Goal: Information Seeking & Learning: Learn about a topic

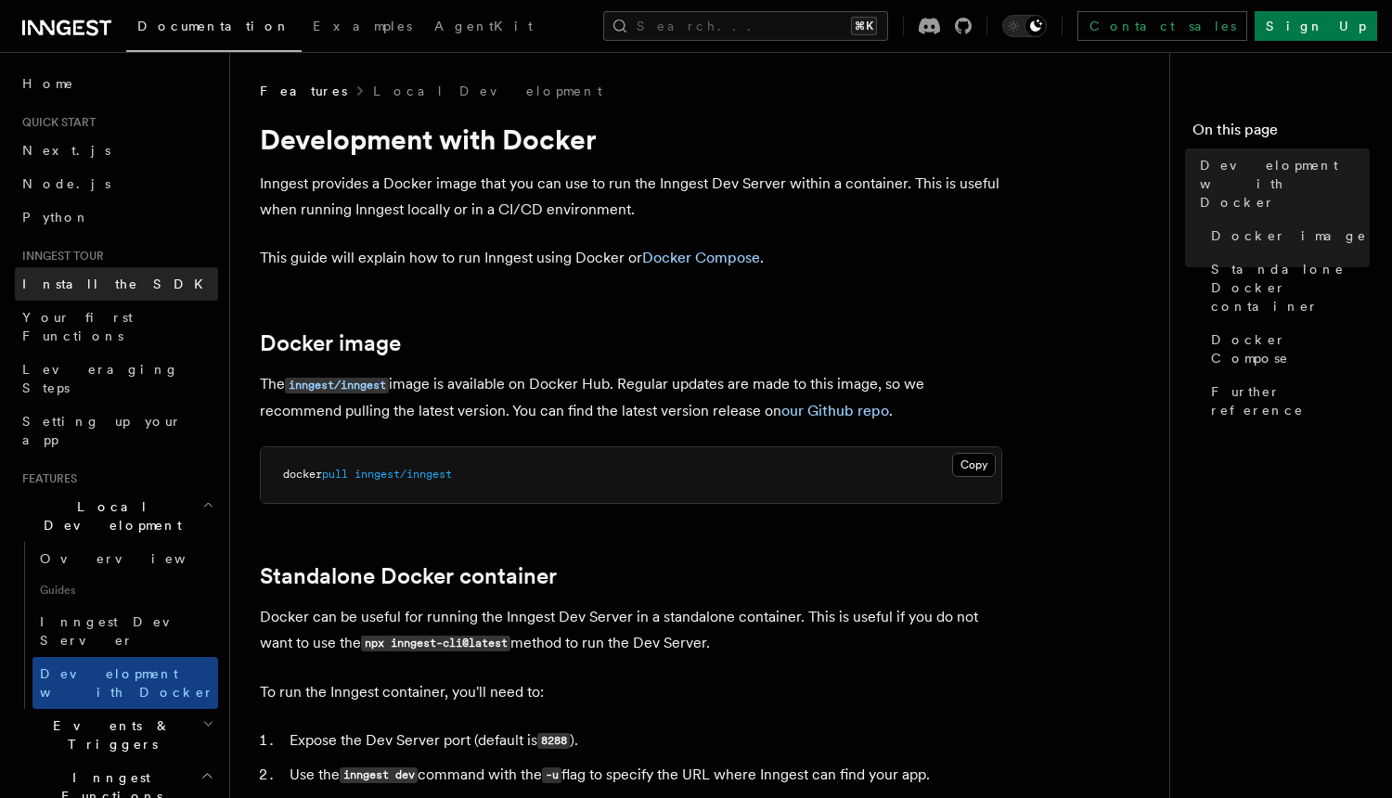
click at [123, 298] on link "Install the SDK" at bounding box center [116, 283] width 203 height 33
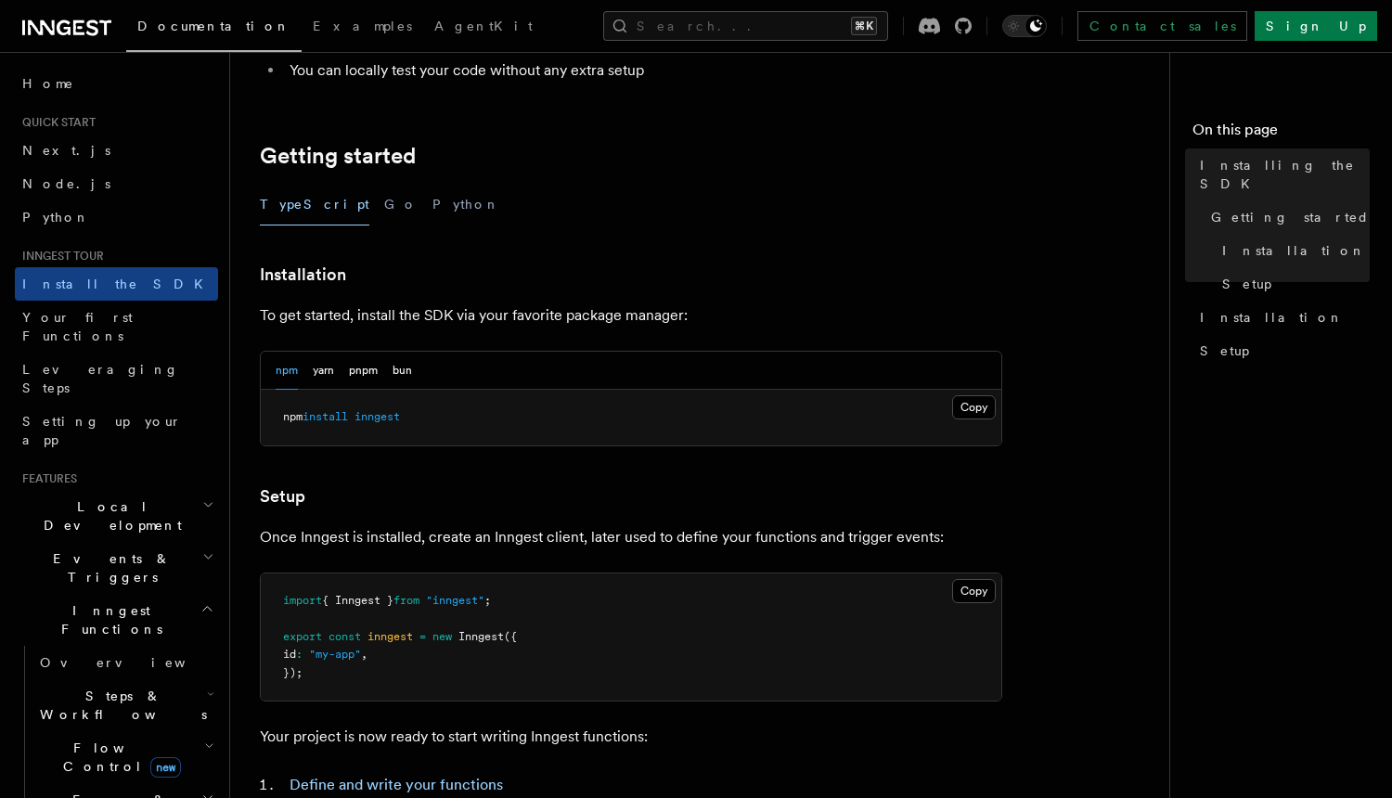
scroll to position [320, 0]
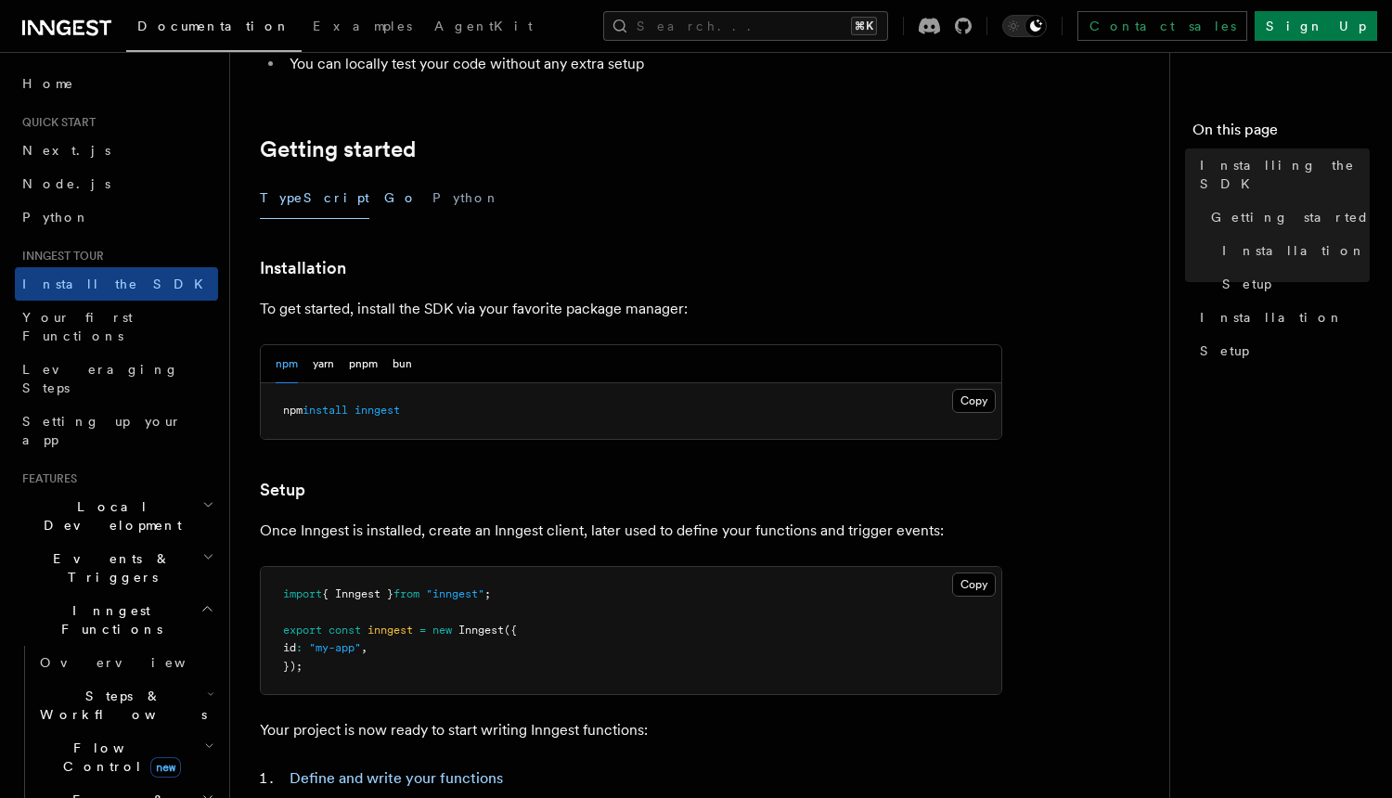
click at [384, 191] on button "Go" at bounding box center [400, 198] width 33 height 42
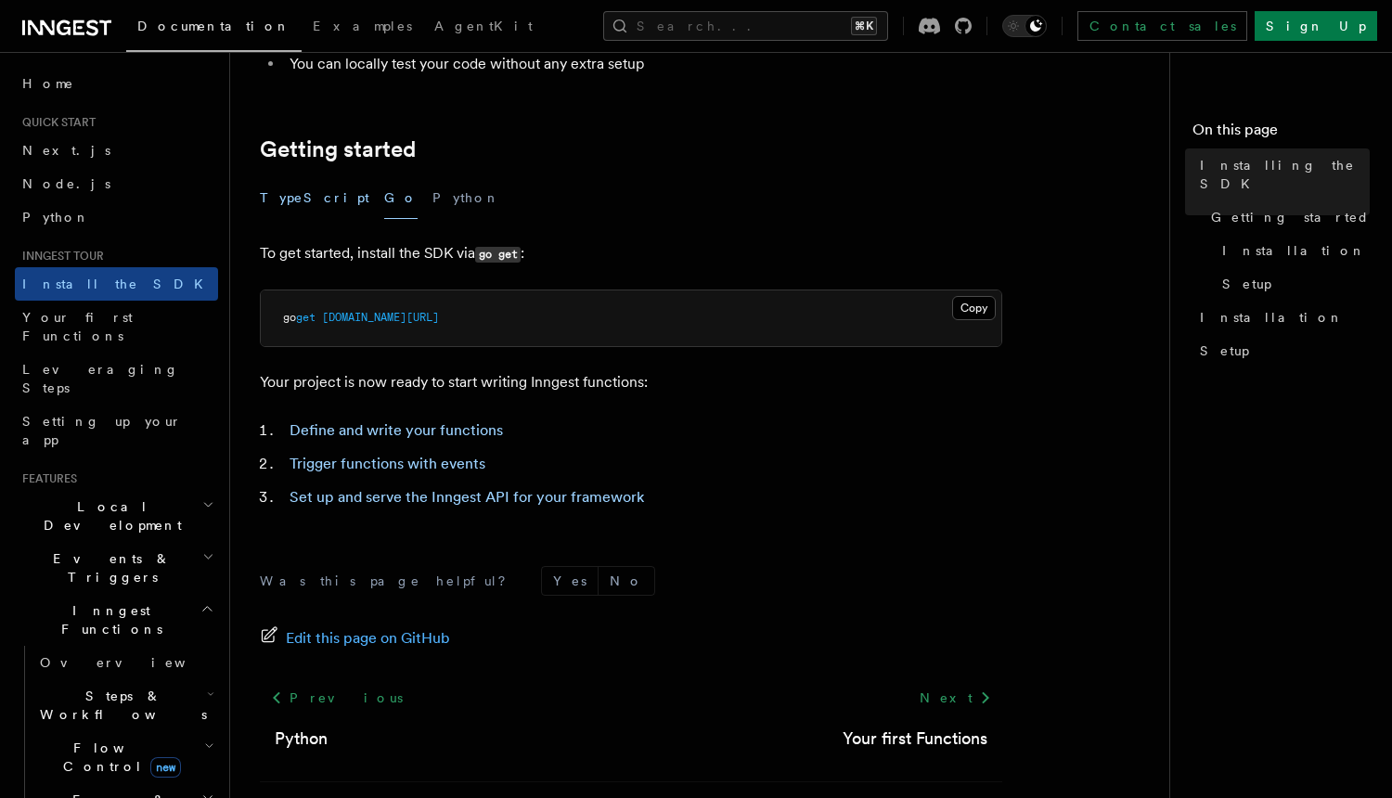
click at [284, 201] on button "TypeScript" at bounding box center [314, 198] width 109 height 42
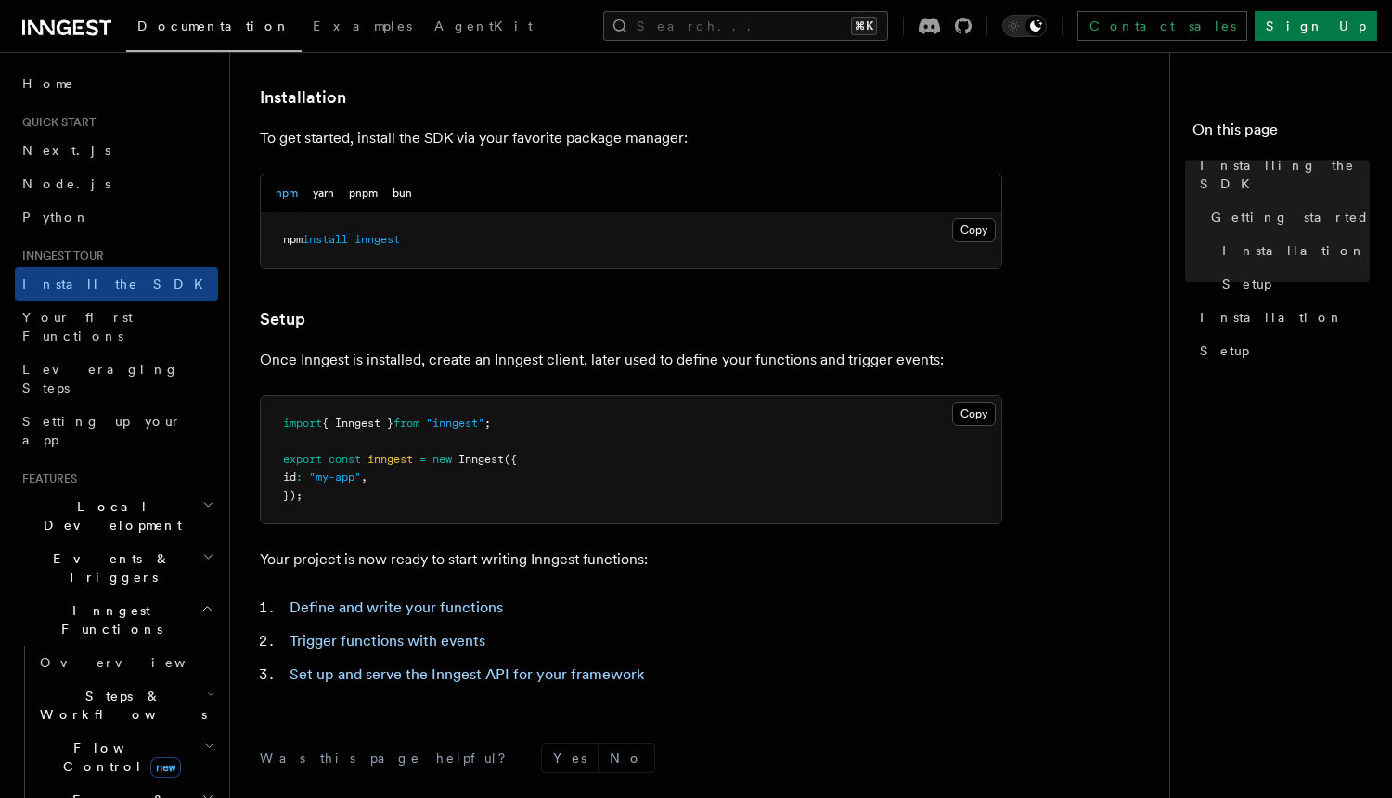
scroll to position [496, 0]
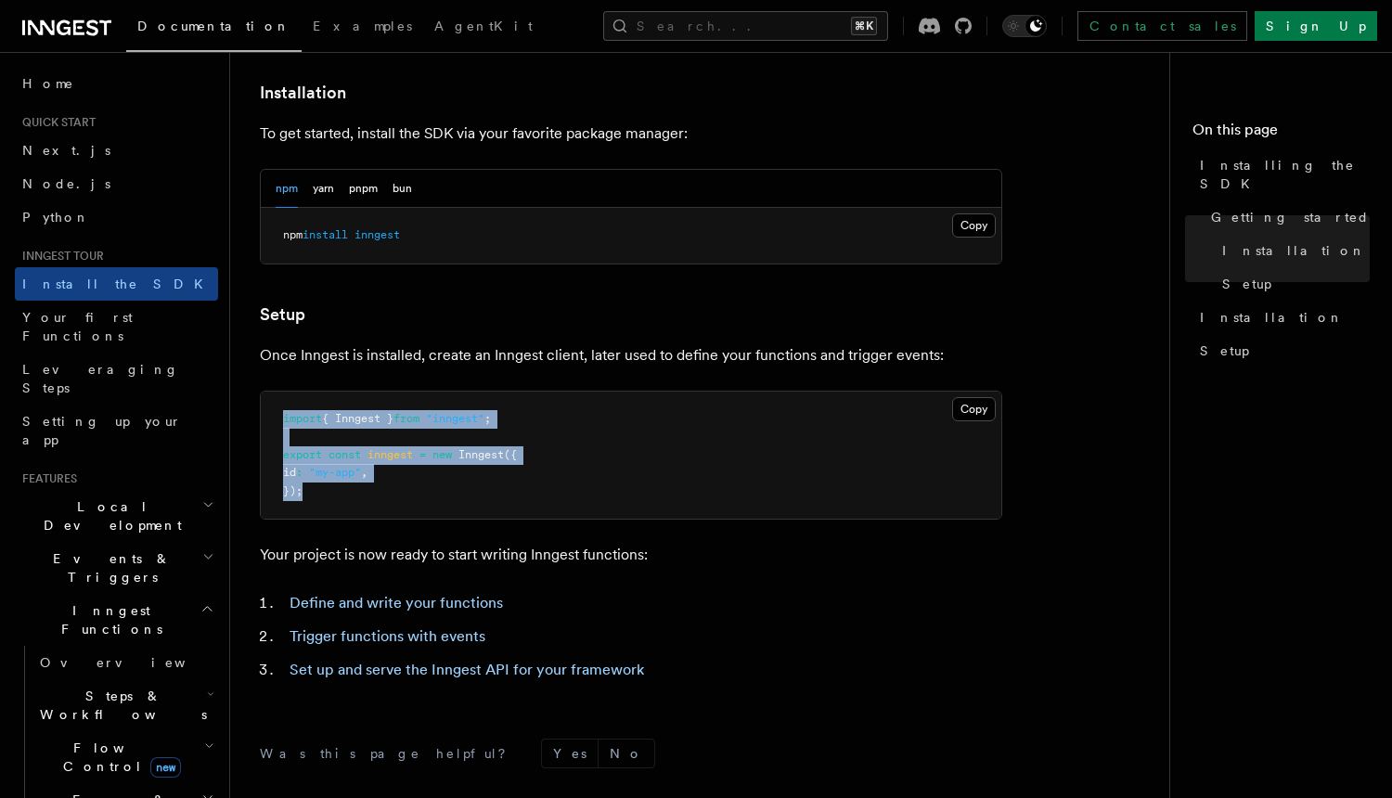
drag, startPoint x: 341, startPoint y: 498, endPoint x: 253, endPoint y: 422, distance: 116.4
click at [253, 422] on div "Inngest tour Installing the SDK The Inngest SDK allows you to write reliable, d…" at bounding box center [736, 275] width 1013 height 1543
copy code "import { Inngest } from "inngest" ; export const inngest = new Inngest ({ id : …"
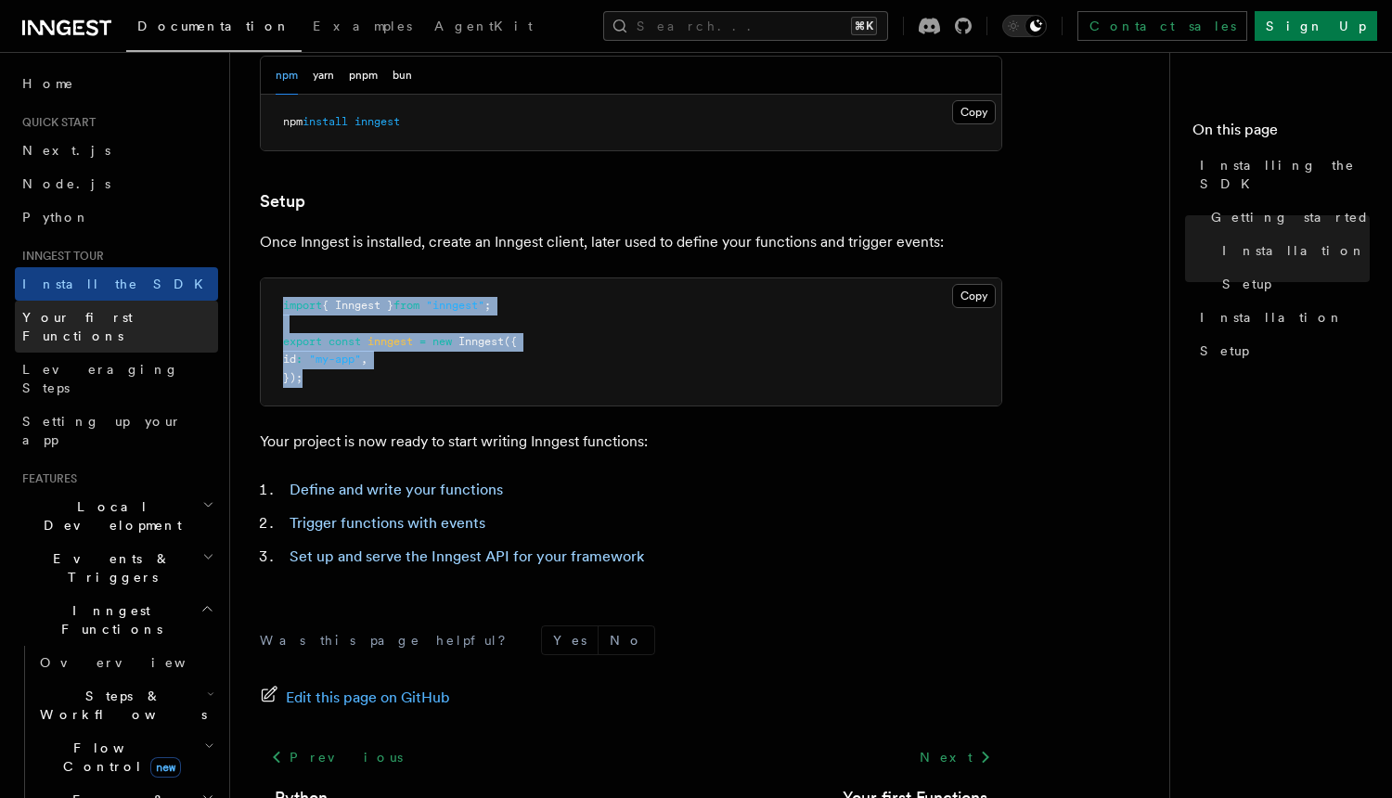
click at [123, 318] on span "Your first Functions" at bounding box center [77, 326] width 110 height 33
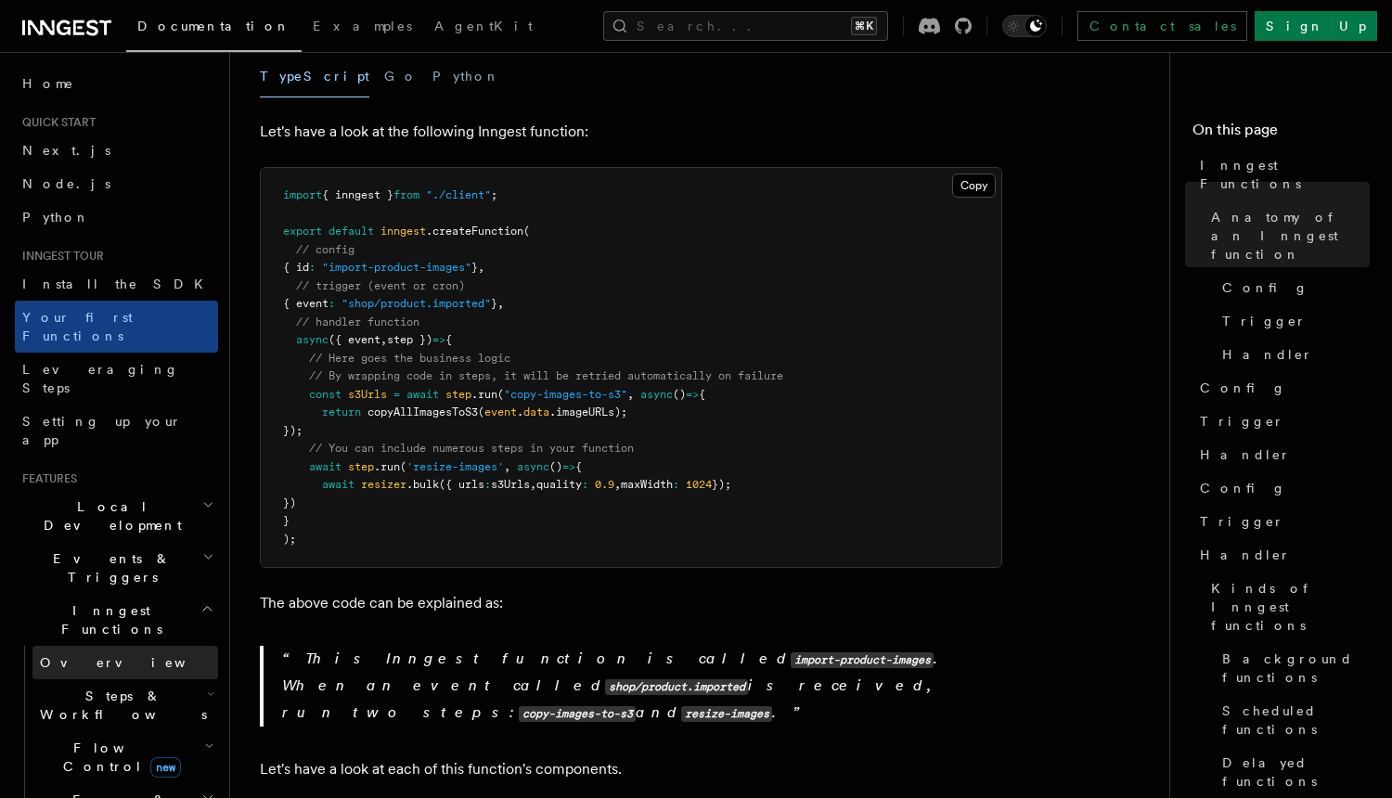
scroll to position [16, 0]
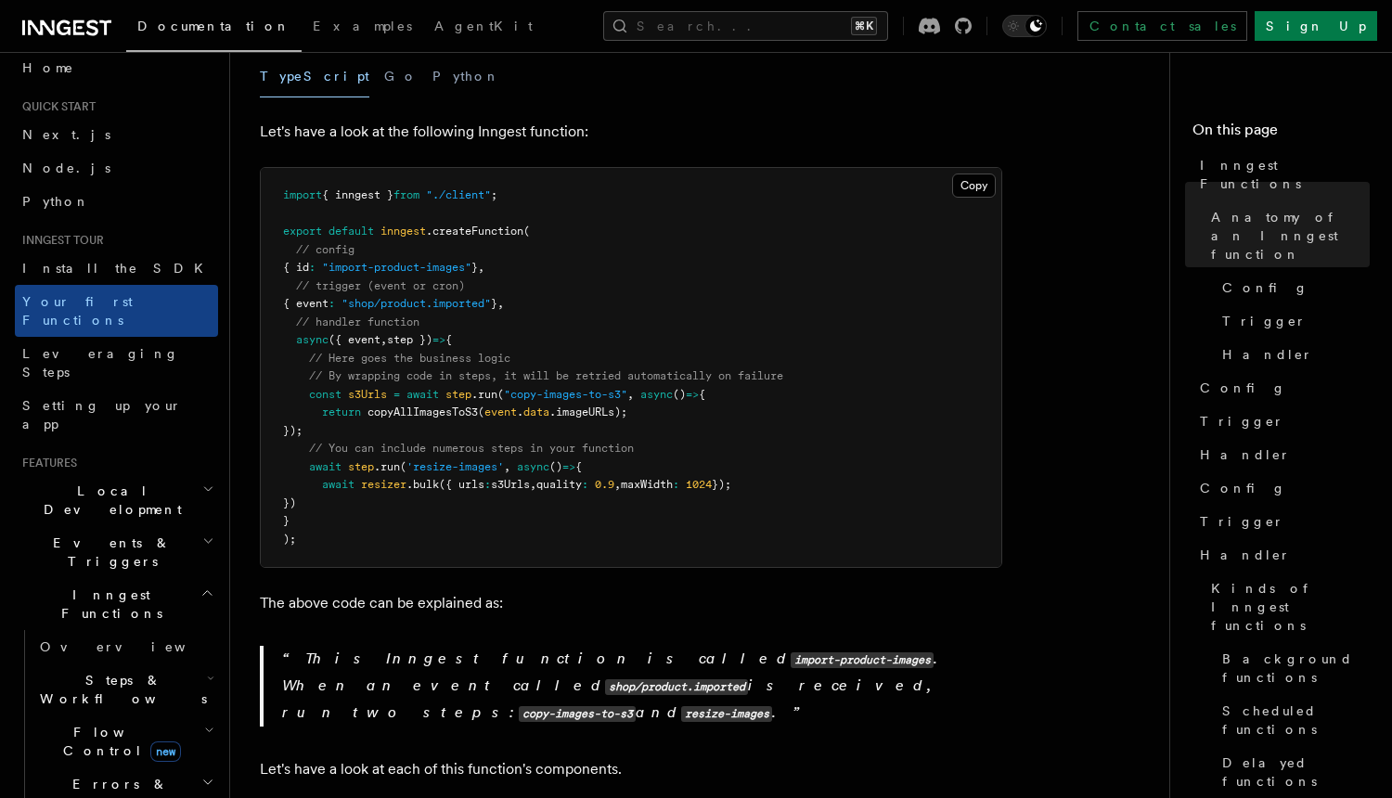
click at [182, 663] on h2 "Steps & Workflows" at bounding box center [125, 689] width 186 height 52
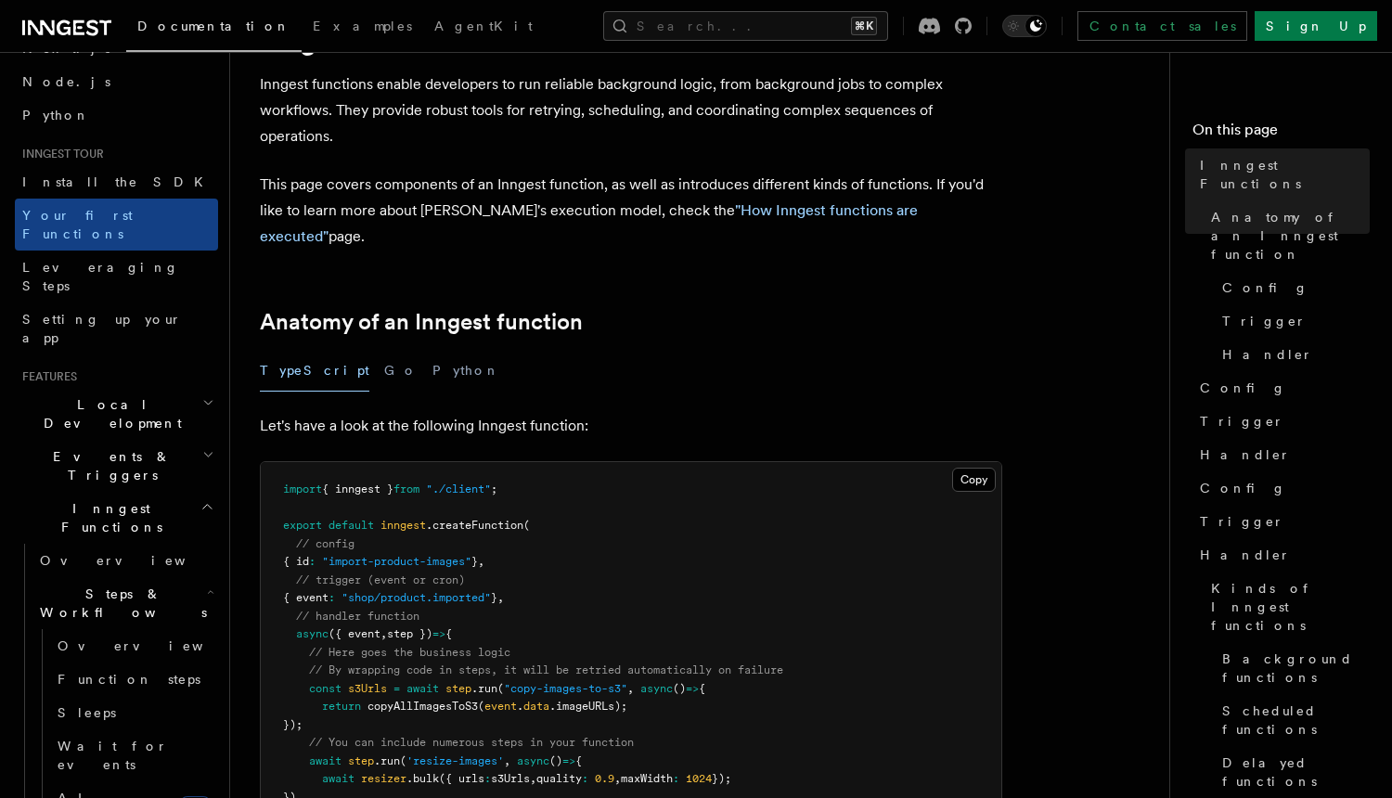
scroll to position [100, 0]
click at [384, 361] on button "Go" at bounding box center [400, 370] width 33 height 42
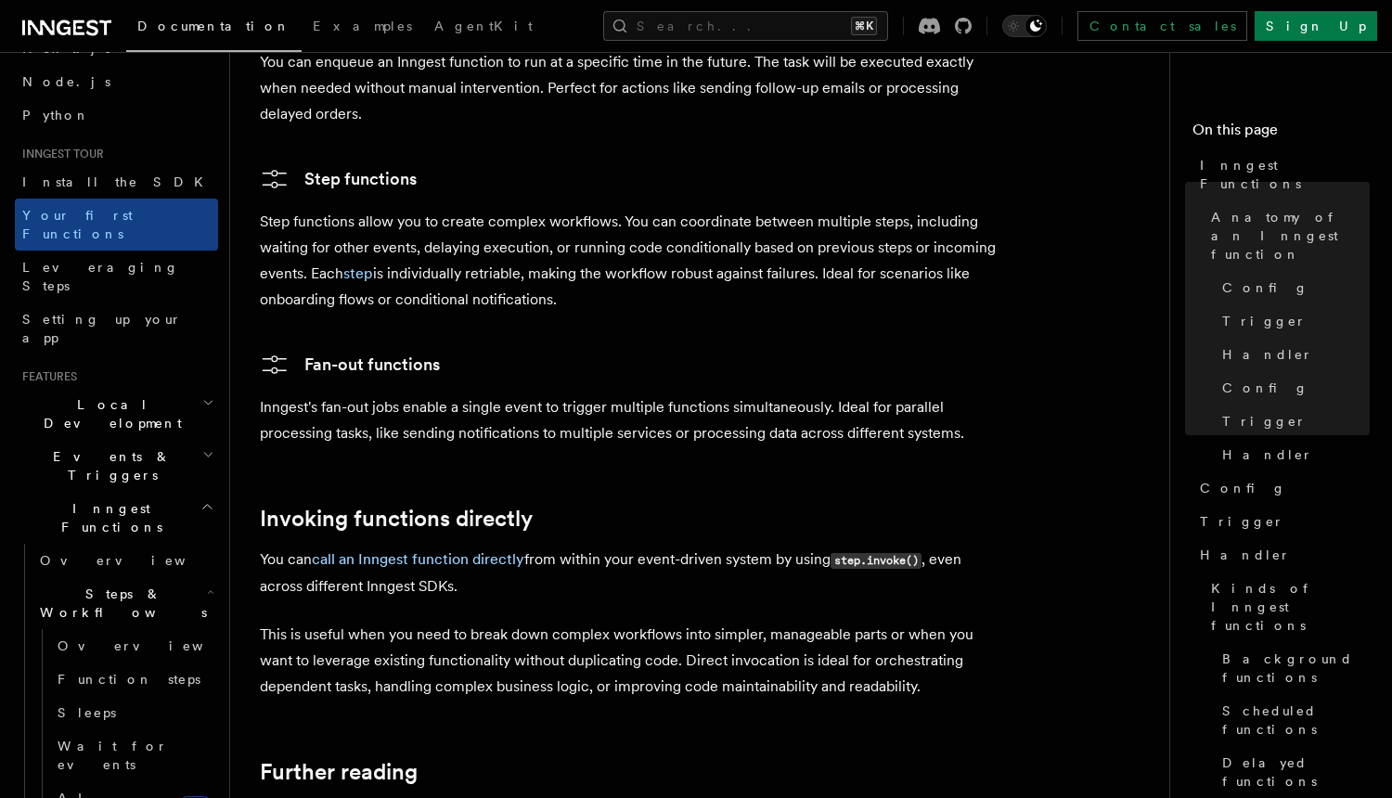
scroll to position [3682, 0]
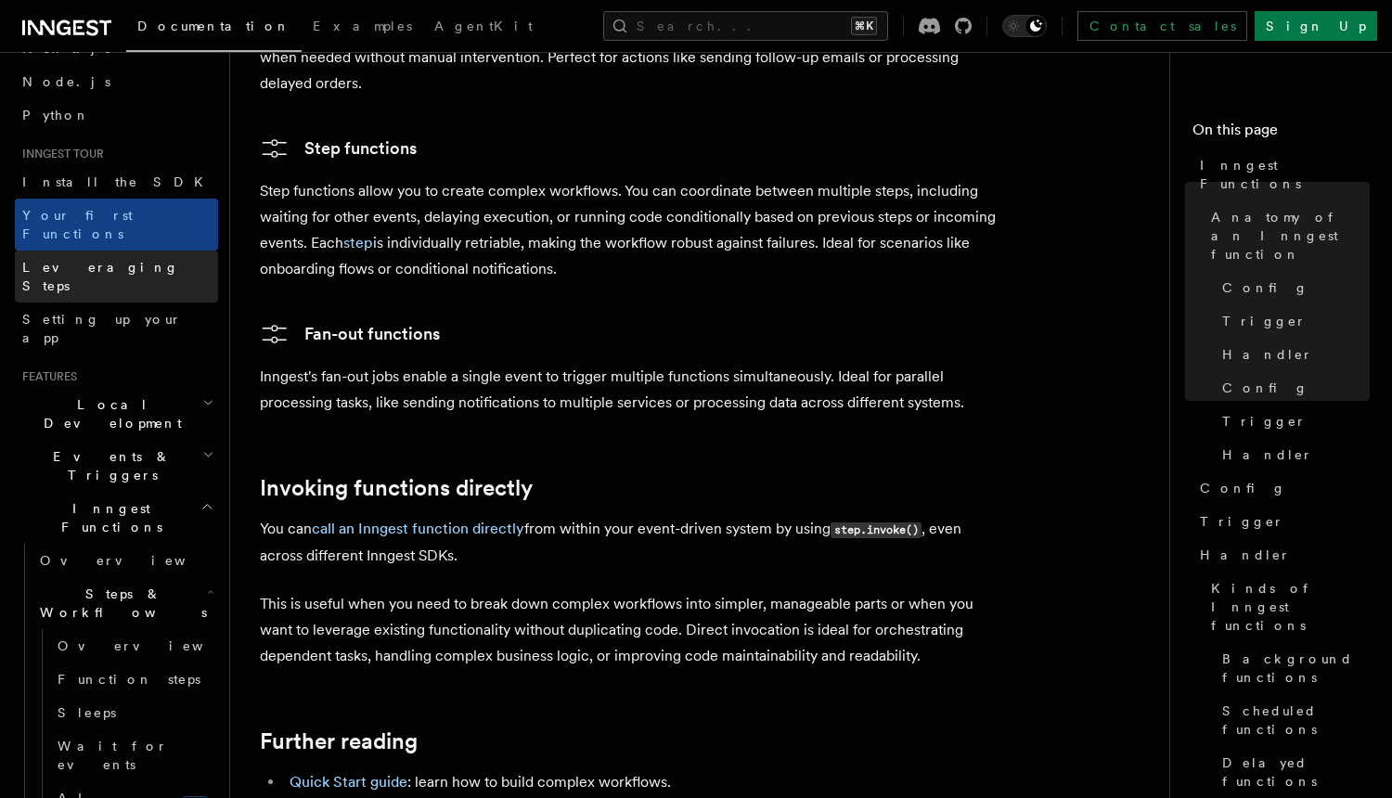
click at [138, 251] on link "Leveraging Steps" at bounding box center [116, 277] width 203 height 52
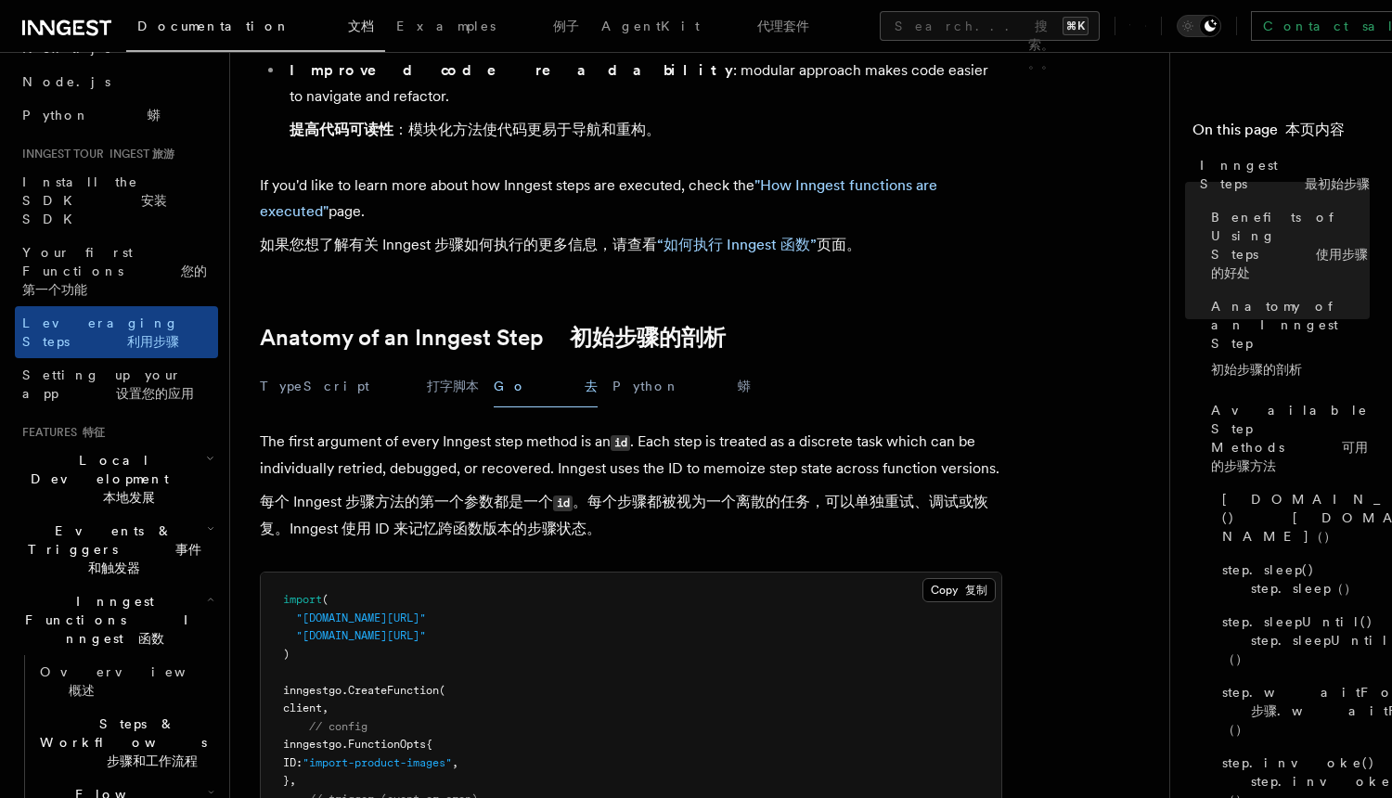
scroll to position [947, 0]
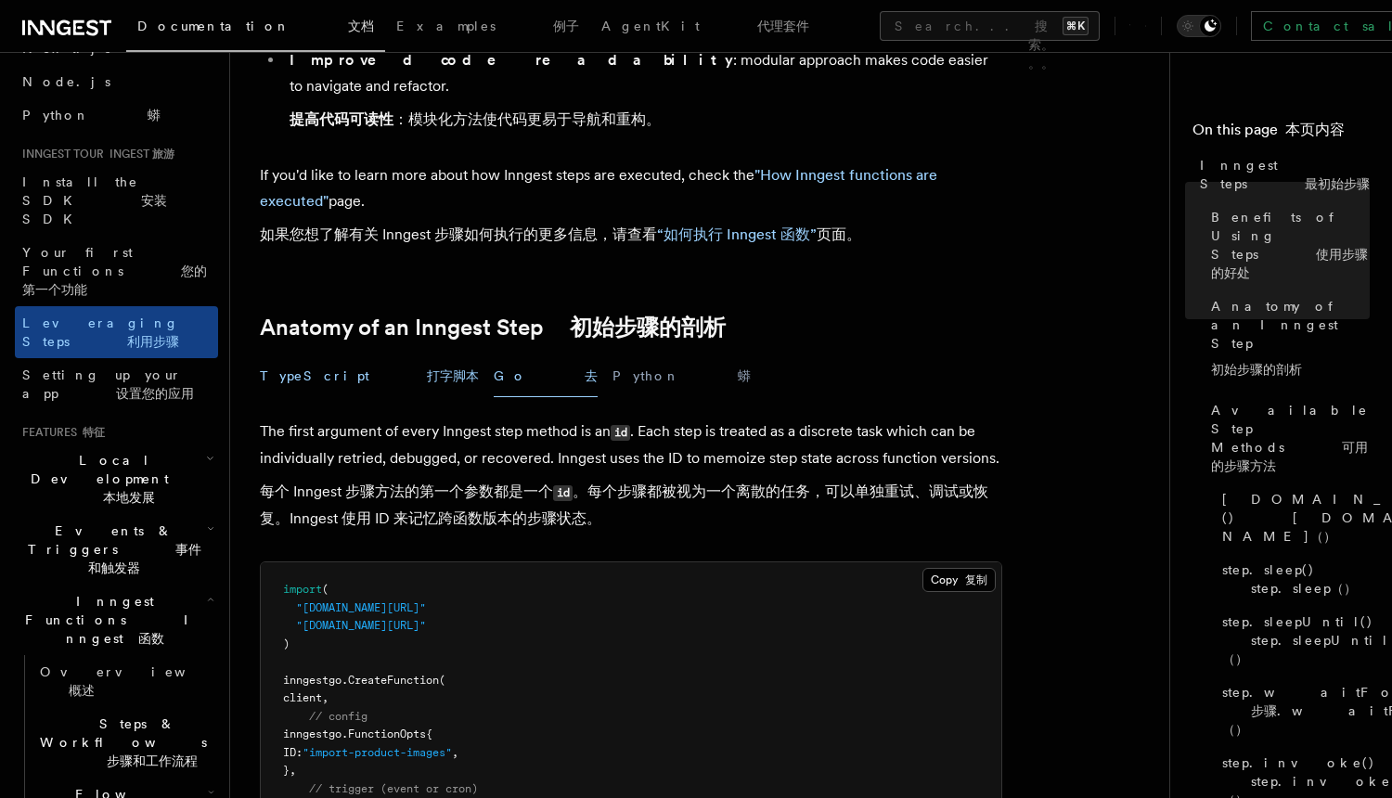
click at [359, 355] on button "TypeScript 打字脚本" at bounding box center [369, 376] width 219 height 42
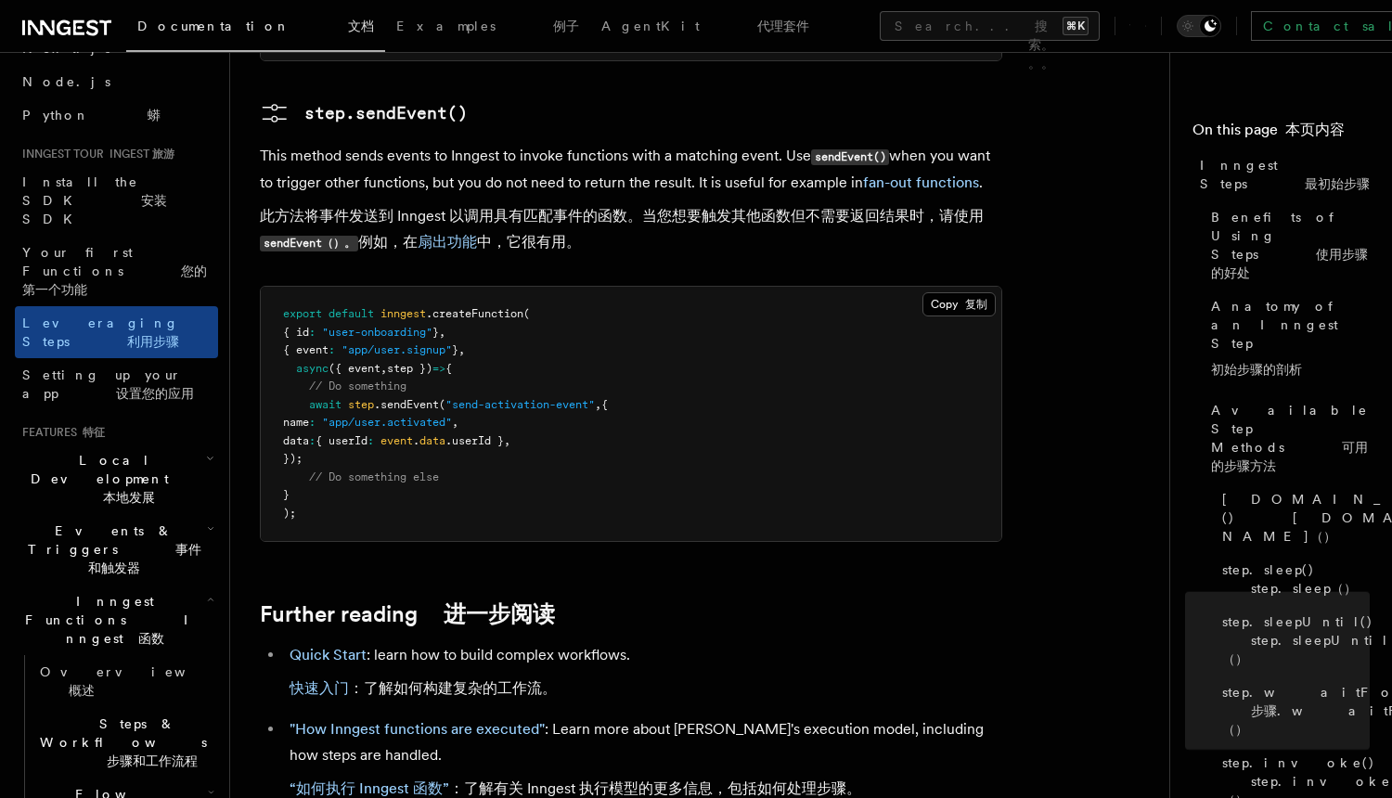
scroll to position [5068, 0]
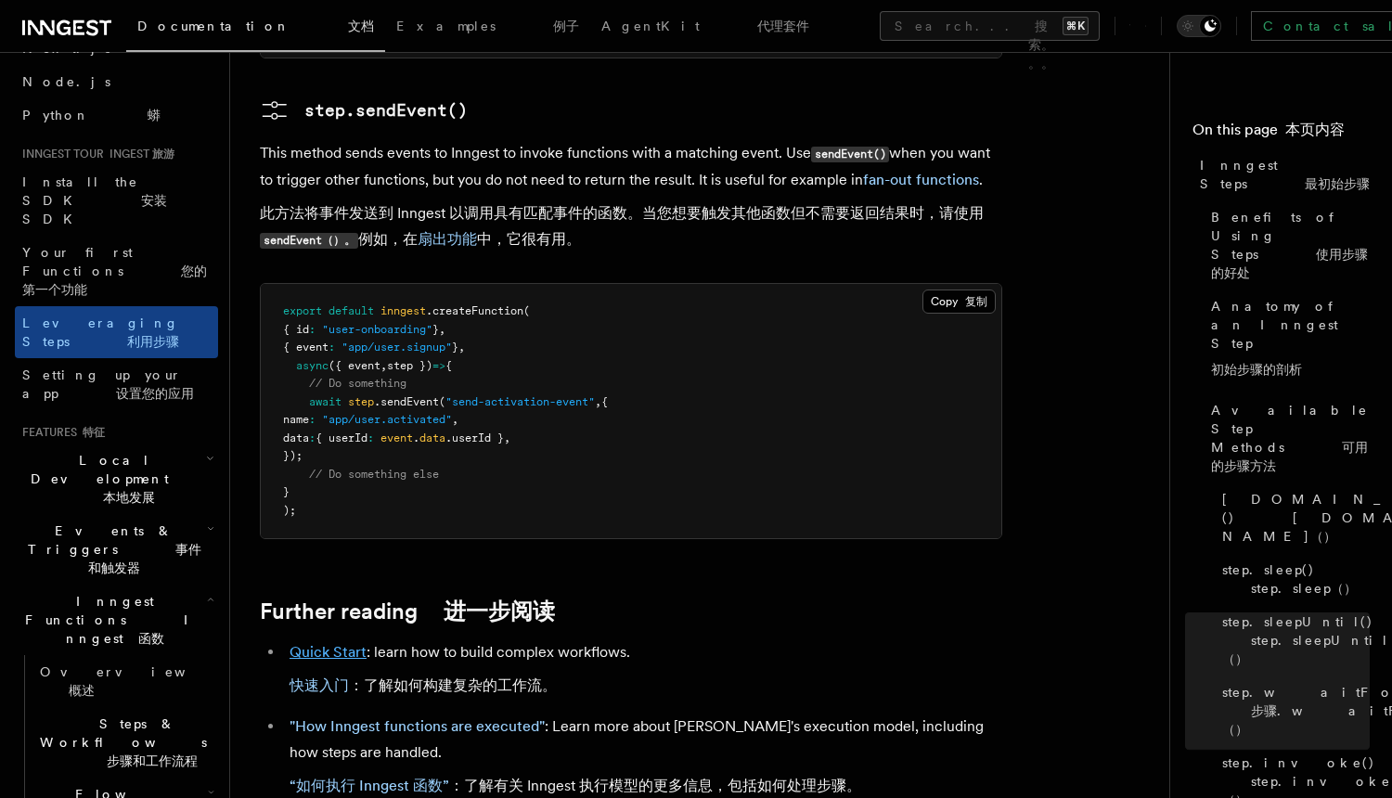
click at [319, 643] on link "Quick Start" at bounding box center [328, 652] width 77 height 18
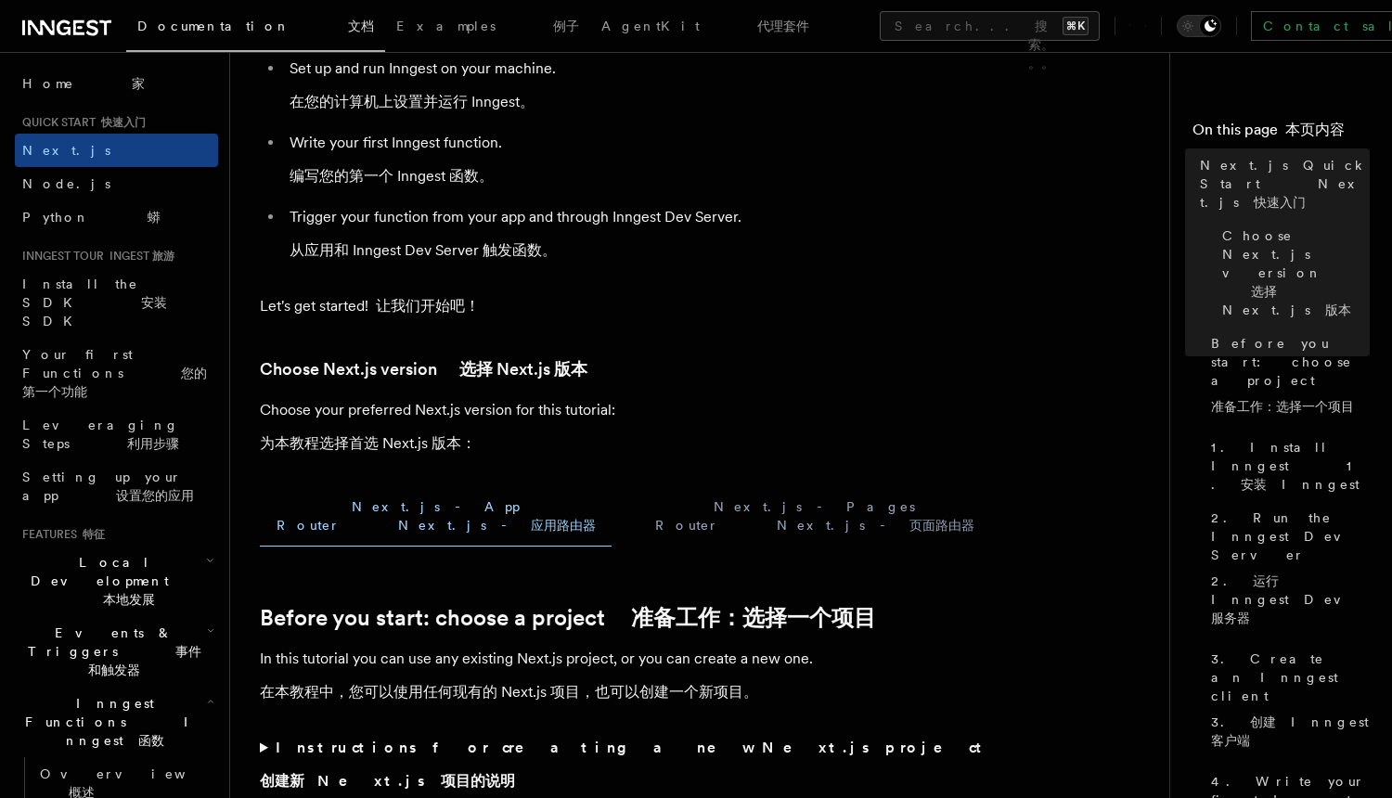
scroll to position [436, 0]
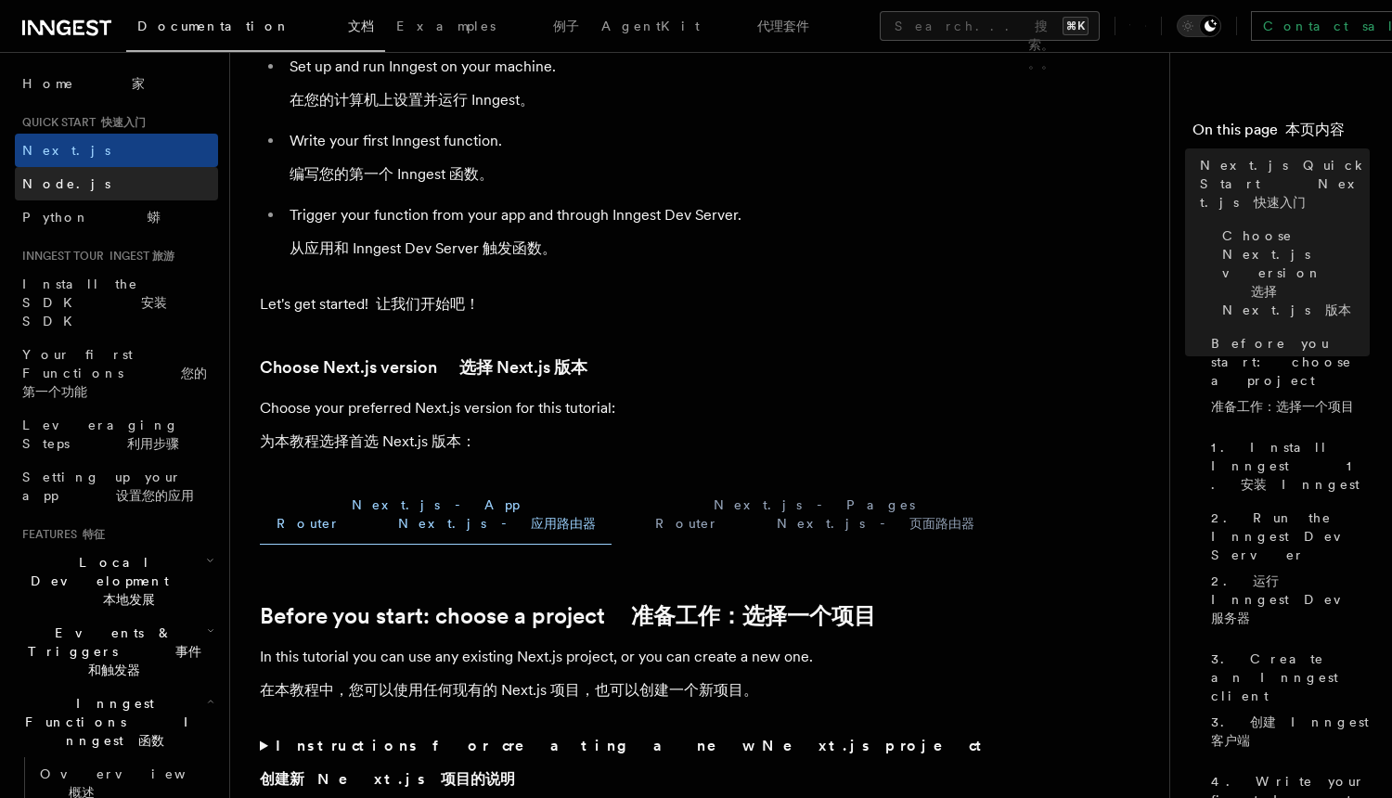
click at [182, 183] on link "Node.js" at bounding box center [116, 183] width 203 height 33
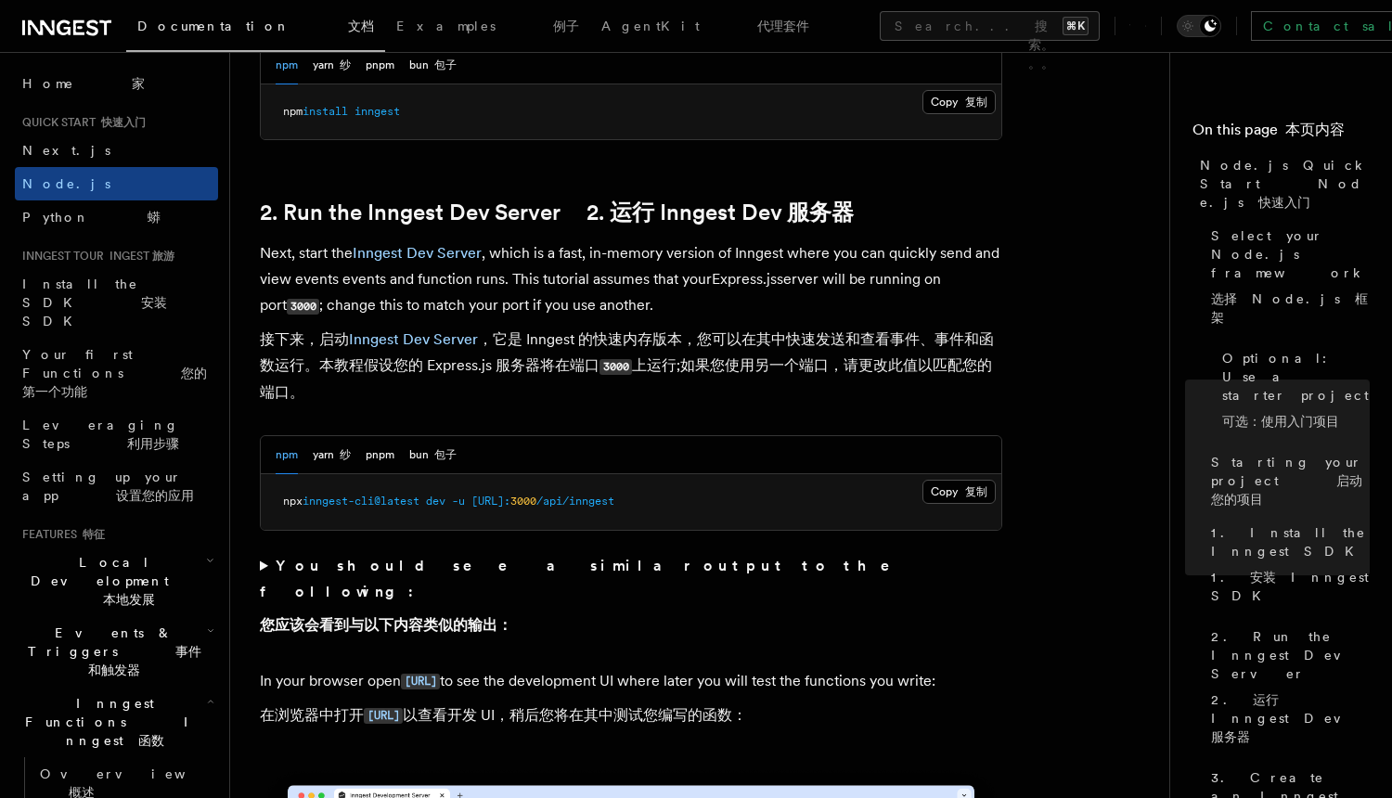
scroll to position [1860, 0]
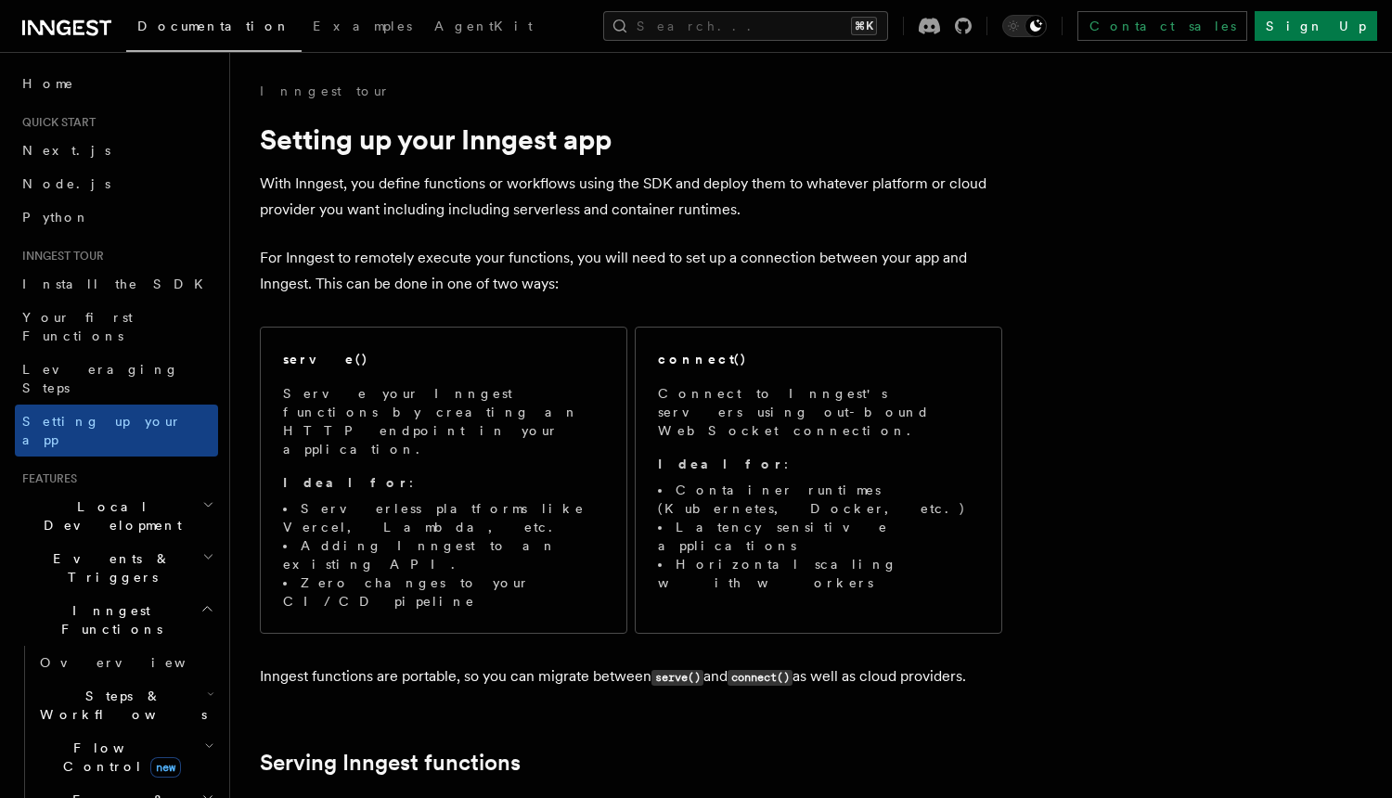
click at [526, 191] on p "With Inngest, you define functions or workflows using the SDK and deploy them t…" at bounding box center [631, 197] width 742 height 52
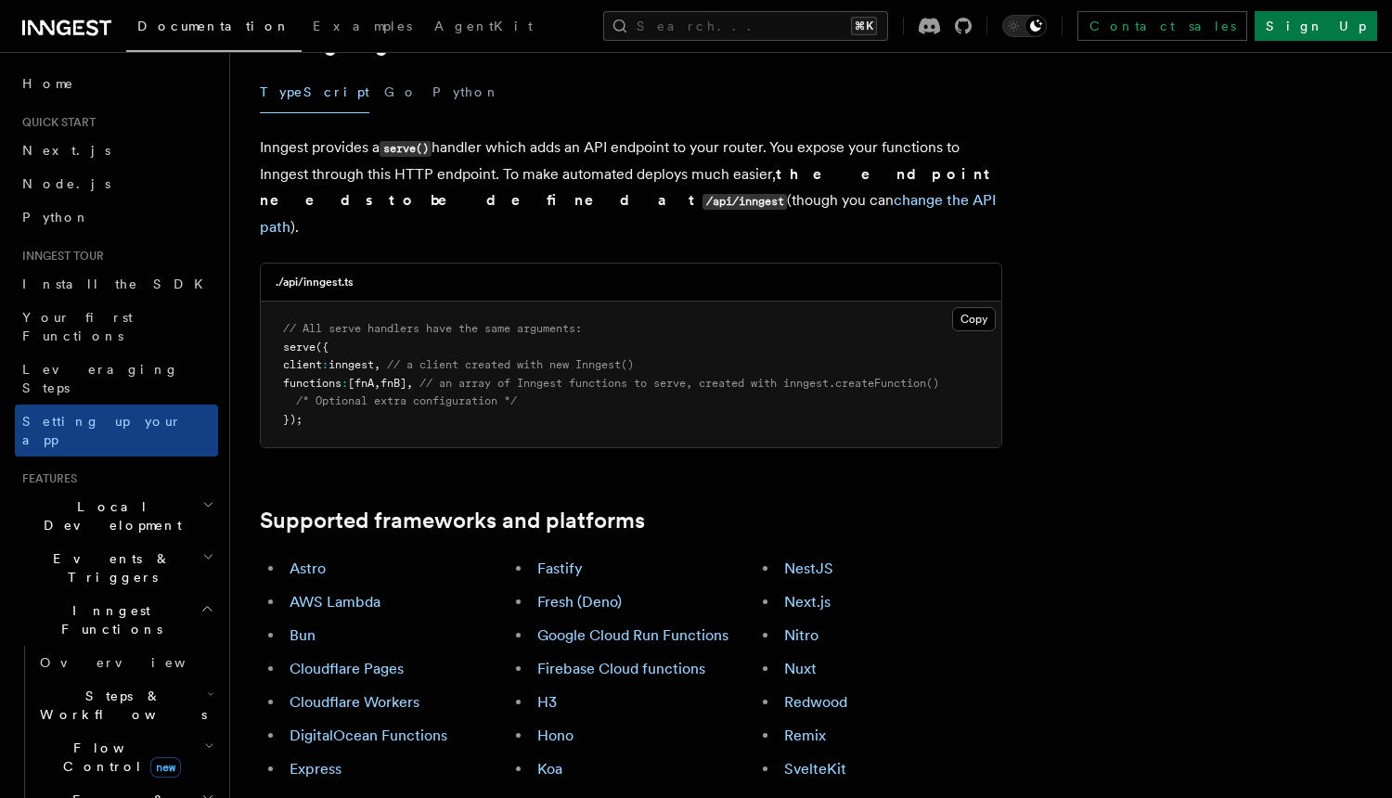
scroll to position [743, 0]
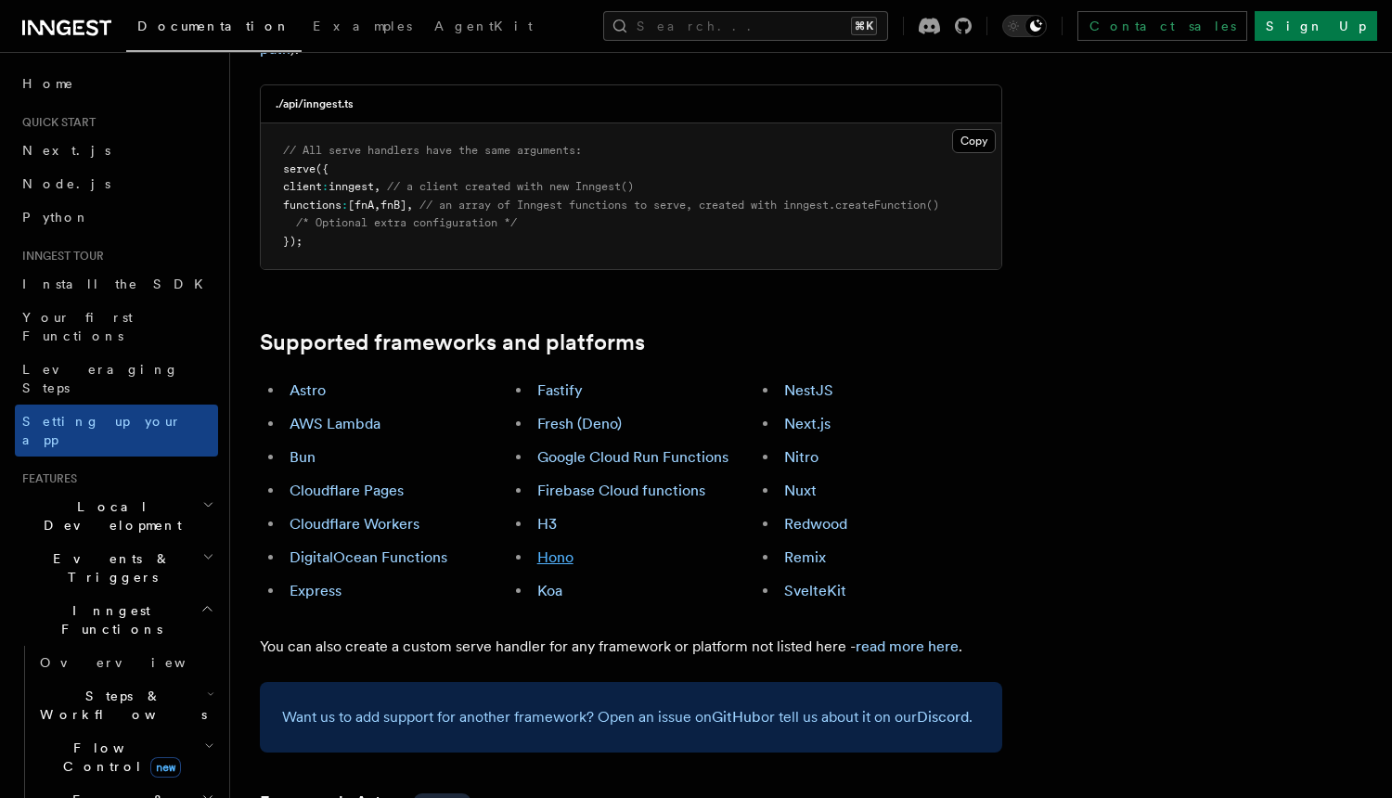
click at [560, 548] on link "Hono" at bounding box center [555, 557] width 36 height 18
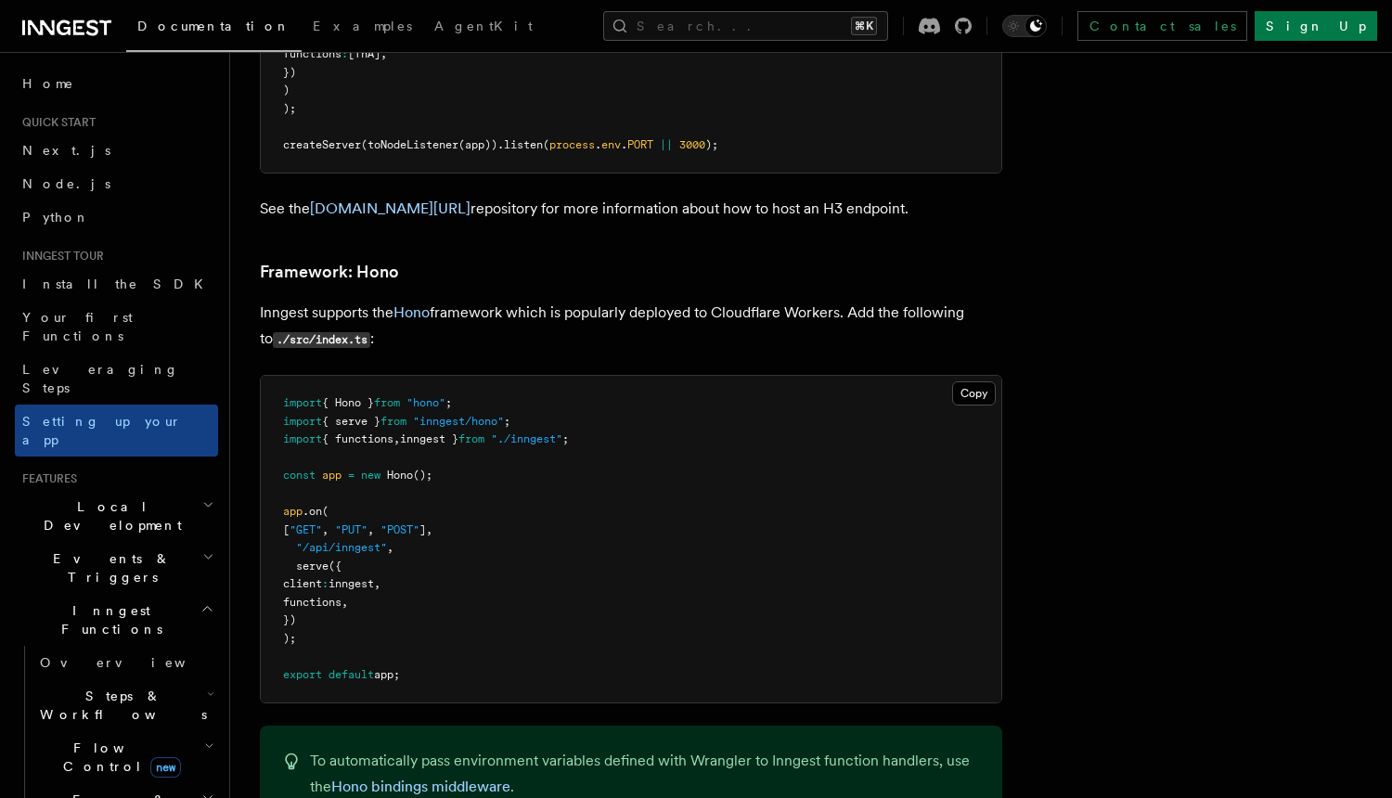
scroll to position [9034, 0]
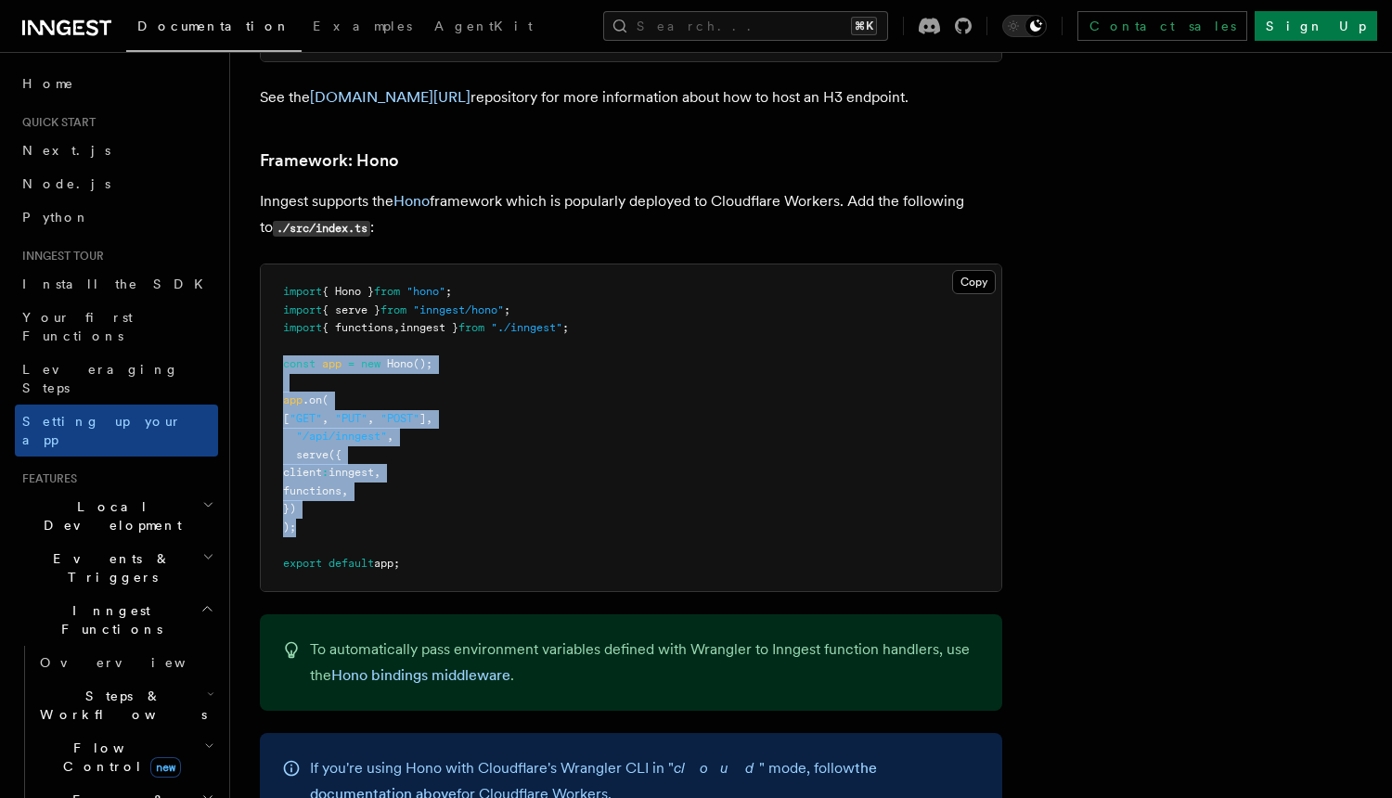
drag, startPoint x: 339, startPoint y: 467, endPoint x: 256, endPoint y: 302, distance: 184.7
copy code "const app = new Hono (); app .on ( [ "GET" , "PUT" , "POST" ] , "/api/inngest" …"
click at [457, 427] on pre "import { Hono } from "hono" ; import { serve } from "inngest/hono" ; import { f…" at bounding box center [631, 427] width 740 height 327
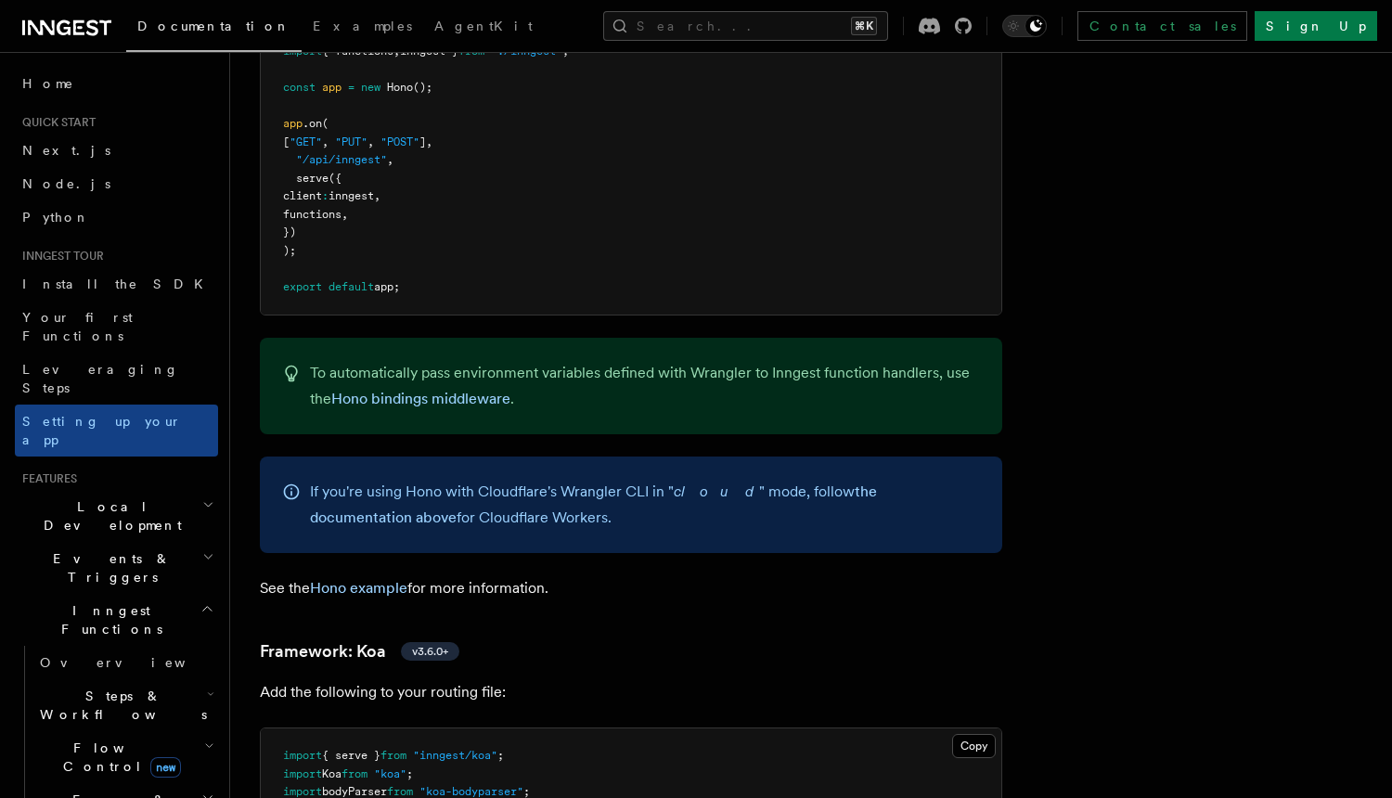
scroll to position [9294, 0]
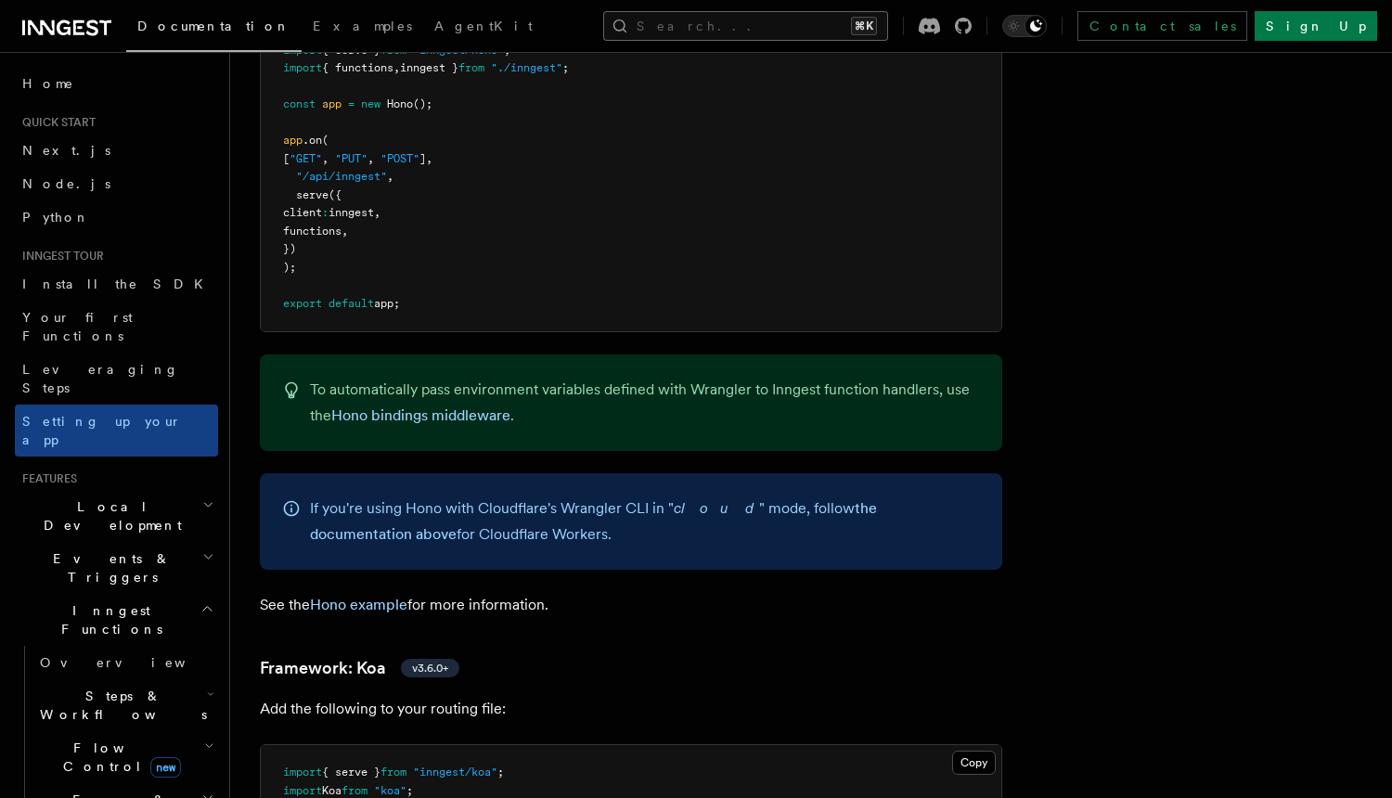
click at [750, 21] on button "Search... ⌘K" at bounding box center [745, 26] width 285 height 30
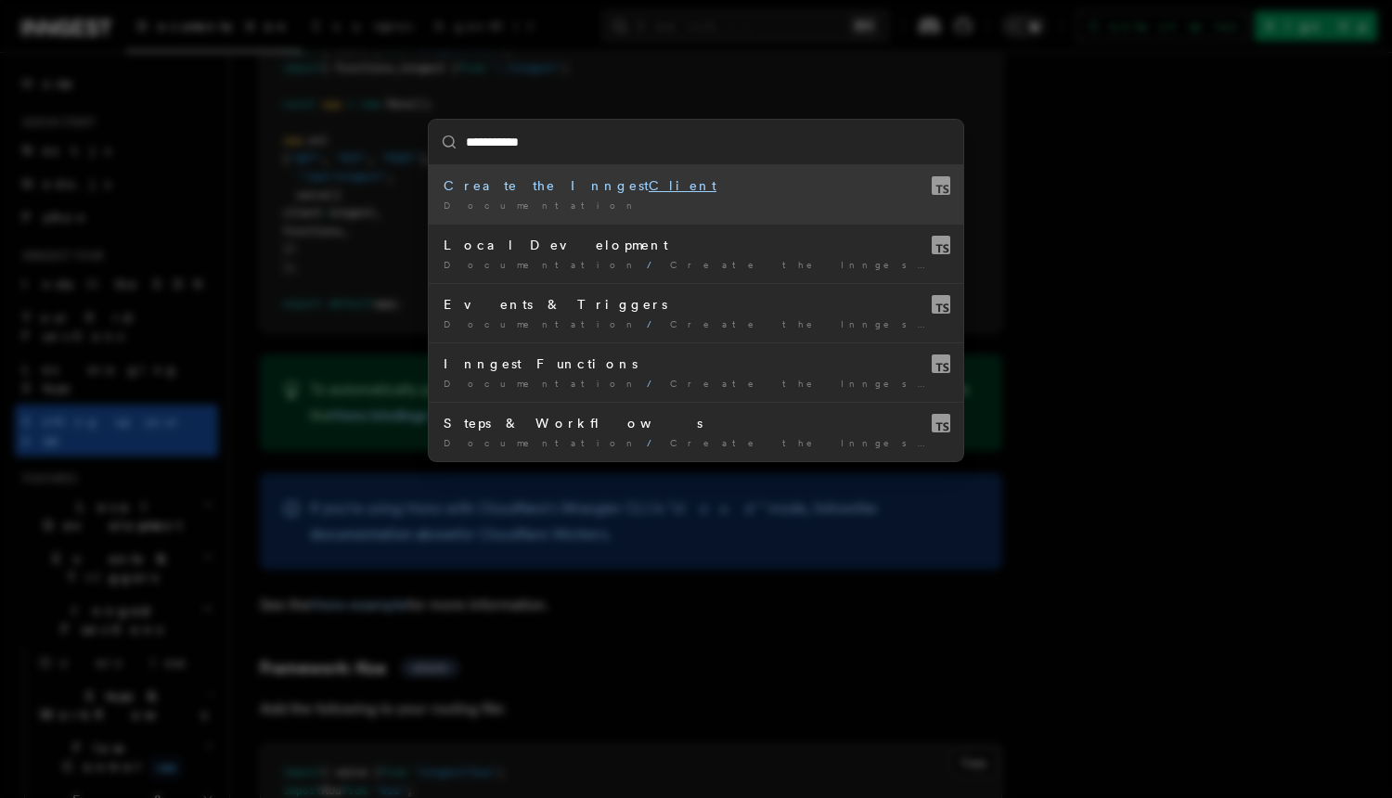
type input "**********"
click at [721, 510] on div "**********" at bounding box center [696, 399] width 1392 height 798
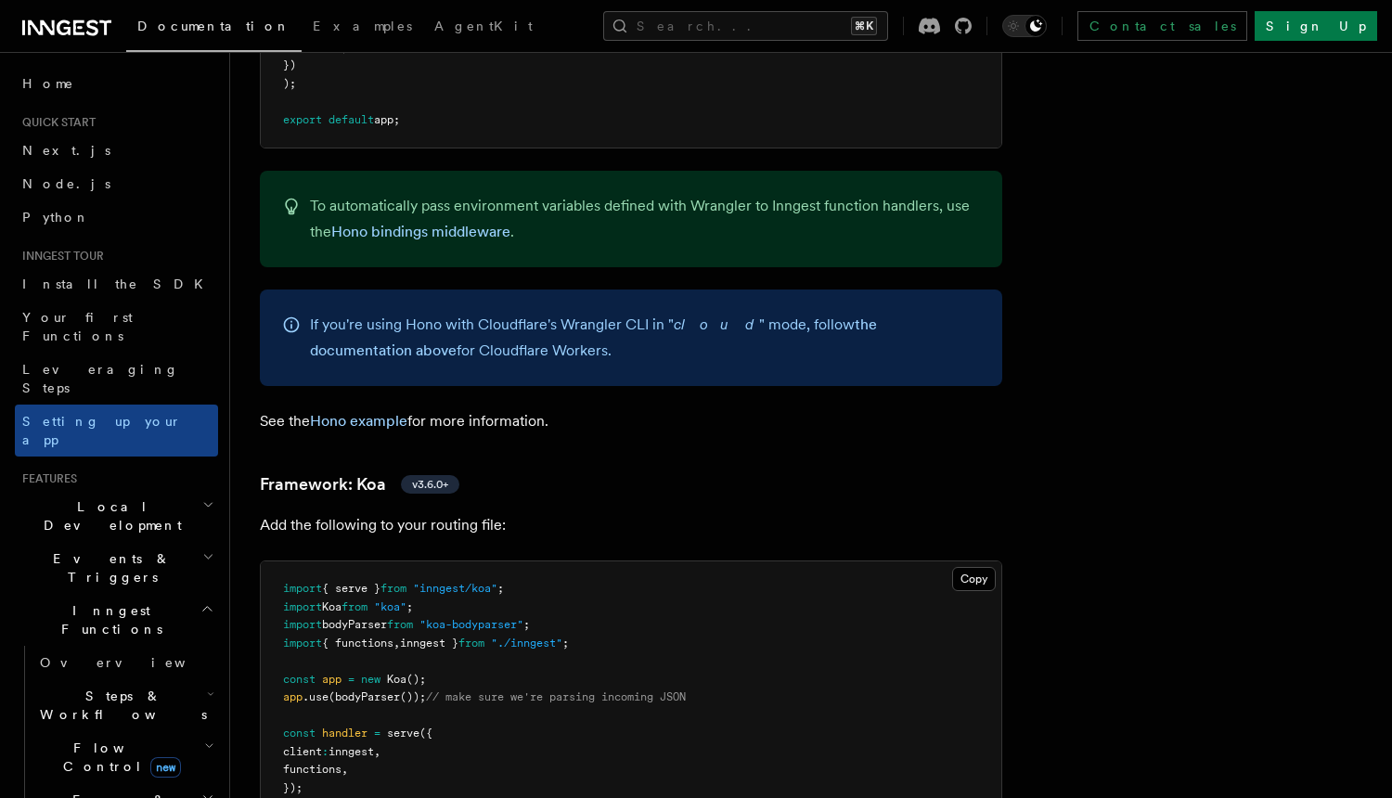
scroll to position [9492, 0]
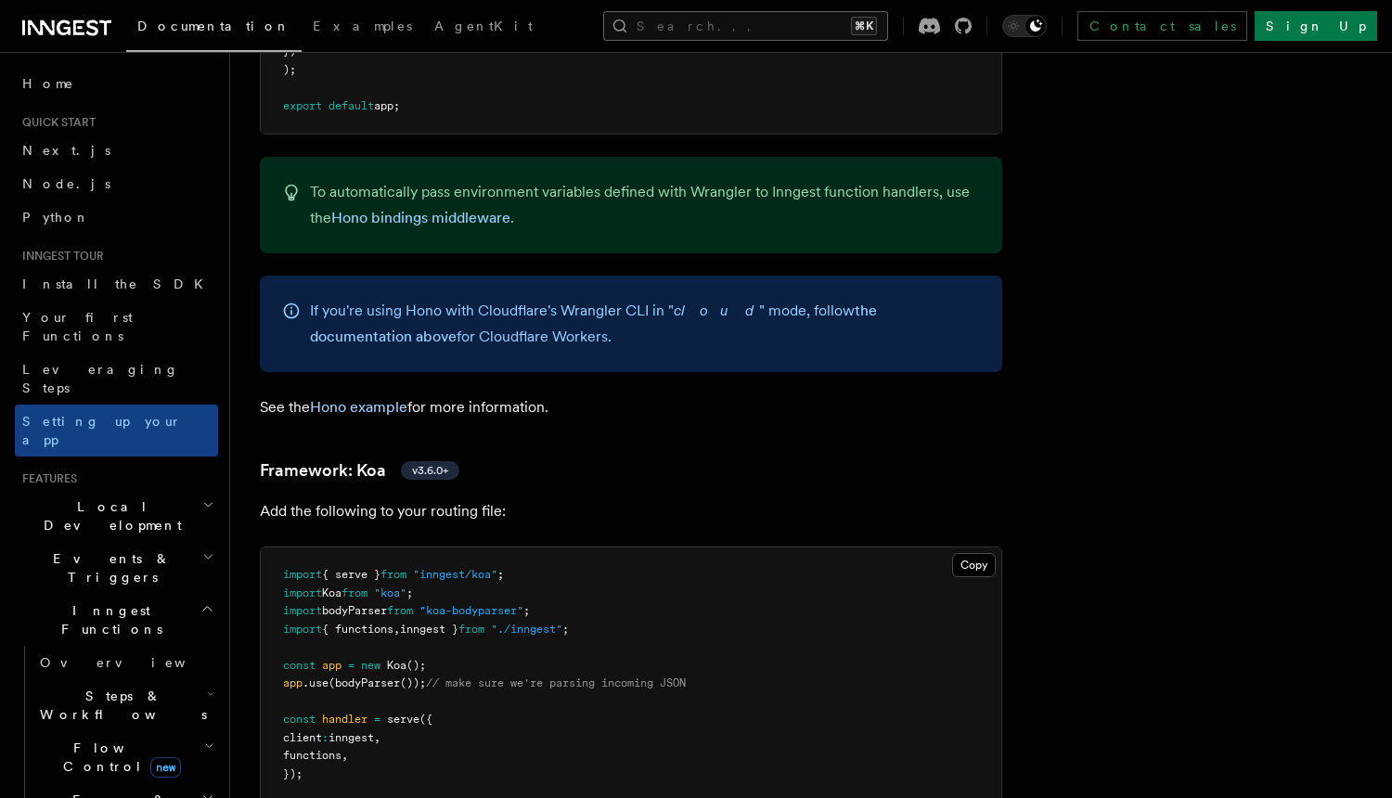
click at [747, 28] on button "Search... ⌘K" at bounding box center [745, 26] width 285 height 30
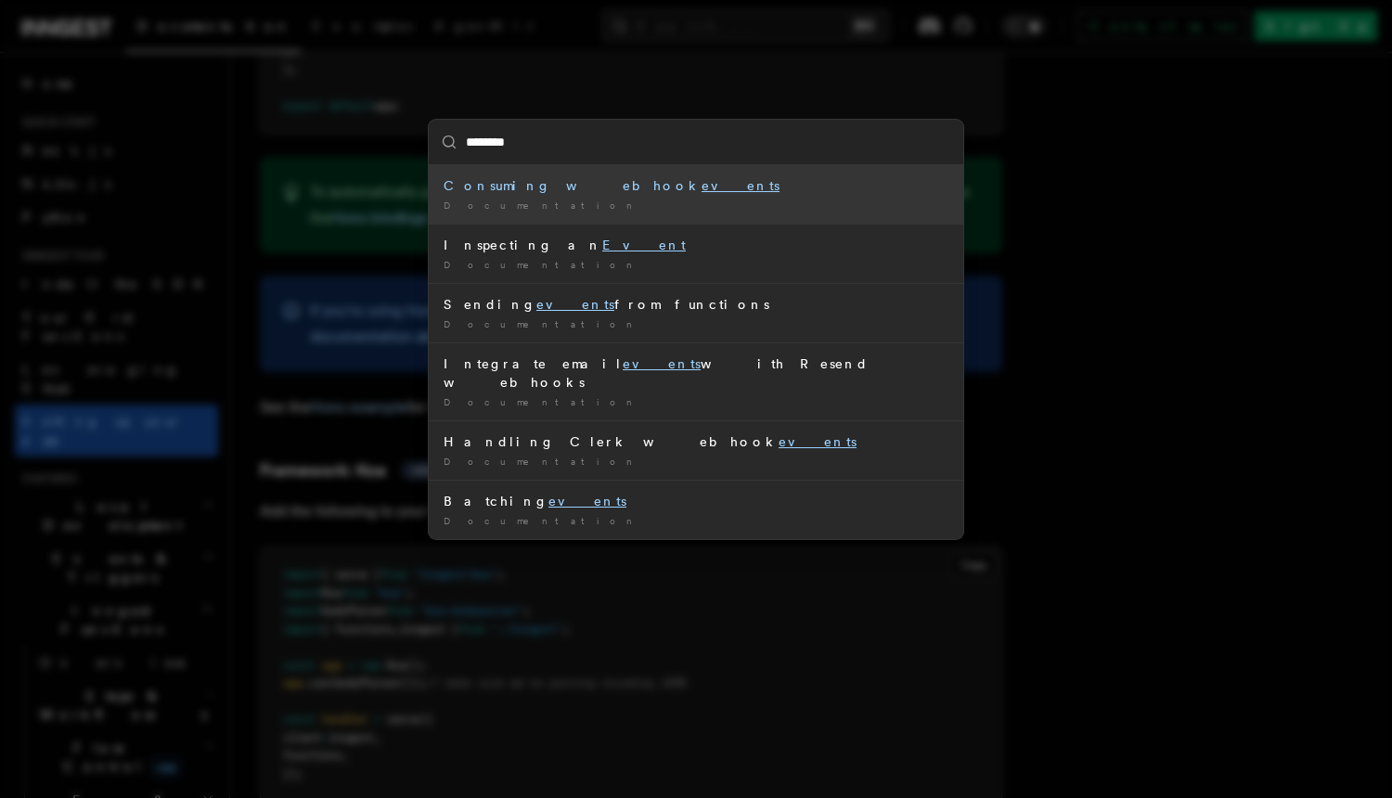
type input "*********"
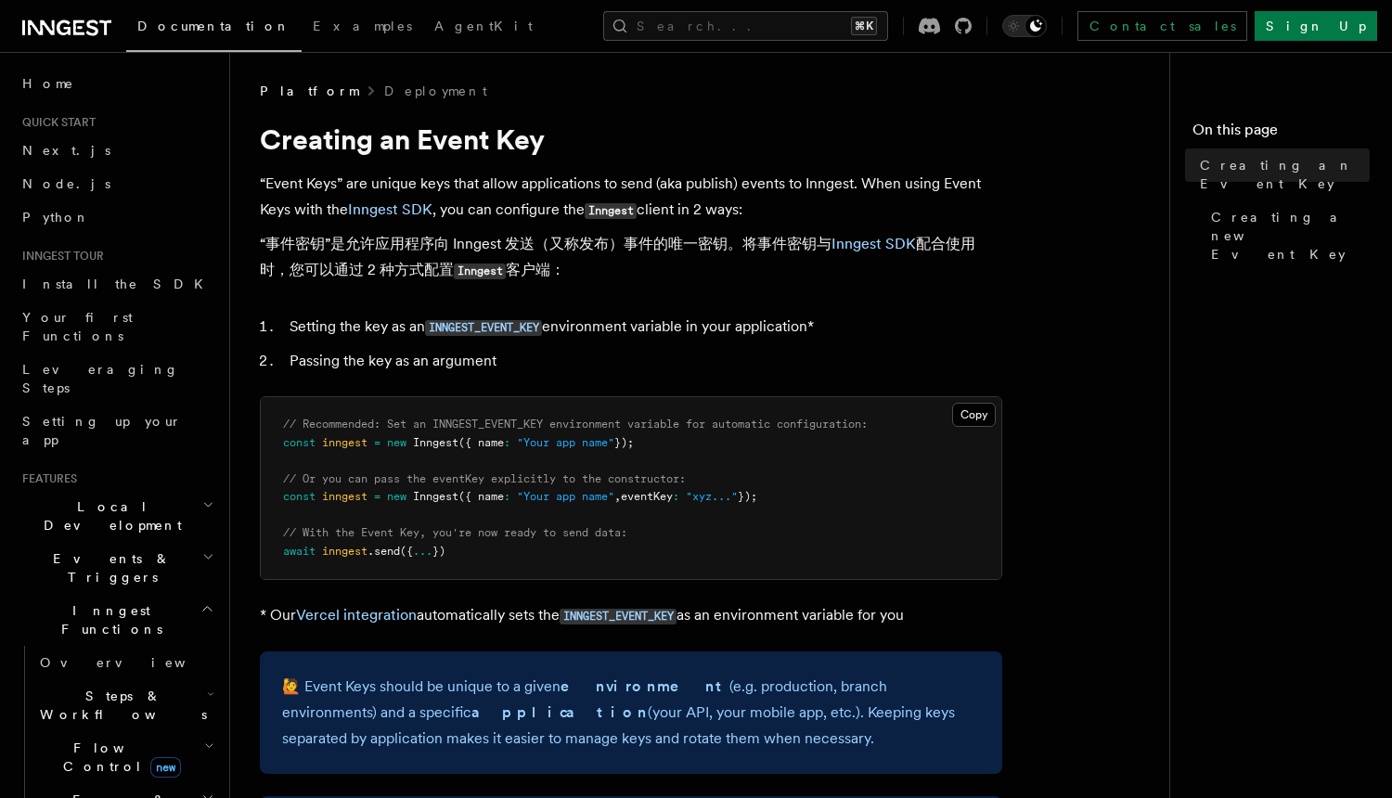
click at [702, 194] on p "“Event Keys” are unique keys that allow applications to send (aka publish) even…" at bounding box center [631, 231] width 742 height 121
click at [639, 328] on li "Setting the key as an INNGEST_EVENT_KEY environment variable in your applicatio…" at bounding box center [643, 327] width 718 height 27
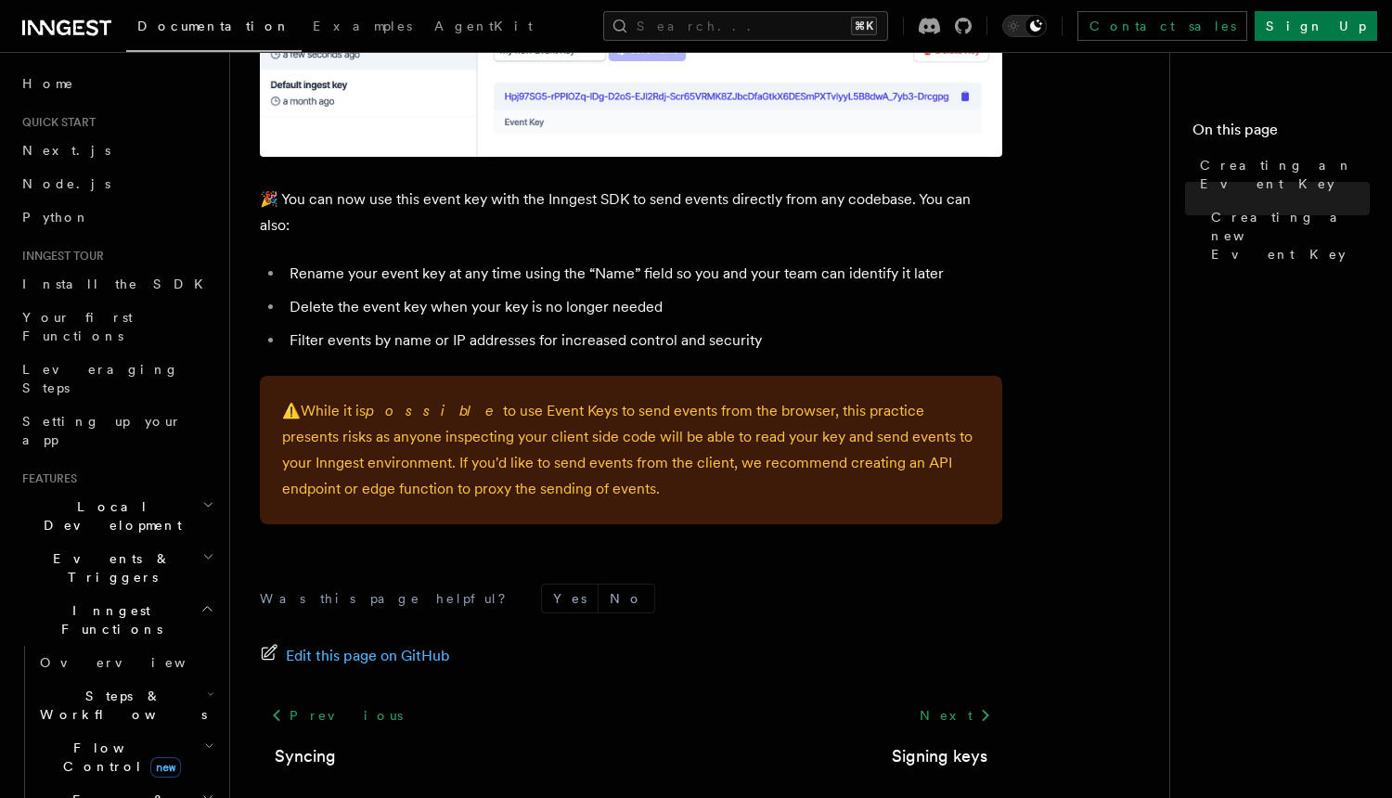
scroll to position [1325, 0]
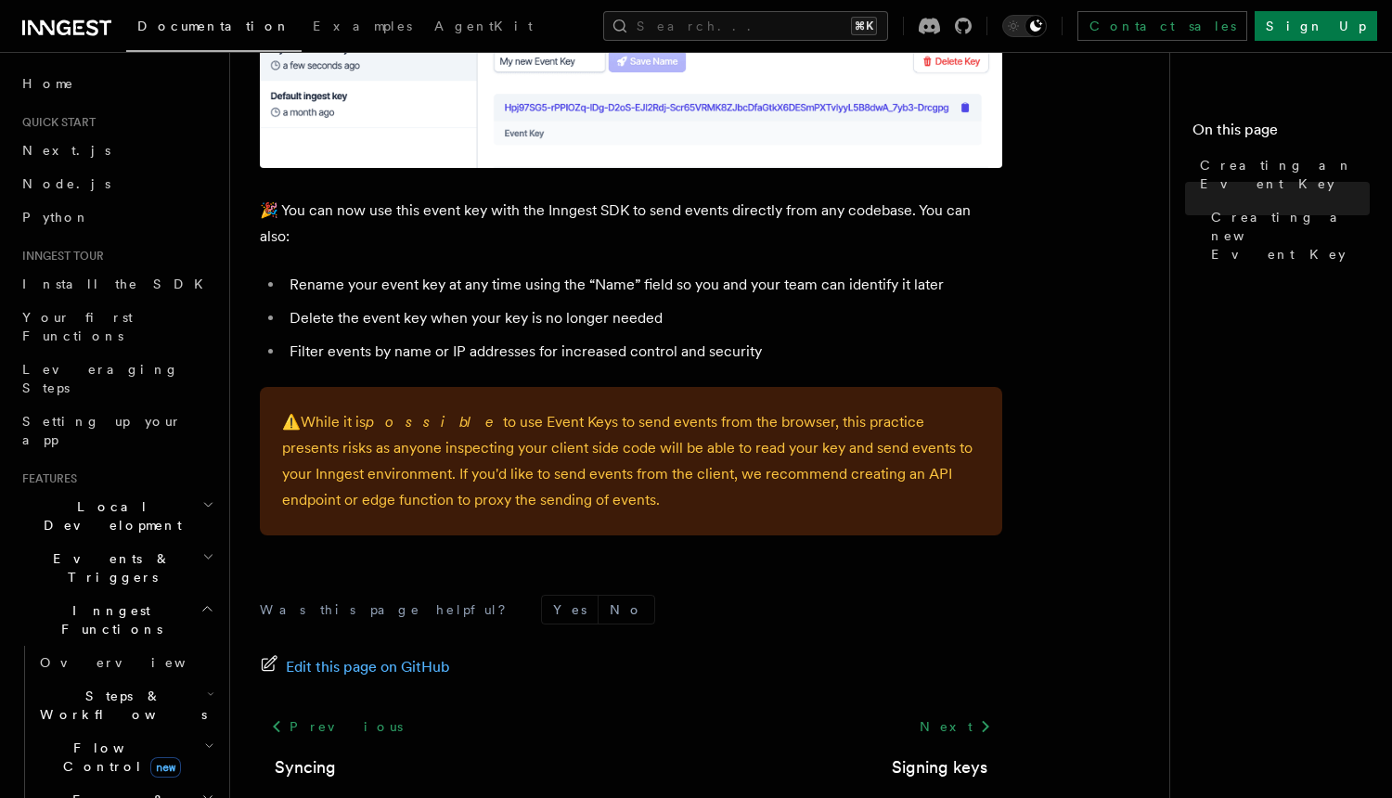
click at [496, 272] on li "Rename your event key at any time using the “Name” field so you and your team c…" at bounding box center [643, 285] width 718 height 26
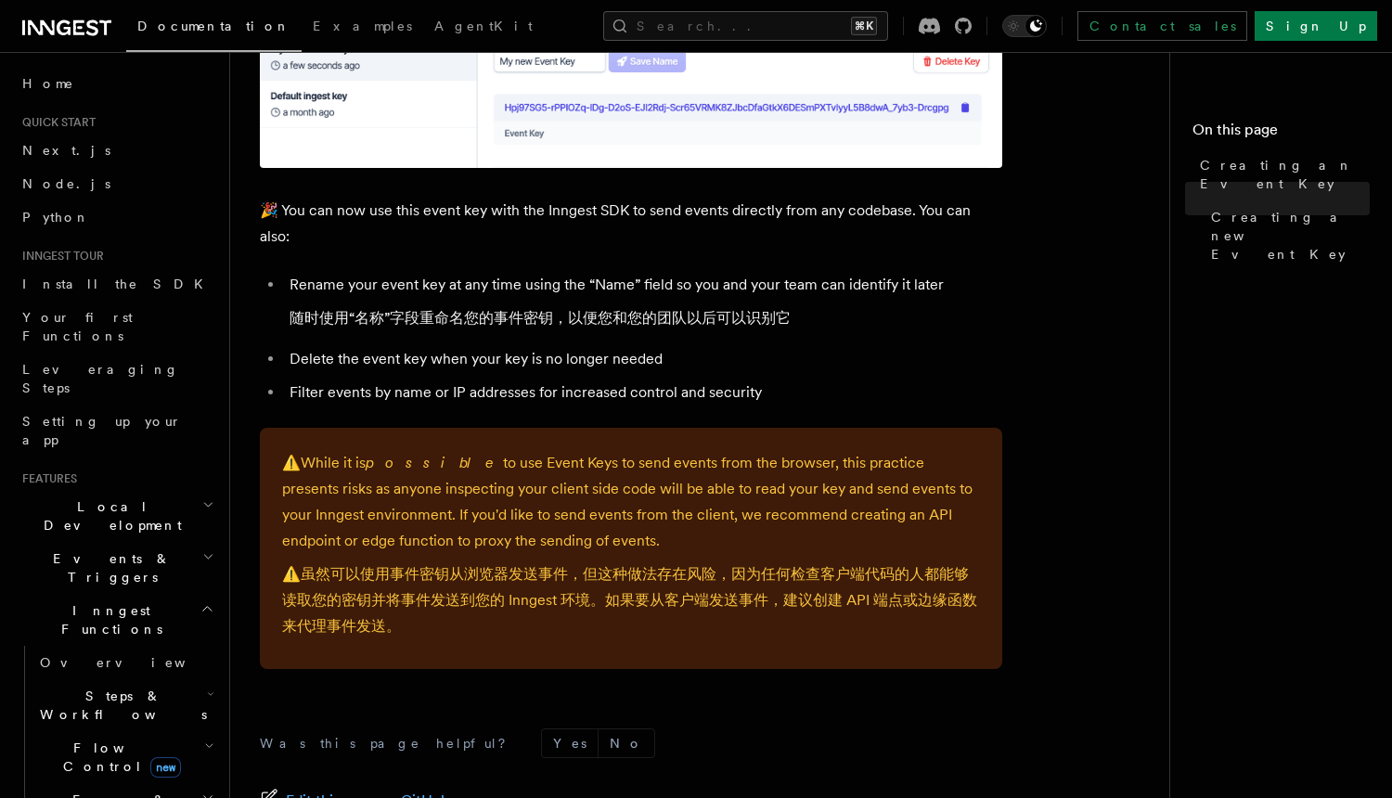
click at [508, 479] on p "⚠️ While it is possible to use Event Keys to send events from the browser, this…" at bounding box center [631, 548] width 698 height 197
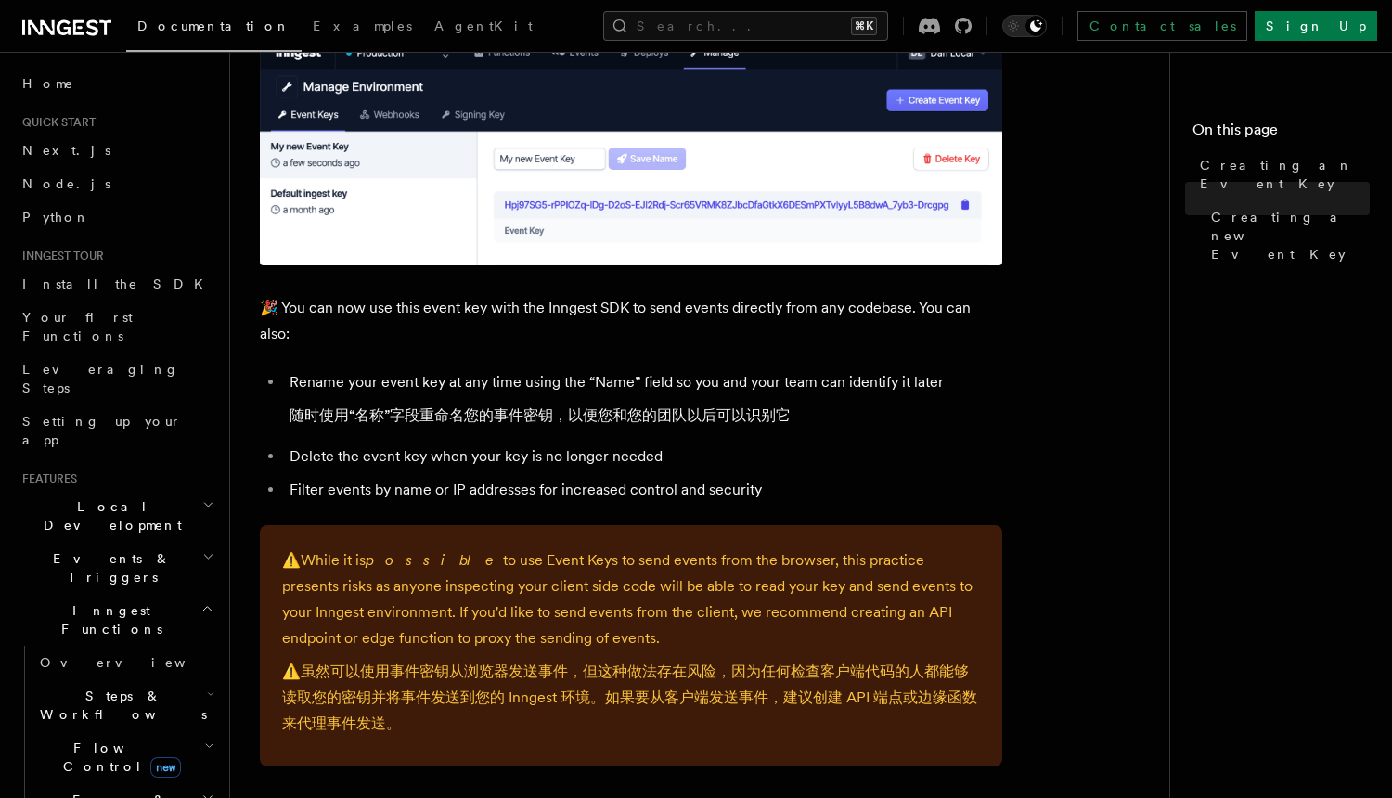
scroll to position [1203, 0]
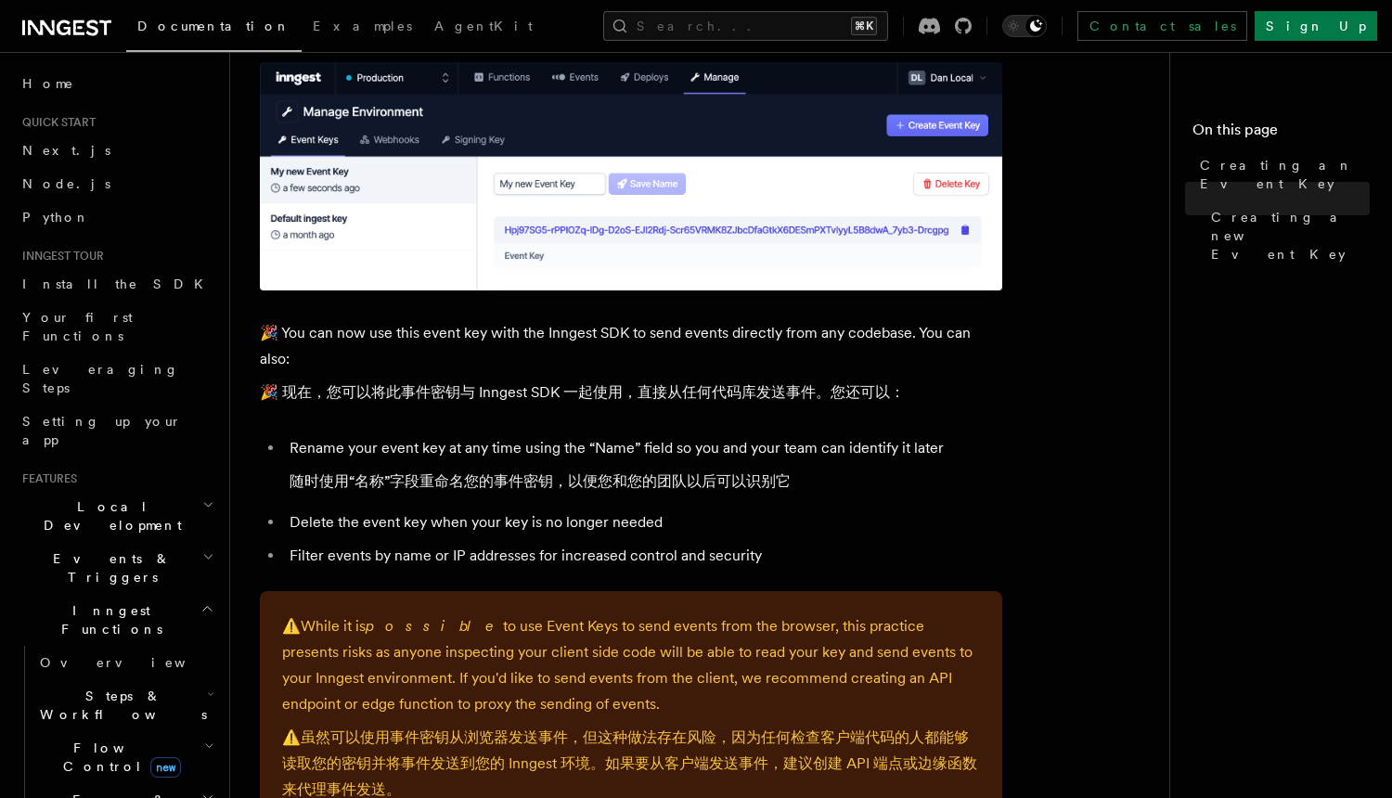
click at [480, 336] on p "🎉 You can now use this event key with the Inngest SDK to send events directly f…" at bounding box center [631, 366] width 742 height 93
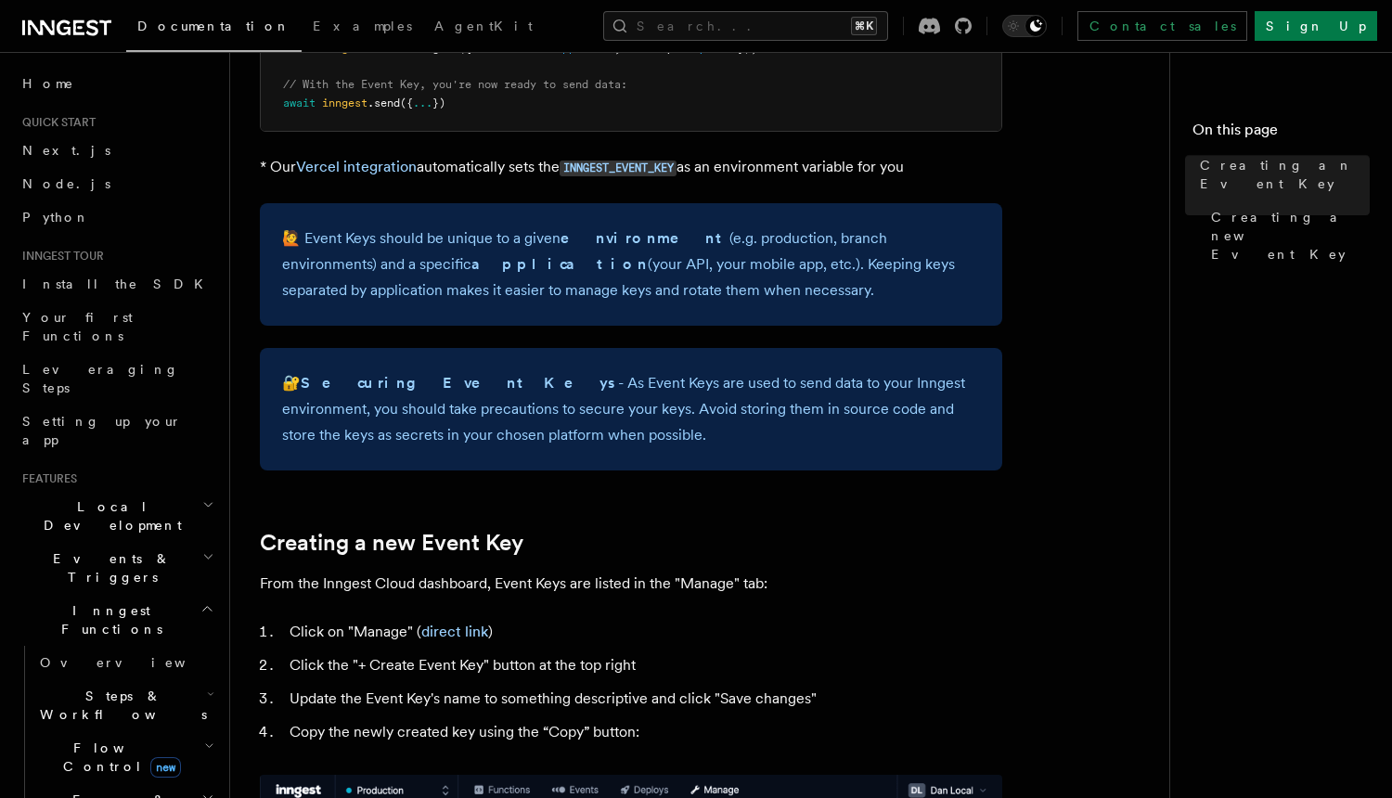
scroll to position [479, 0]
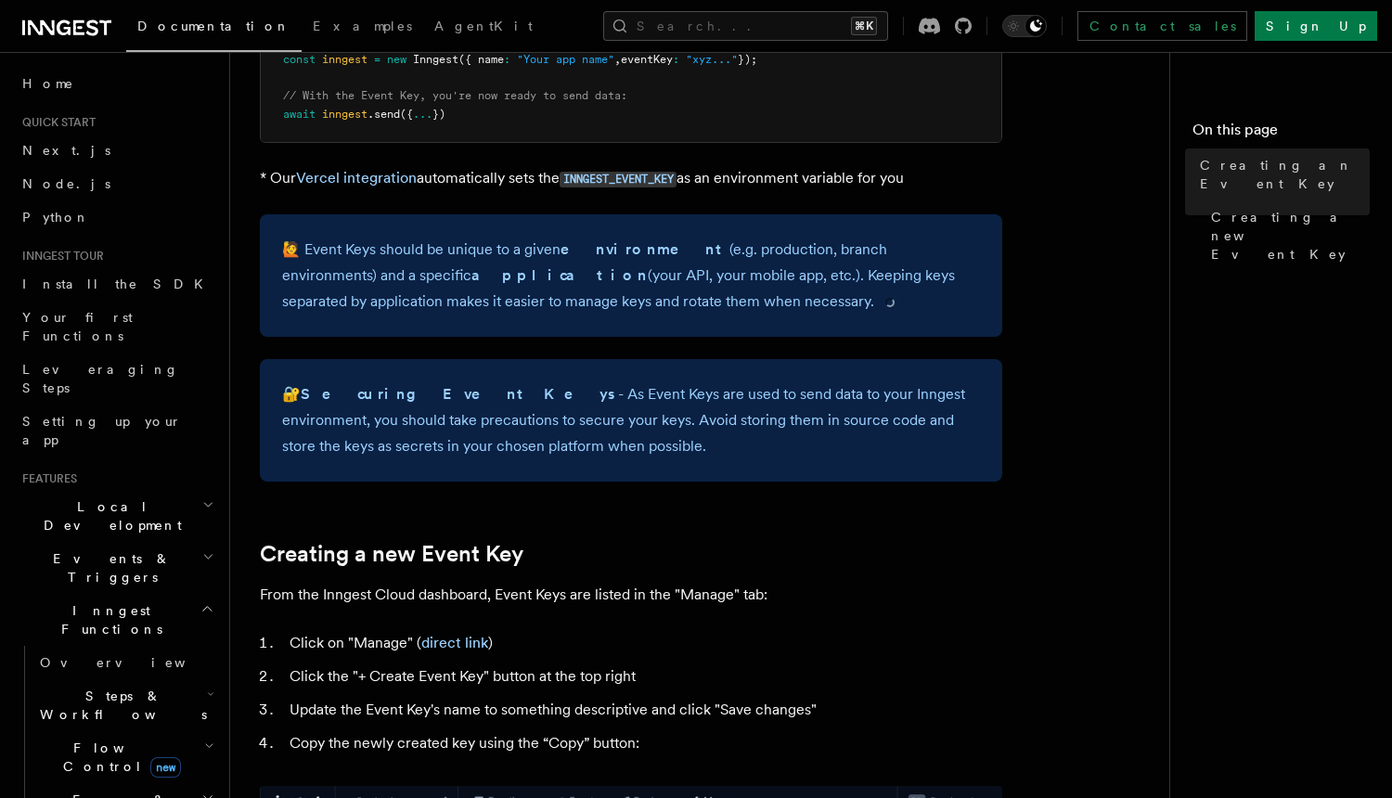
click at [489, 302] on p "🙋 Event Keys should be unique to a given environment (e.g. production, branch e…" at bounding box center [631, 276] width 698 height 78
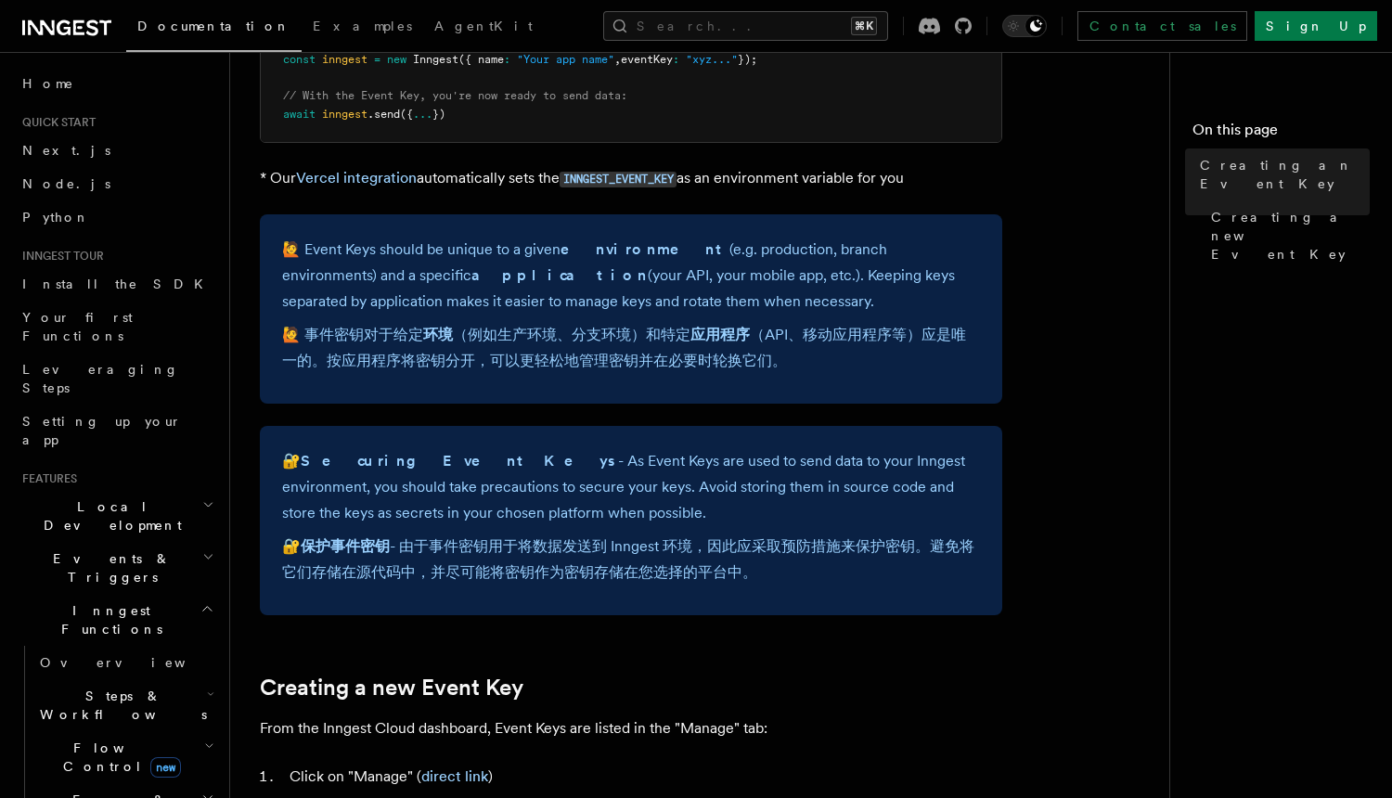
click at [521, 485] on p "🔐 Securing Event Keys - As Event Keys are used to send data to your Inngest env…" at bounding box center [631, 520] width 698 height 145
click at [773, 24] on button "Search... ⌘K" at bounding box center [745, 26] width 285 height 30
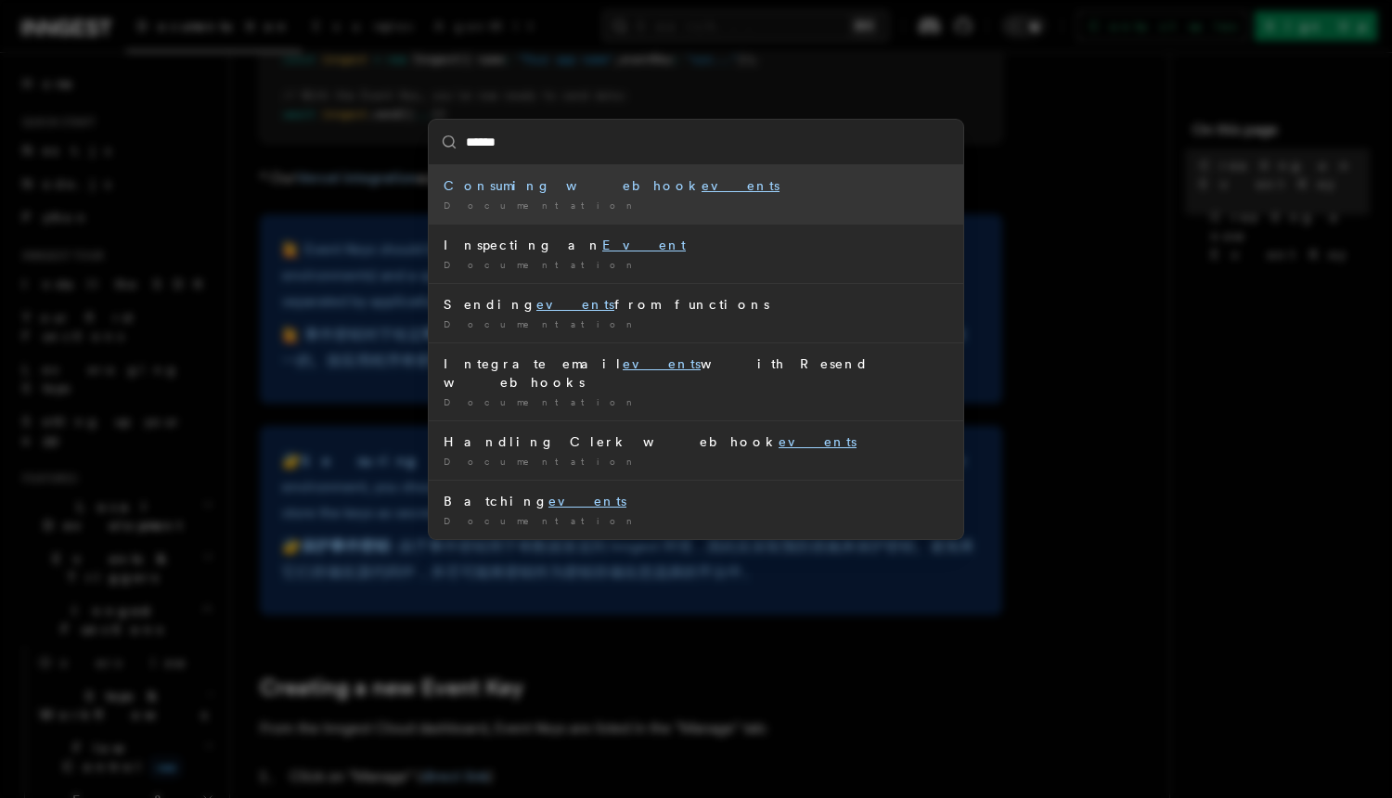
type input "*******"
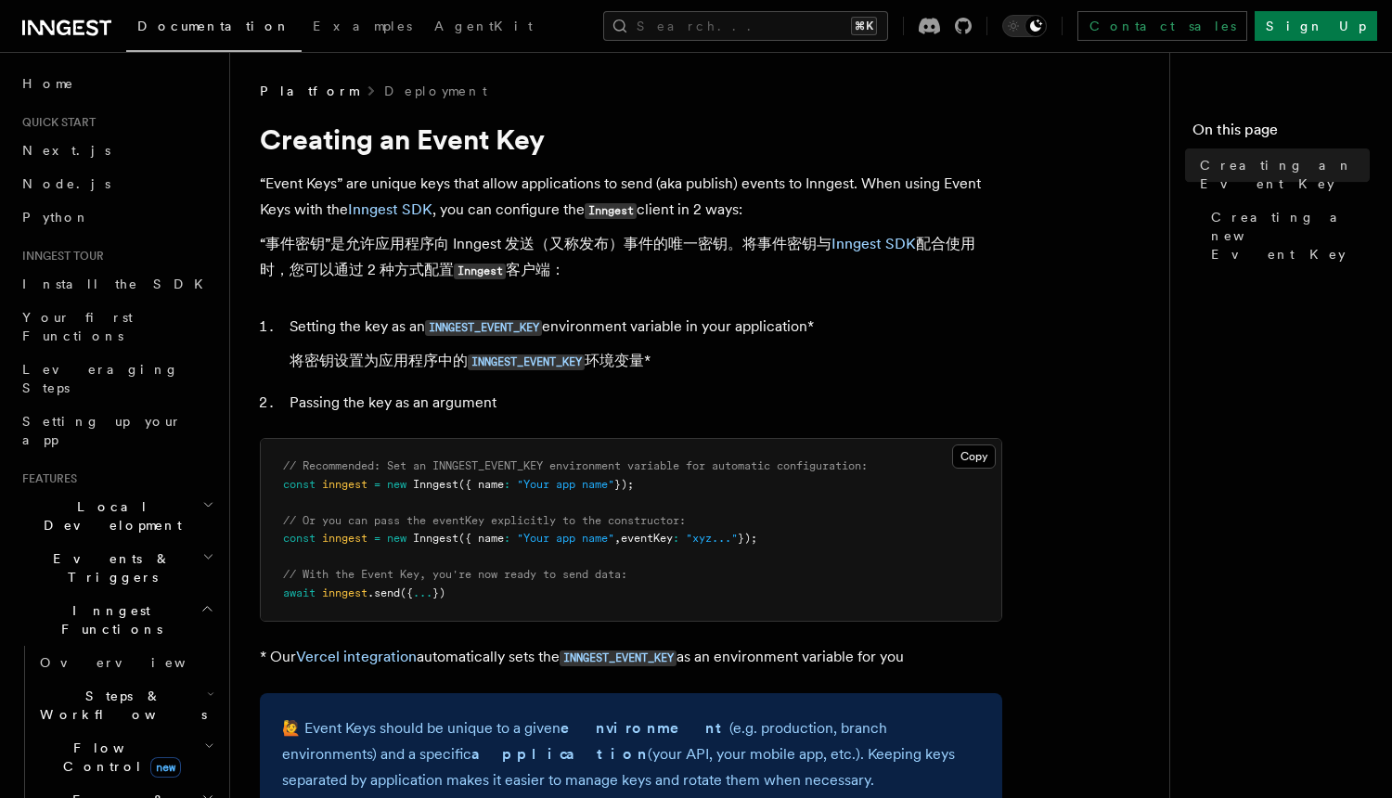
click at [747, 40] on button "Search... ⌘K" at bounding box center [745, 26] width 285 height 30
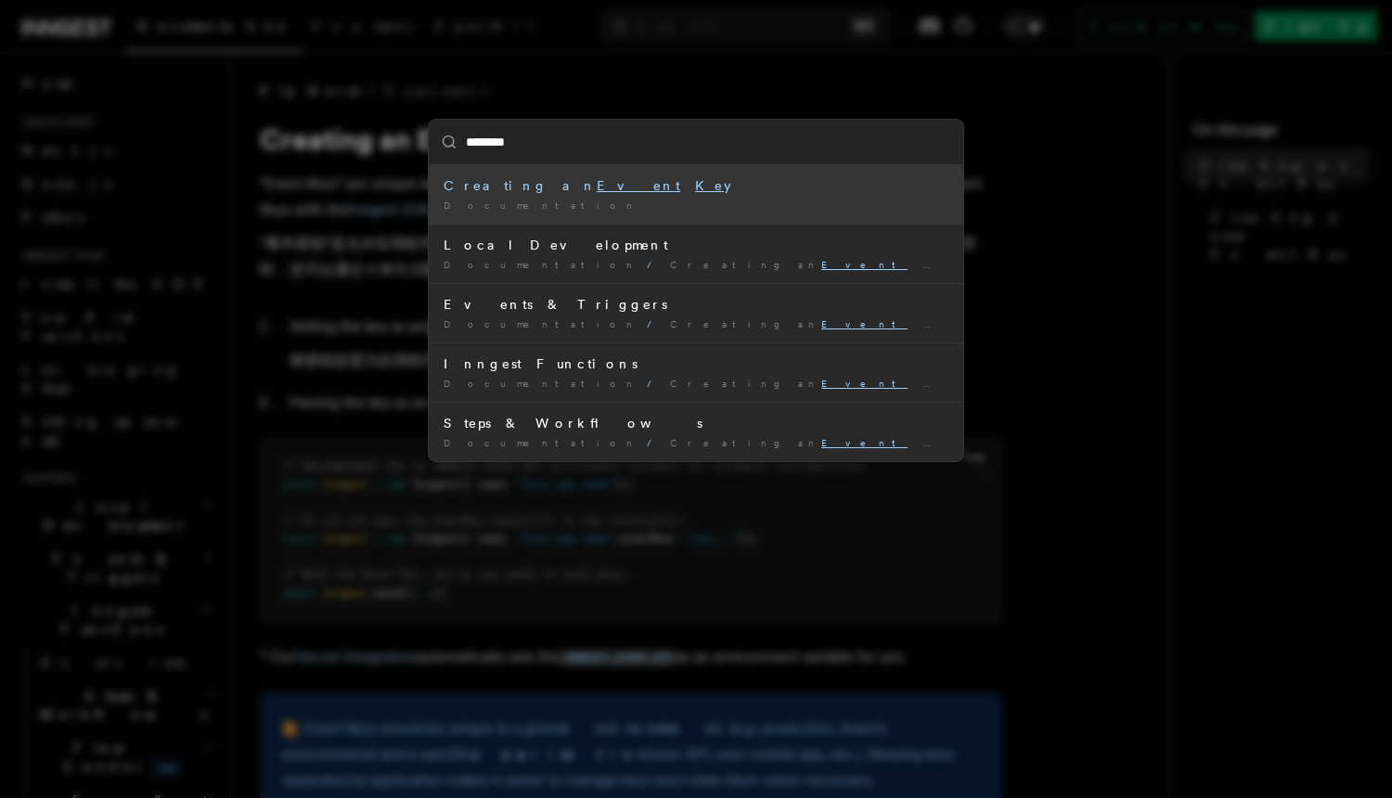
type input "*********"
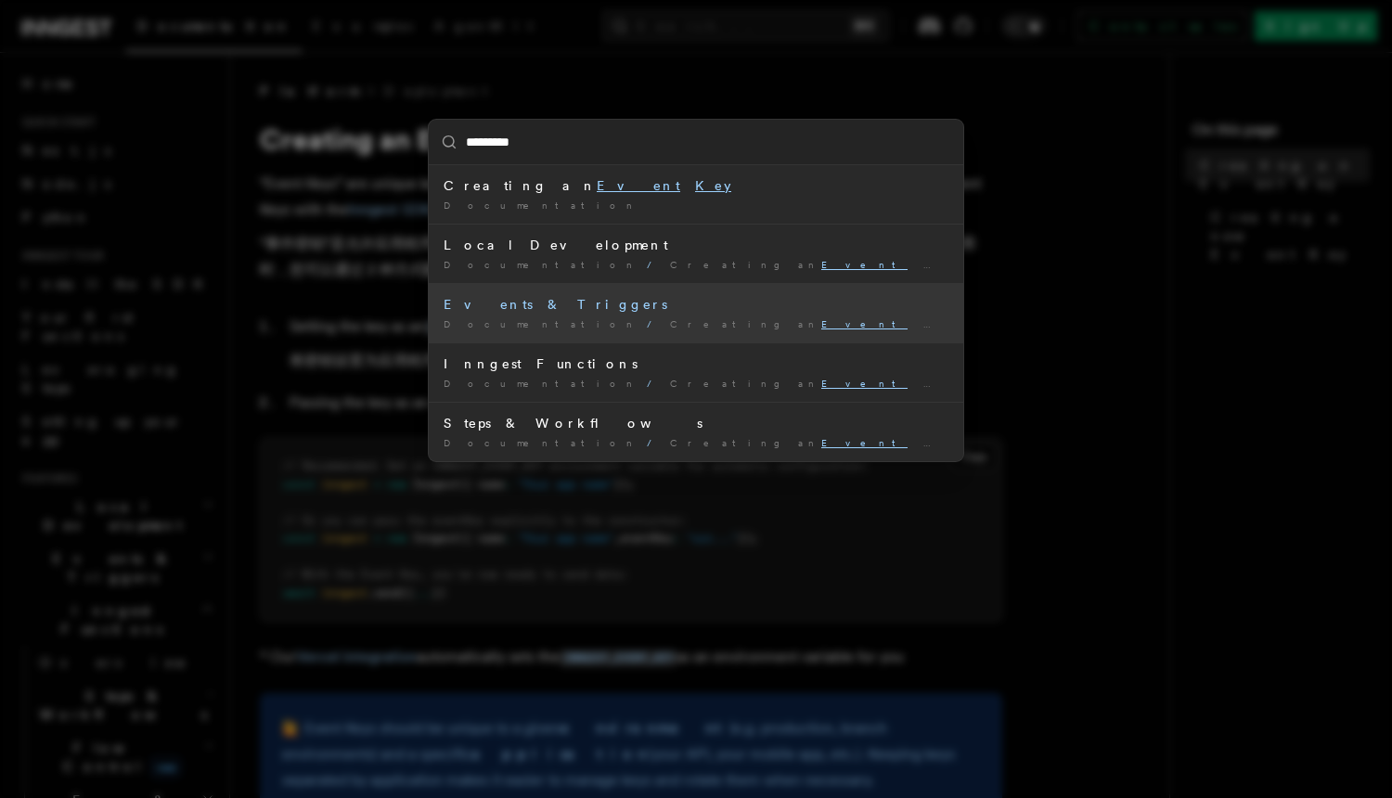
click at [555, 314] on li "Events & Triggers Documentation / Creating an Event Key /" at bounding box center [696, 312] width 534 height 59
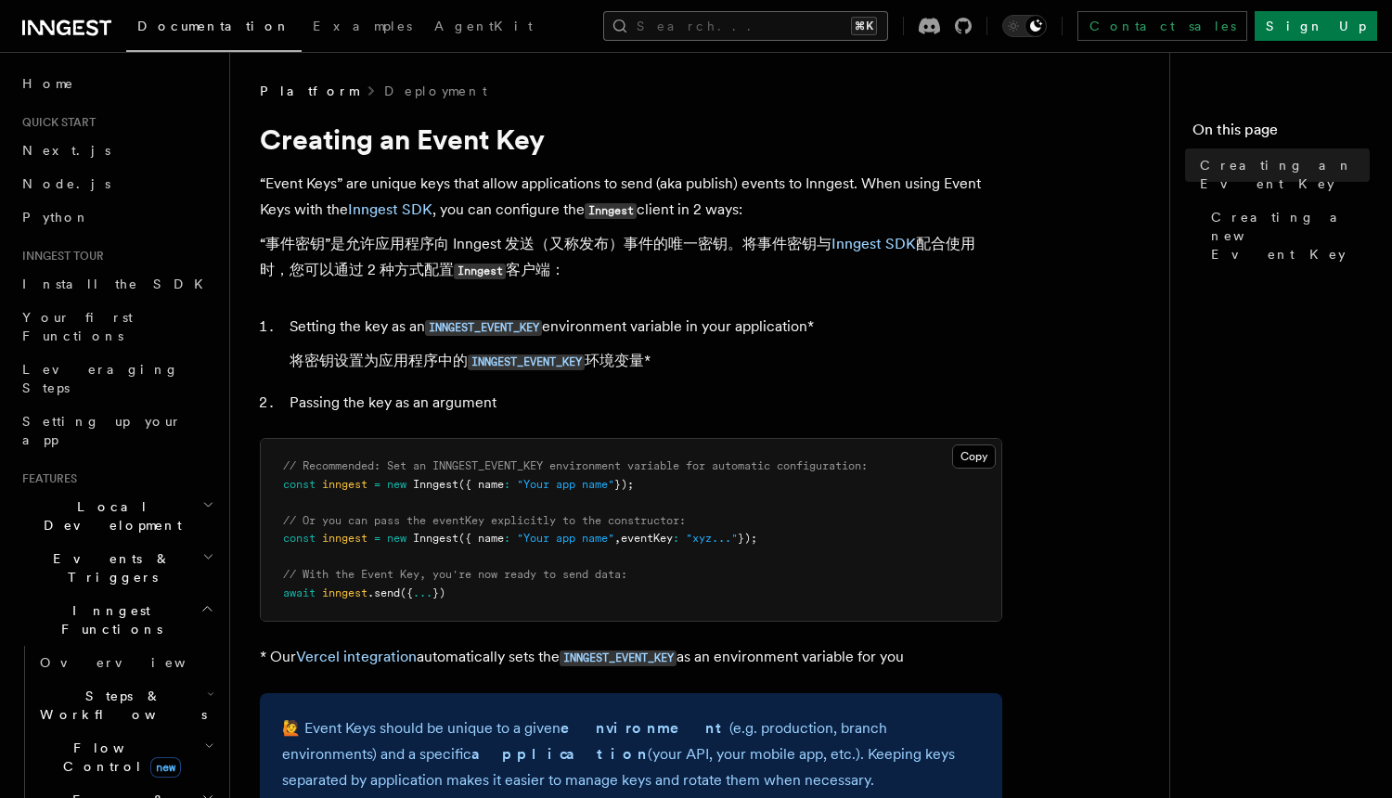
click at [779, 30] on button "Search... ⌘K" at bounding box center [745, 26] width 285 height 30
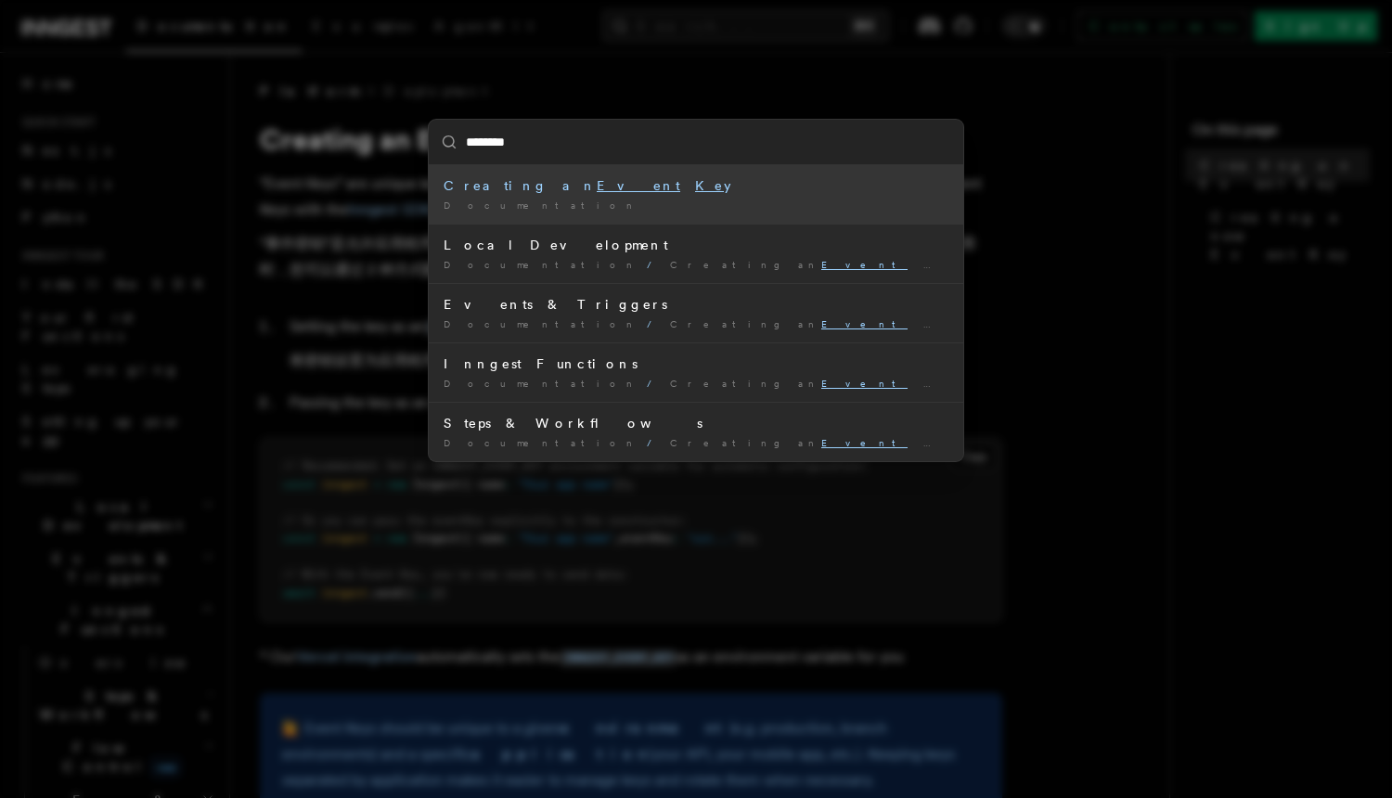
type input "*********"
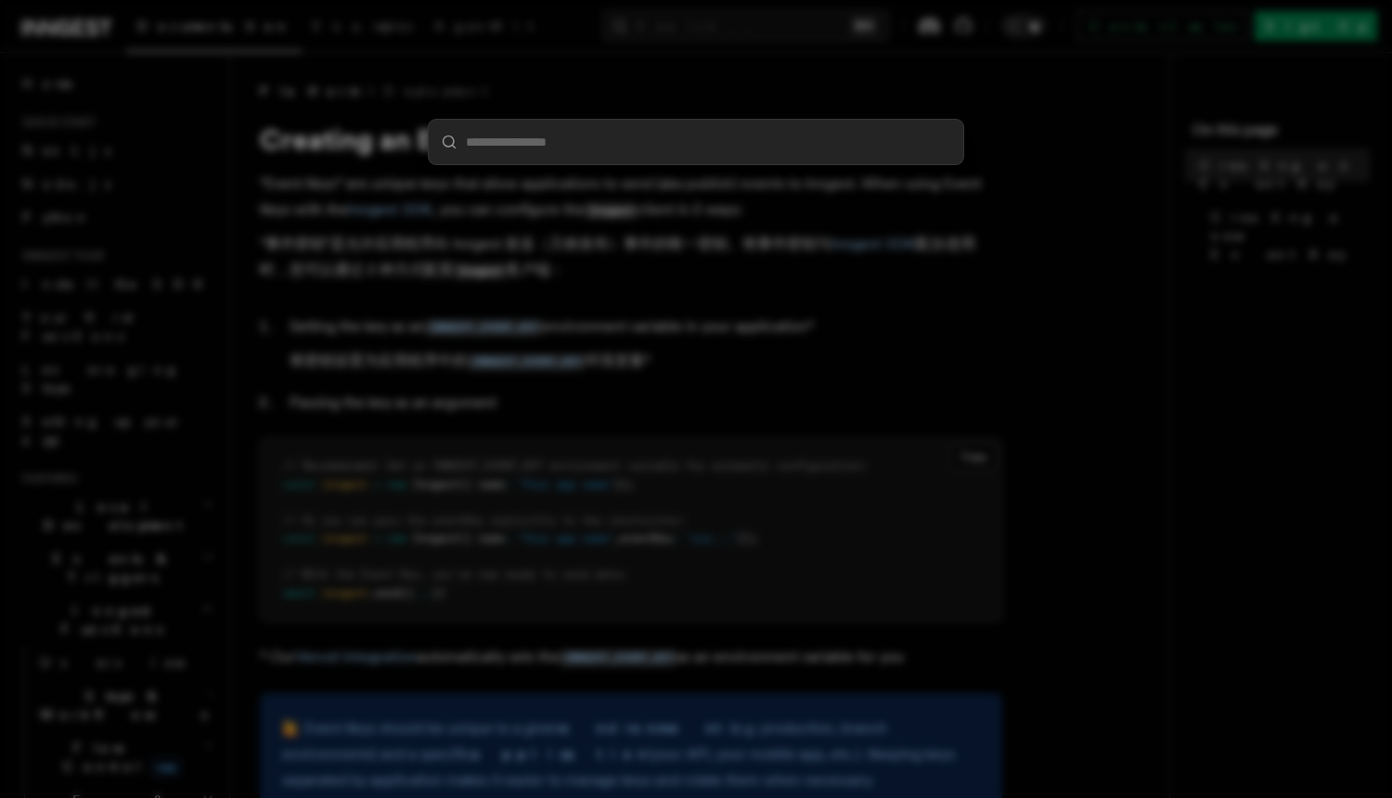
click at [270, 522] on div at bounding box center [696, 399] width 1392 height 798
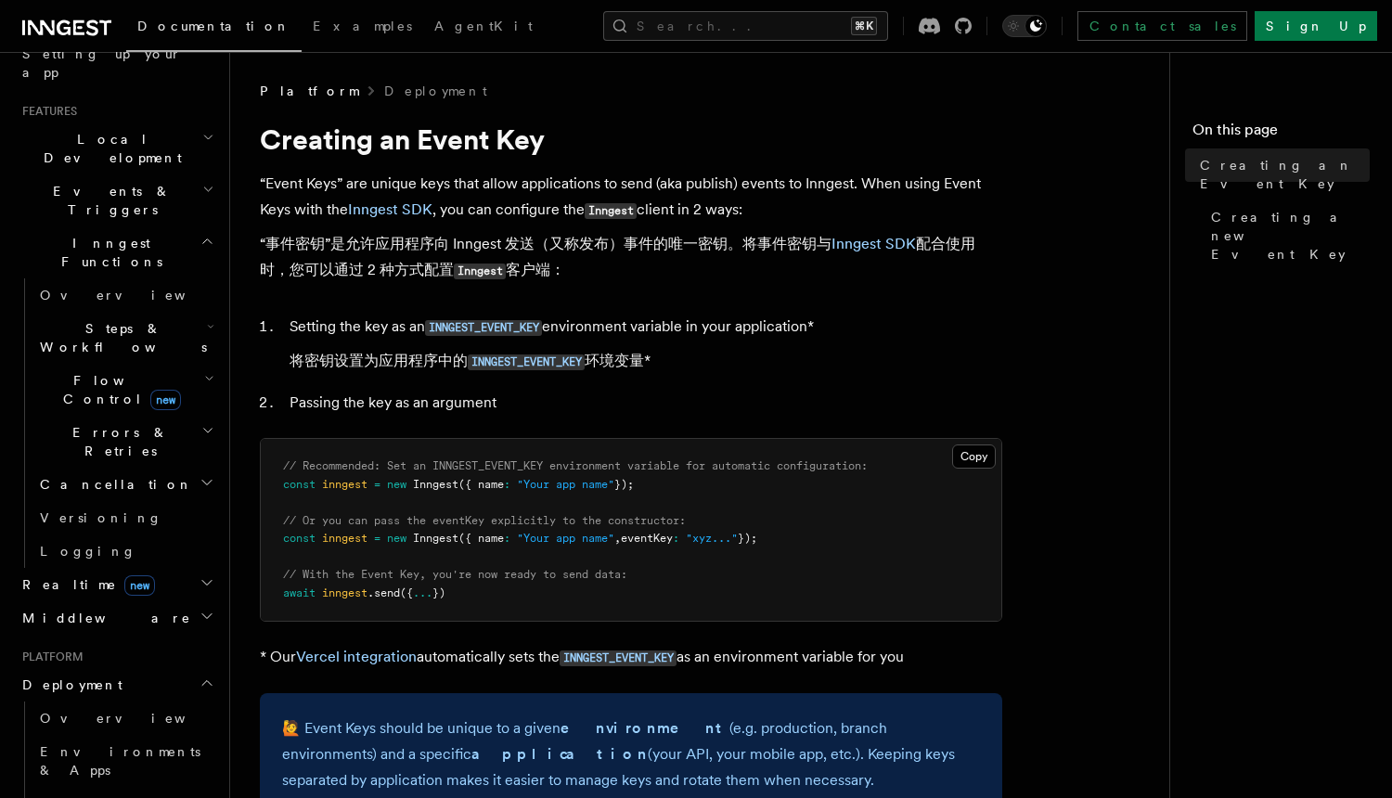
scroll to position [393, 0]
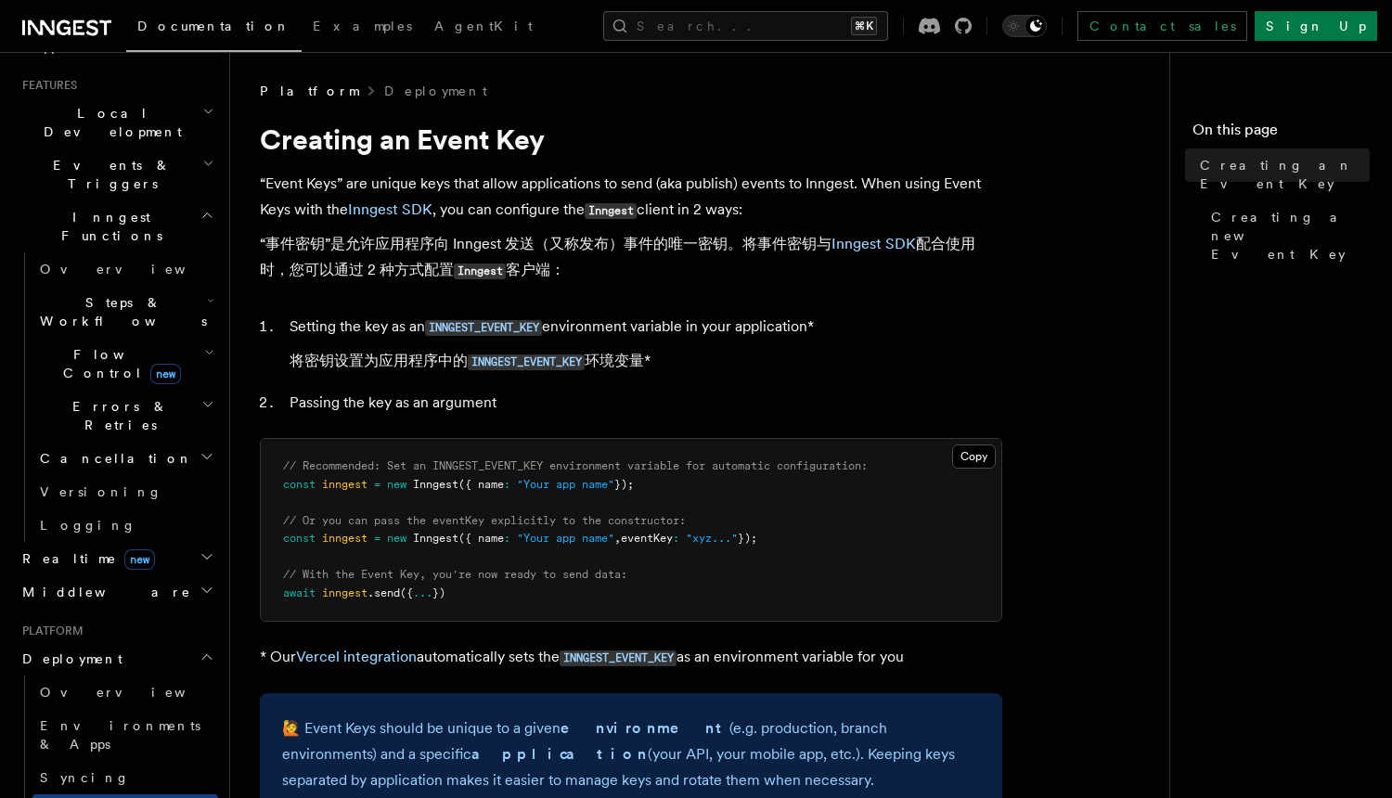
click at [209, 300] on icon "button" at bounding box center [211, 301] width 5 height 3
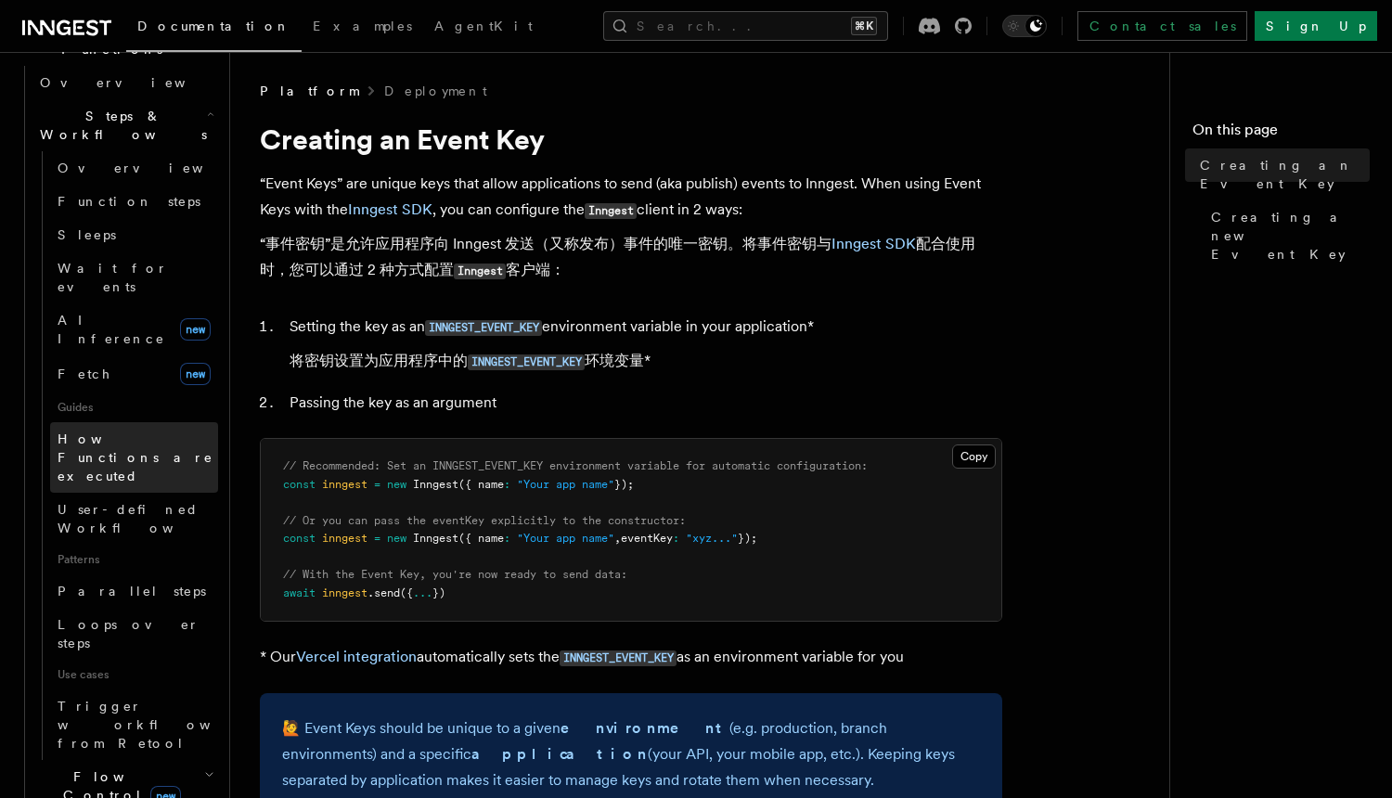
scroll to position [583, 0]
click at [204, 765] on icon "button" at bounding box center [209, 772] width 10 height 15
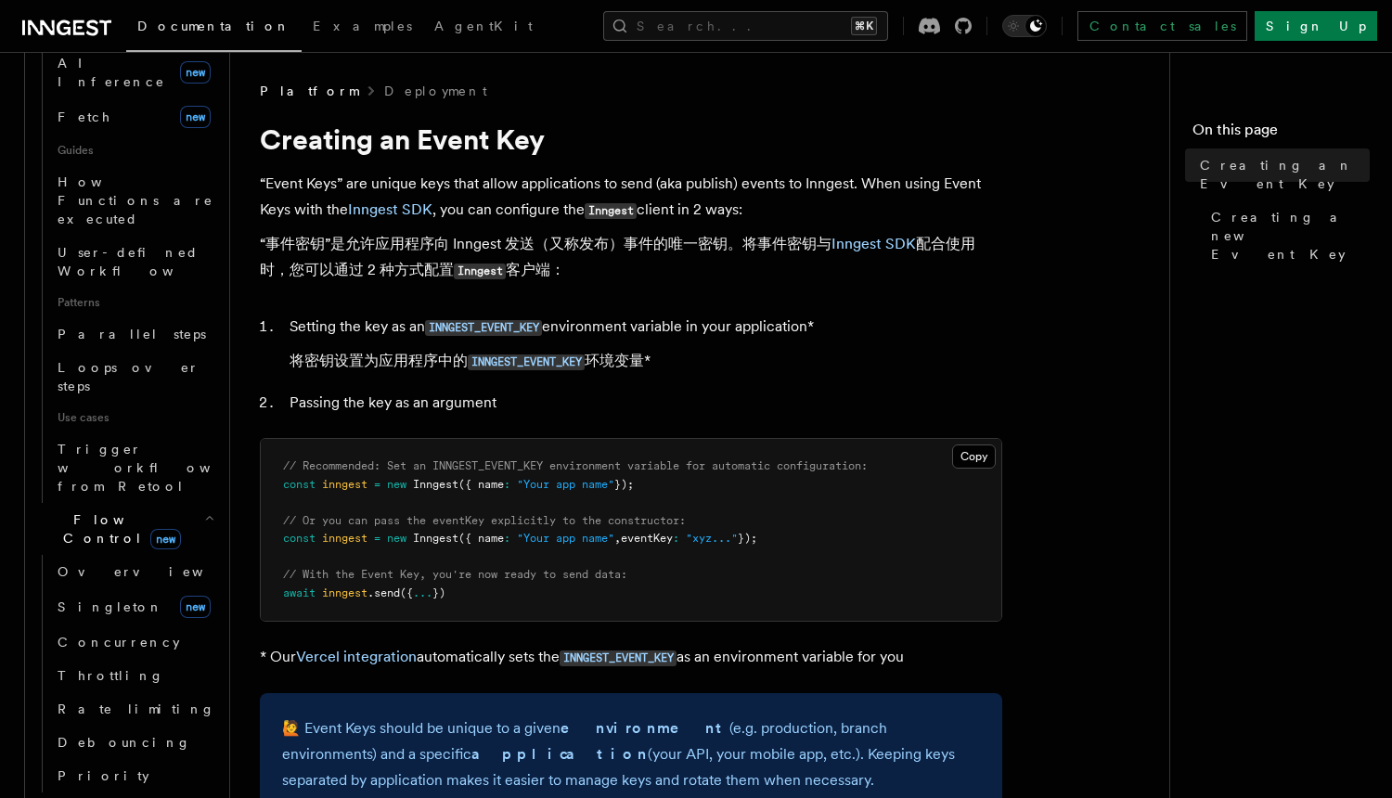
scroll to position [838, 0]
click at [211, 797] on icon "button" at bounding box center [207, 806] width 13 height 15
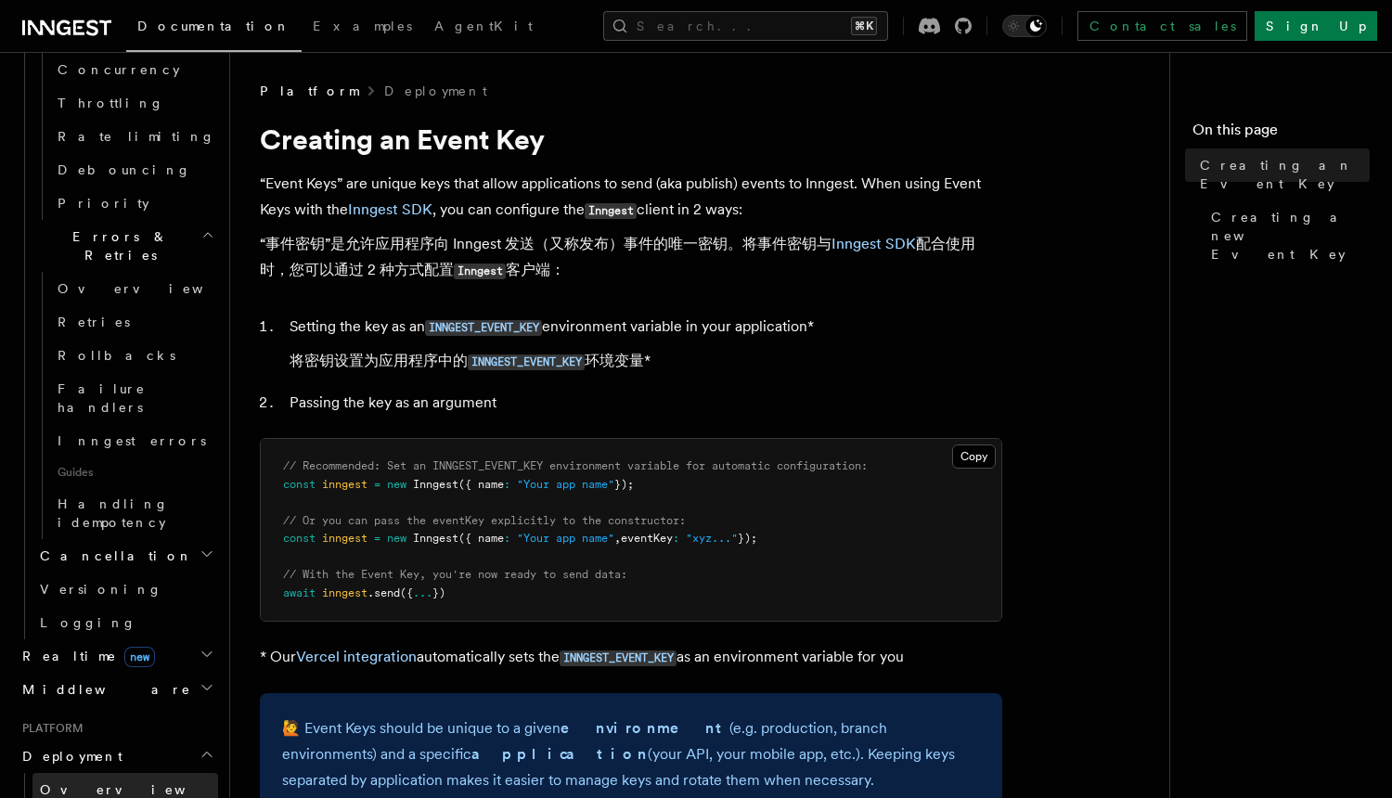
scroll to position [1411, 0]
click at [202, 671] on h2 "Middleware" at bounding box center [116, 687] width 203 height 33
click at [204, 645] on icon "button" at bounding box center [207, 652] width 15 height 15
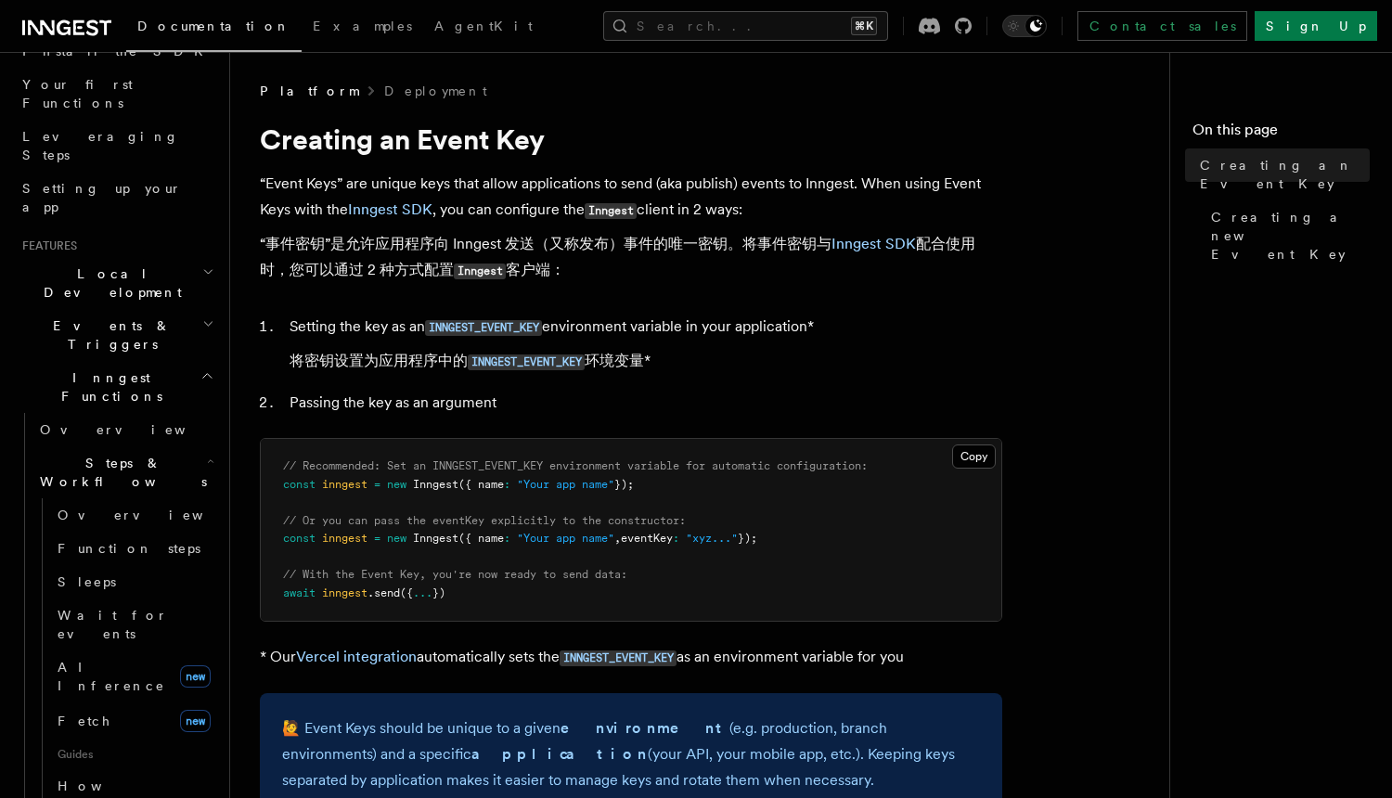
scroll to position [226, 0]
click at [202, 323] on icon "button" at bounding box center [208, 330] width 12 height 15
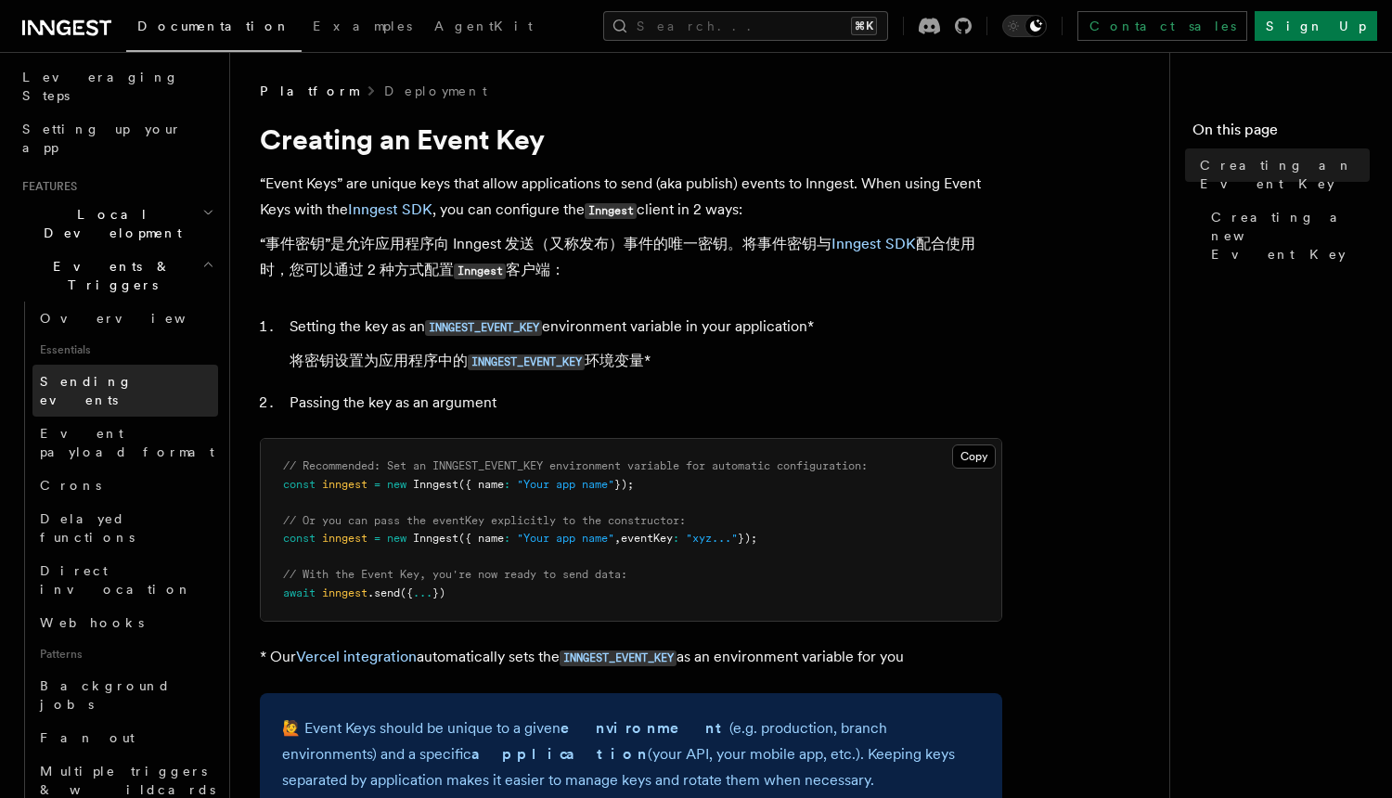
scroll to position [298, 0]
click at [181, 359] on link "Sending events" at bounding box center [125, 385] width 186 height 52
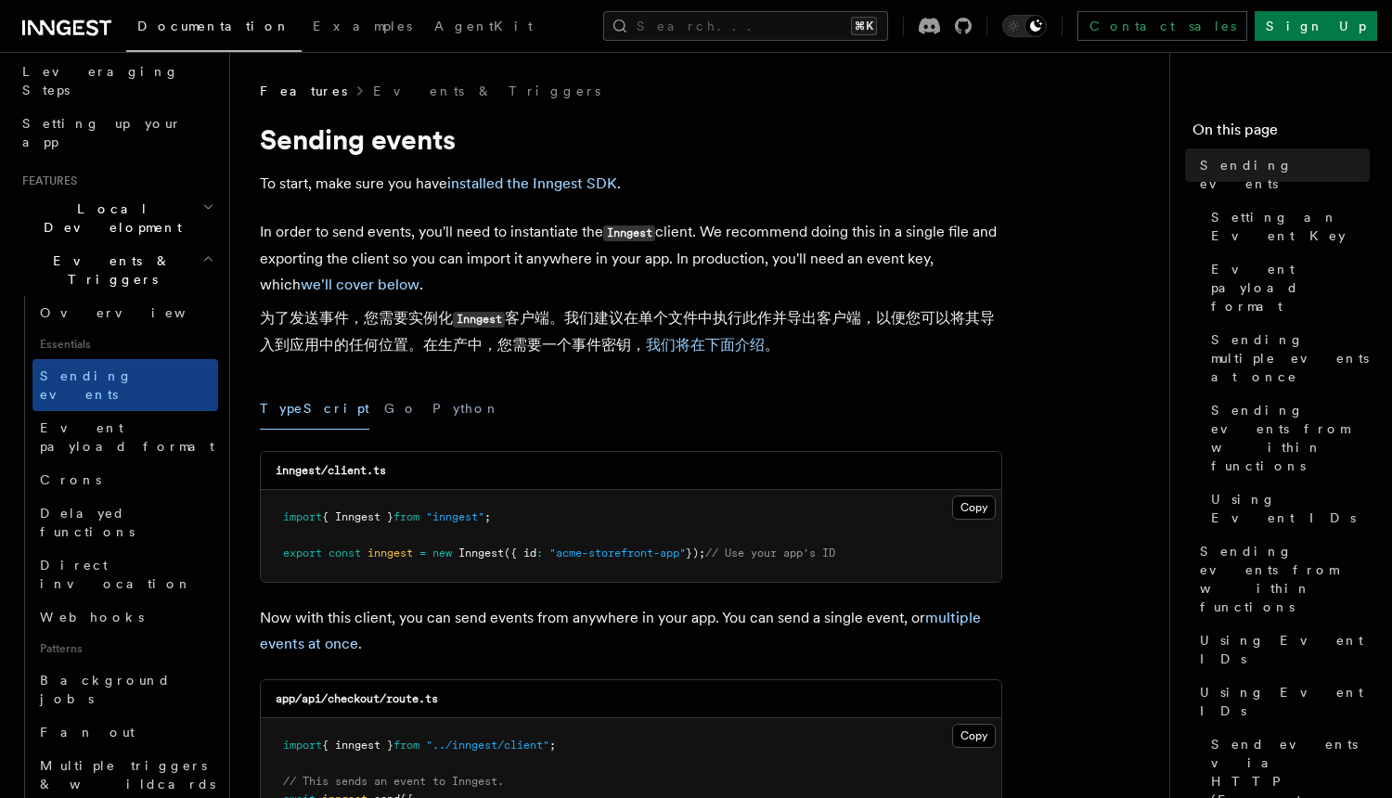
click at [434, 230] on p "In order to send events, you'll need to instantiate the Inngest client. We reco…" at bounding box center [631, 292] width 742 height 147
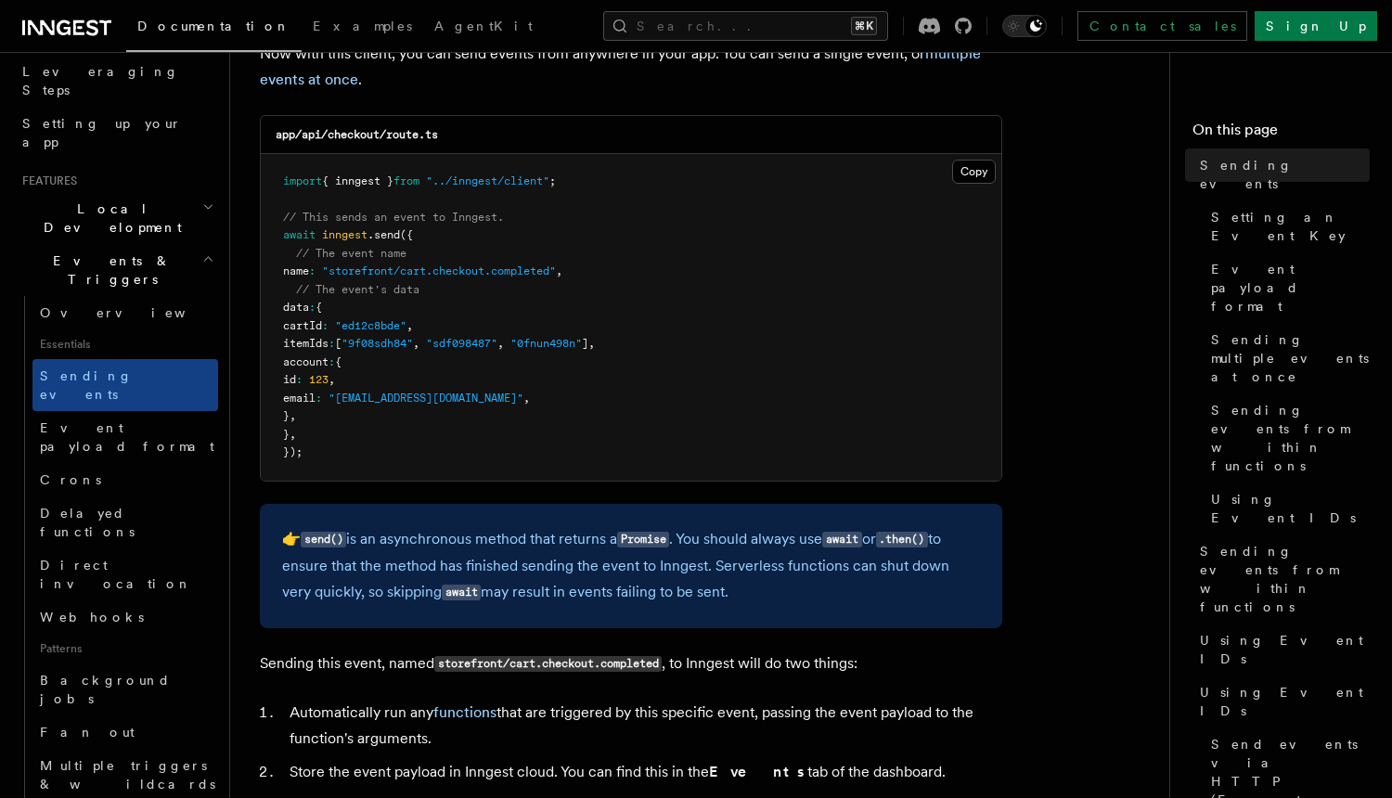
scroll to position [567, 0]
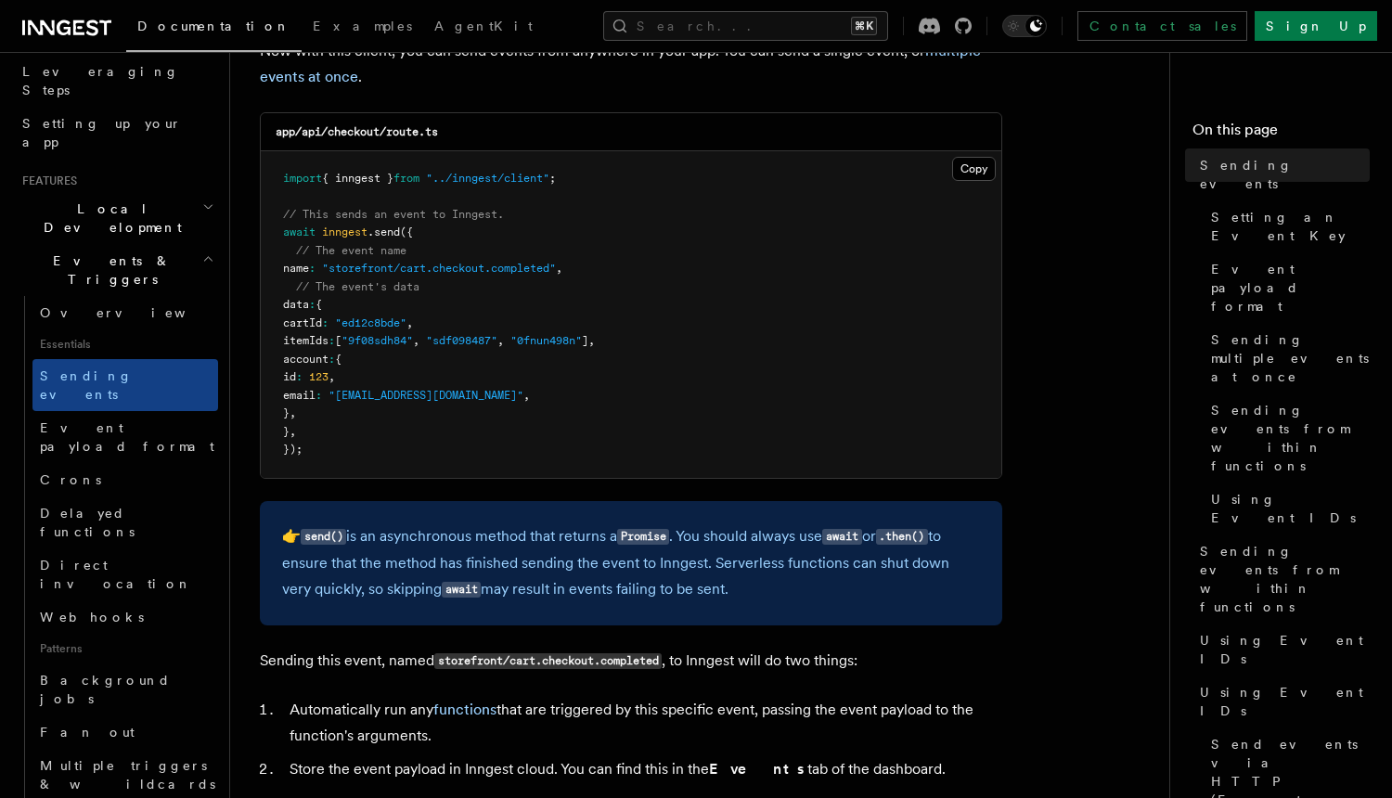
click at [519, 520] on div "👉 send() is an asynchronous method that returns a Promise . You should always u…" at bounding box center [631, 563] width 742 height 124
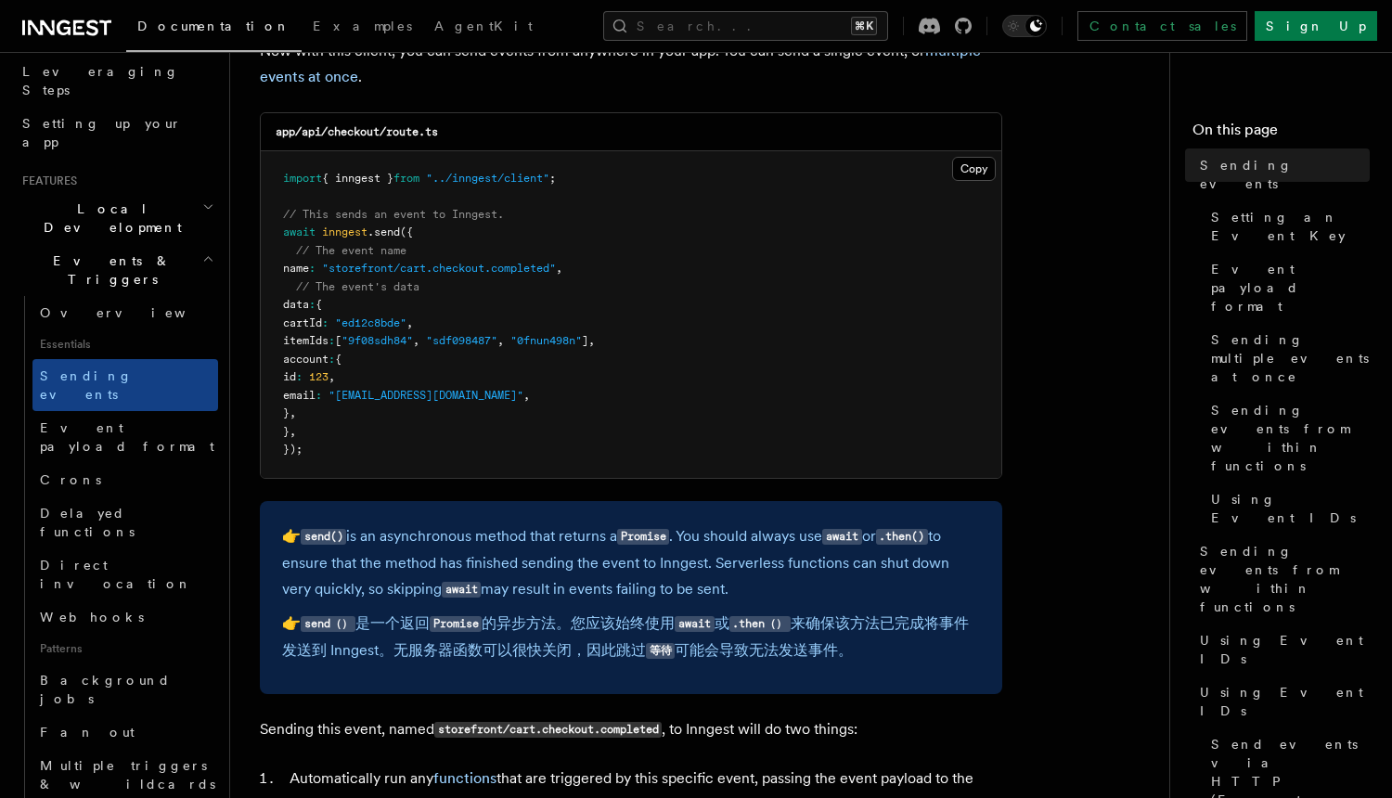
click at [522, 533] on p "👉 send() is an asynchronous method that returns a Promise . You should always u…" at bounding box center [631, 597] width 698 height 148
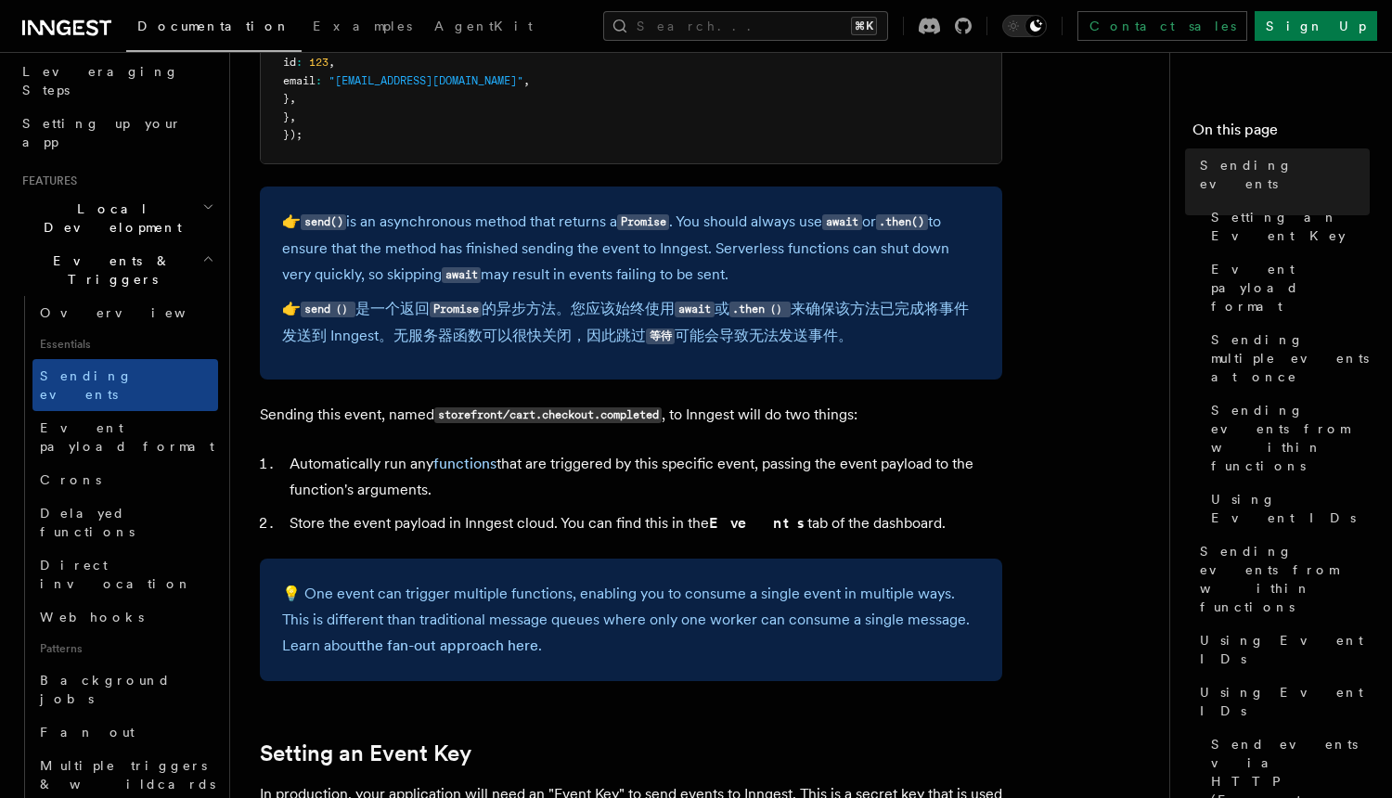
scroll to position [899, 0]
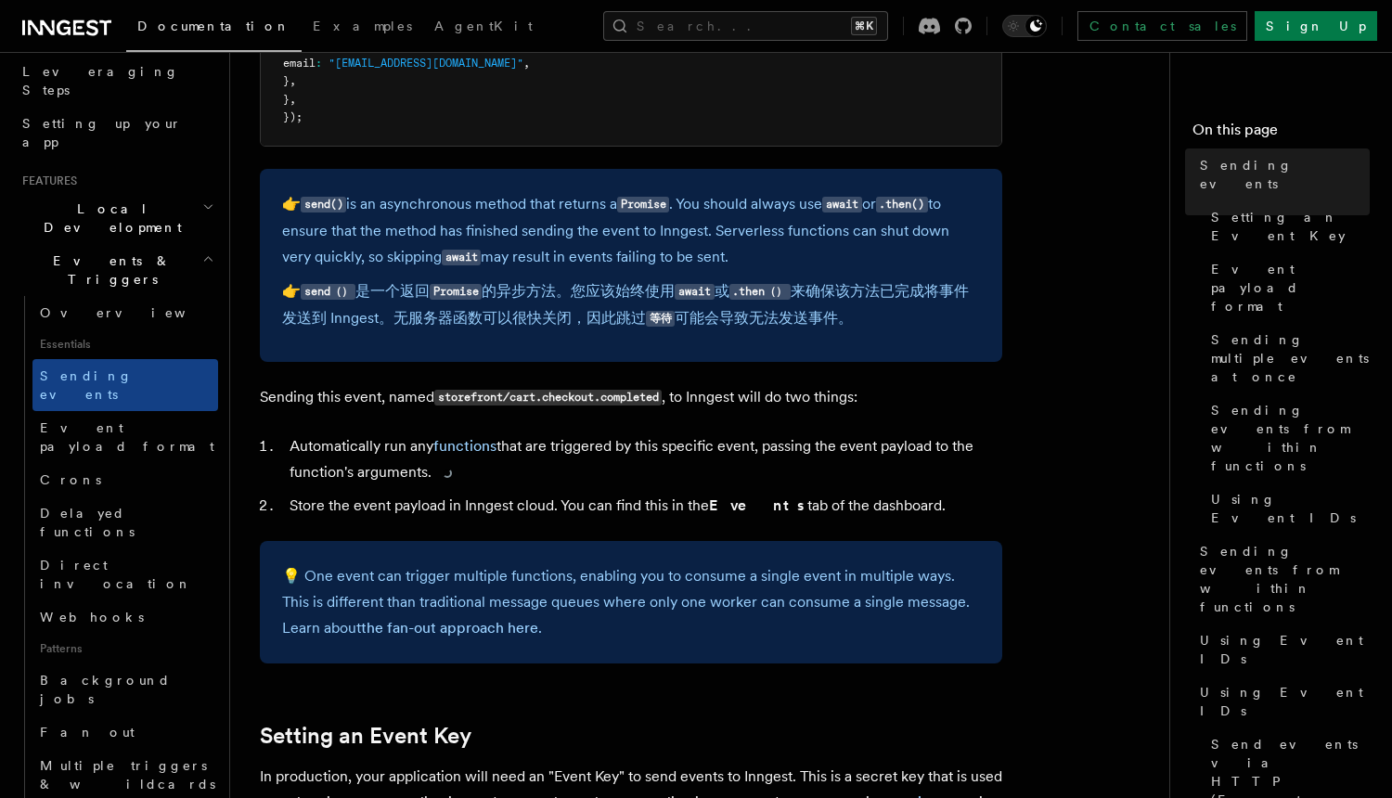
click at [578, 454] on li "Automatically run any functions that are triggered by this specific event, pass…" at bounding box center [643, 459] width 718 height 52
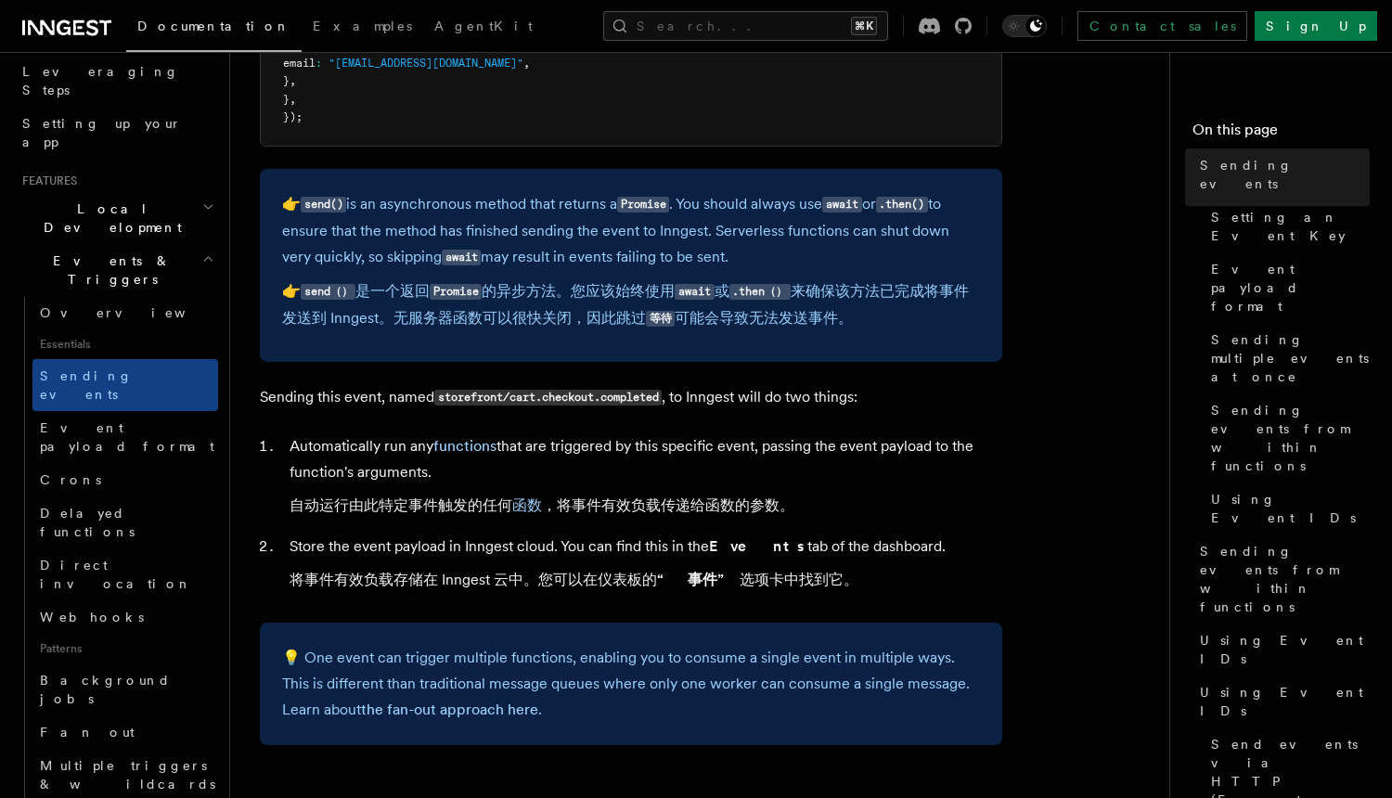
click at [579, 552] on li "Store the event payload in Inngest cloud. You can find this in the Events tab o…" at bounding box center [643, 567] width 718 height 67
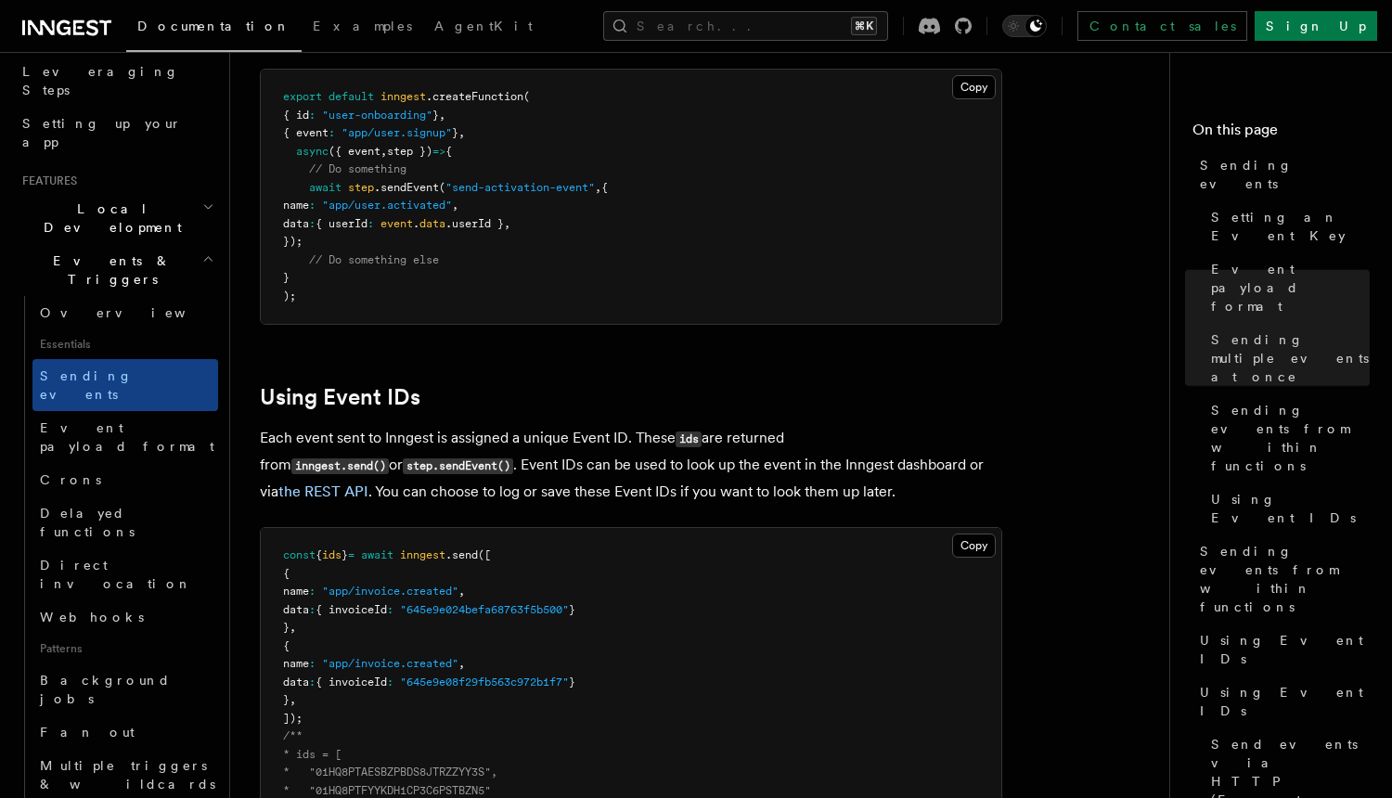
scroll to position [3286, 0]
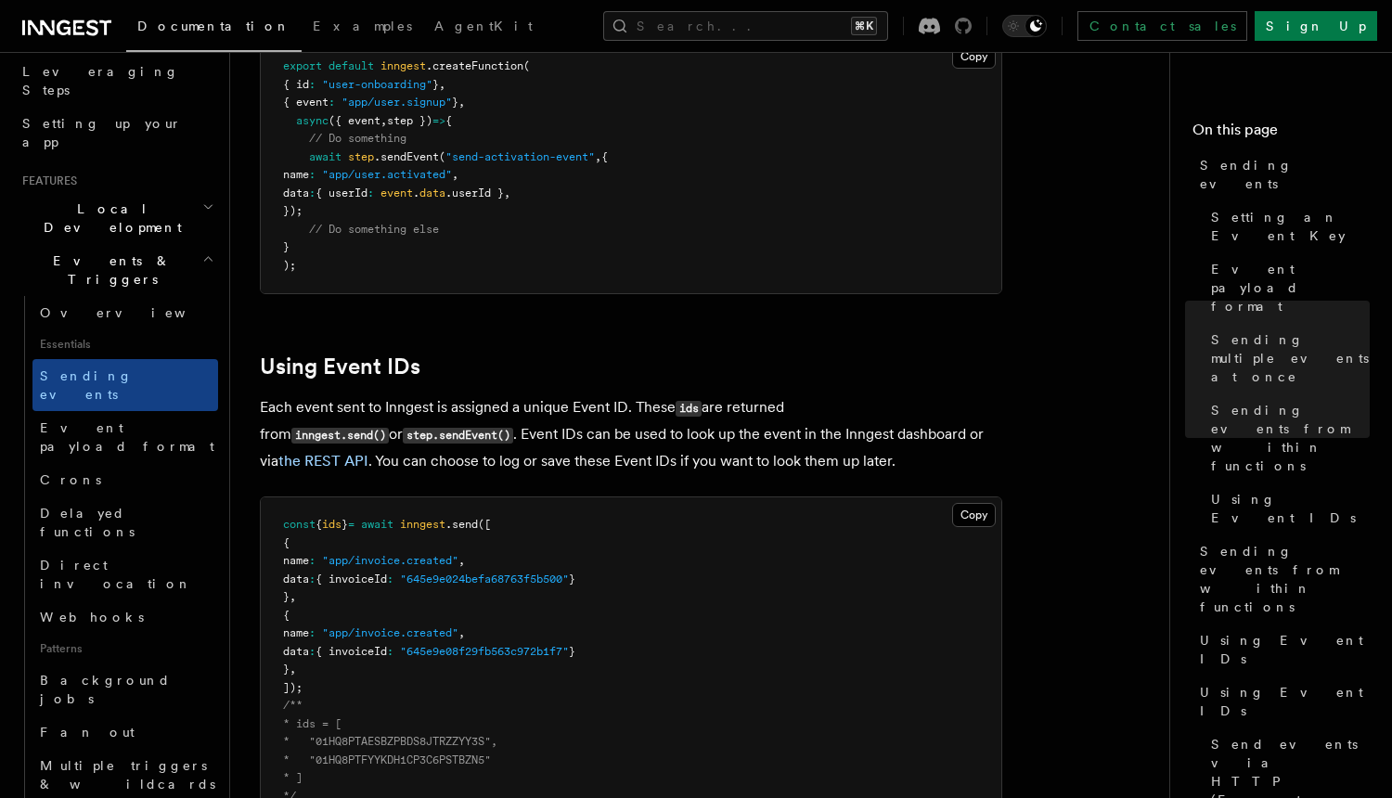
click at [972, 30] on icon at bounding box center [963, 26] width 17 height 17
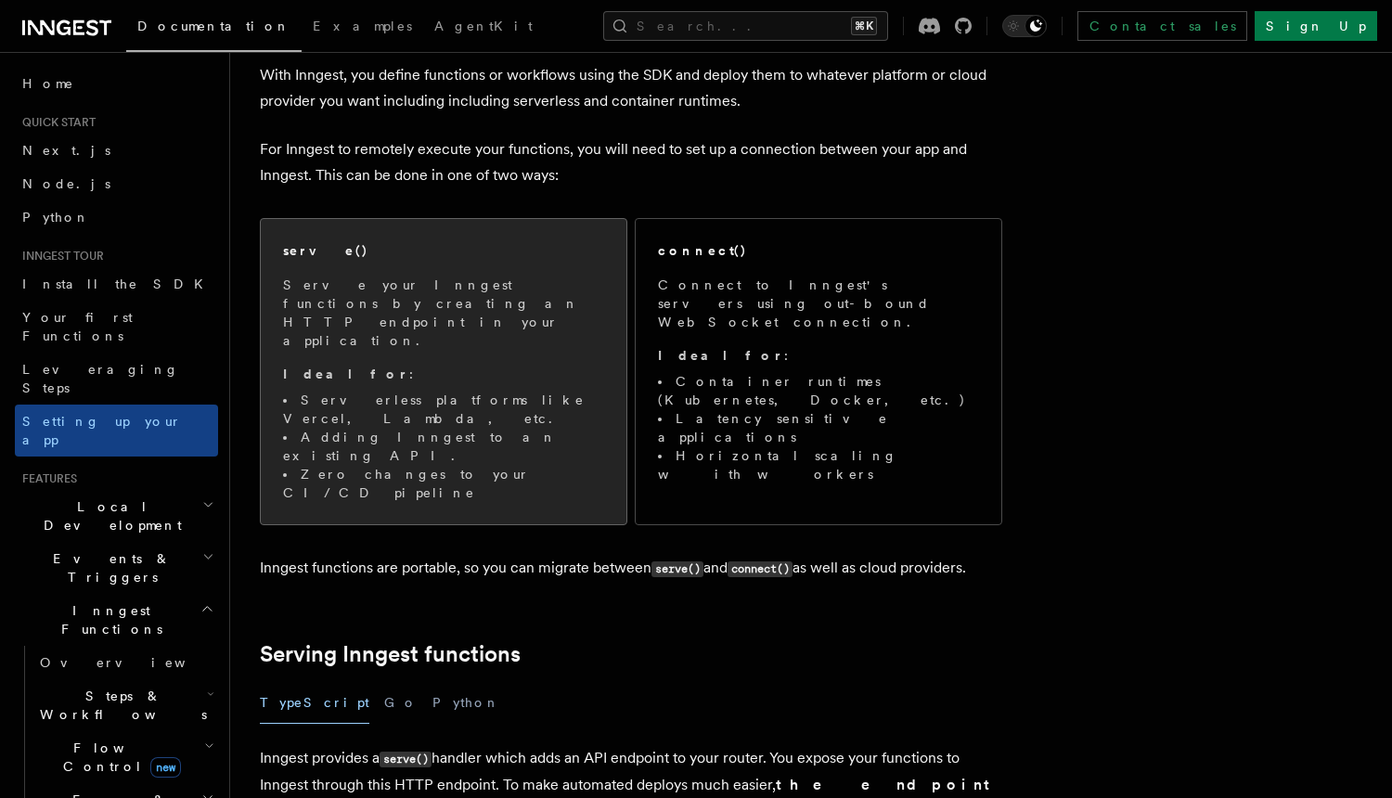
scroll to position [112, 0]
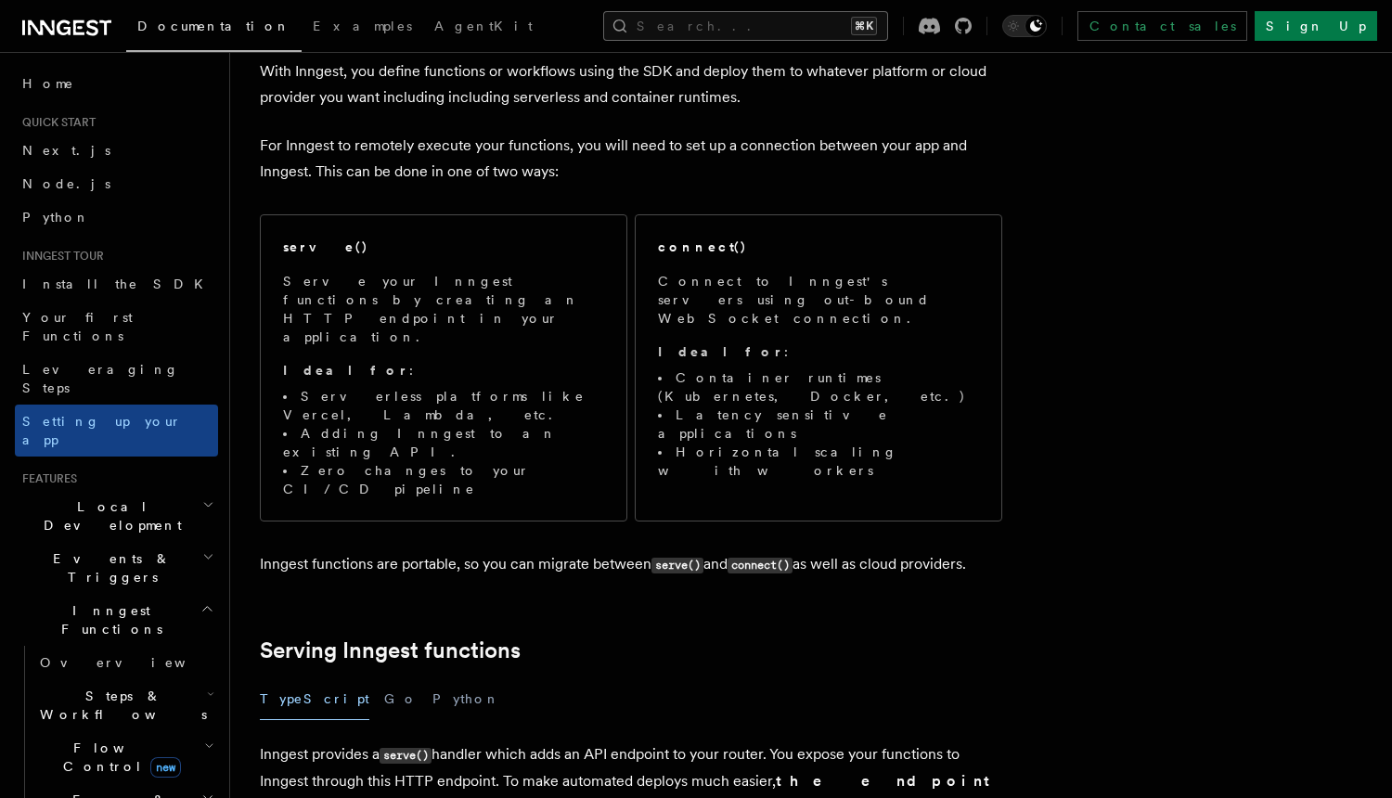
click at [756, 26] on button "Search... ⌘K" at bounding box center [745, 26] width 285 height 30
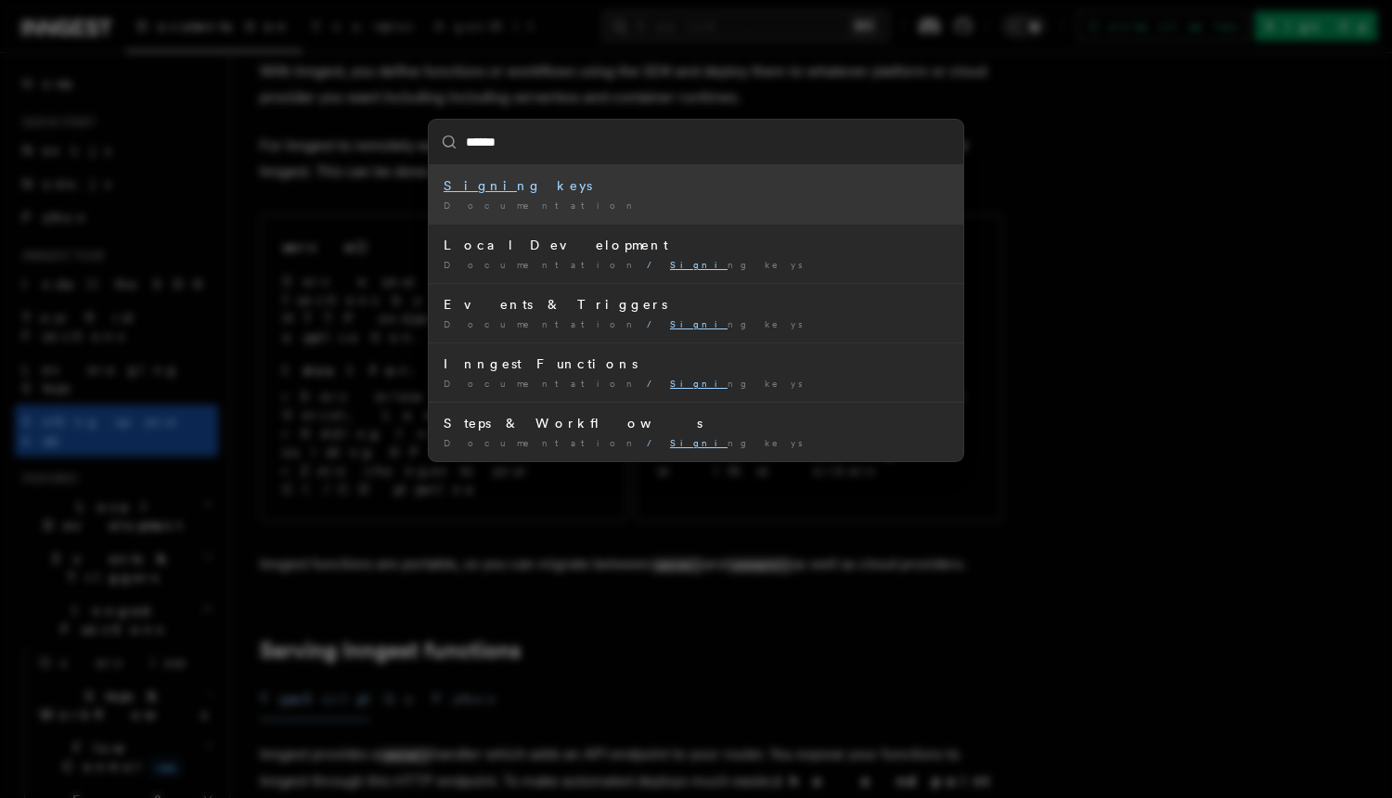
type input "*******"
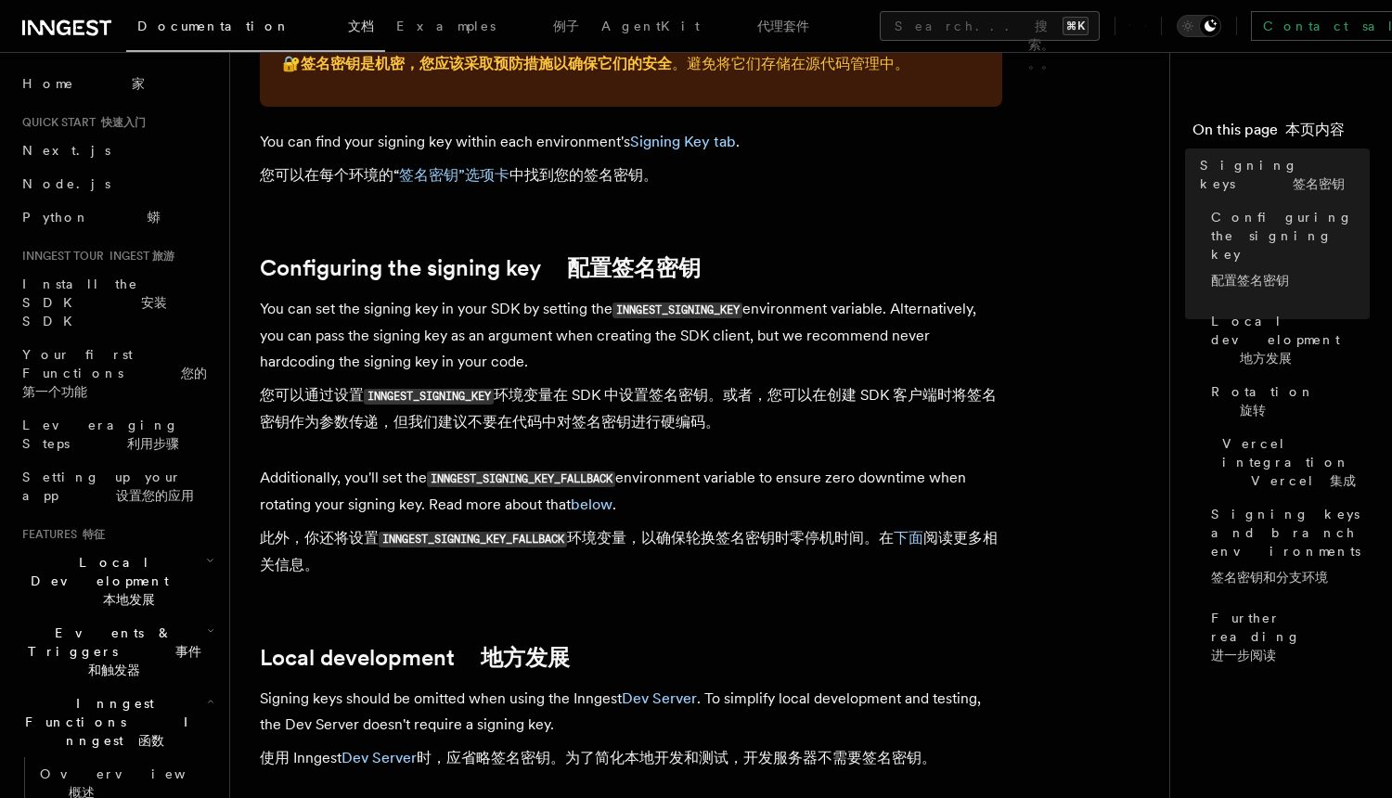
scroll to position [842, 0]
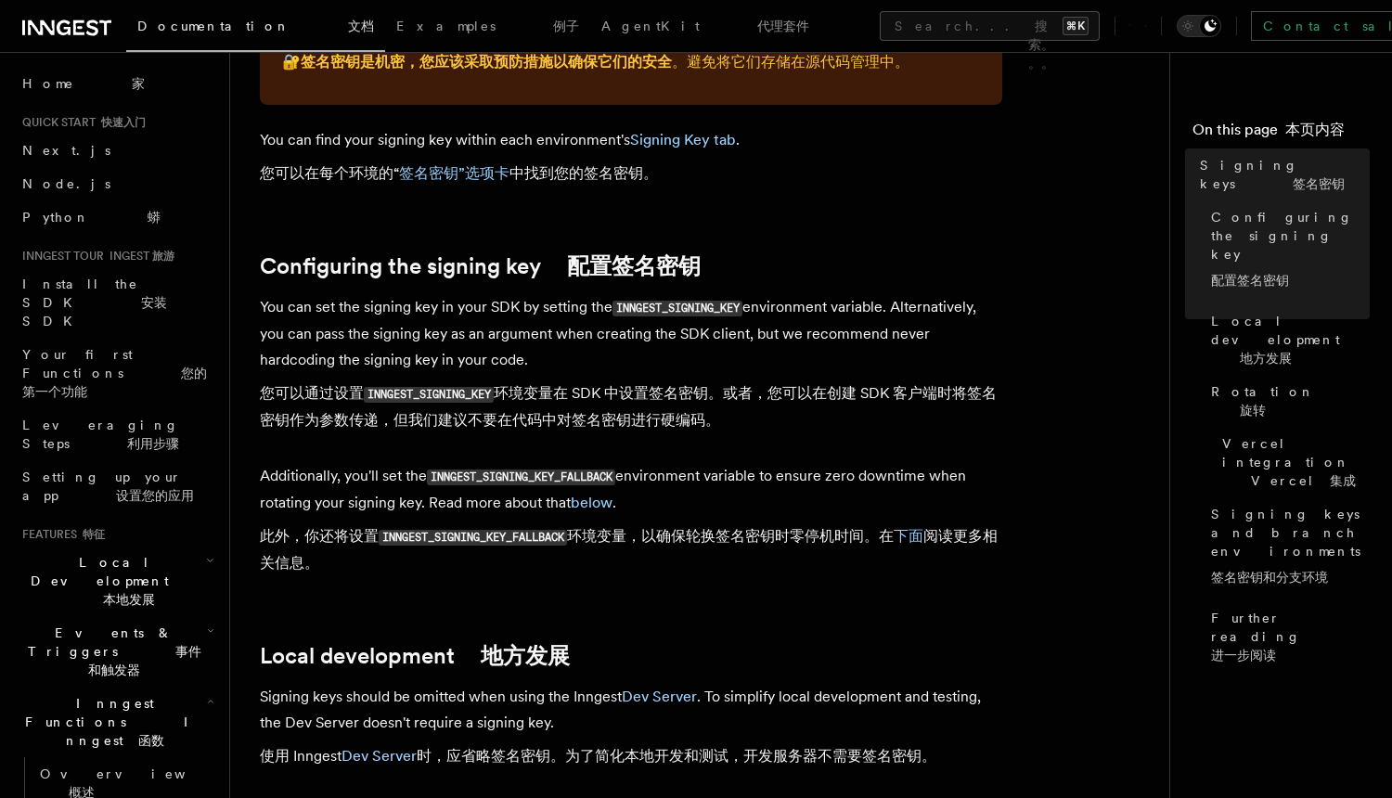
click at [470, 387] on code "INNGEST_SIGNING_KEY" at bounding box center [429, 395] width 130 height 16
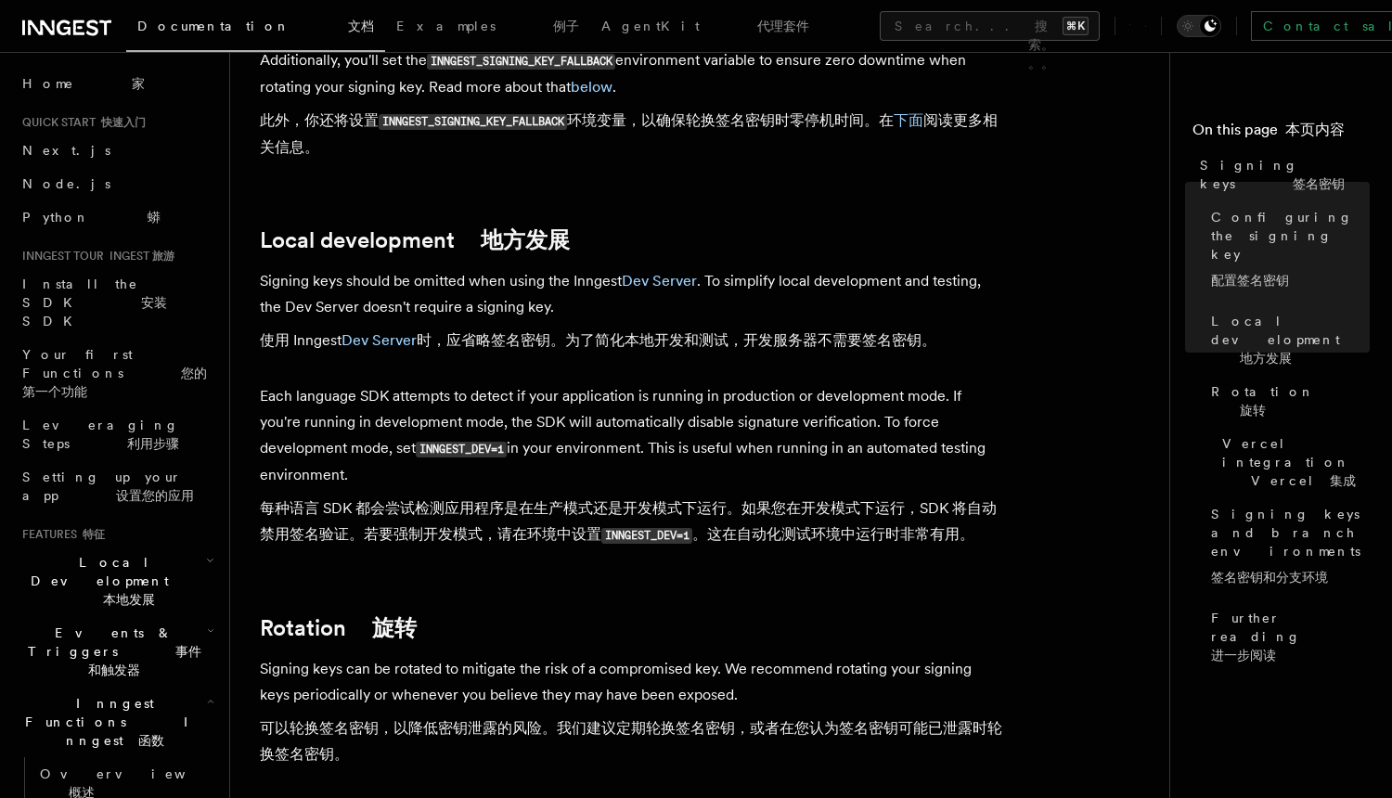
scroll to position [1266, 0]
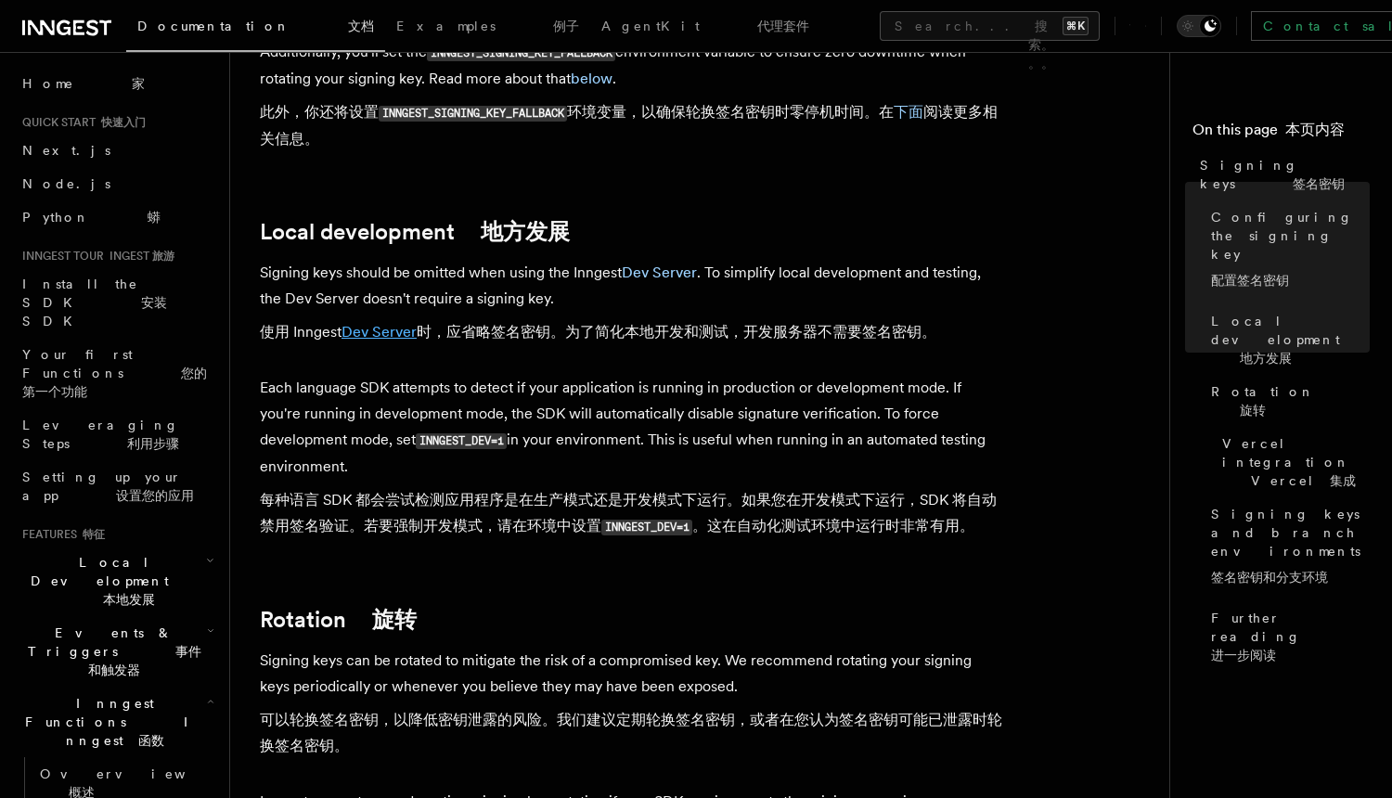
click at [401, 323] on link "Dev Server" at bounding box center [378, 332] width 75 height 18
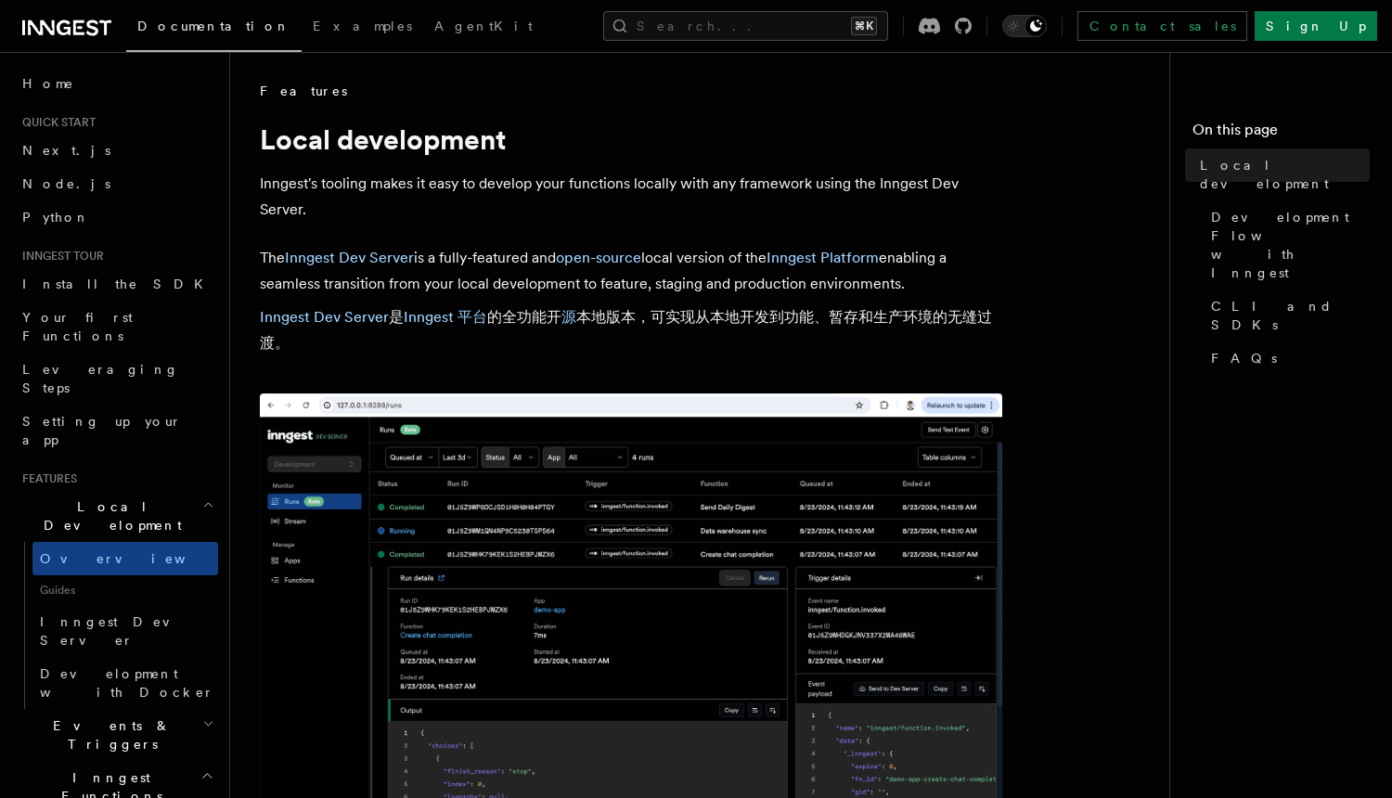
click at [486, 278] on p "The Inngest Dev Server is a fully-featured and open-source local version of the…" at bounding box center [631, 304] width 742 height 119
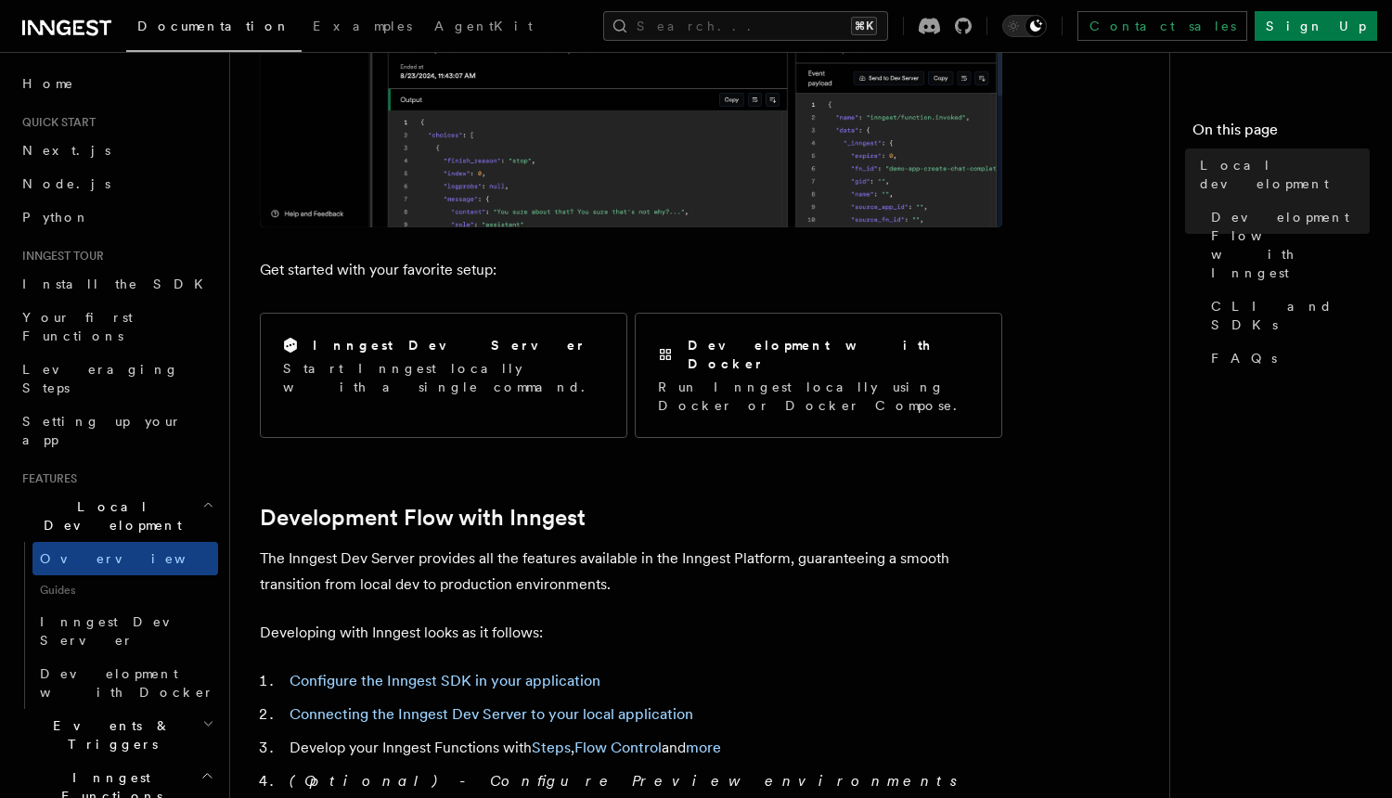
scroll to position [616, 0]
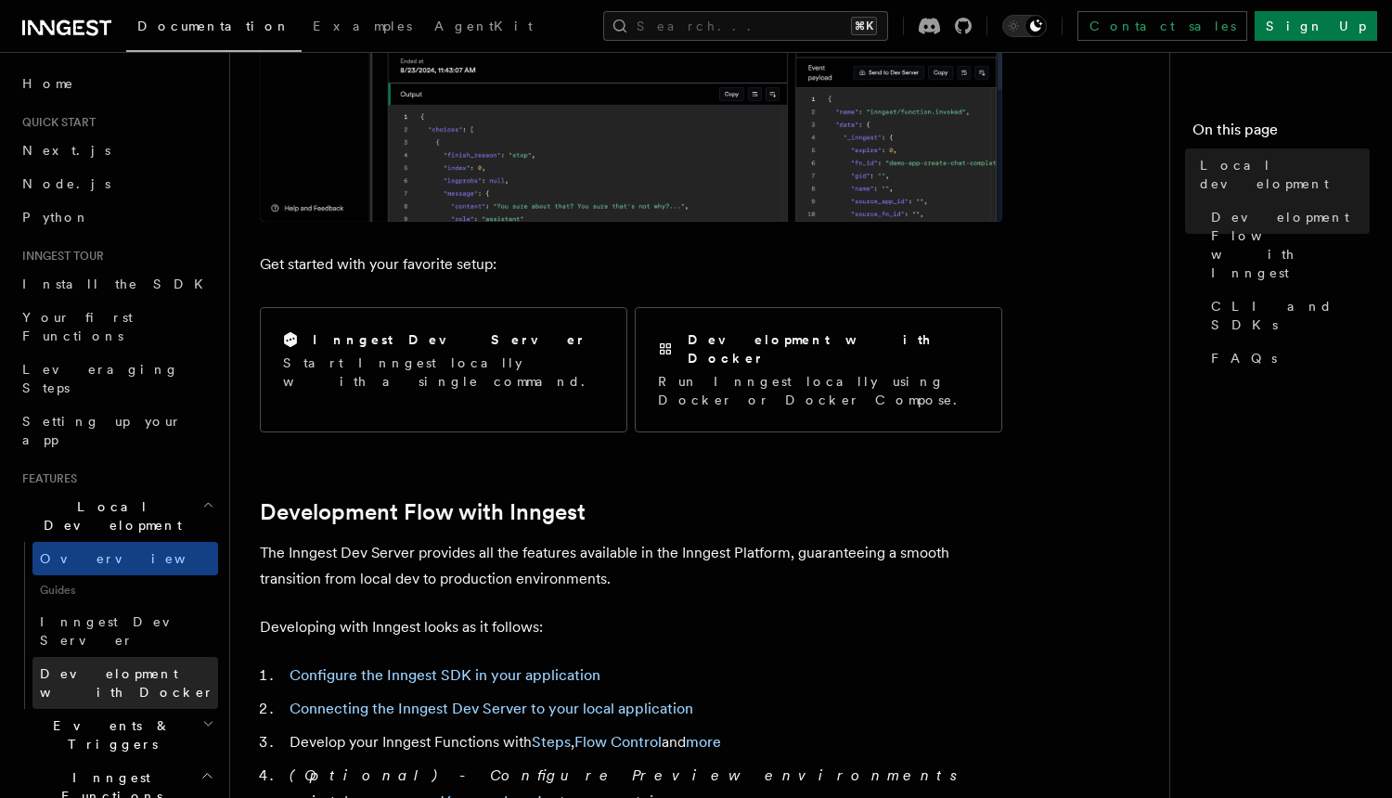
click at [191, 664] on span "Development with Docker" at bounding box center [129, 682] width 178 height 37
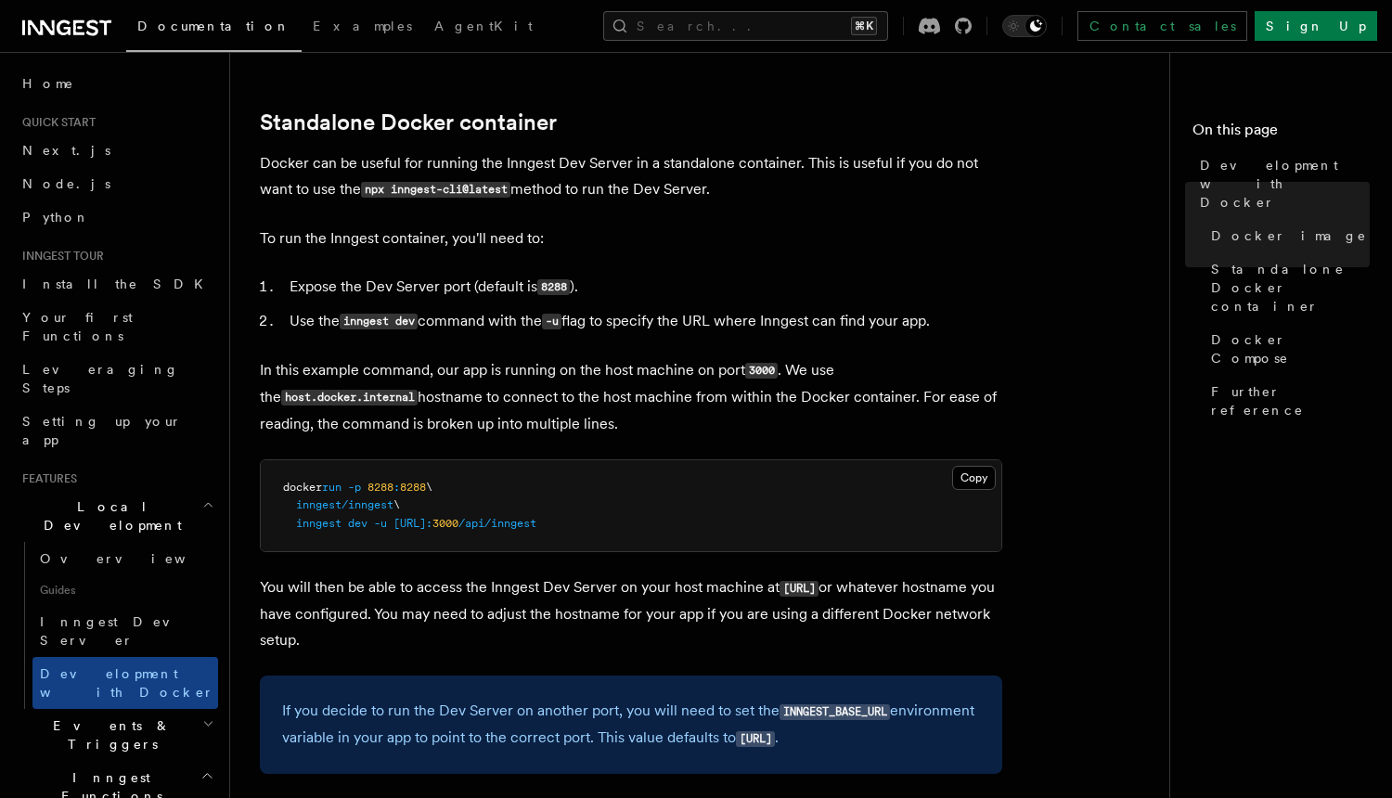
scroll to position [457, 0]
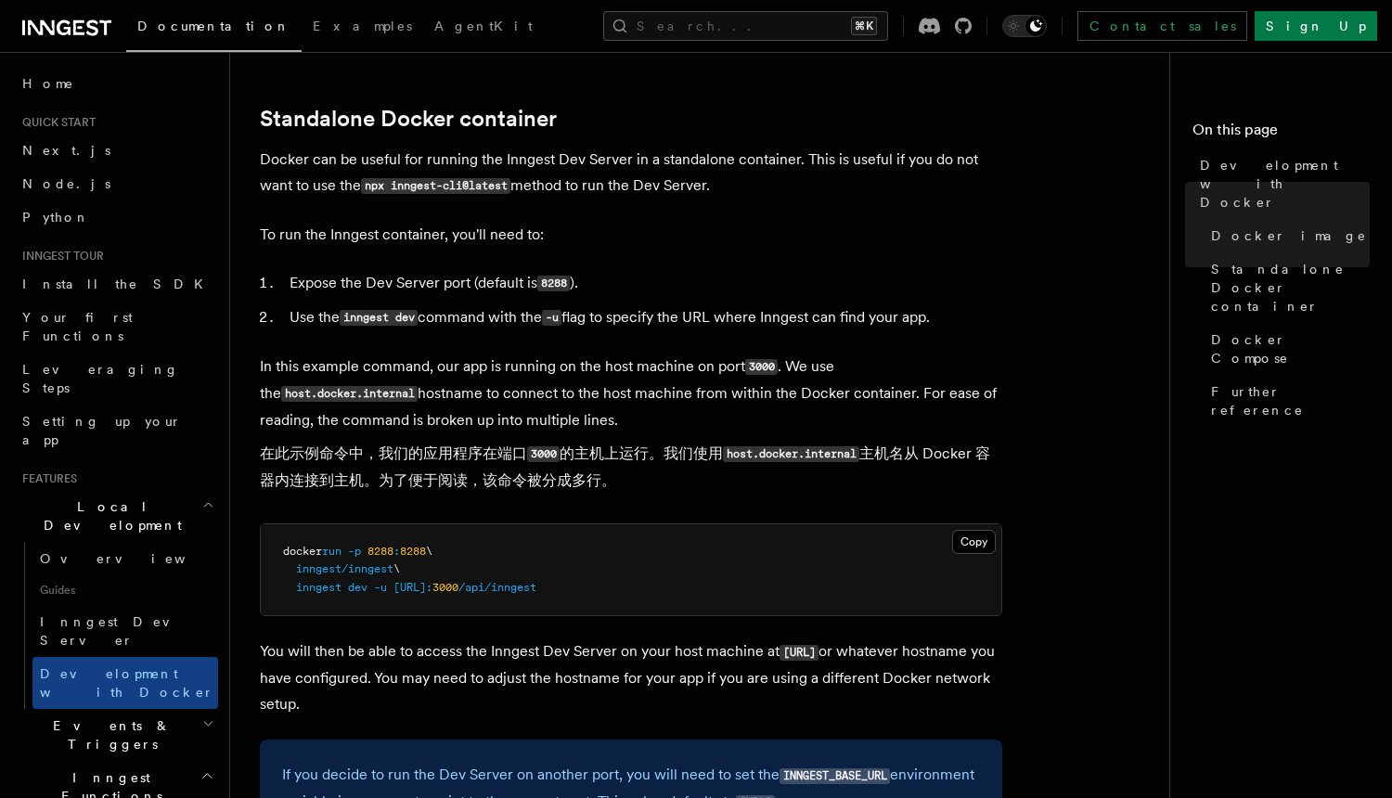
click at [507, 373] on p "In this example command, our app is running on the host machine on port 3000 . …" at bounding box center [631, 428] width 742 height 148
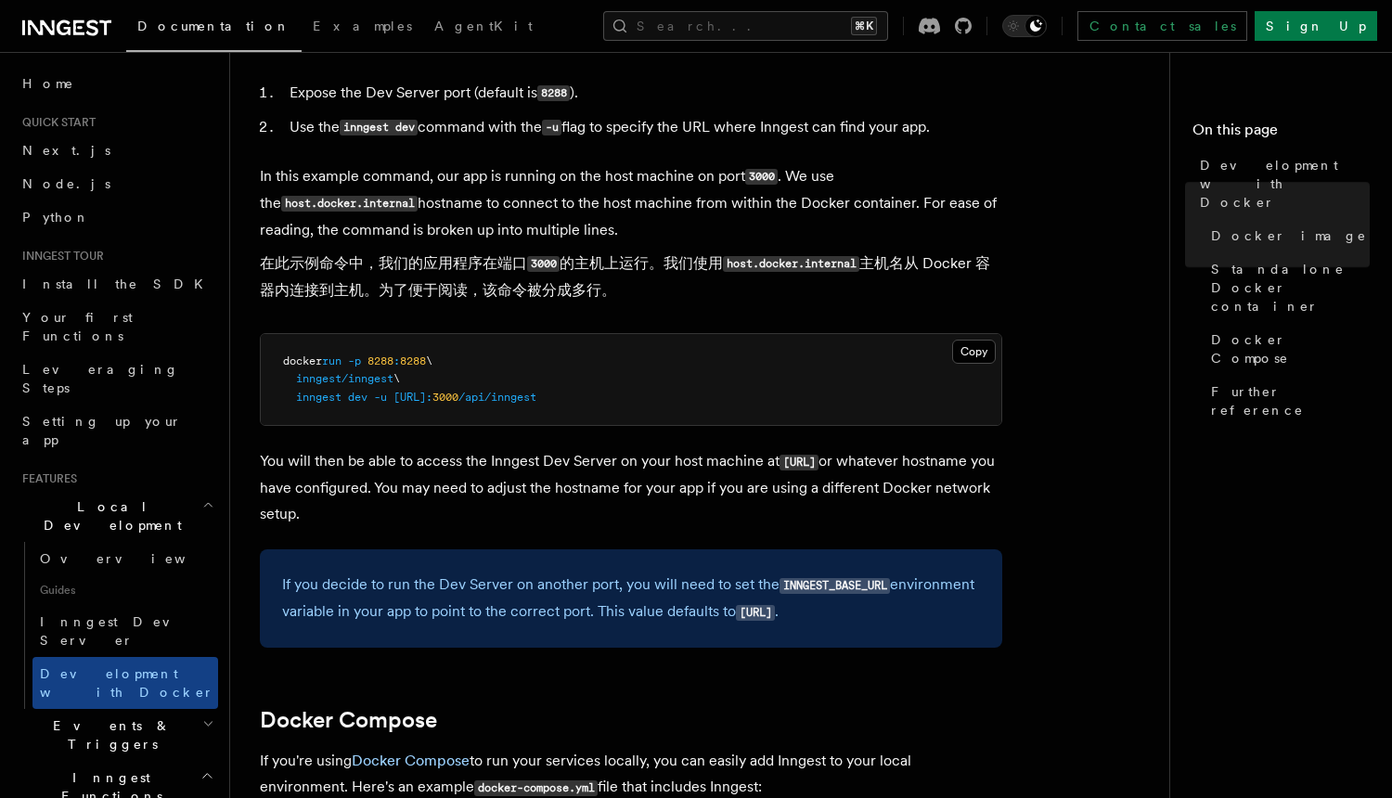
scroll to position [653, 0]
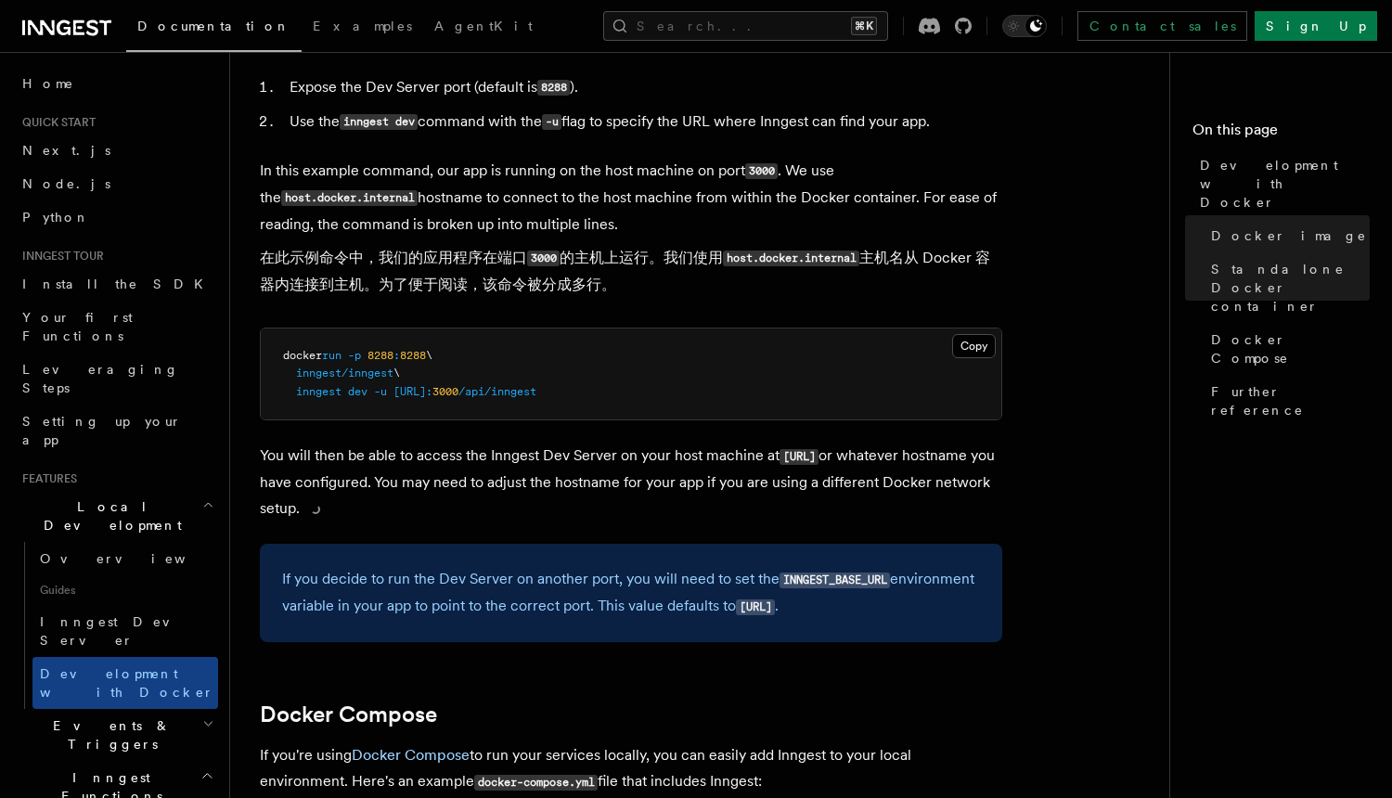
click at [513, 461] on p "You will then be able to access the Inngest Dev Server on your host machine at …" at bounding box center [631, 482] width 742 height 79
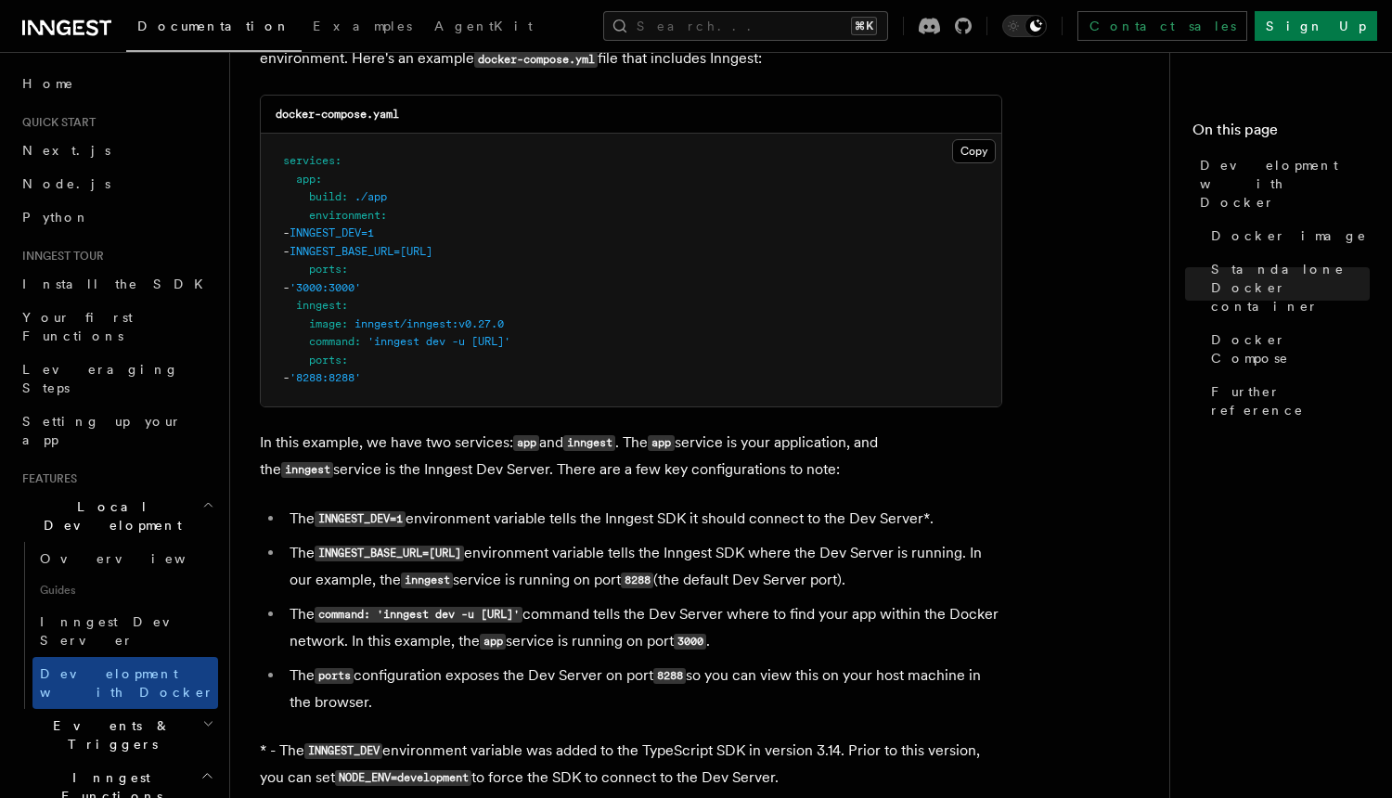
scroll to position [1449, 0]
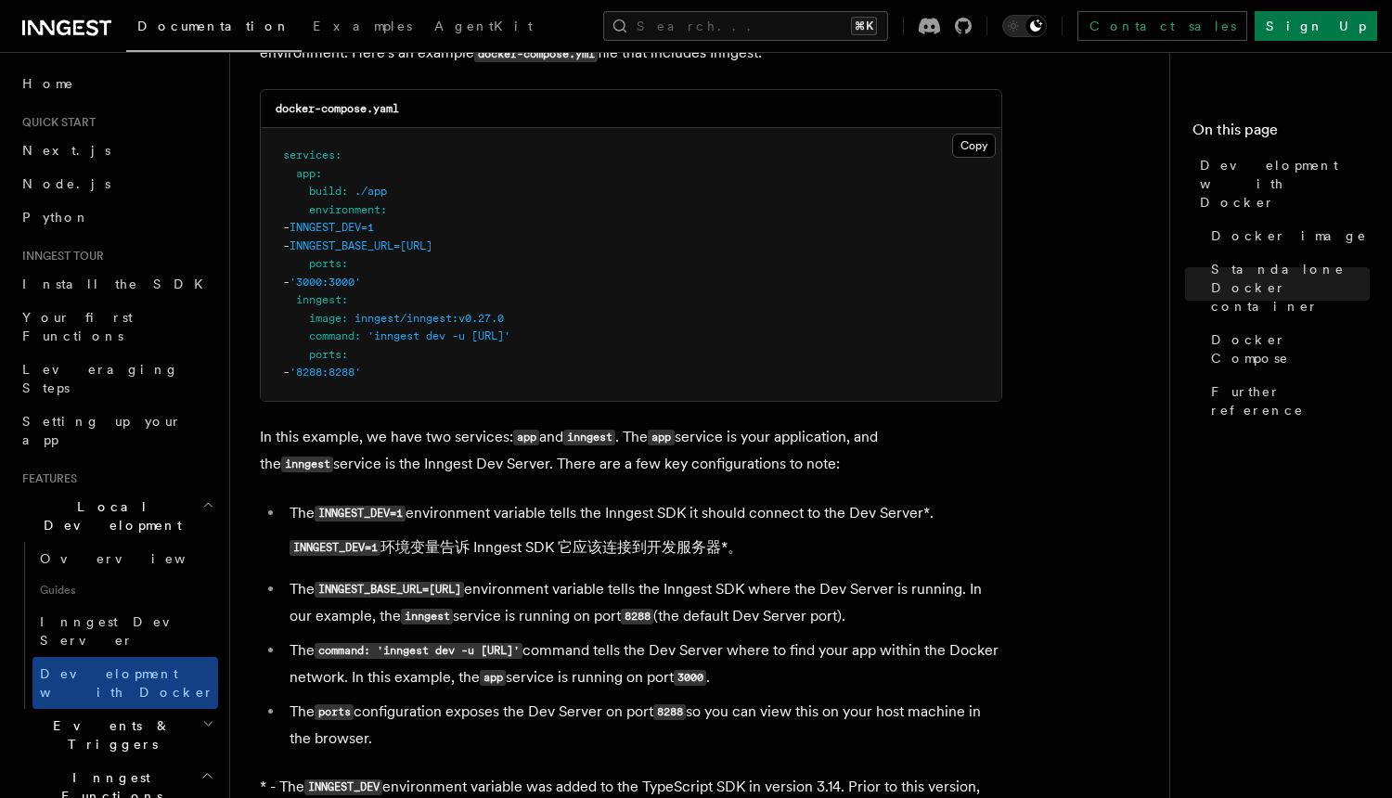
click at [546, 523] on li "The INNGEST_DEV=1 environment variable tells the Inngest SDK it should connect …" at bounding box center [643, 534] width 718 height 69
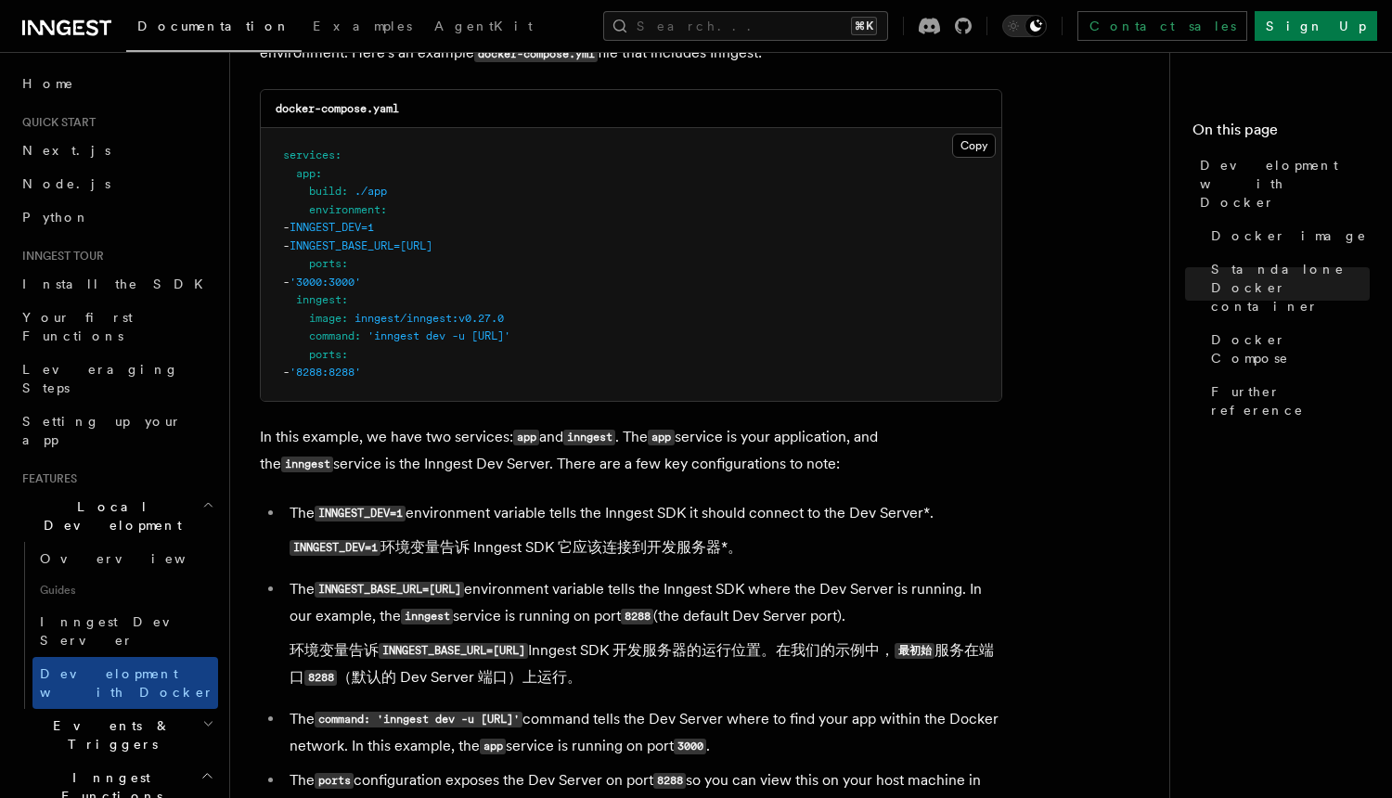
click at [609, 596] on li "The INNGEST_BASE_URL=http://inngest:8288 environment variable tells the Inngest…" at bounding box center [643, 637] width 718 height 122
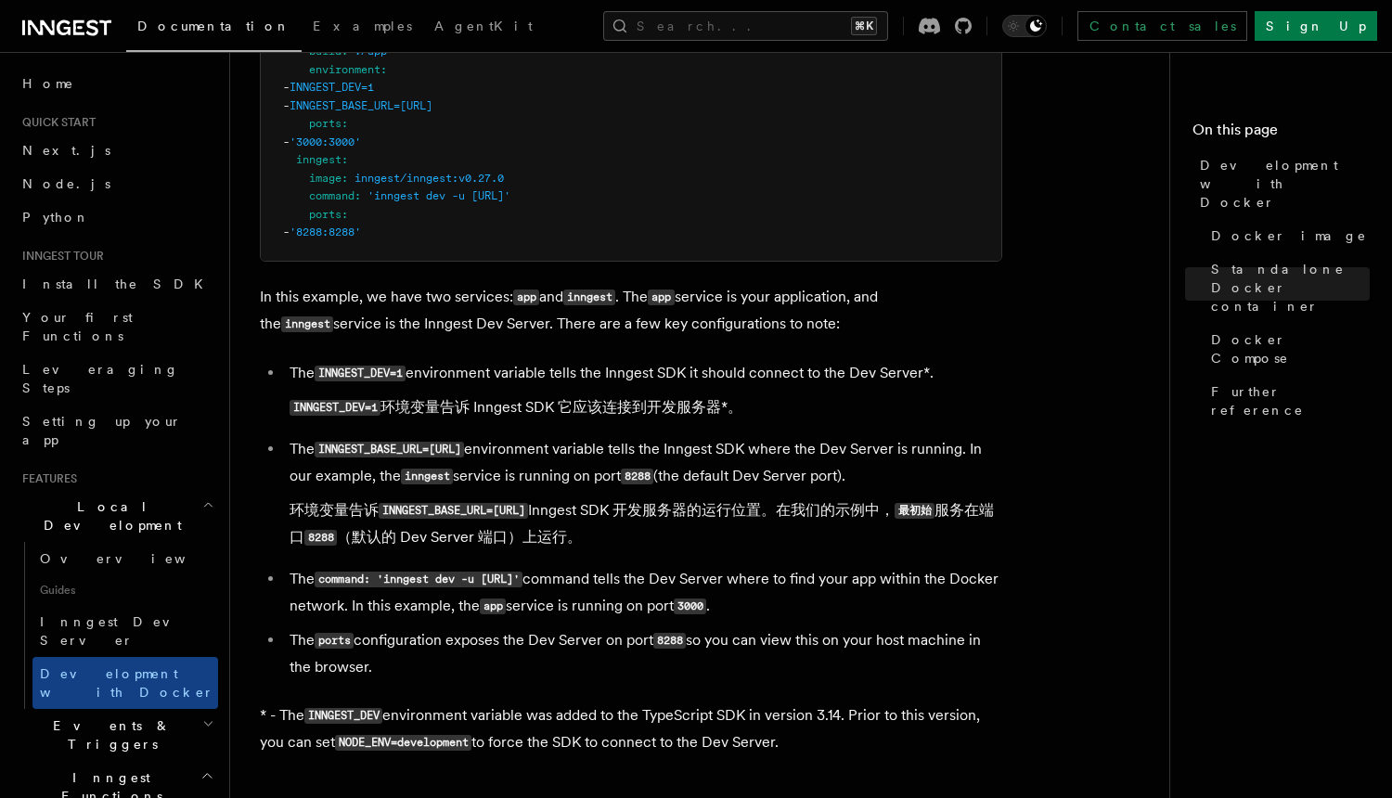
scroll to position [1601, 0]
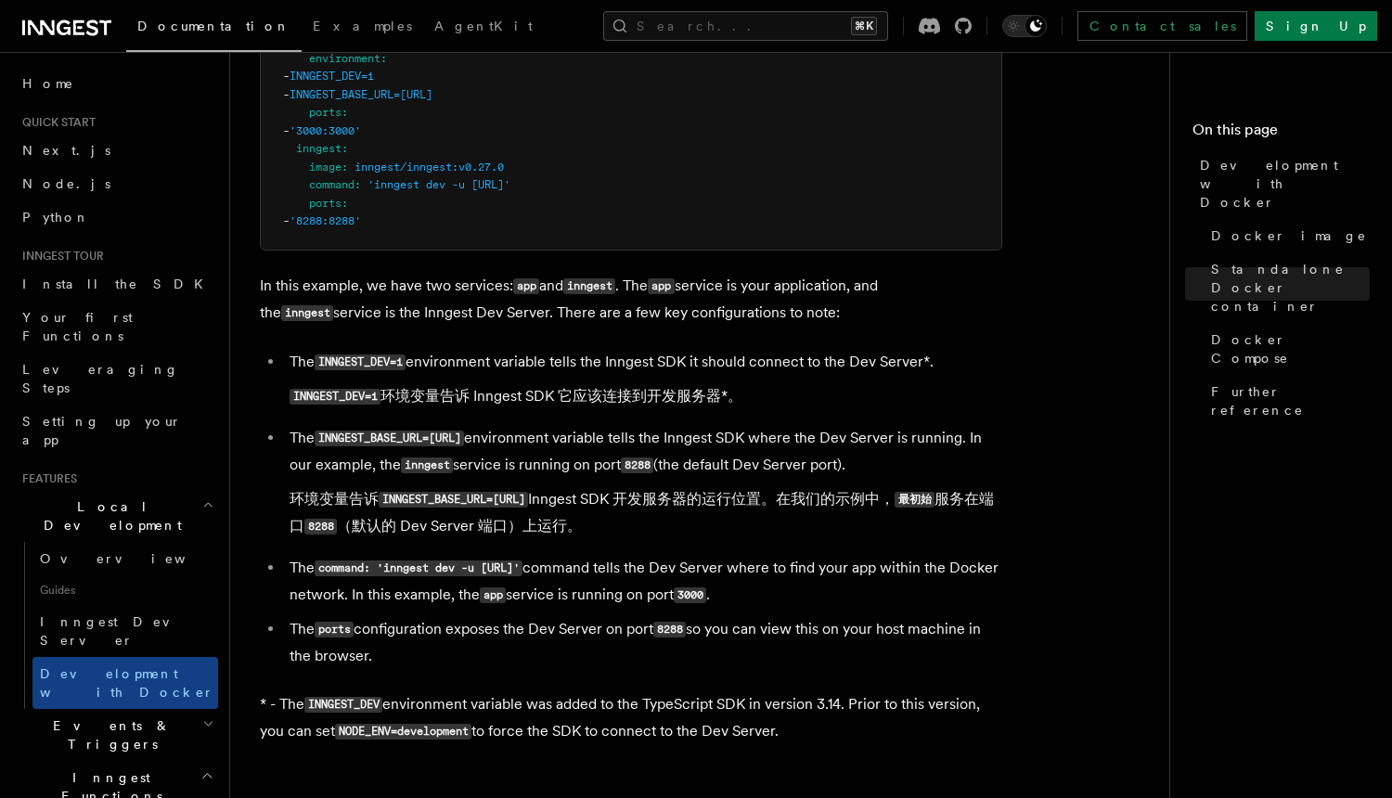
click at [620, 599] on li "The command: 'inngest dev -u http://app:3000/api/inngest' command tells the Dev…" at bounding box center [643, 582] width 718 height 54
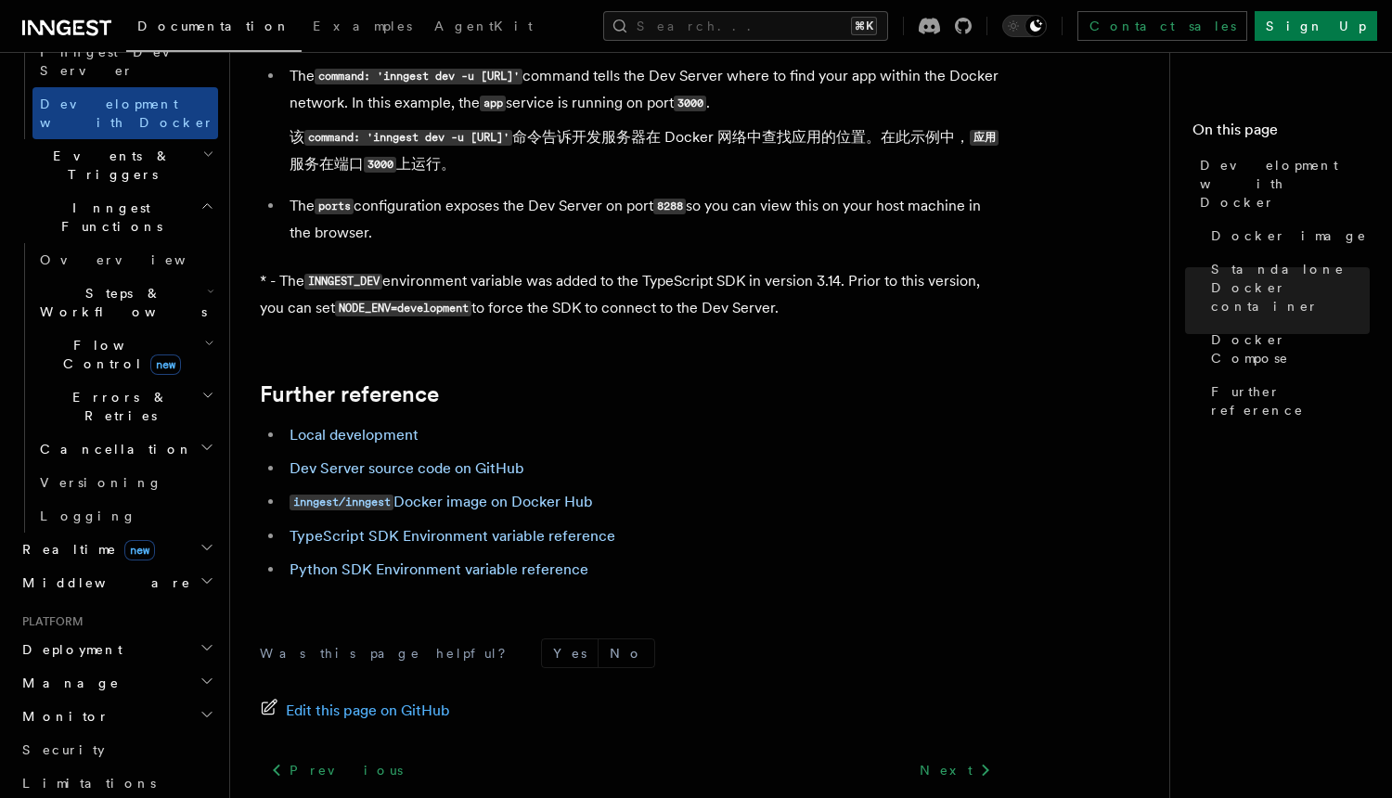
scroll to position [561, 0]
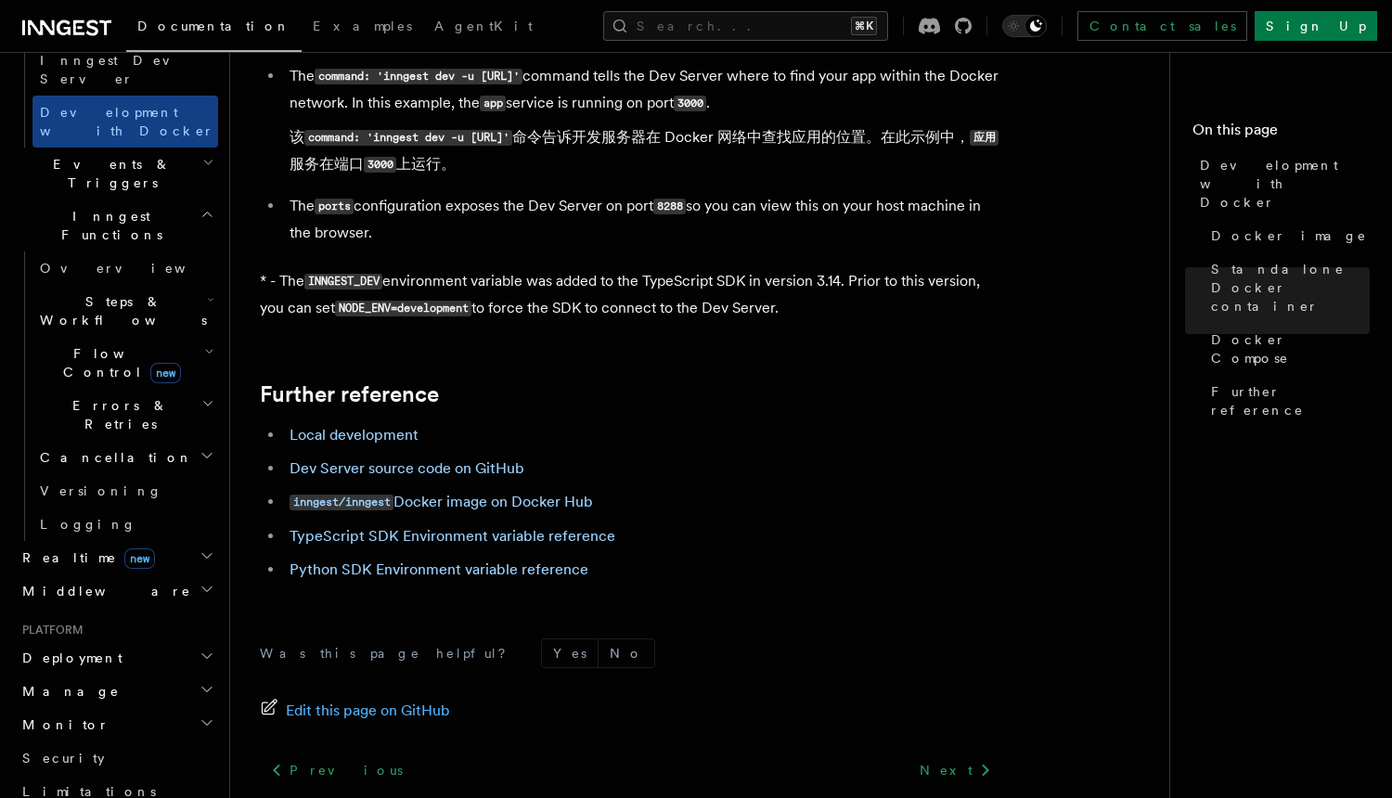
click at [178, 641] on h2 "Deployment" at bounding box center [116, 657] width 203 height 33
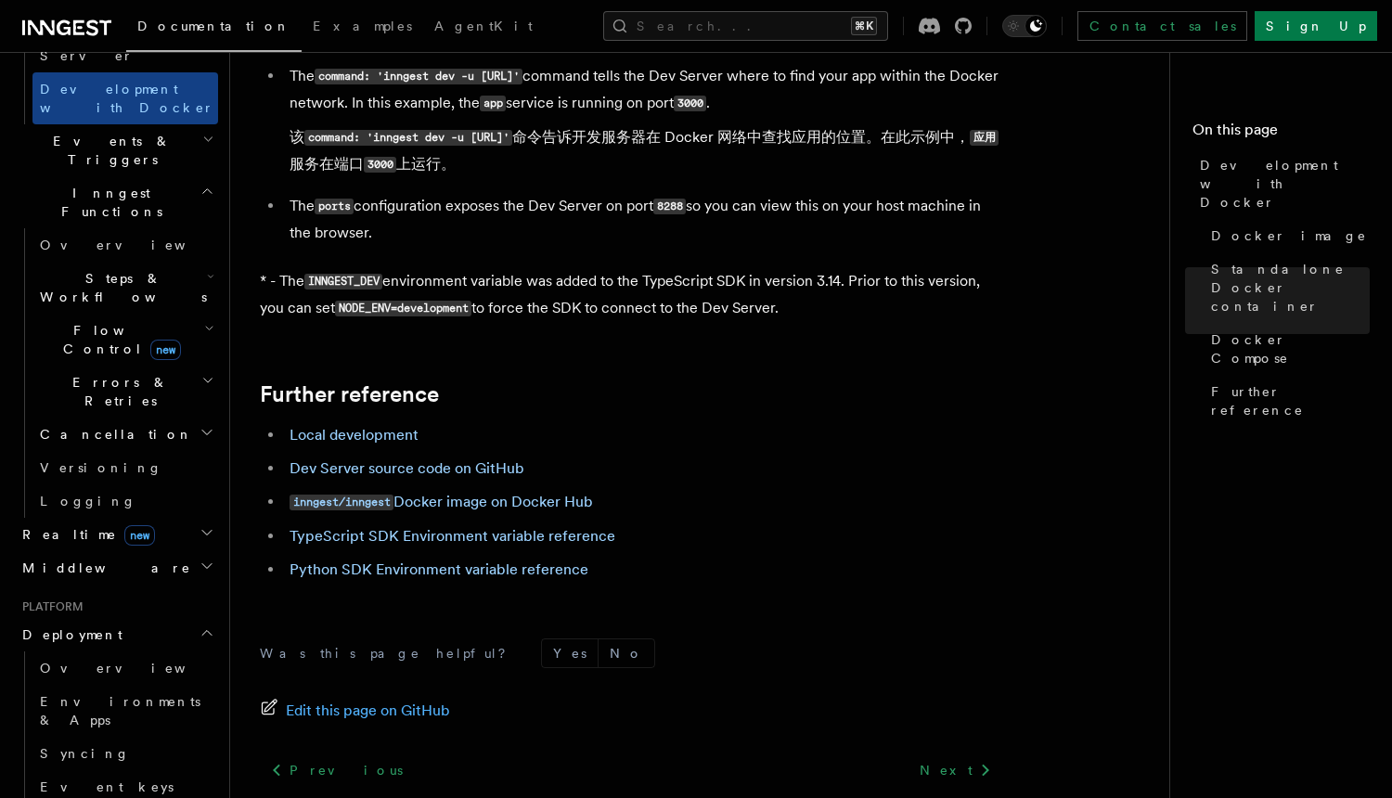
click at [177, 618] on h2 "Deployment" at bounding box center [116, 634] width 203 height 33
click at [198, 618] on h2 "Deployment" at bounding box center [116, 634] width 203 height 33
click at [177, 651] on link "Overview" at bounding box center [125, 667] width 186 height 33
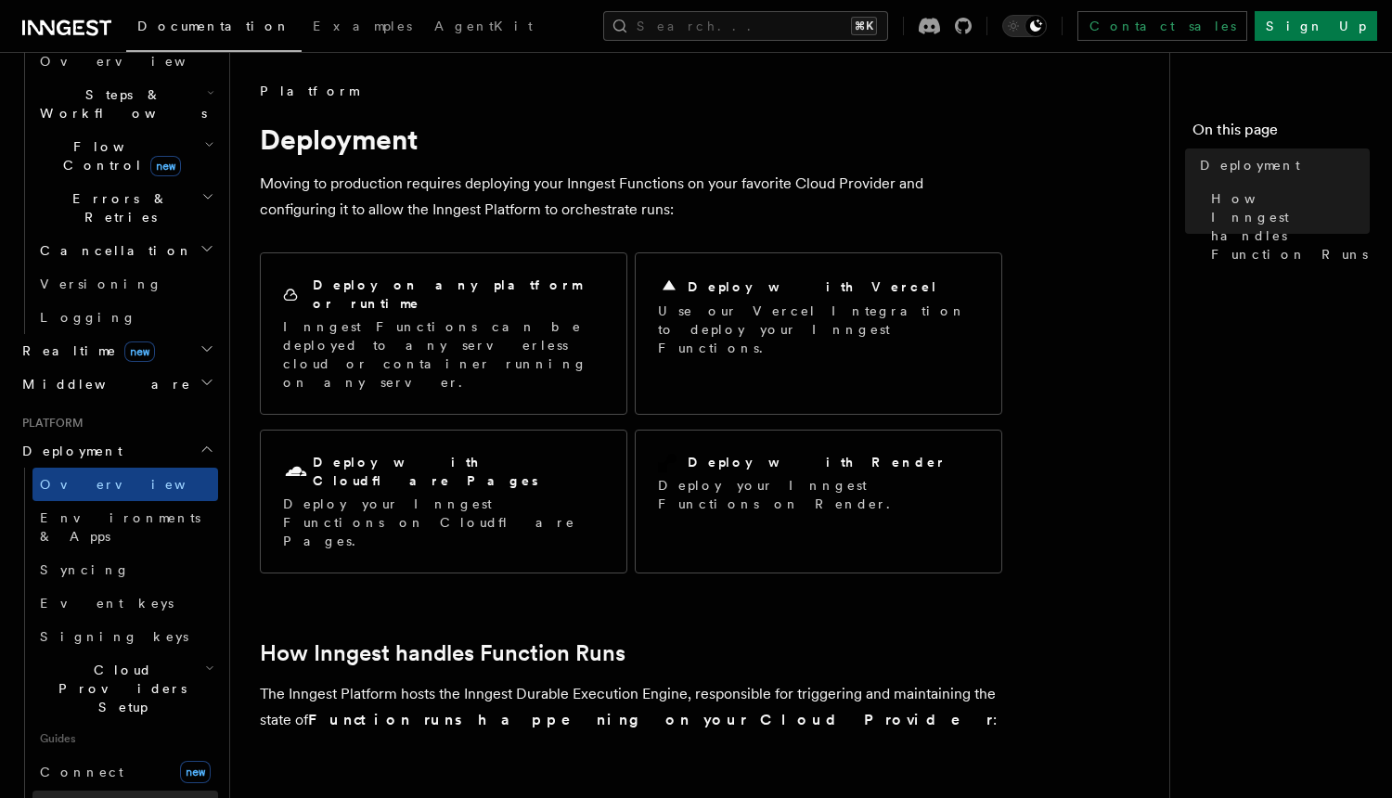
scroll to position [605, 0]
click at [108, 796] on span "Self hosting" at bounding box center [108, 803] width 136 height 15
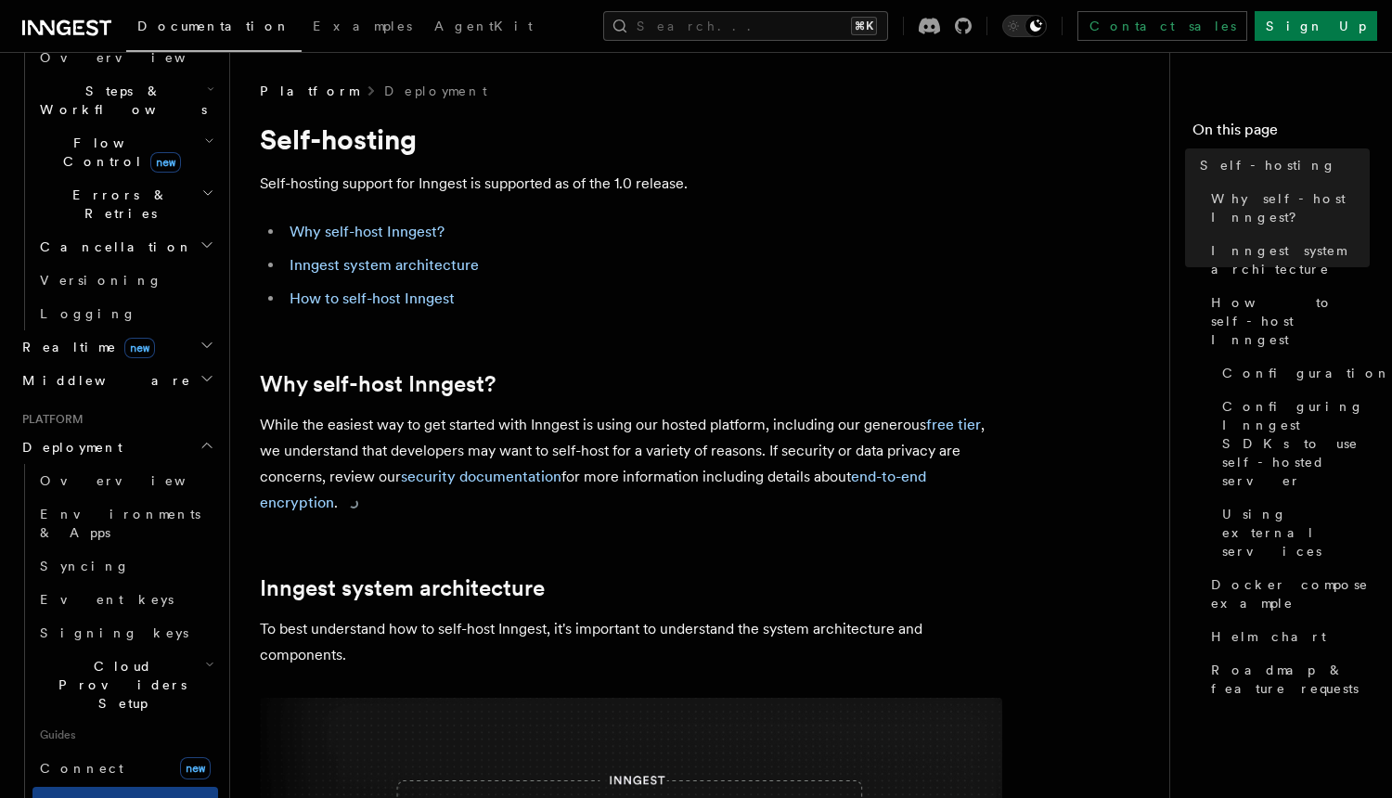
click at [418, 418] on p "While the easiest way to get started with Inngest is using our hosted platform,…" at bounding box center [631, 464] width 742 height 104
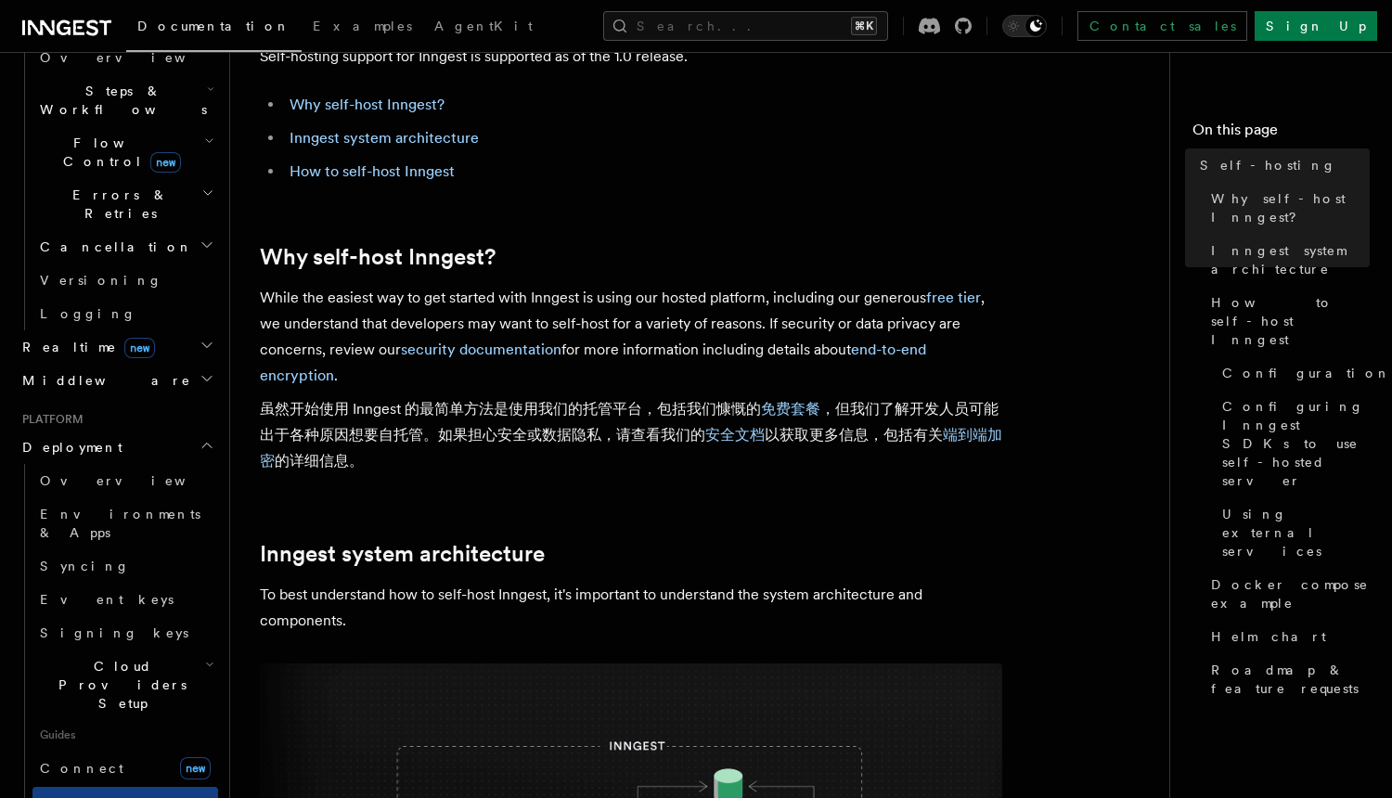
scroll to position [129, 0]
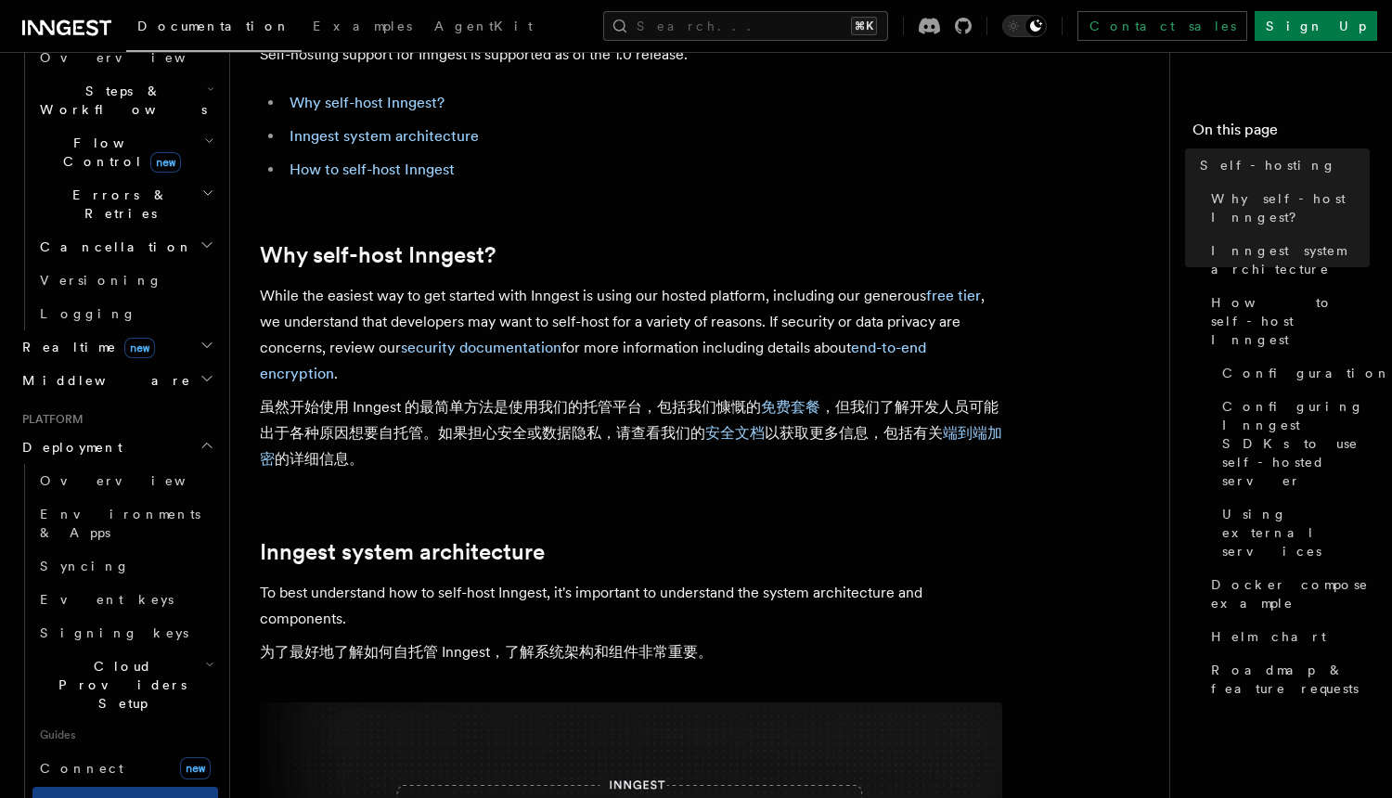
click at [527, 596] on p "To best understand how to self-host Inngest, it's important to understand the s…" at bounding box center [631, 626] width 742 height 93
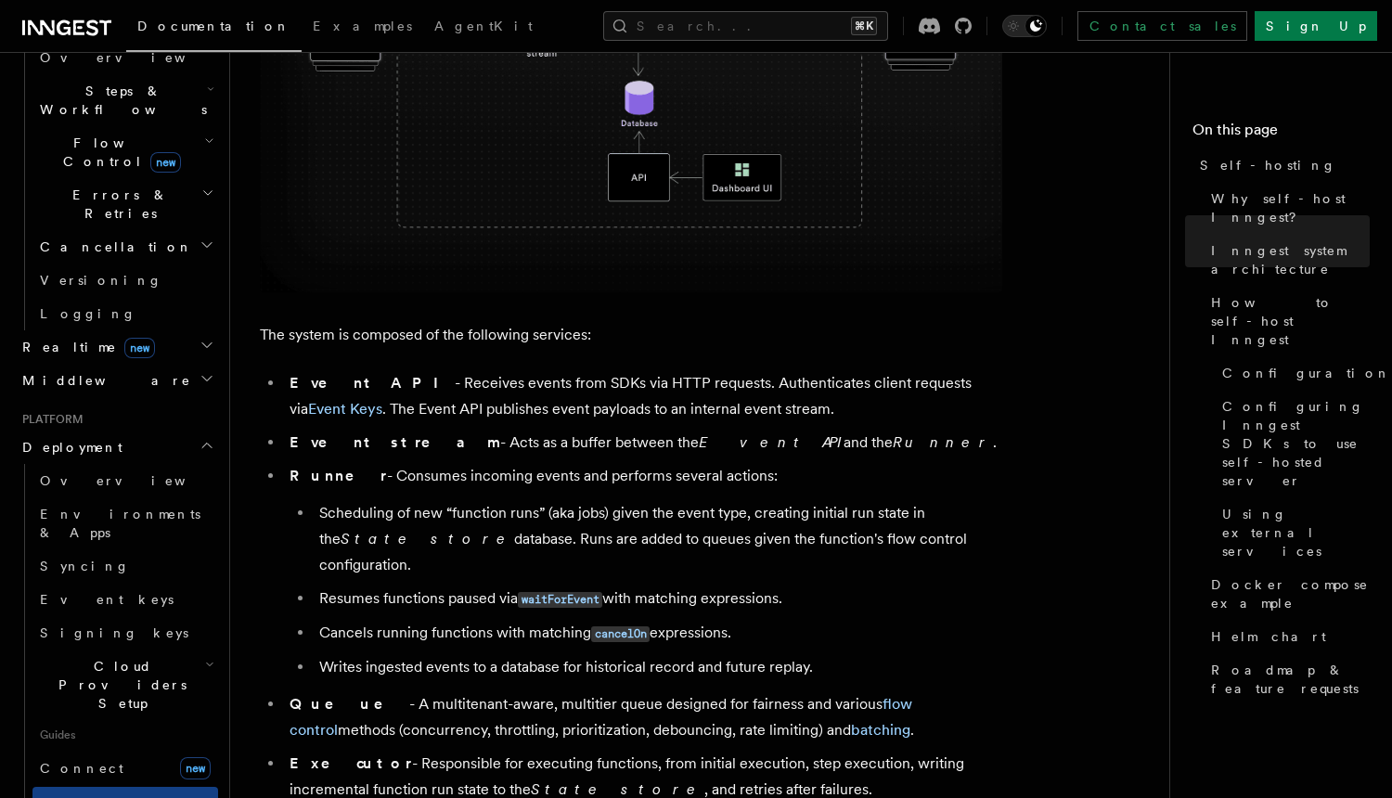
scroll to position [985, 0]
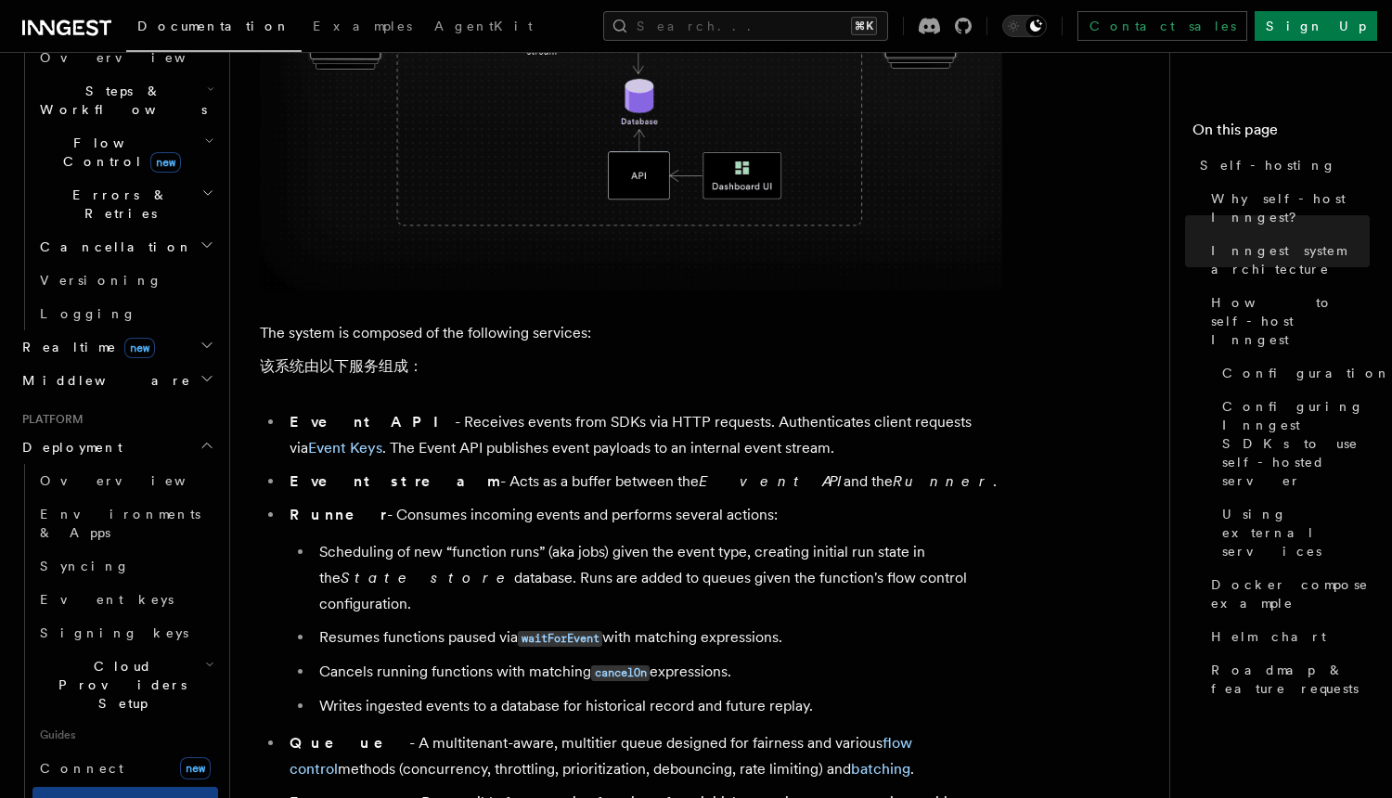
click at [521, 333] on p "The system is composed of the following services: 该系统由以下服务组成：" at bounding box center [631, 353] width 742 height 67
click at [530, 449] on li "Event API - Receives events from SDKs via HTTP requests. Authenticates client r…" at bounding box center [643, 435] width 718 height 52
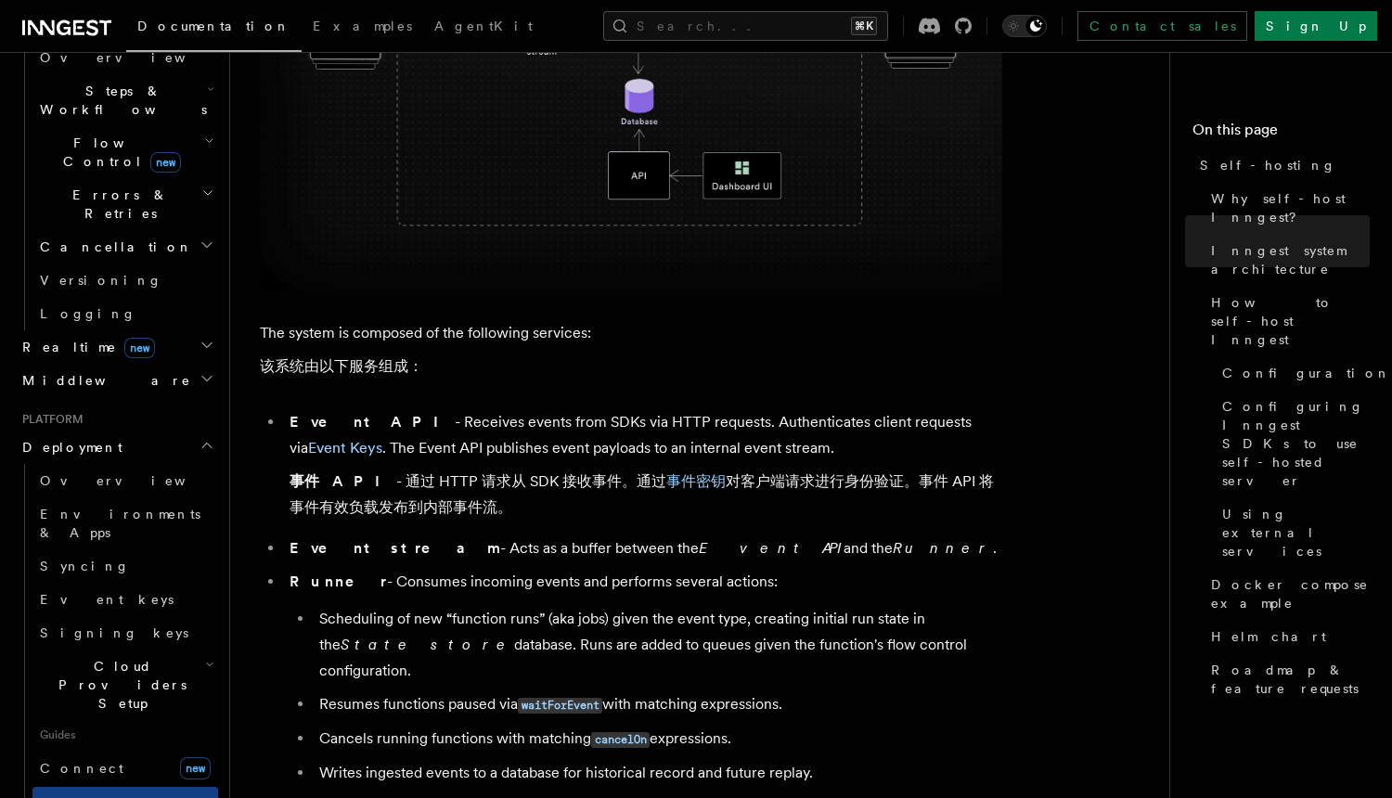
click at [526, 547] on li "Event stream - Acts as a buffer between the Event API and the Runner ." at bounding box center [643, 548] width 718 height 26
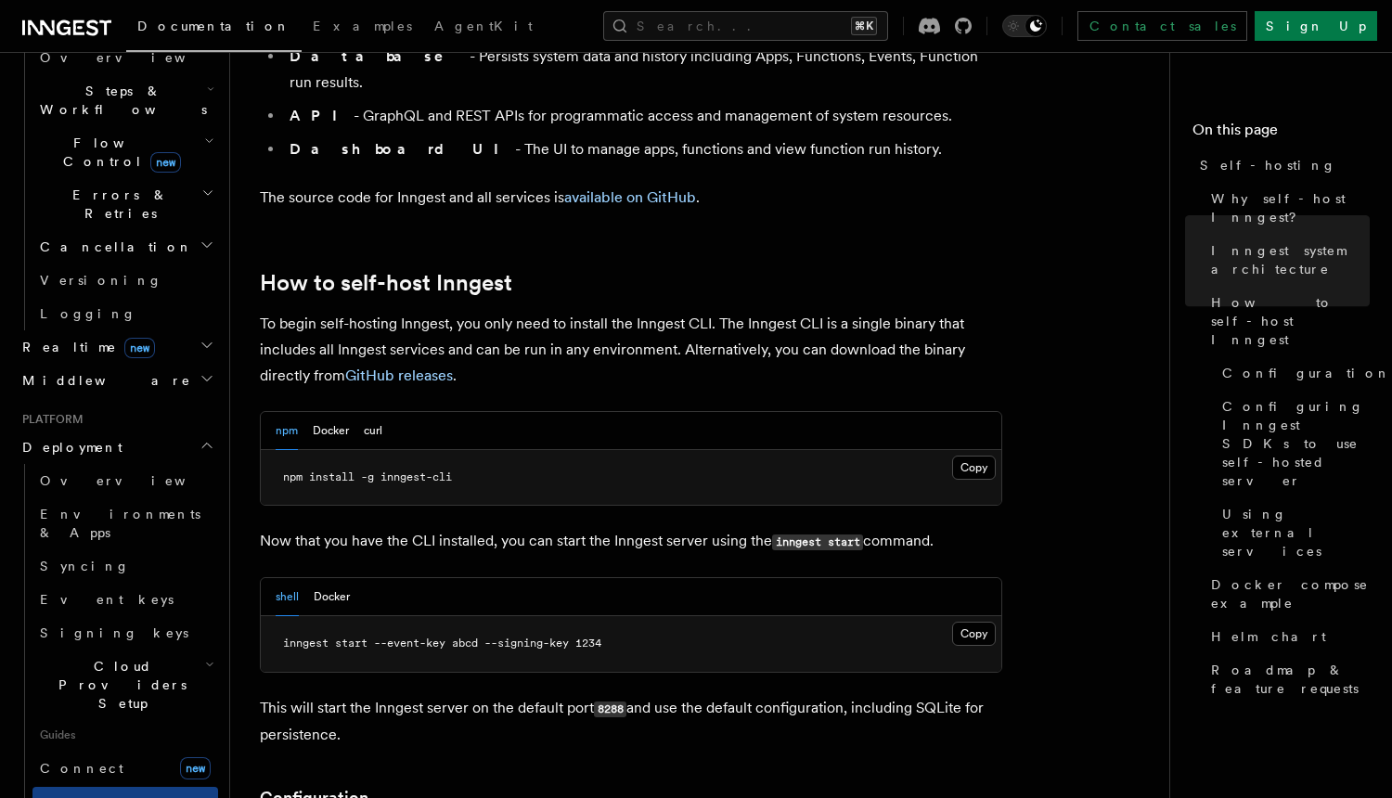
scroll to position [1961, 0]
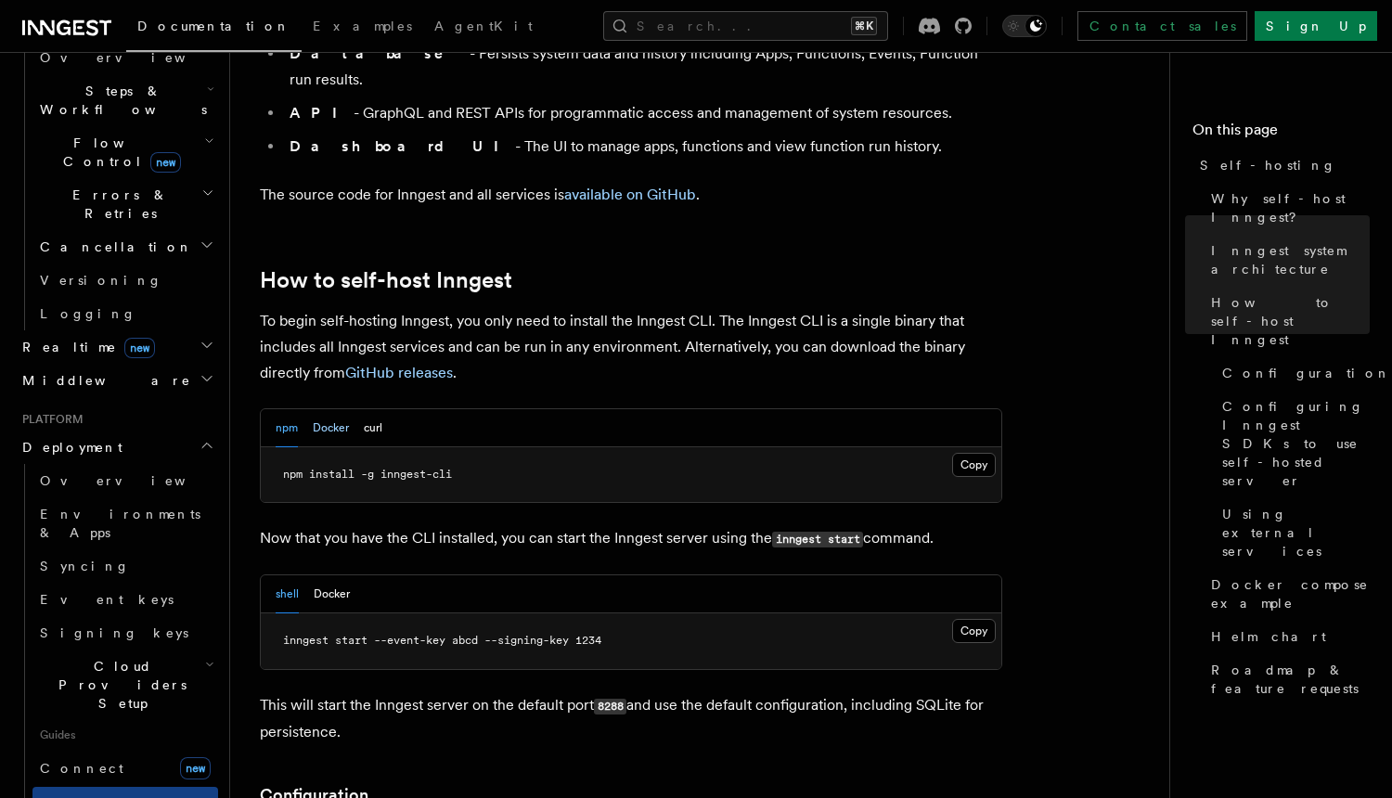
click at [333, 409] on button "Docker" at bounding box center [331, 428] width 36 height 38
click at [588, 692] on p "This will start the Inngest server on the default port 8288 and use the default…" at bounding box center [631, 718] width 742 height 53
click at [619, 699] on code "8288" at bounding box center [610, 707] width 32 height 16
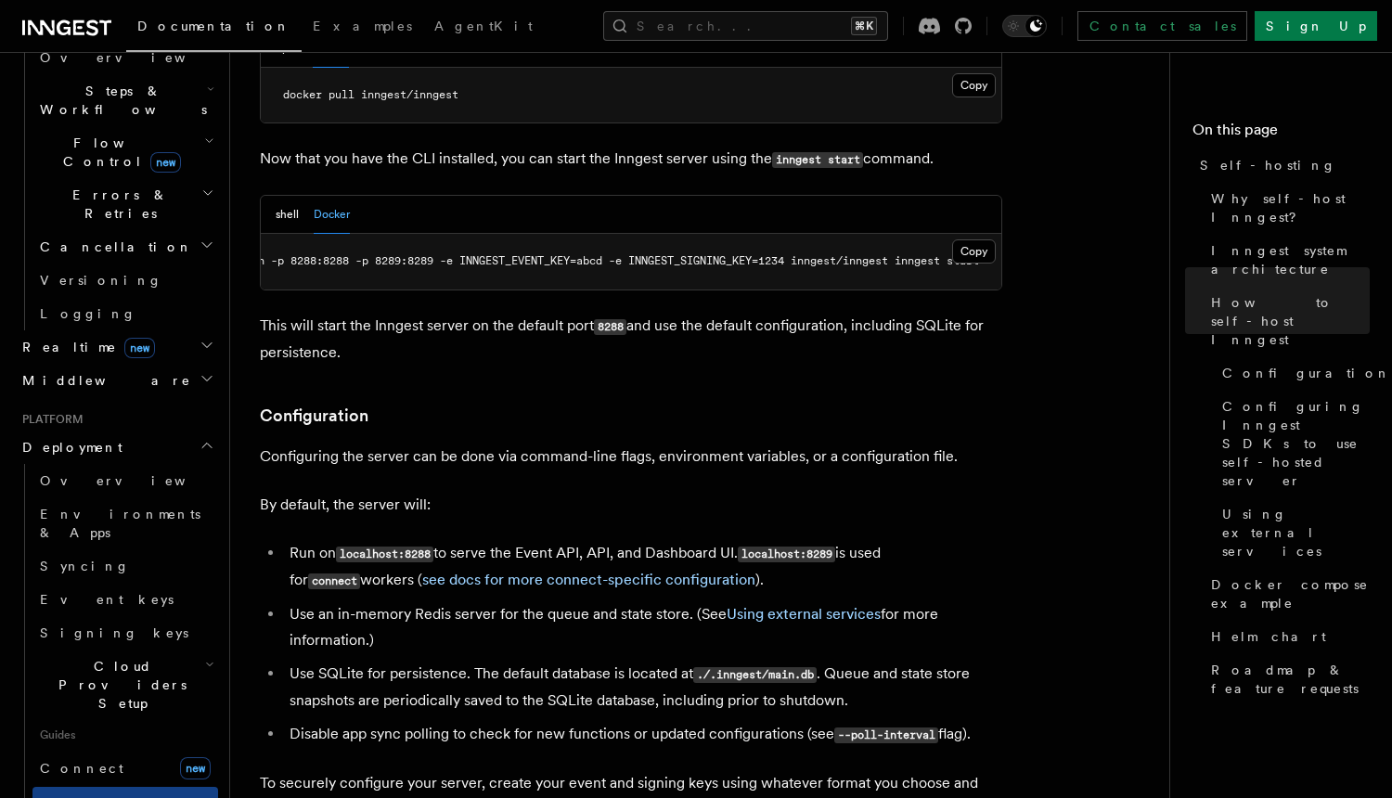
scroll to position [2353, 0]
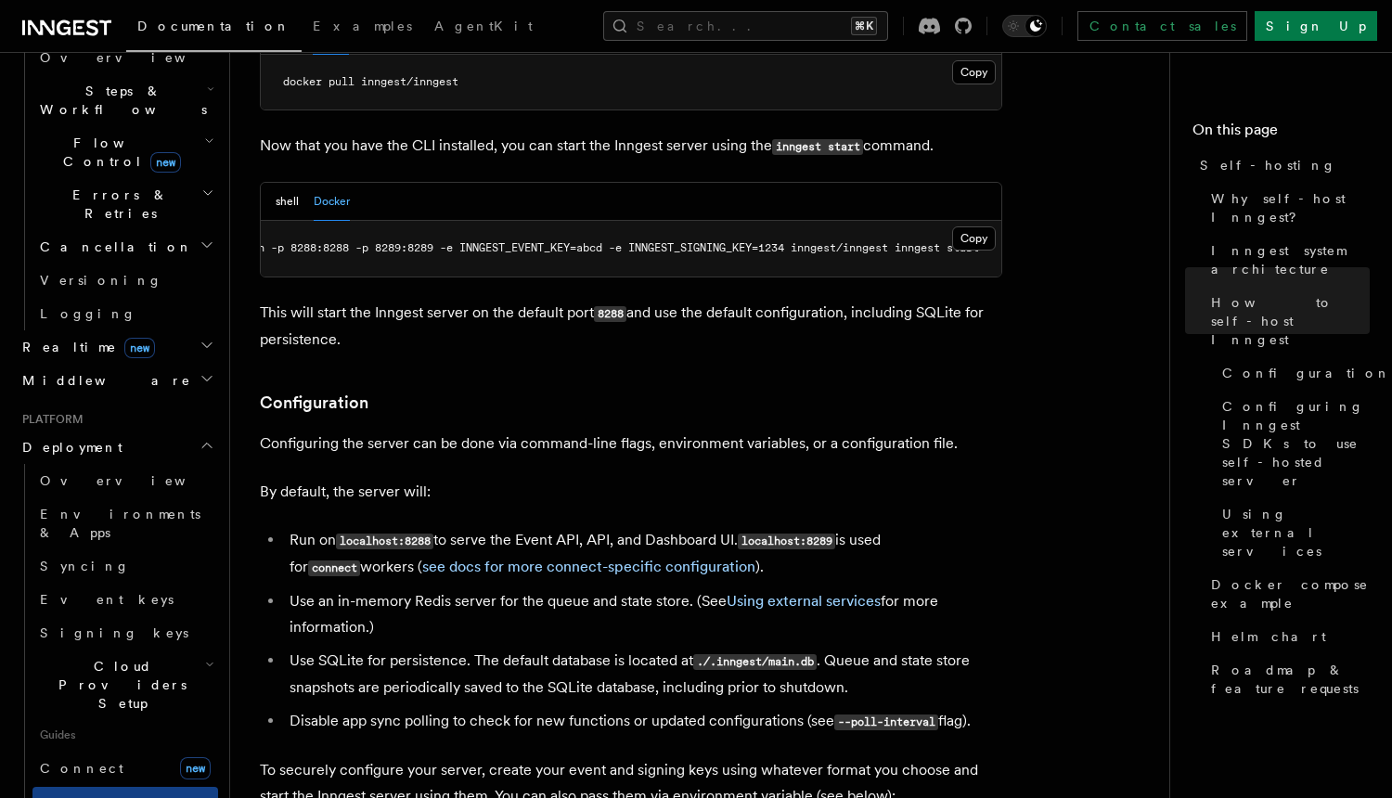
click at [851, 300] on p "This will start the Inngest server on the default port 8288 and use the default…" at bounding box center [631, 326] width 742 height 53
drag, startPoint x: 882, startPoint y: 197, endPoint x: 998, endPoint y: 198, distance: 116.9
click at [998, 221] on pre "docker run -p 8288:8288 -p 8289:8289 -e INNGEST_EVENT_KEY=abcd -e INNGEST_SIGNI…" at bounding box center [631, 249] width 740 height 56
copy span "t inngest start"
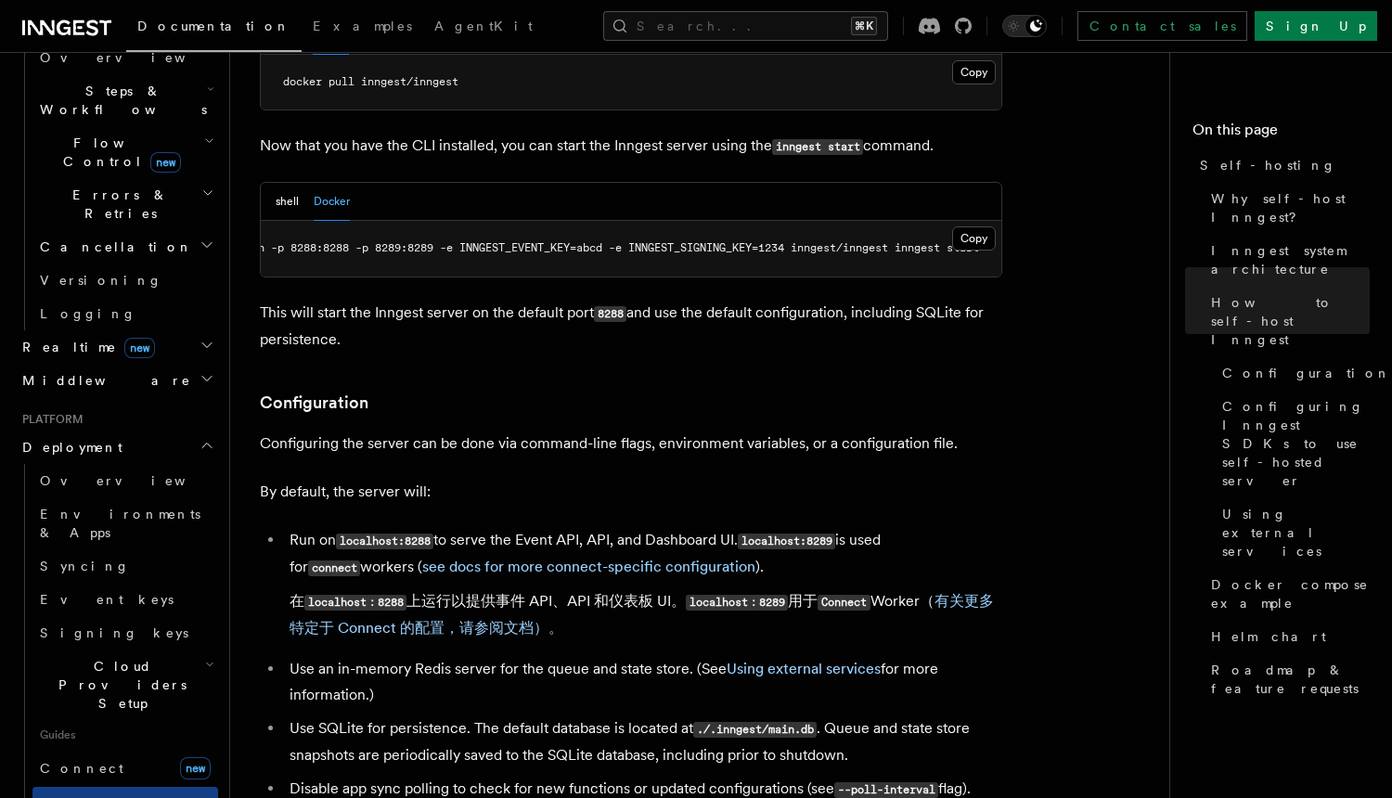
click at [716, 527] on li "Run on localhost:8288 to serve the Event API, API, and Dashboard UI. localhost:…" at bounding box center [643, 588] width 718 height 122
click at [629, 656] on li "Use an in-memory Redis server for the queue and state store. (See Using externa…" at bounding box center [643, 682] width 718 height 52
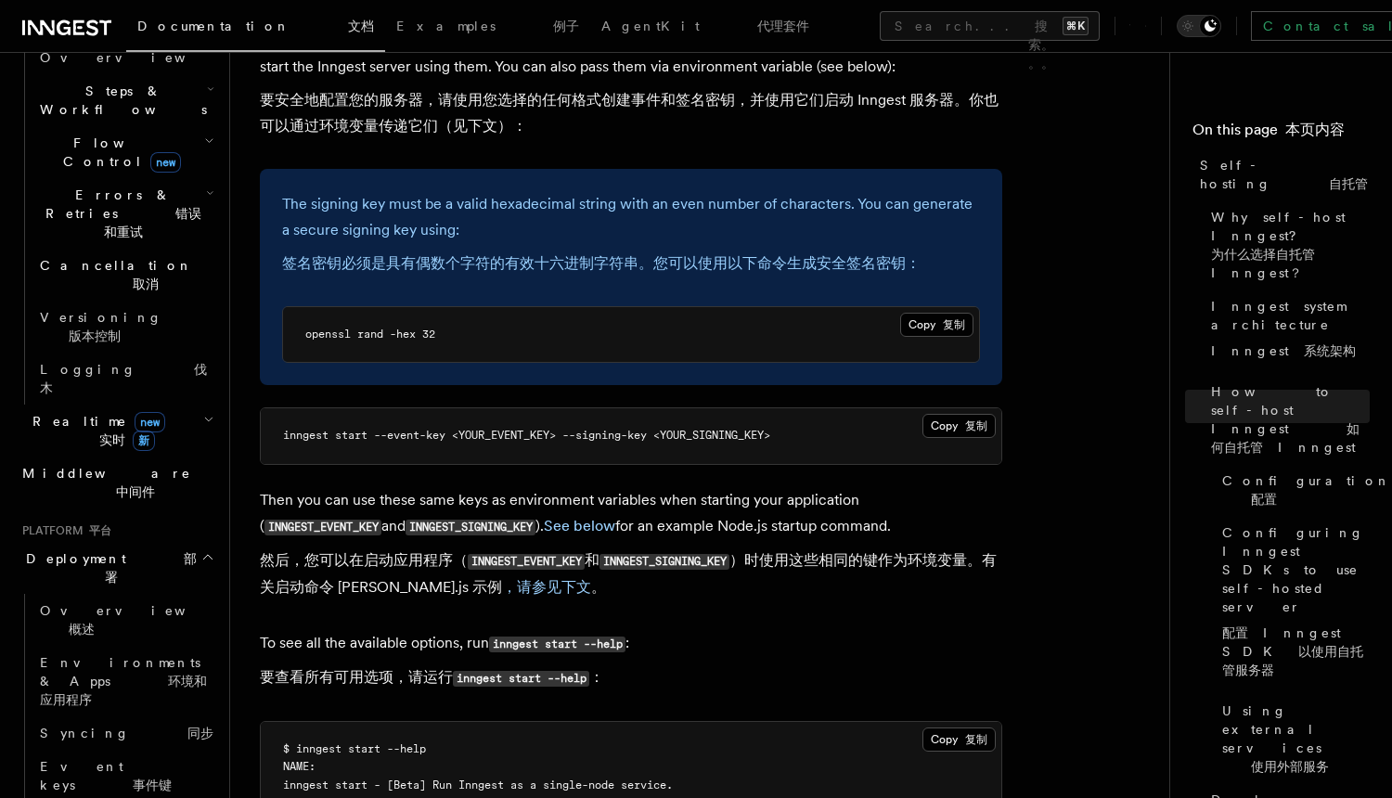
scroll to position [3534, 0]
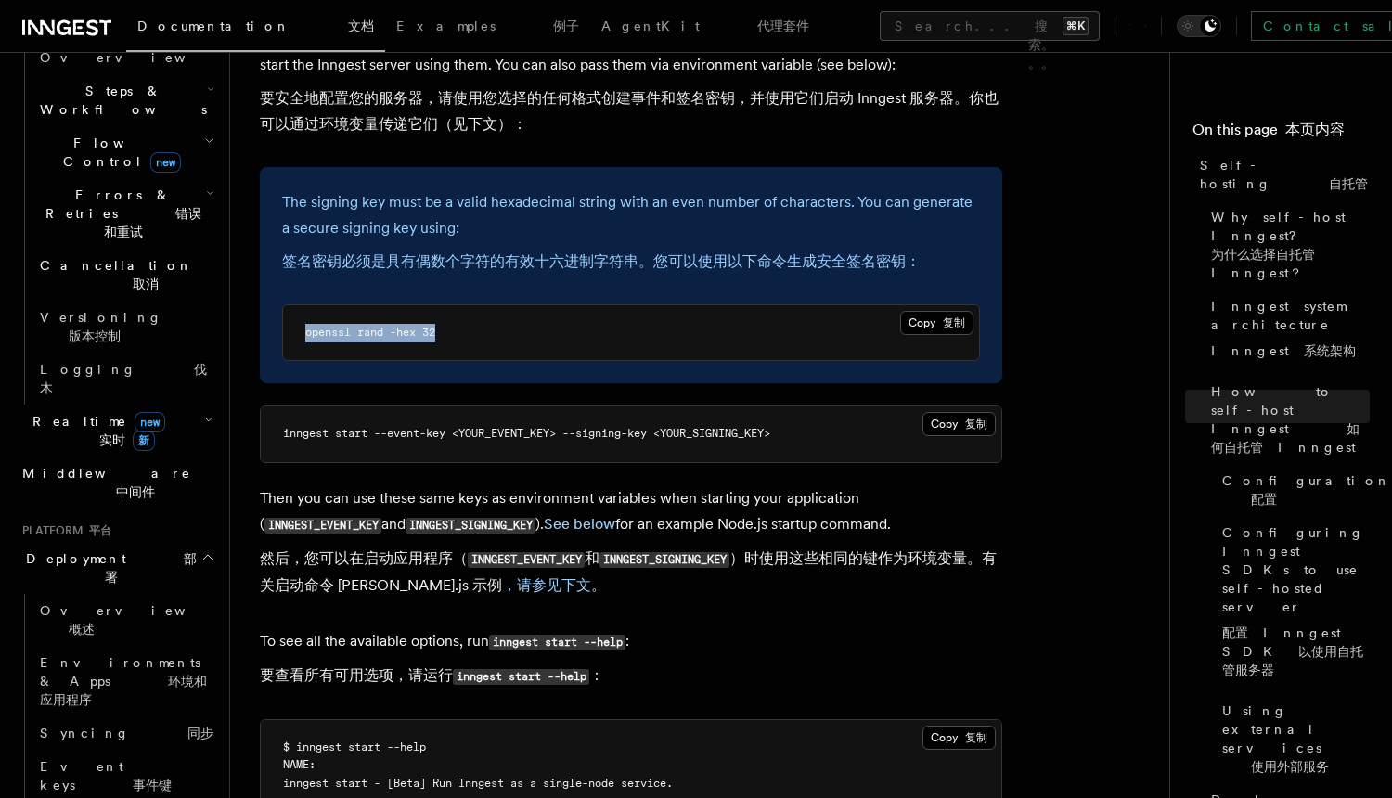
drag, startPoint x: 497, startPoint y: 287, endPoint x: 287, endPoint y: 282, distance: 210.7
click at [288, 305] on pre "openssl rand -hex 32" at bounding box center [631, 333] width 696 height 56
copy span "openssl rand -hex 32"
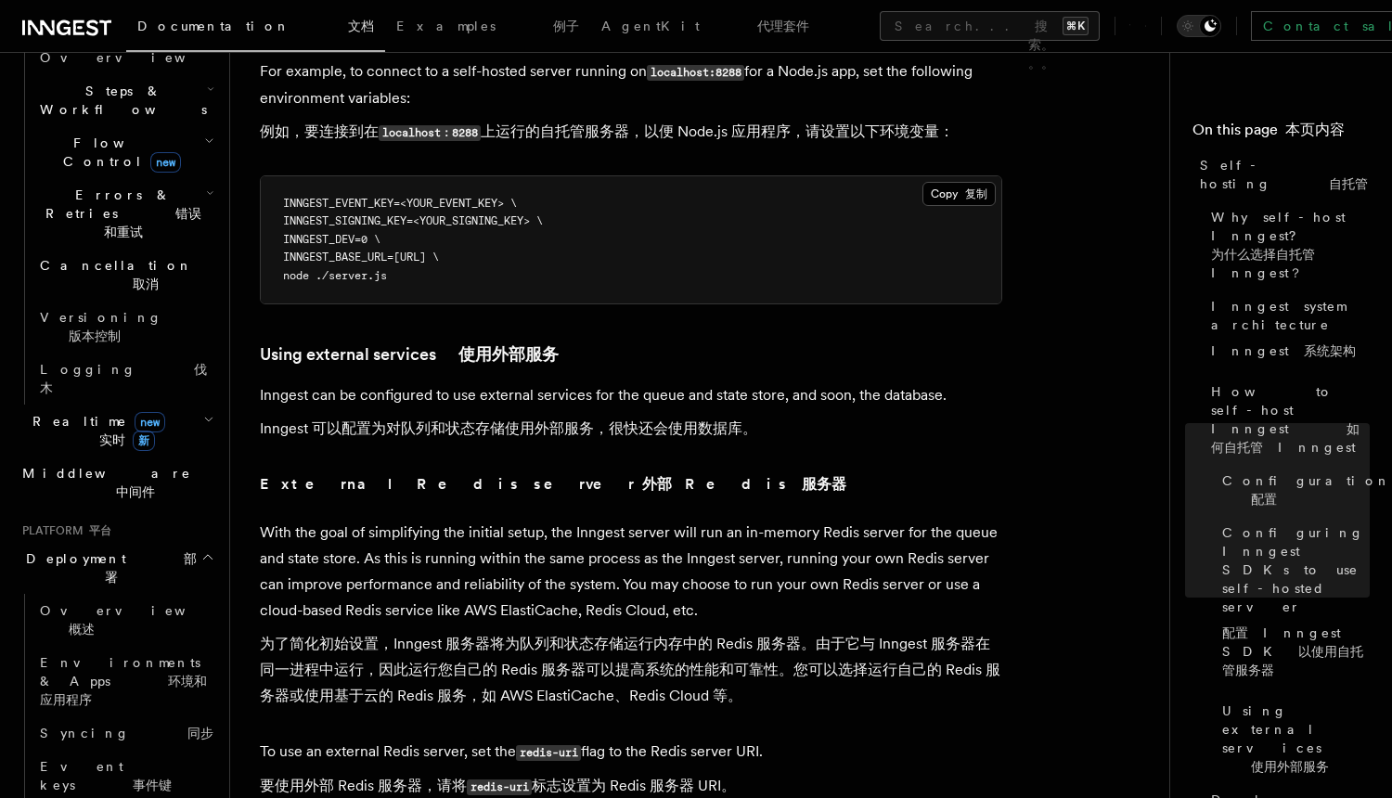
scroll to position [5311, 0]
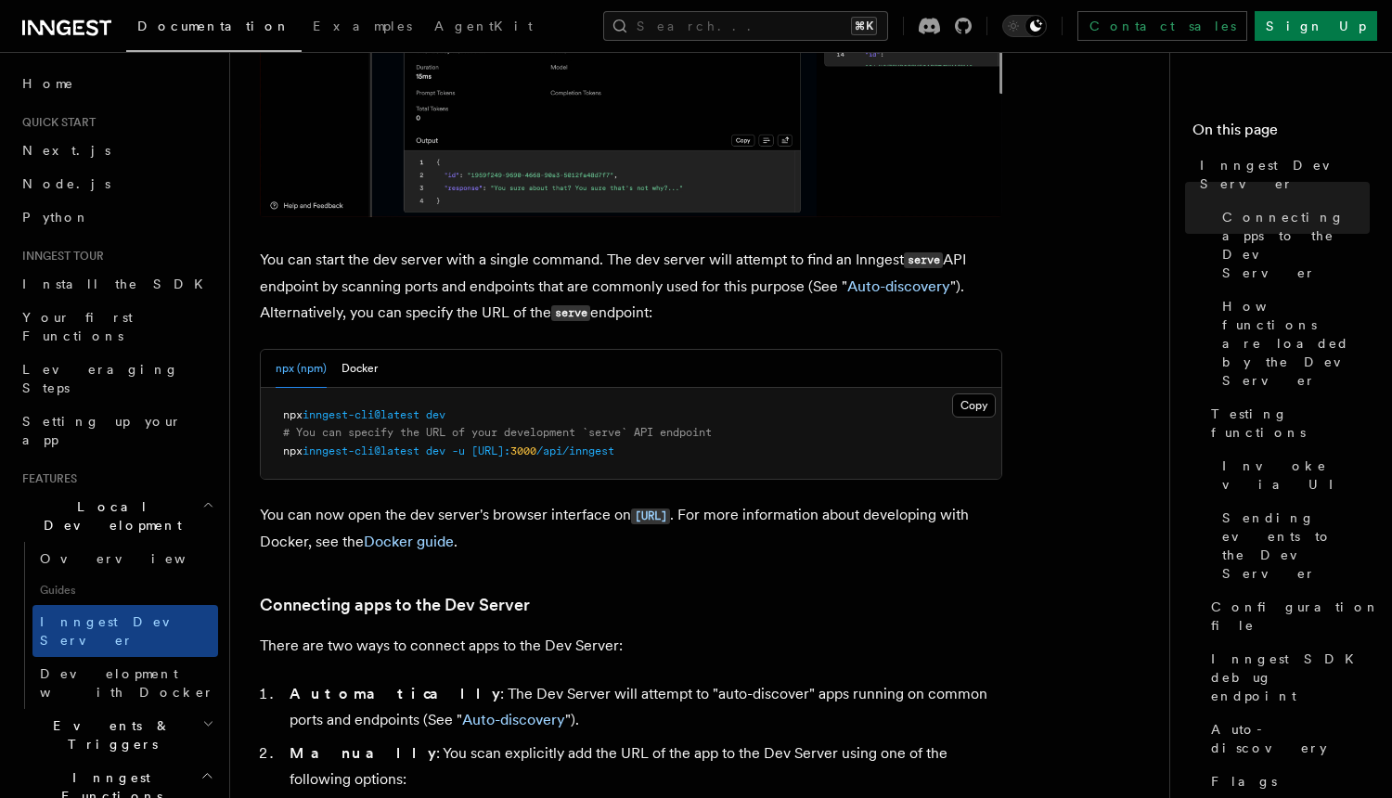
scroll to position [1100, 0]
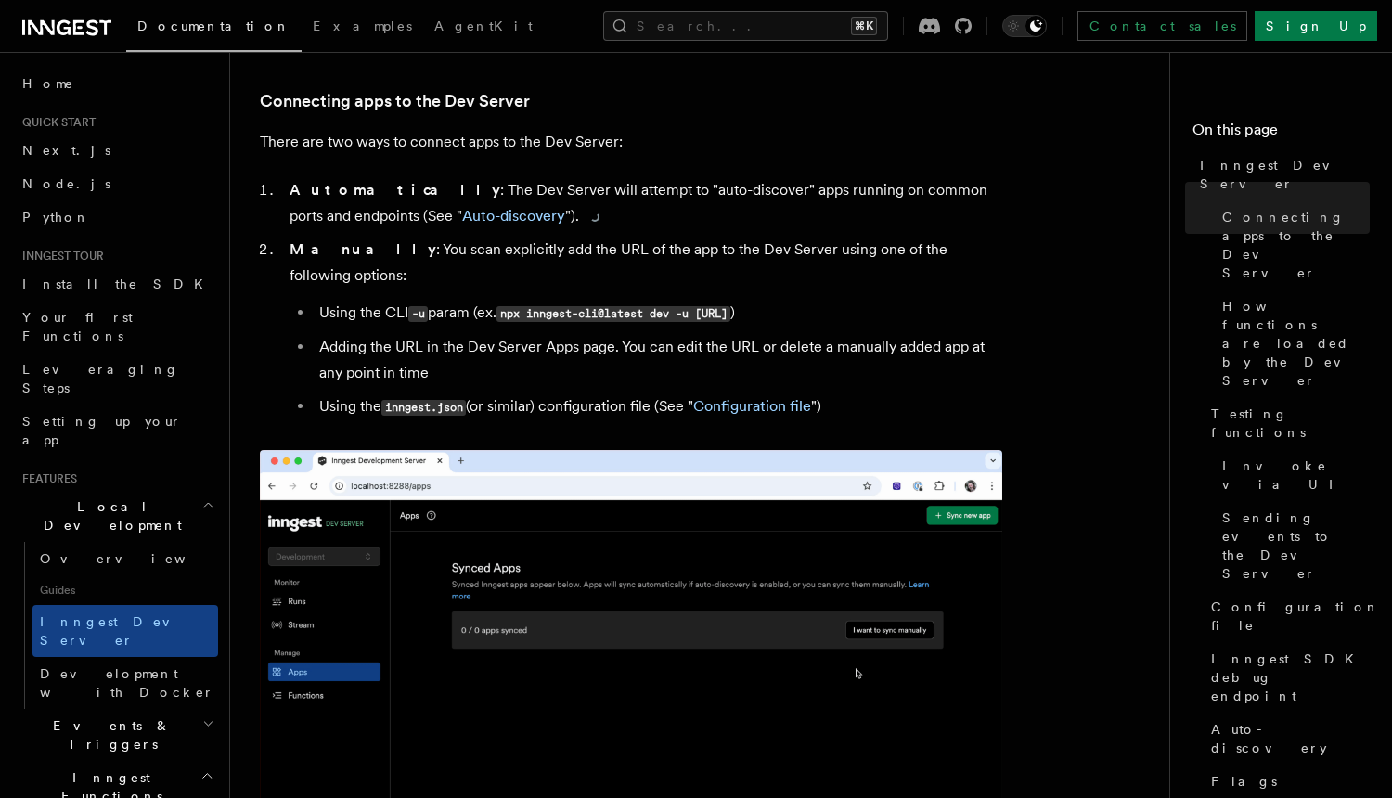
click at [530, 184] on li "Automatically : The Dev Server will attempt to "auto-discover" apps running on …" at bounding box center [643, 203] width 718 height 52
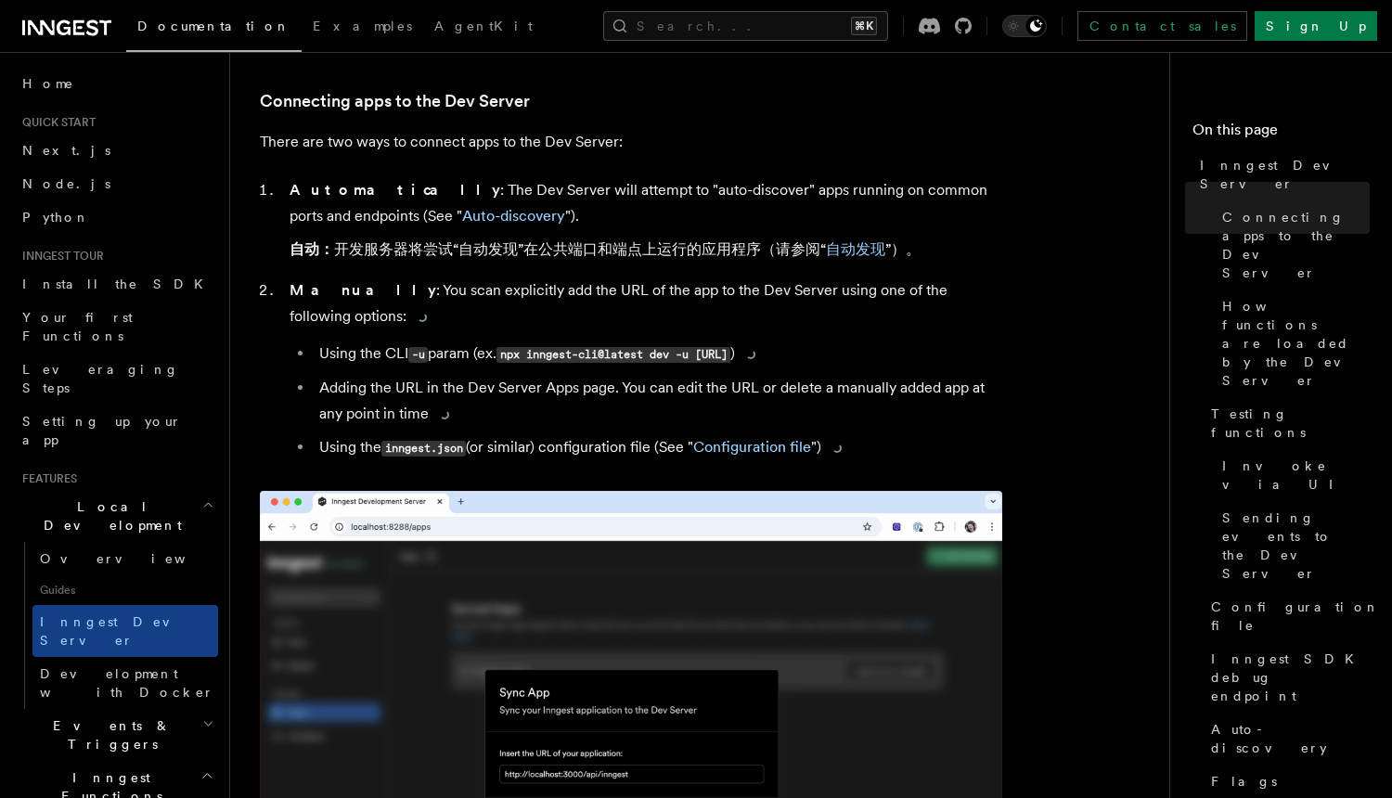
click at [555, 295] on li "Manually : You scan explicitly add the URL of the app to the Dev Server using o…" at bounding box center [643, 369] width 718 height 184
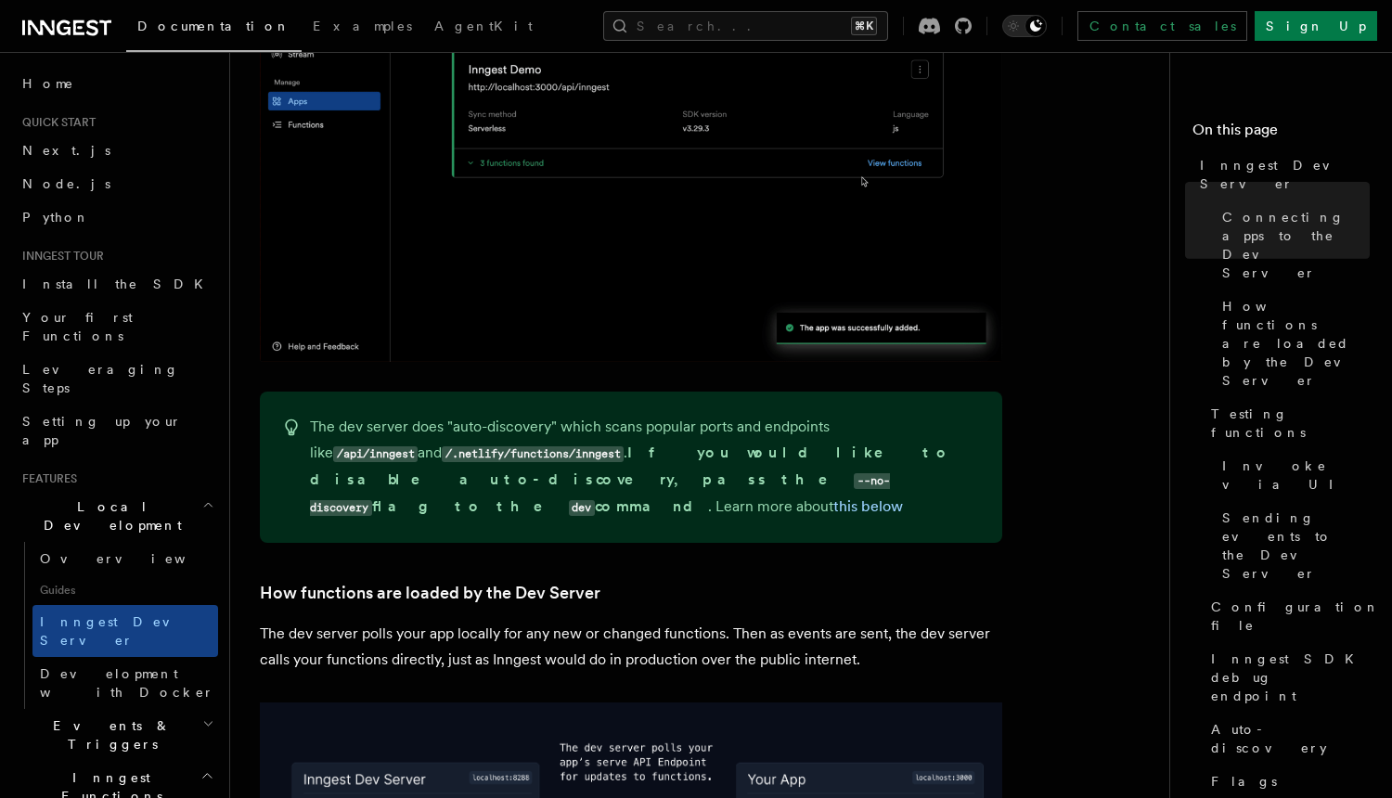
scroll to position [1927, 0]
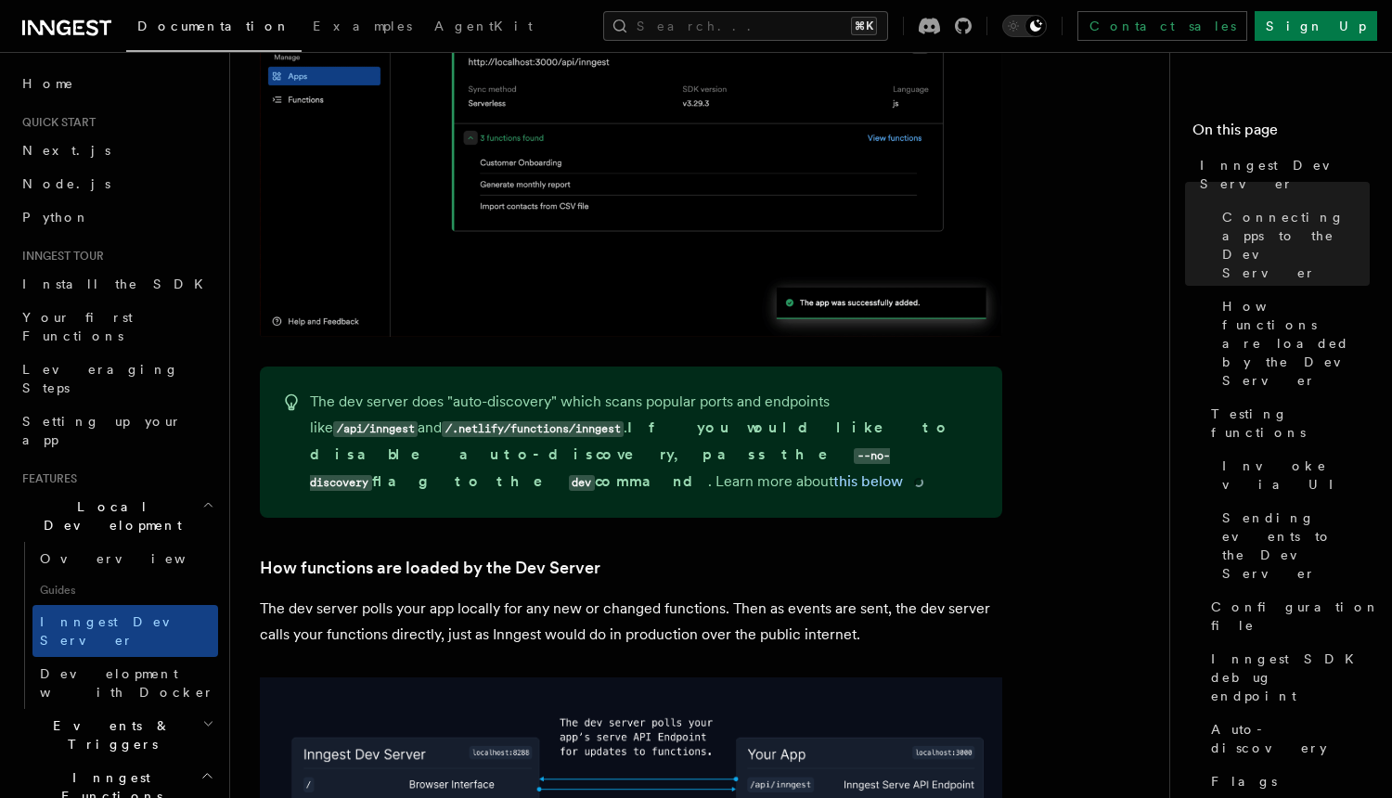
click at [558, 418] on strong "If you would like to disable auto-discovery, pass the --no-discovery flag to th…" at bounding box center [630, 453] width 641 height 71
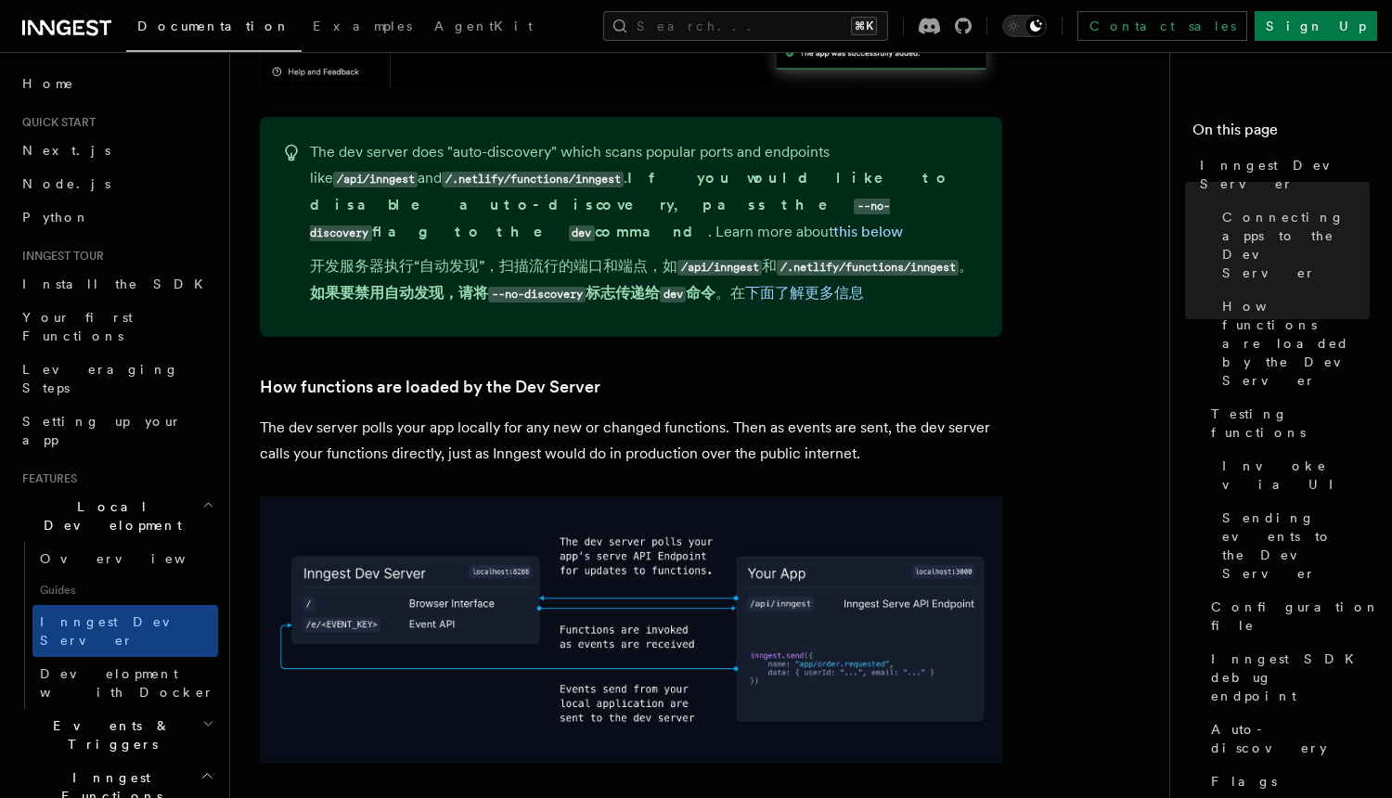
scroll to position [2178, 0]
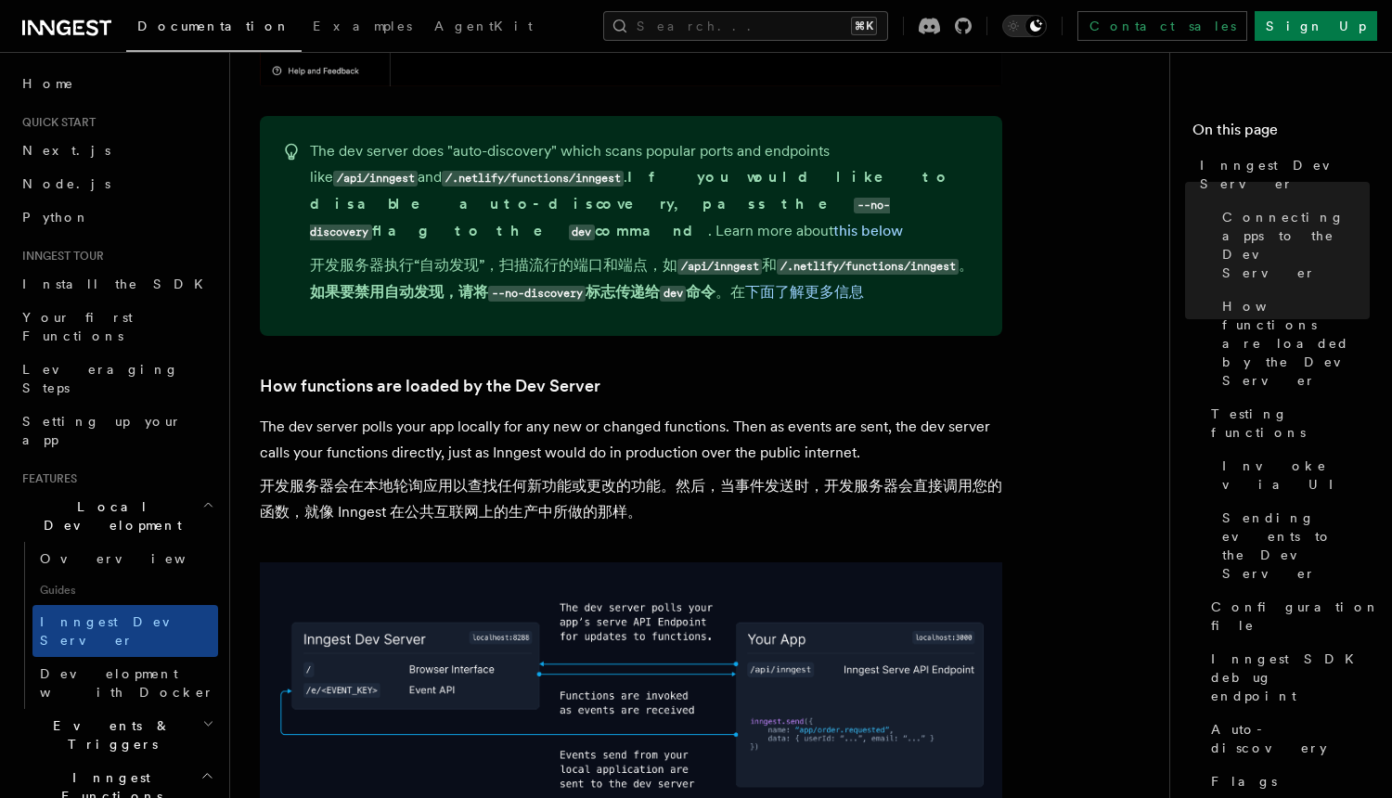
click at [563, 434] on p "The dev server polls your app locally for any new or changed functions. Then as…" at bounding box center [631, 473] width 742 height 119
click at [554, 373] on link "How functions are loaded by the Dev Server" at bounding box center [430, 386] width 341 height 26
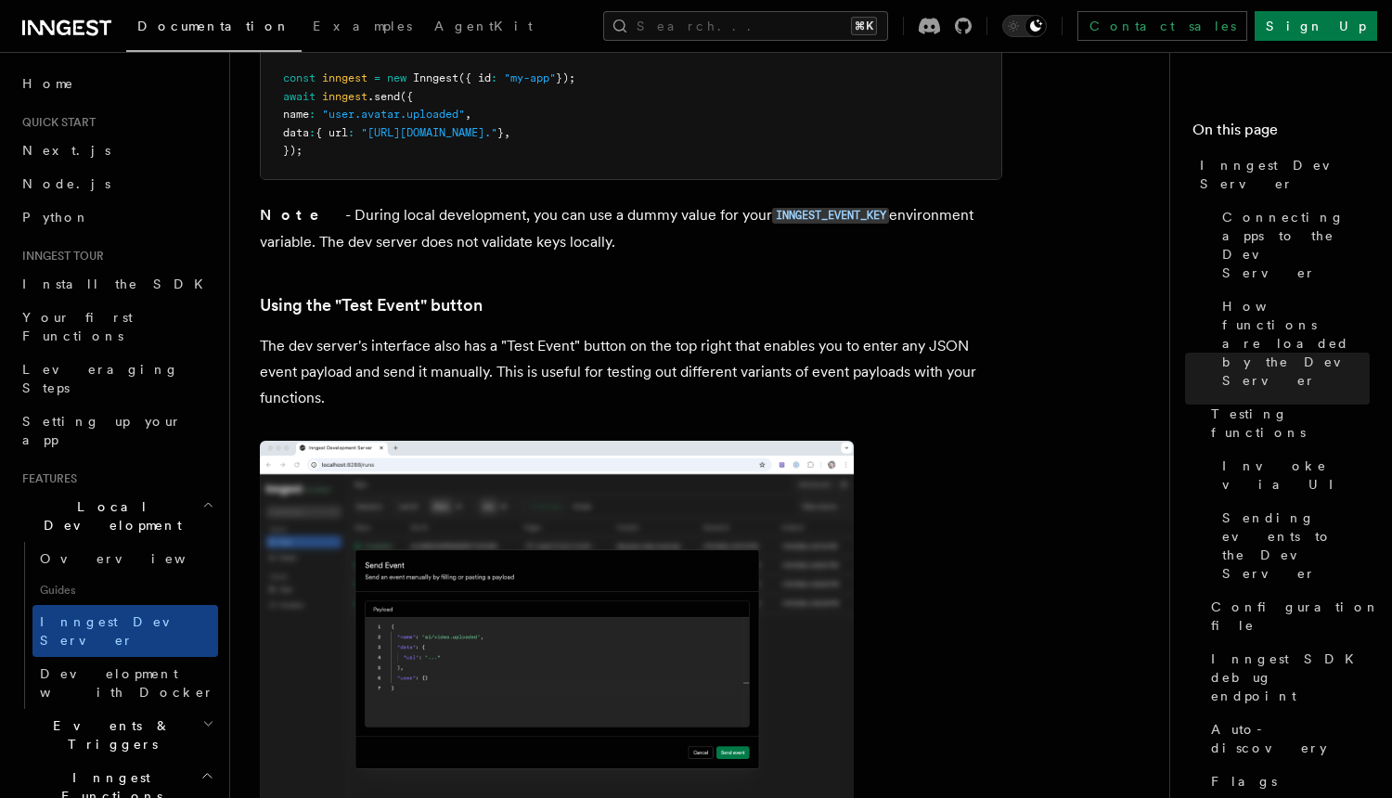
scroll to position [4029, 0]
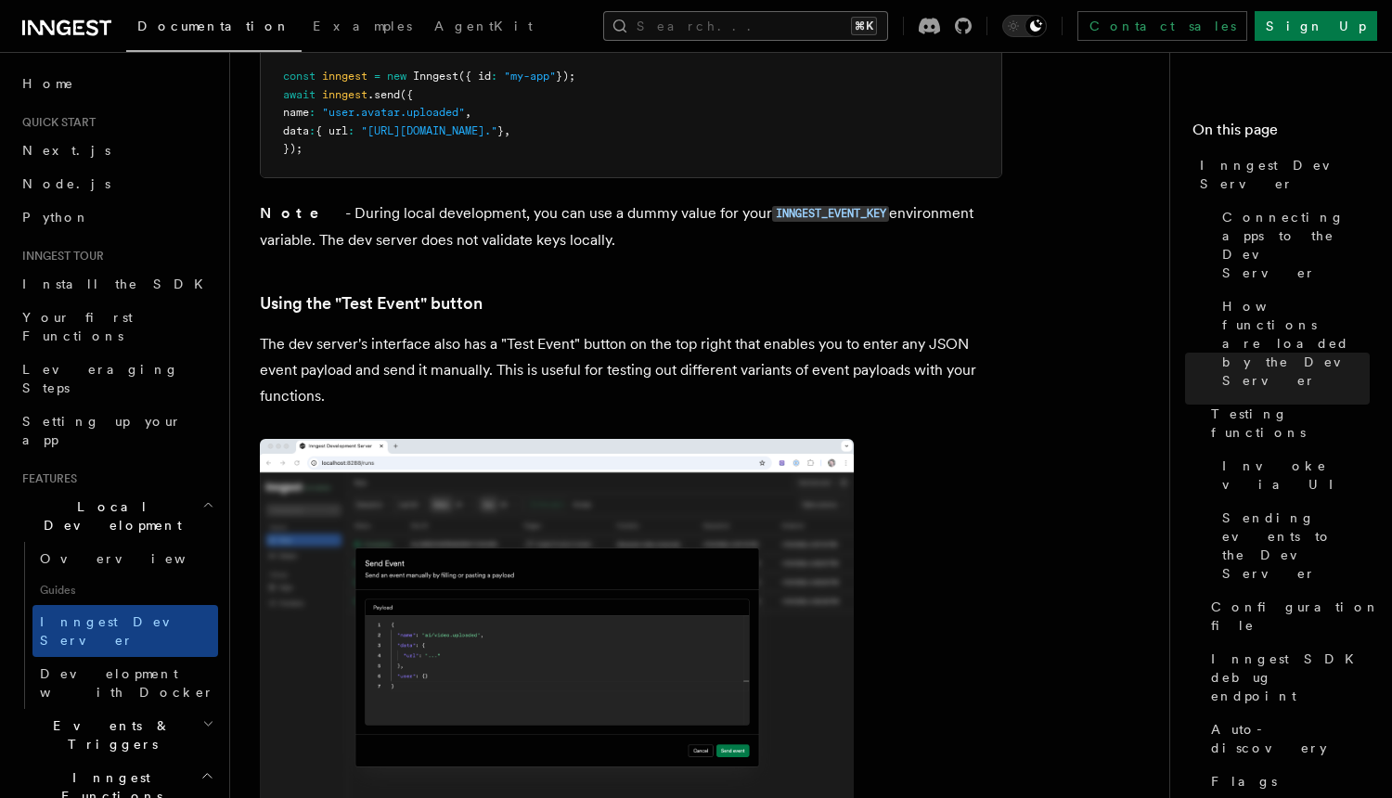
click at [764, 30] on button "Search... ⌘K" at bounding box center [745, 26] width 285 height 30
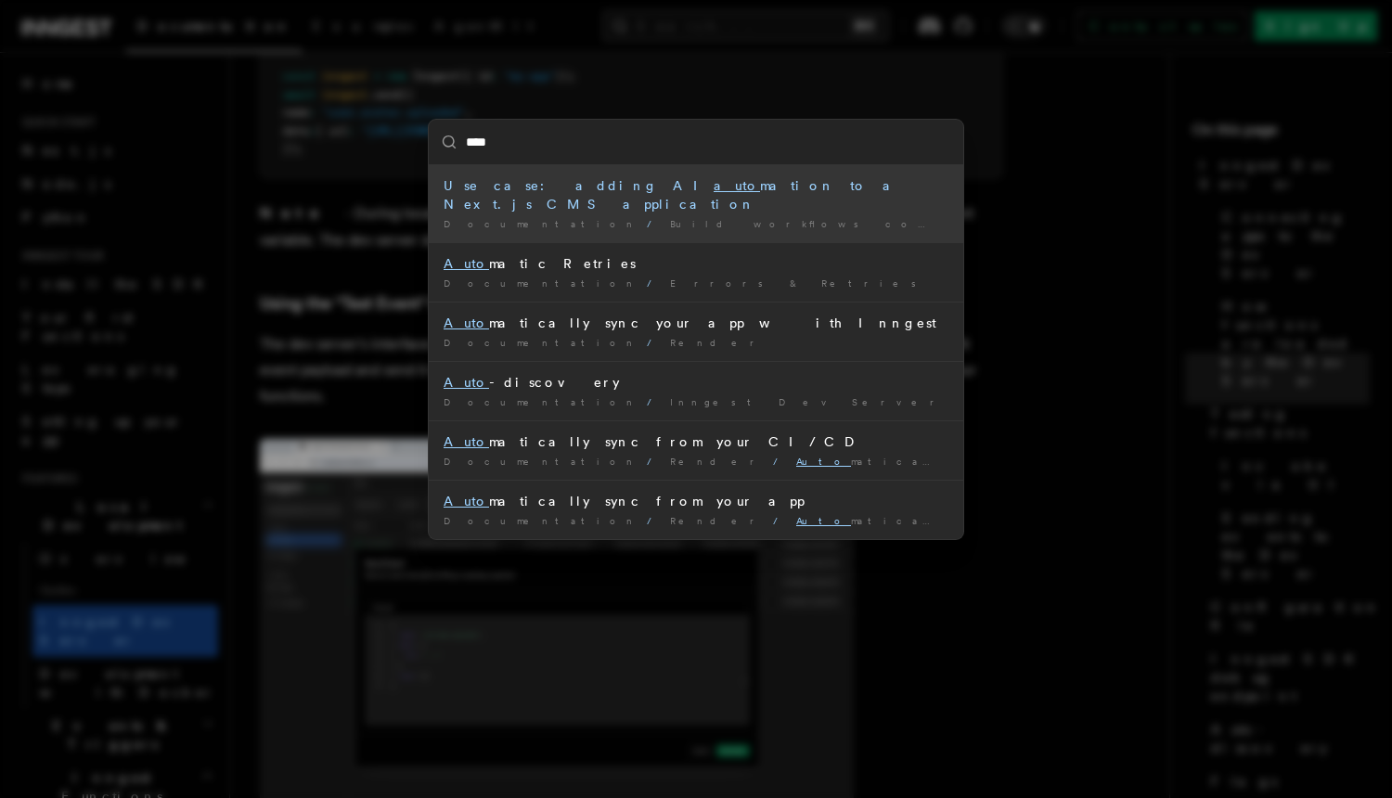
type input "****"
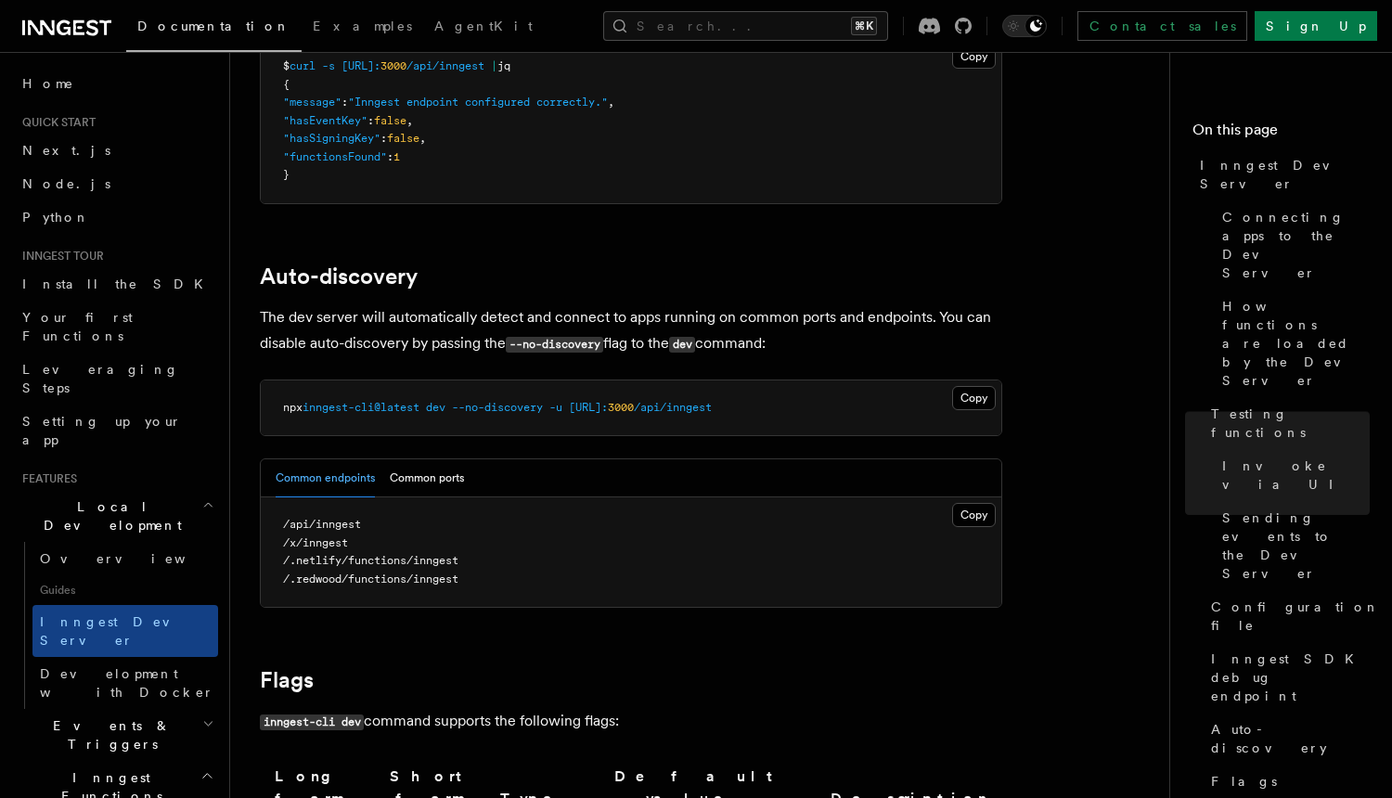
scroll to position [6104, 0]
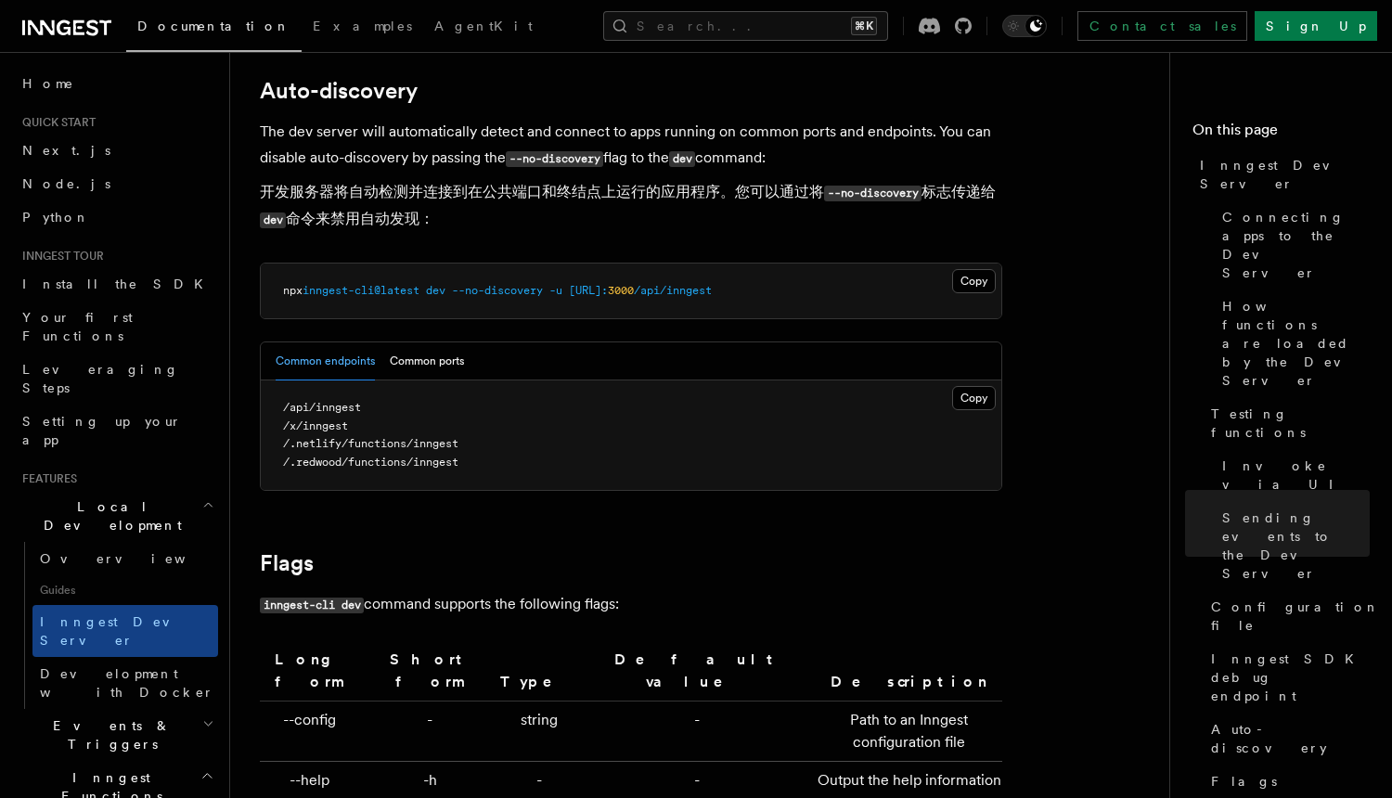
click at [650, 148] on p "The dev server will automatically detect and connect to apps running on common …" at bounding box center [631, 180] width 742 height 122
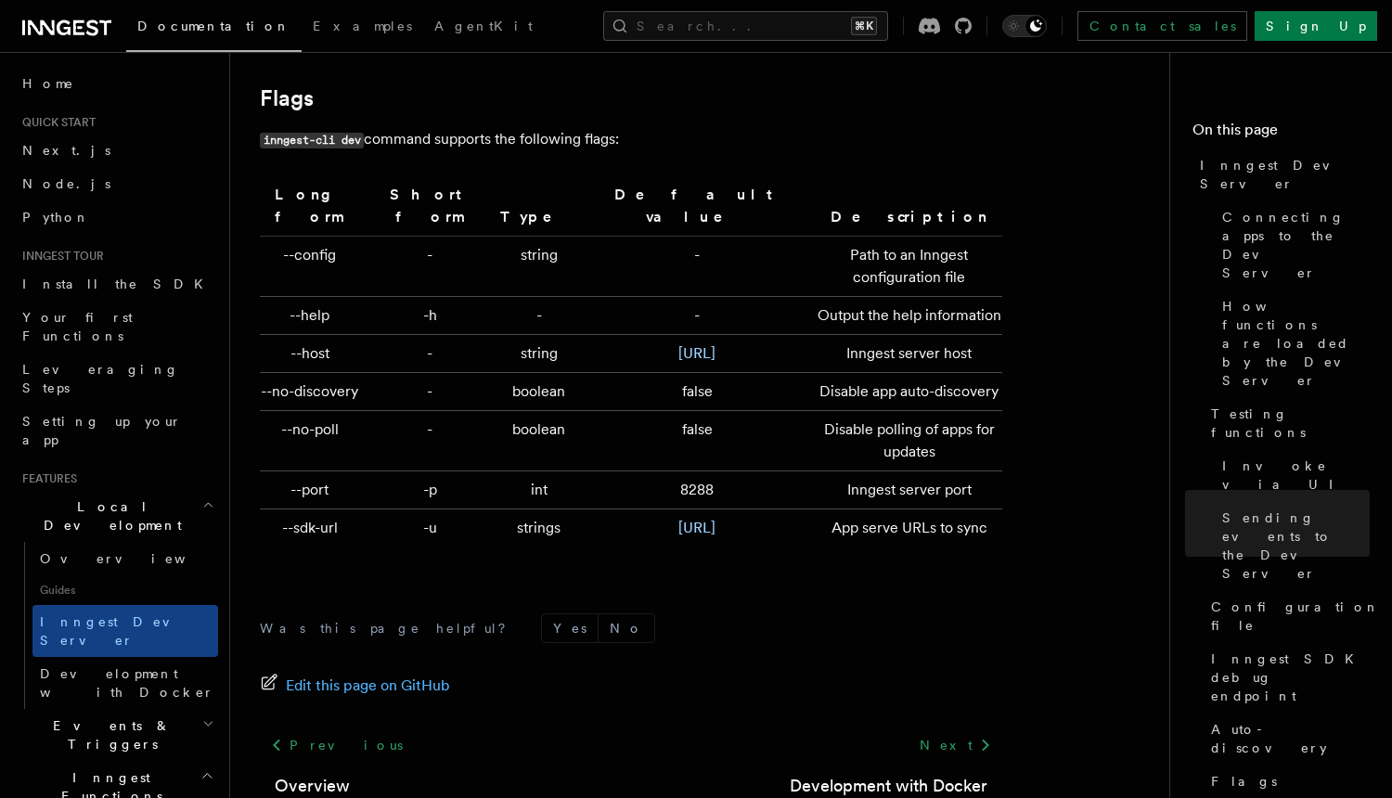
scroll to position [6626, 0]
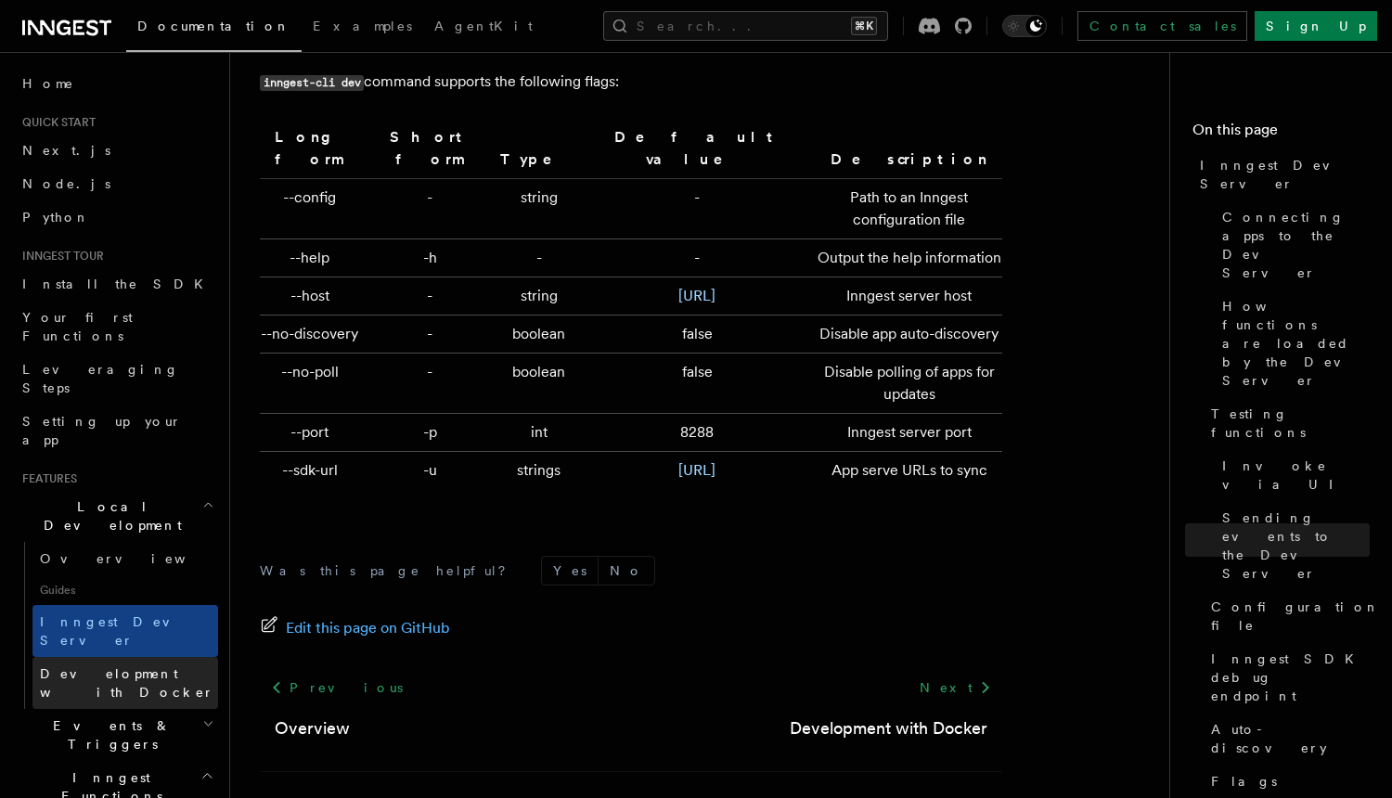
click at [173, 666] on span "Development with Docker" at bounding box center [127, 682] width 174 height 33
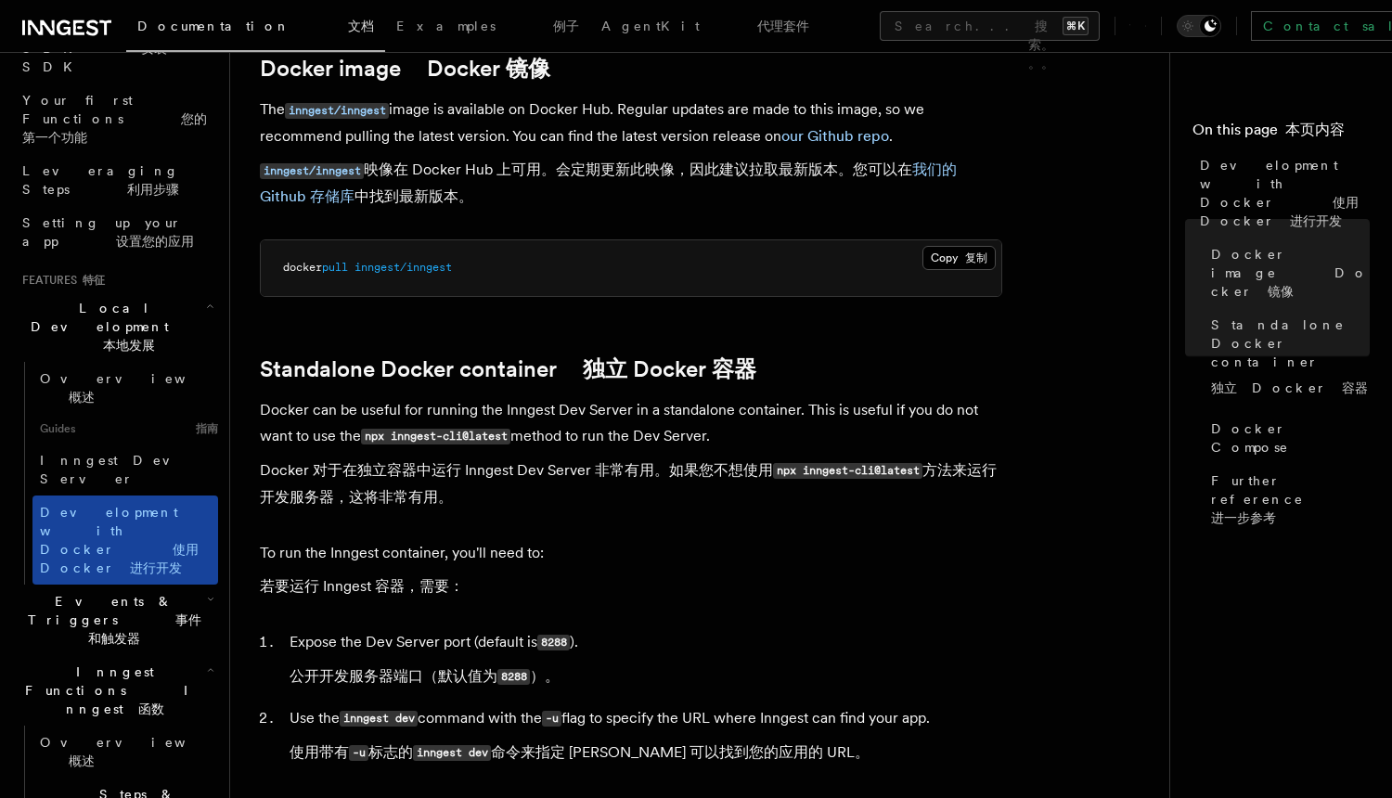
scroll to position [256, 0]
click at [199, 290] on h2 "Local Development 本地发展" at bounding box center [116, 325] width 203 height 71
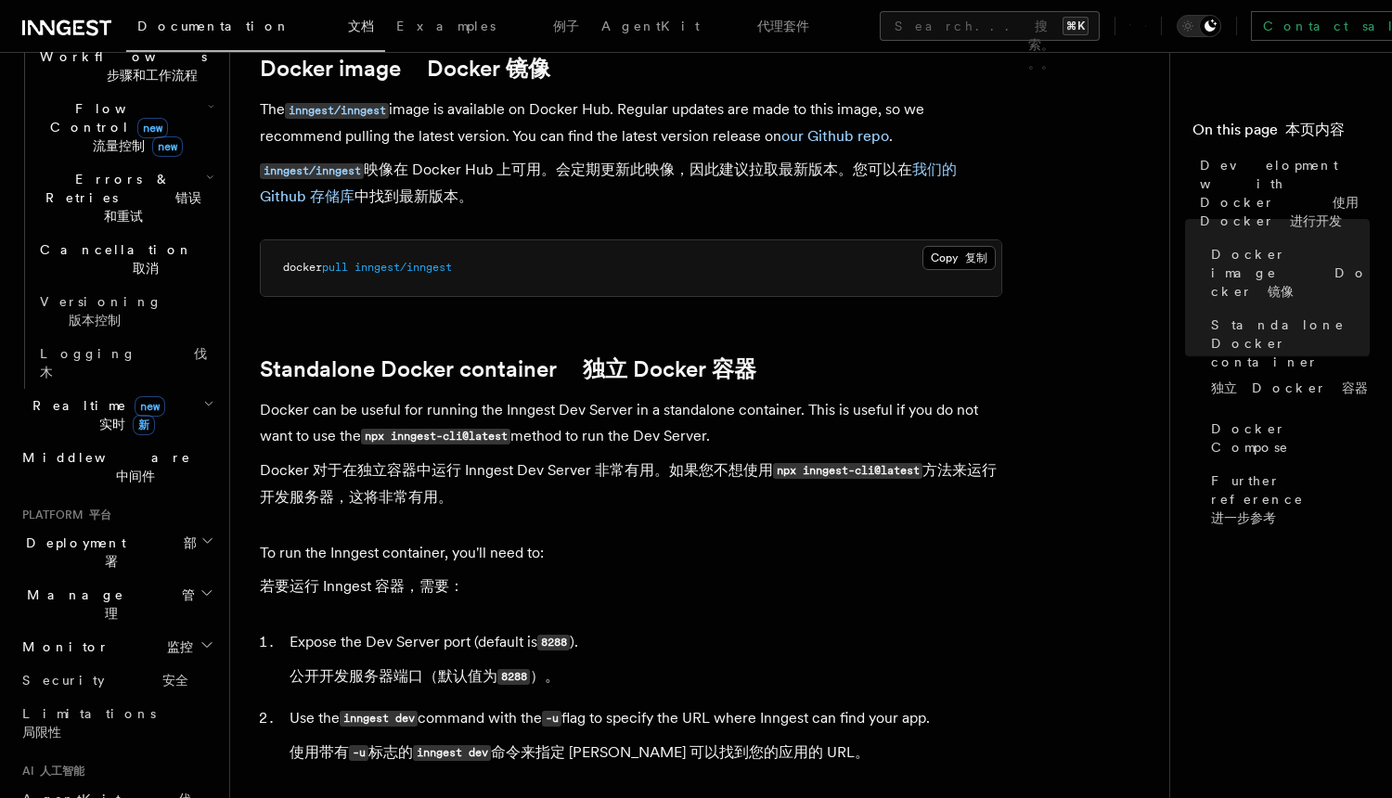
scroll to position [817, 0]
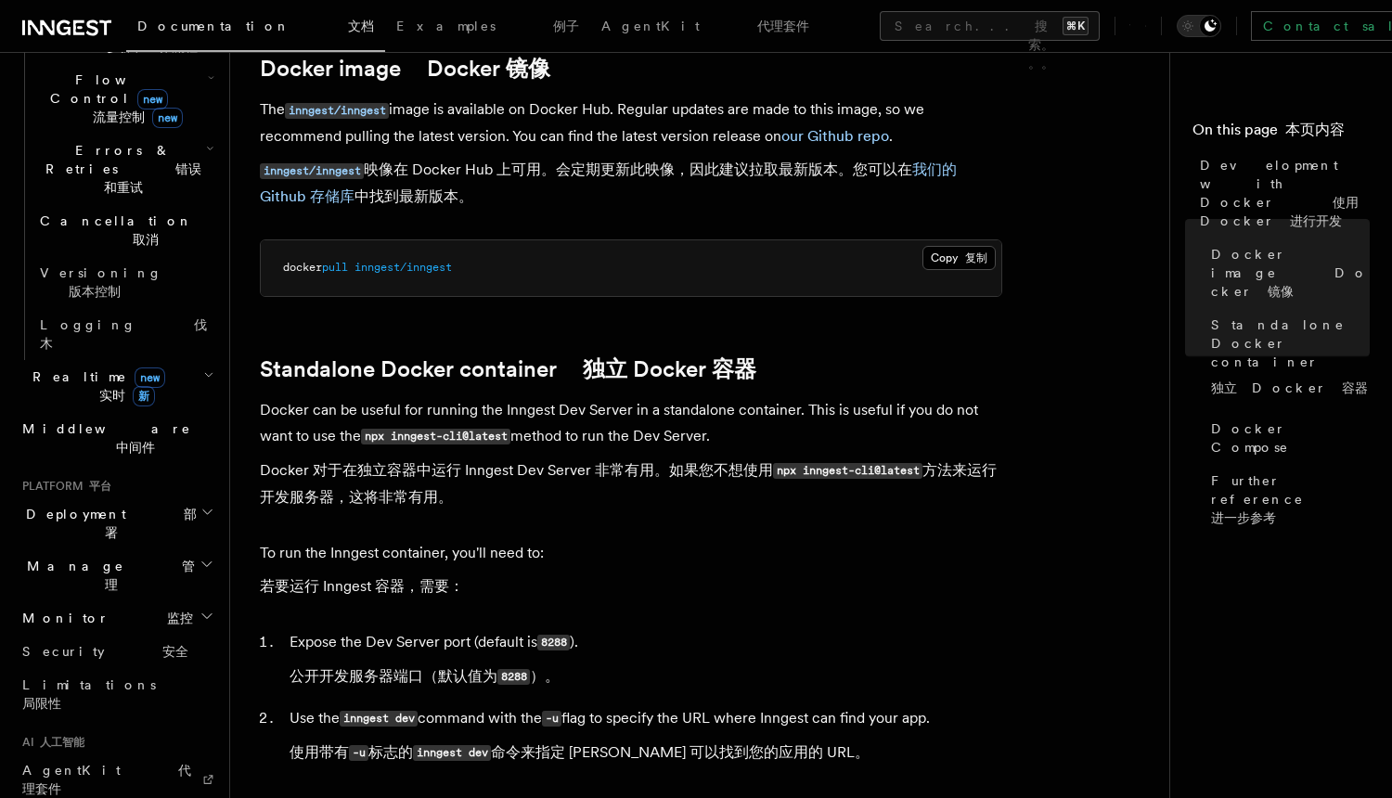
click at [192, 497] on h2 "Deployment 部署" at bounding box center [116, 523] width 203 height 52
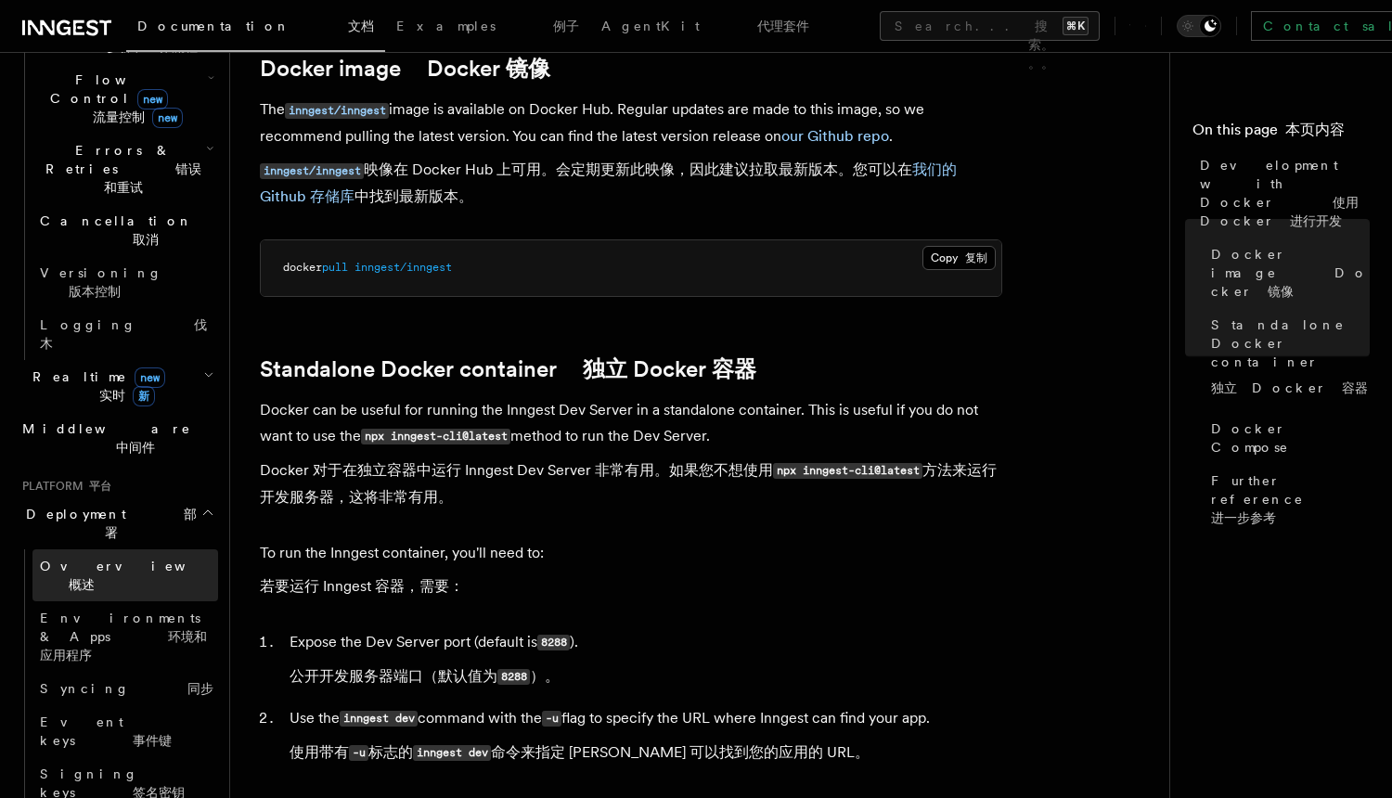
click at [192, 549] on link "Overview 概述" at bounding box center [125, 575] width 186 height 52
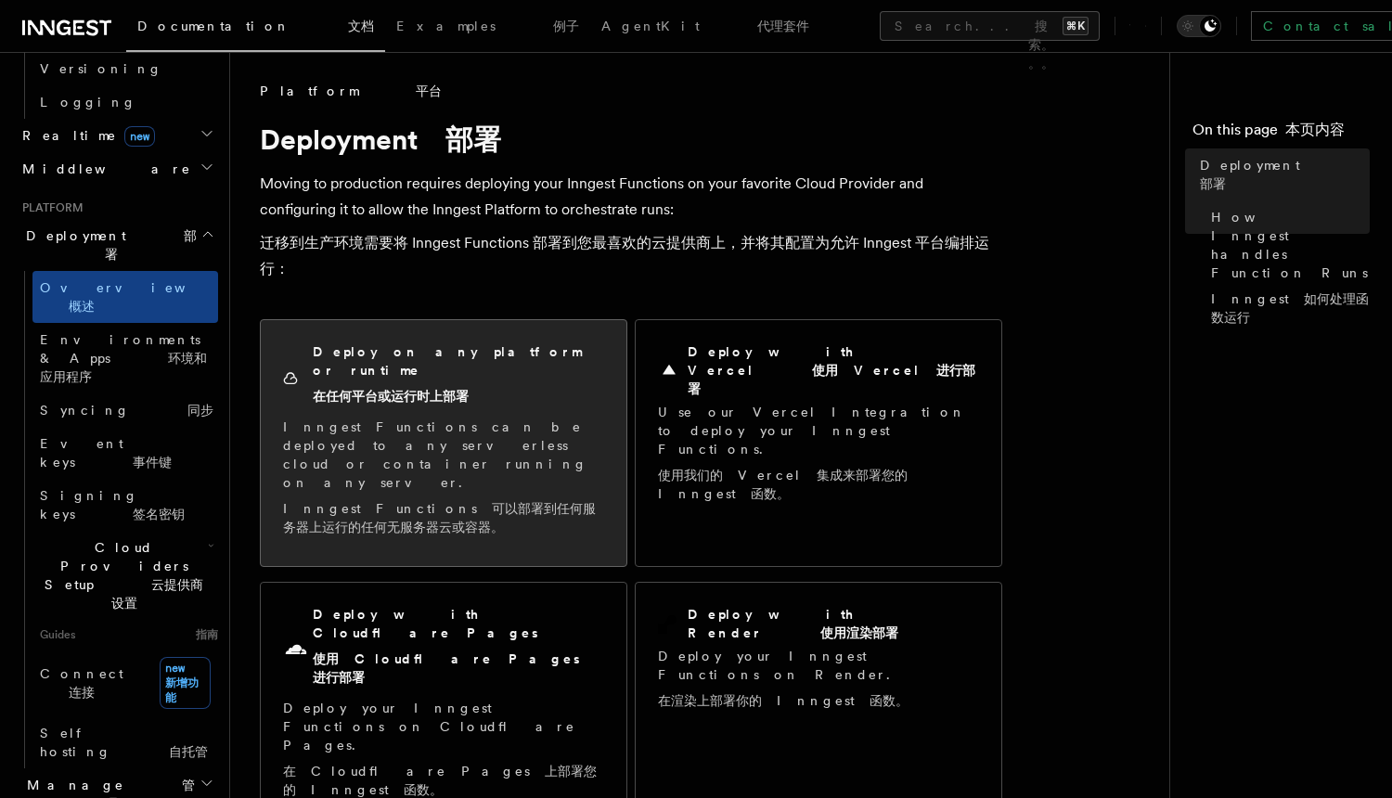
click at [450, 501] on font "Inngest Functions 可以部署到任何服务器上运行的任何无服务器云或容器。" at bounding box center [439, 517] width 313 height 33
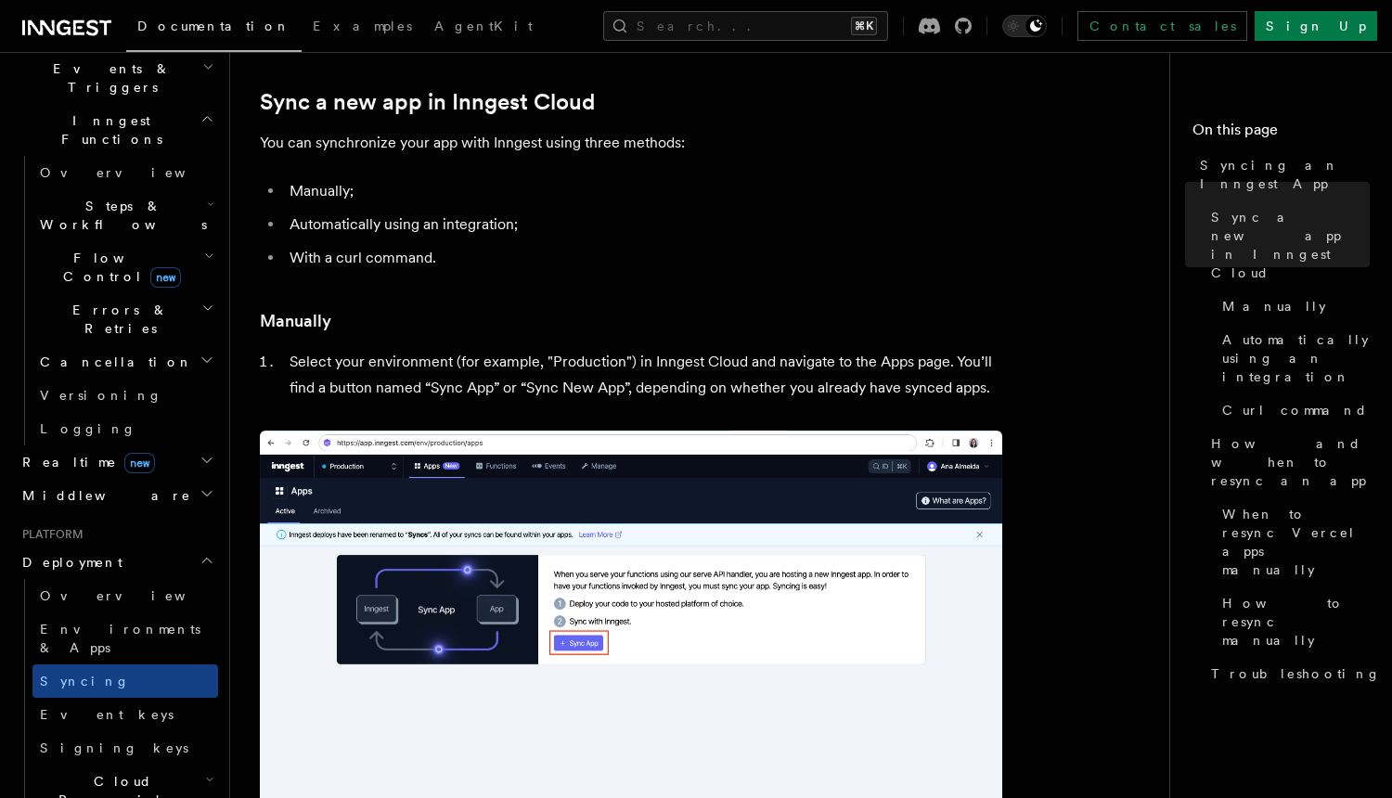
scroll to position [515, 0]
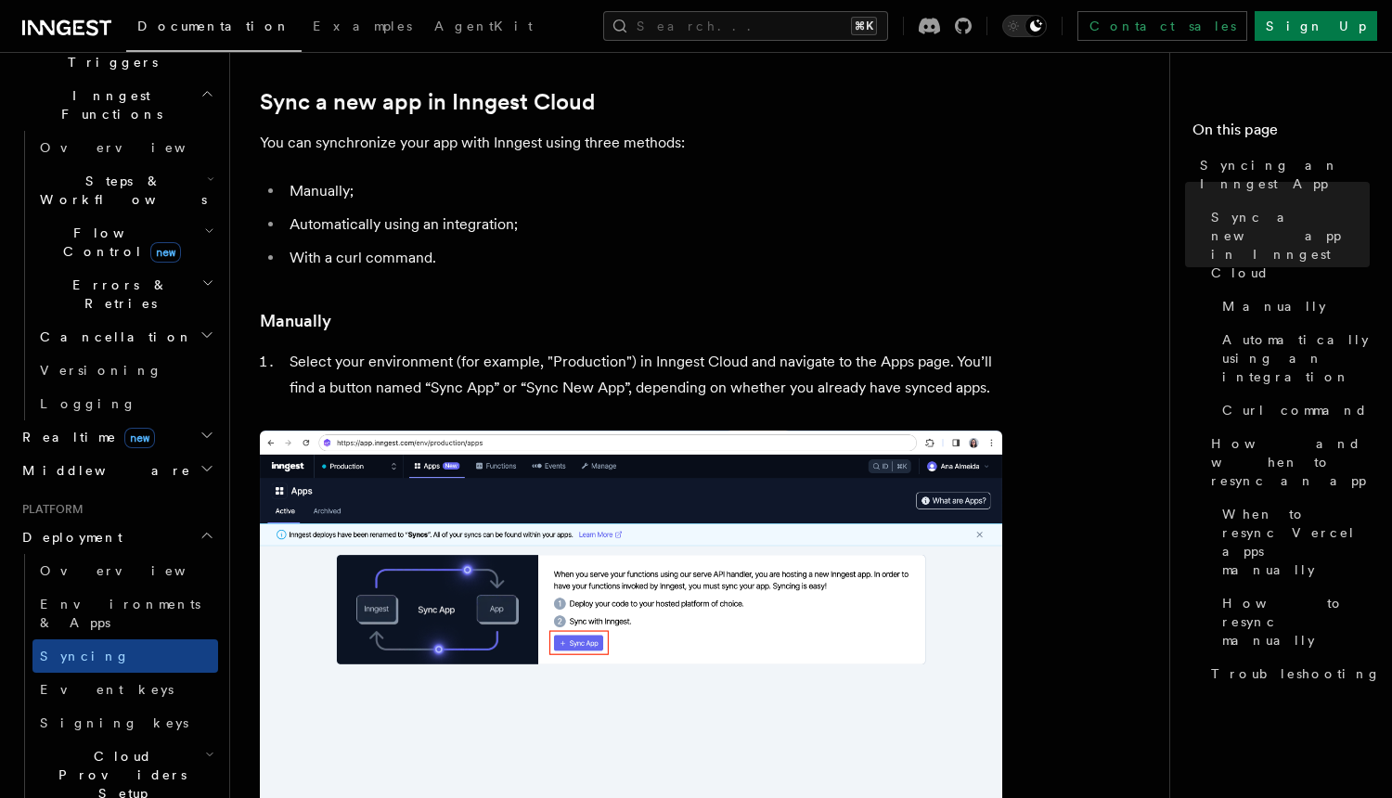
click at [377, 362] on li "Select your environment (for example, "Production") in Inngest Cloud and naviga…" at bounding box center [643, 375] width 718 height 52
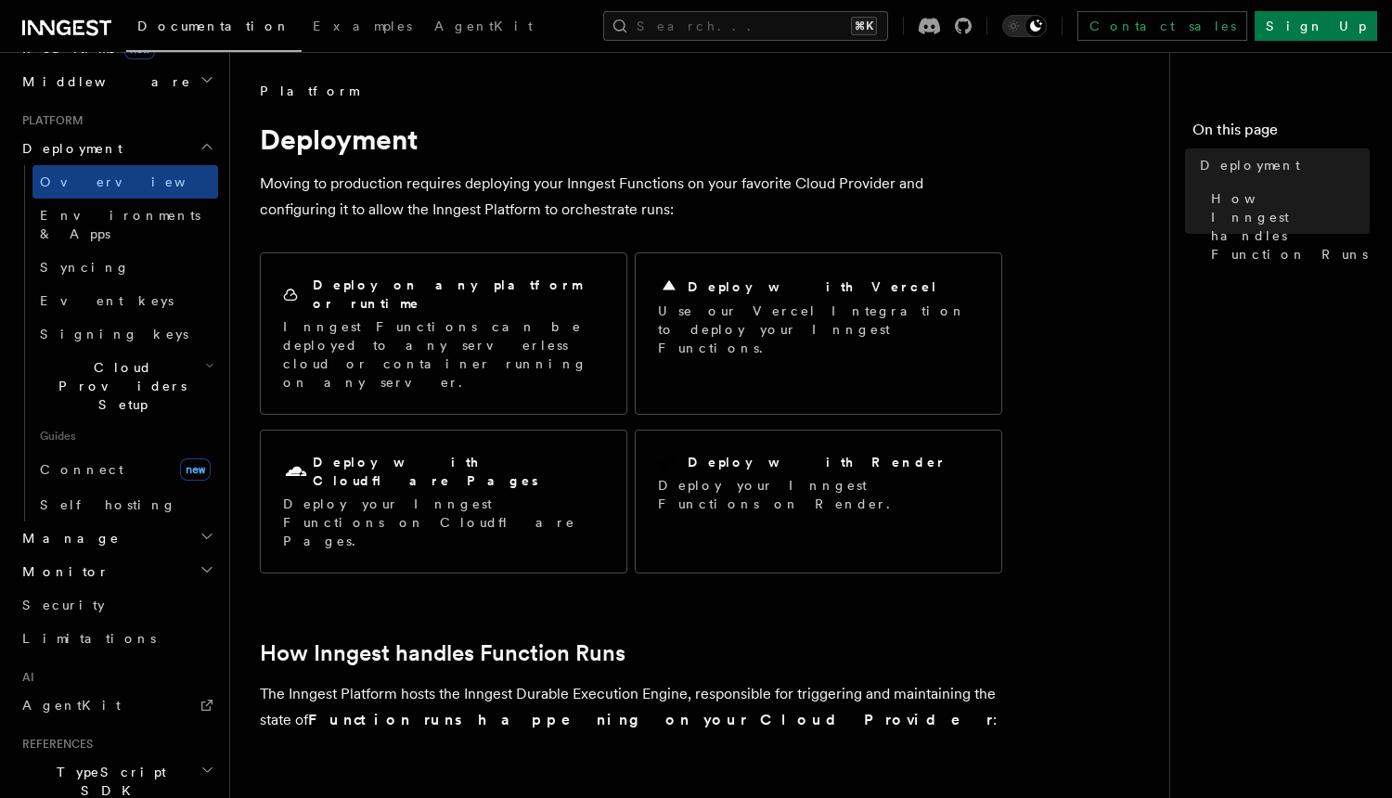
scroll to position [892, 0]
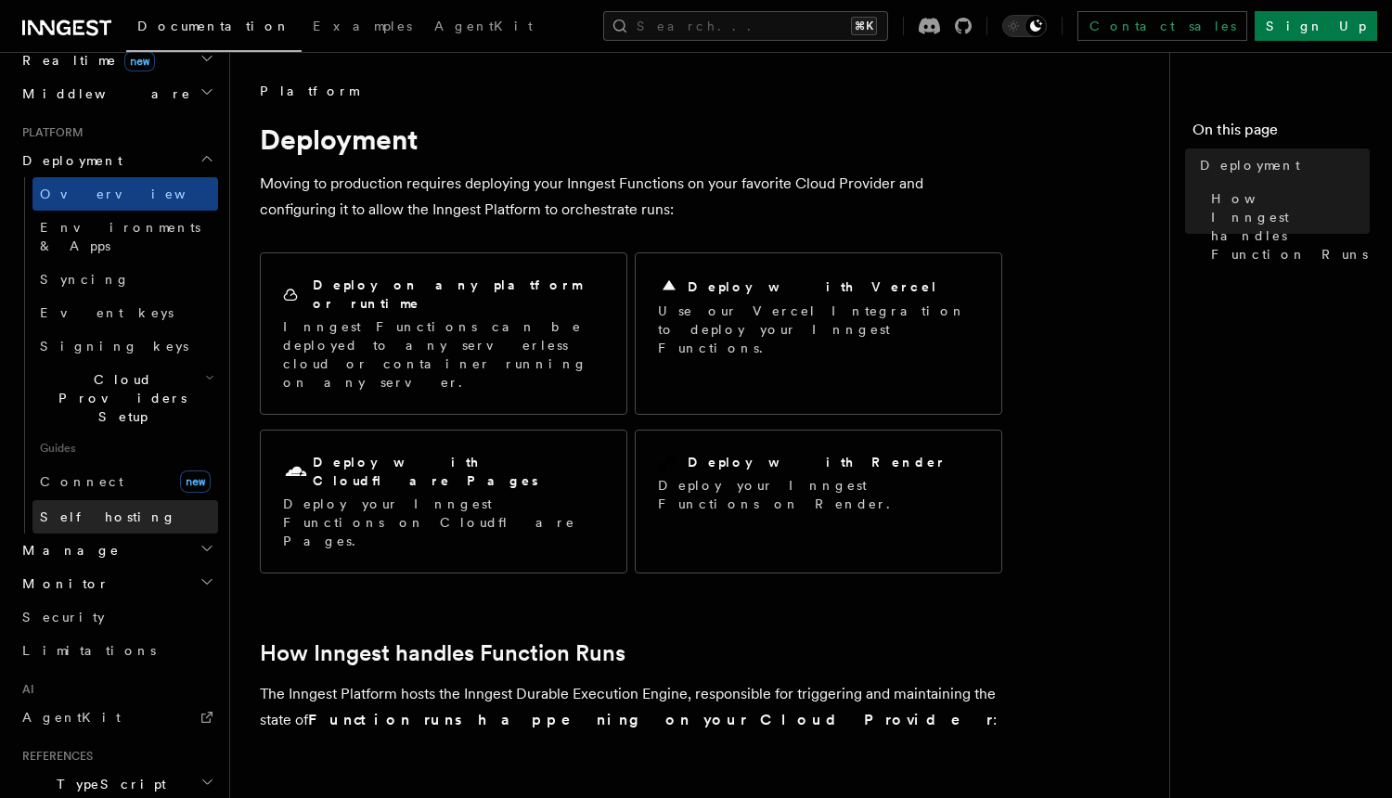
click at [101, 509] on span "Self hosting" at bounding box center [108, 516] width 136 height 15
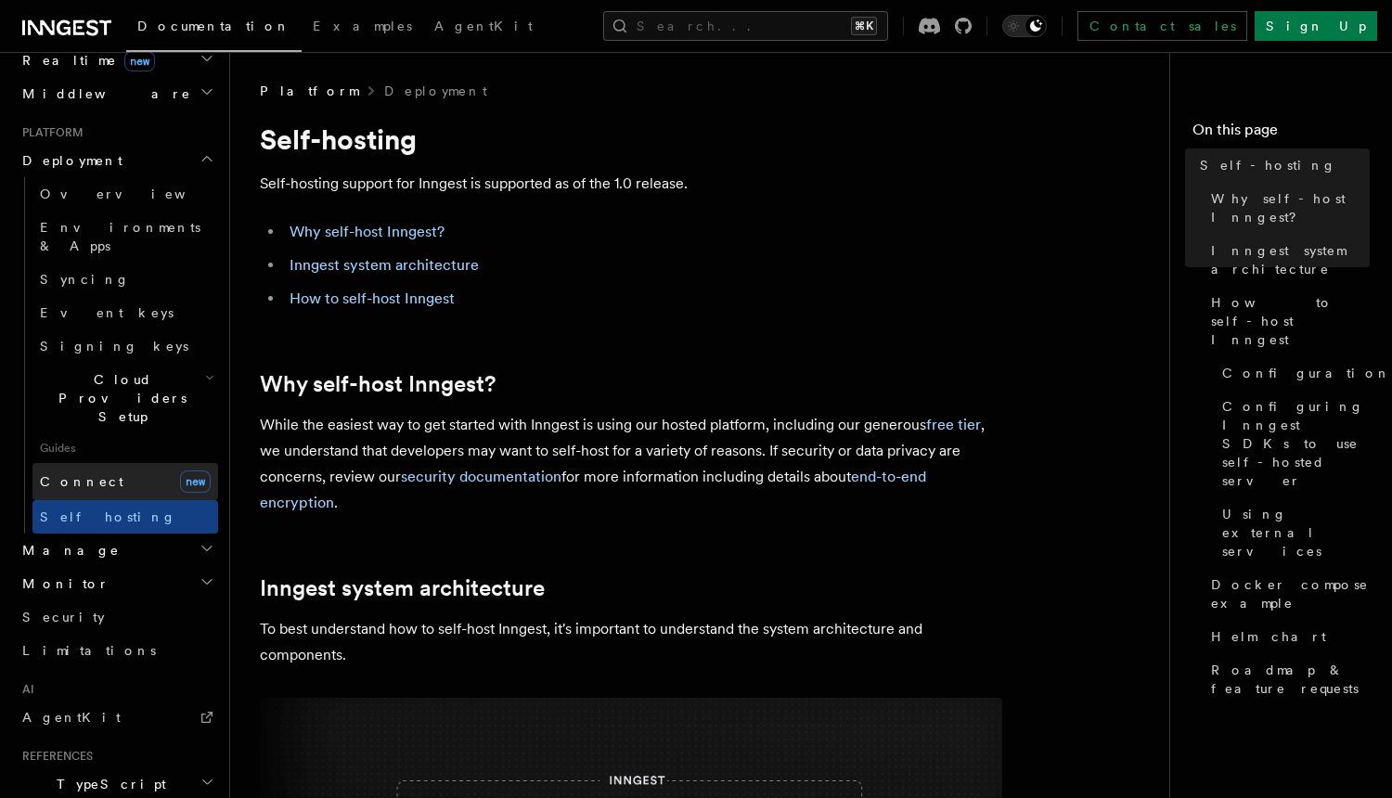
click at [114, 463] on link "Connect new" at bounding box center [125, 481] width 186 height 37
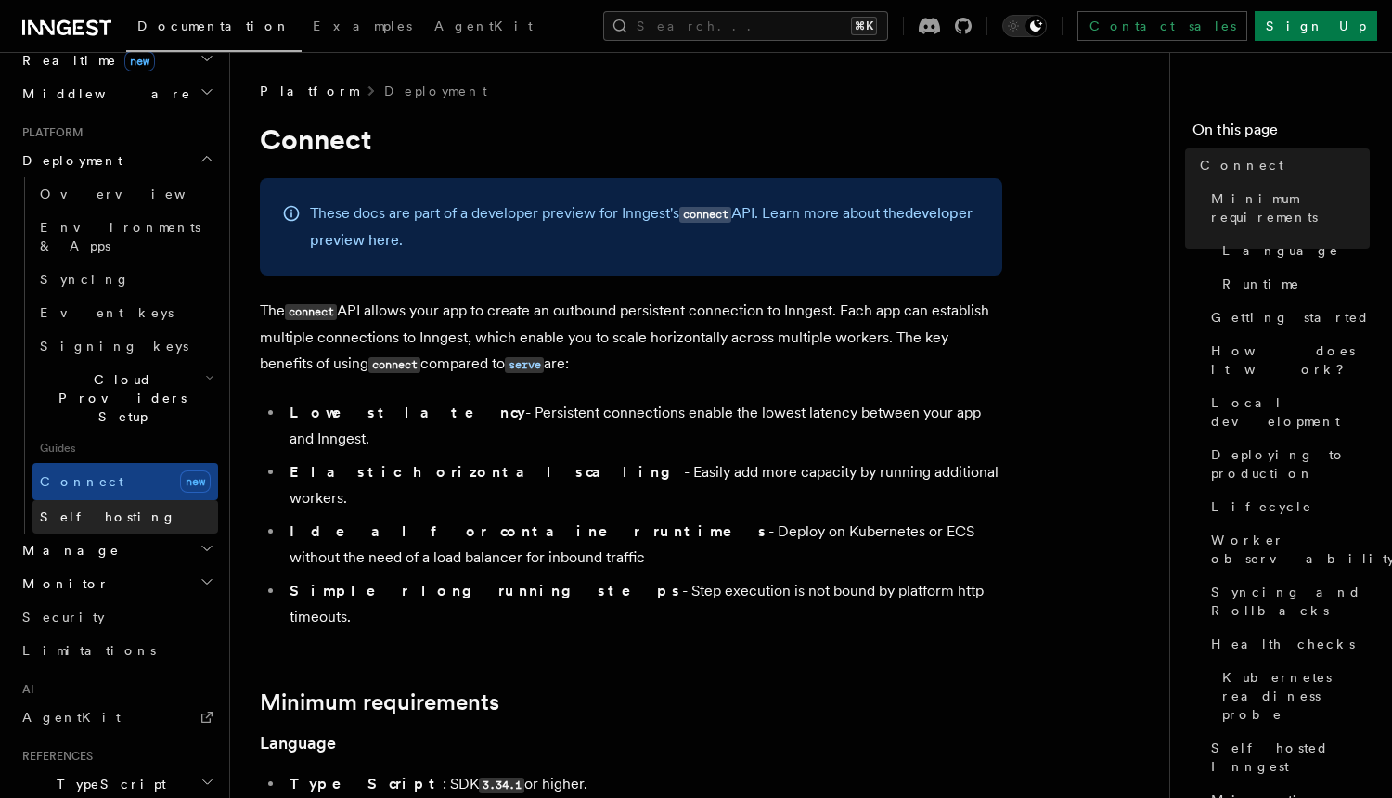
click at [117, 500] on link "Self hosting" at bounding box center [125, 516] width 186 height 33
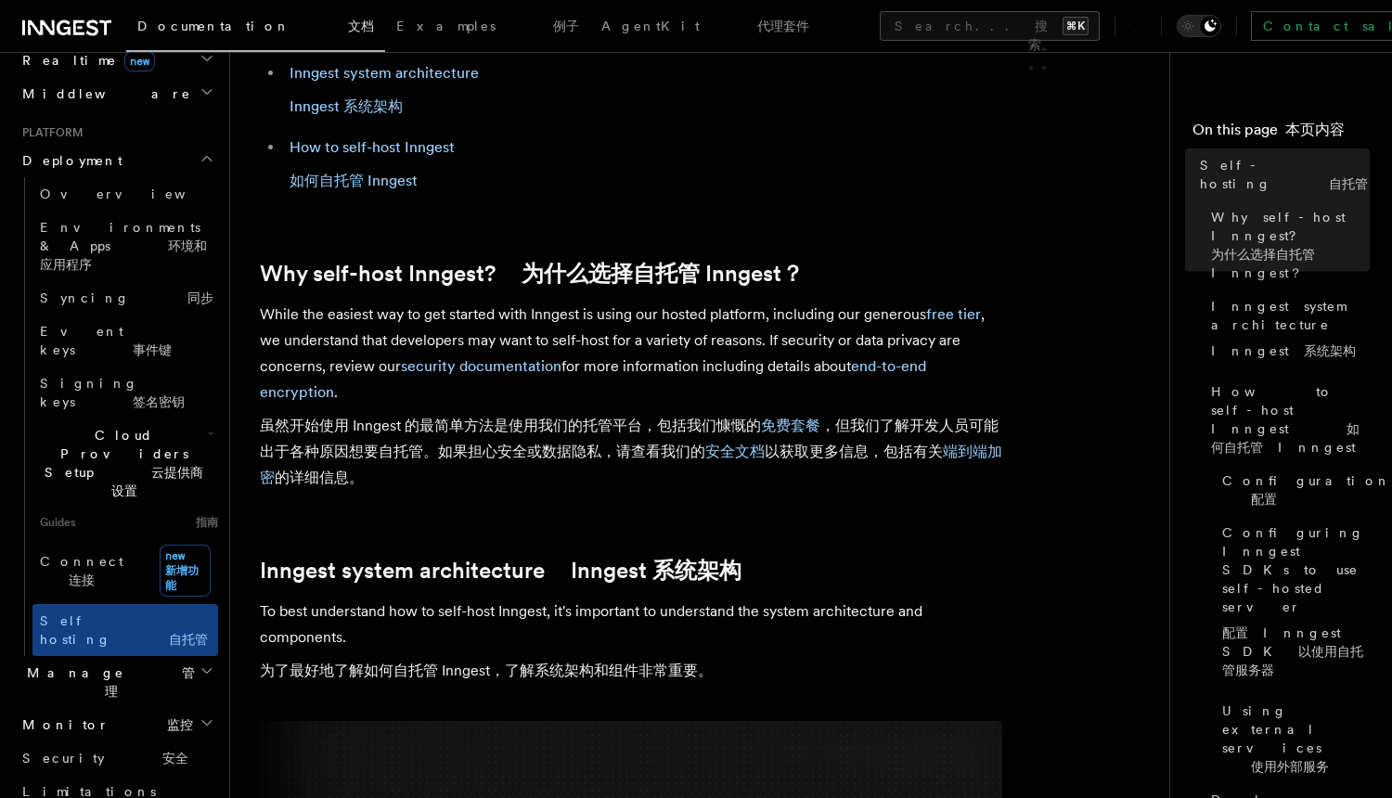
scroll to position [261, 0]
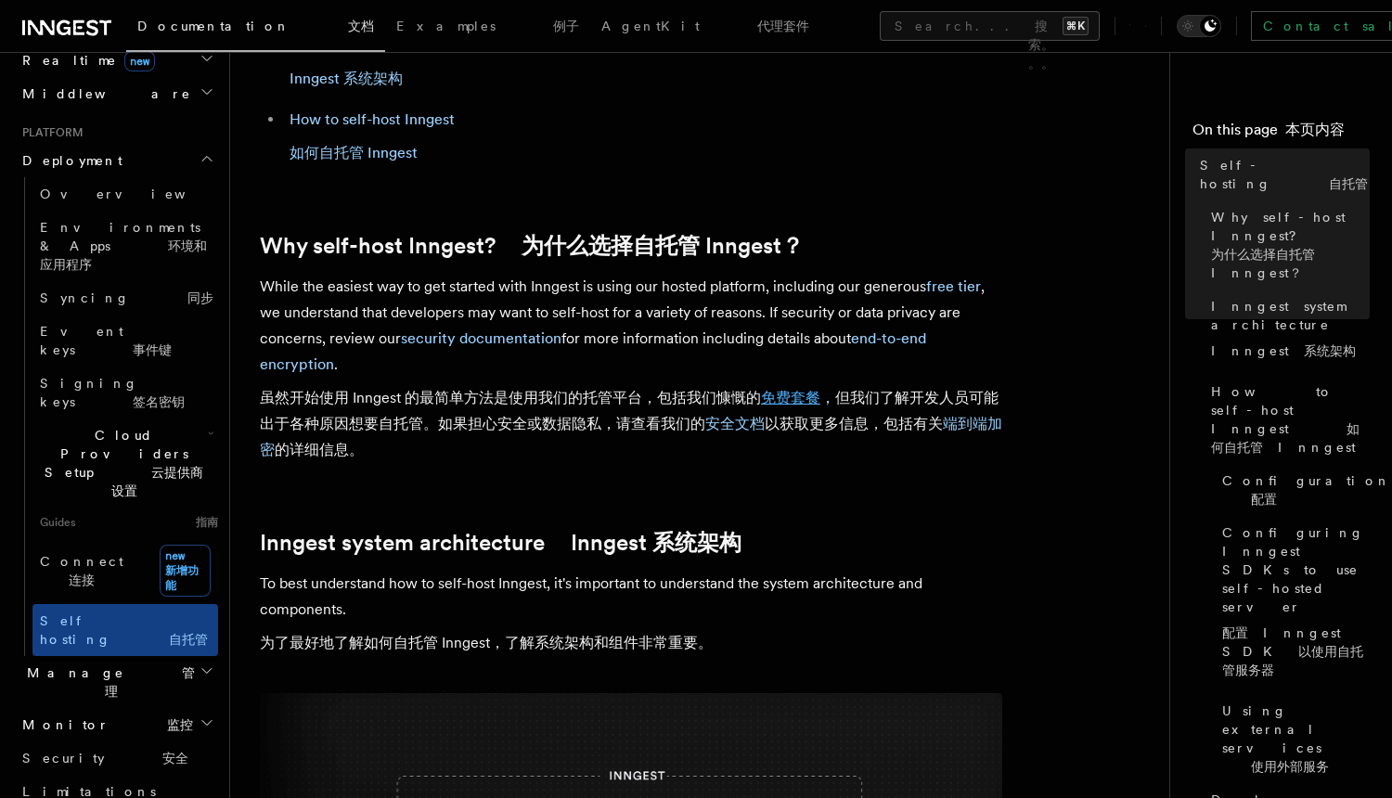
click at [790, 393] on link "免费套餐" at bounding box center [790, 398] width 59 height 18
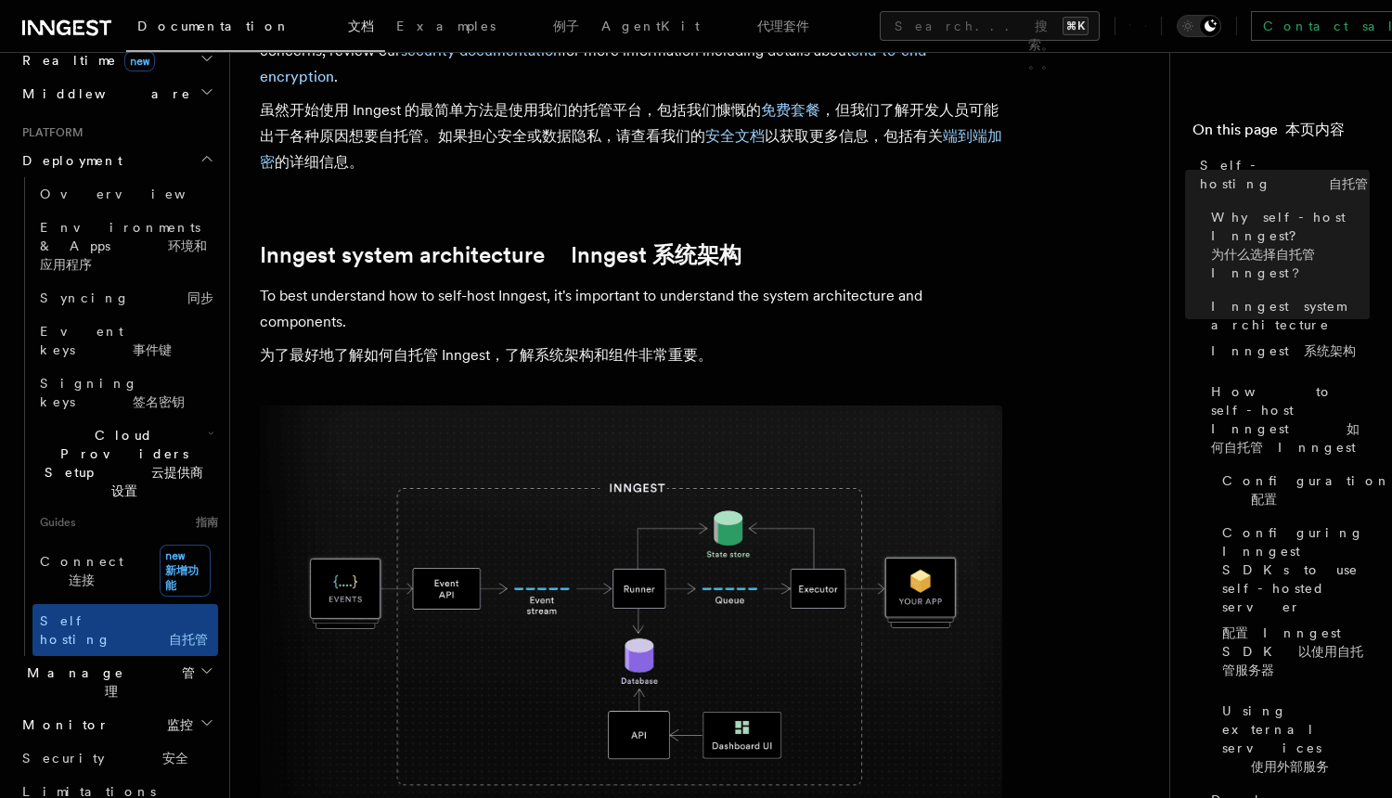
scroll to position [559, 0]
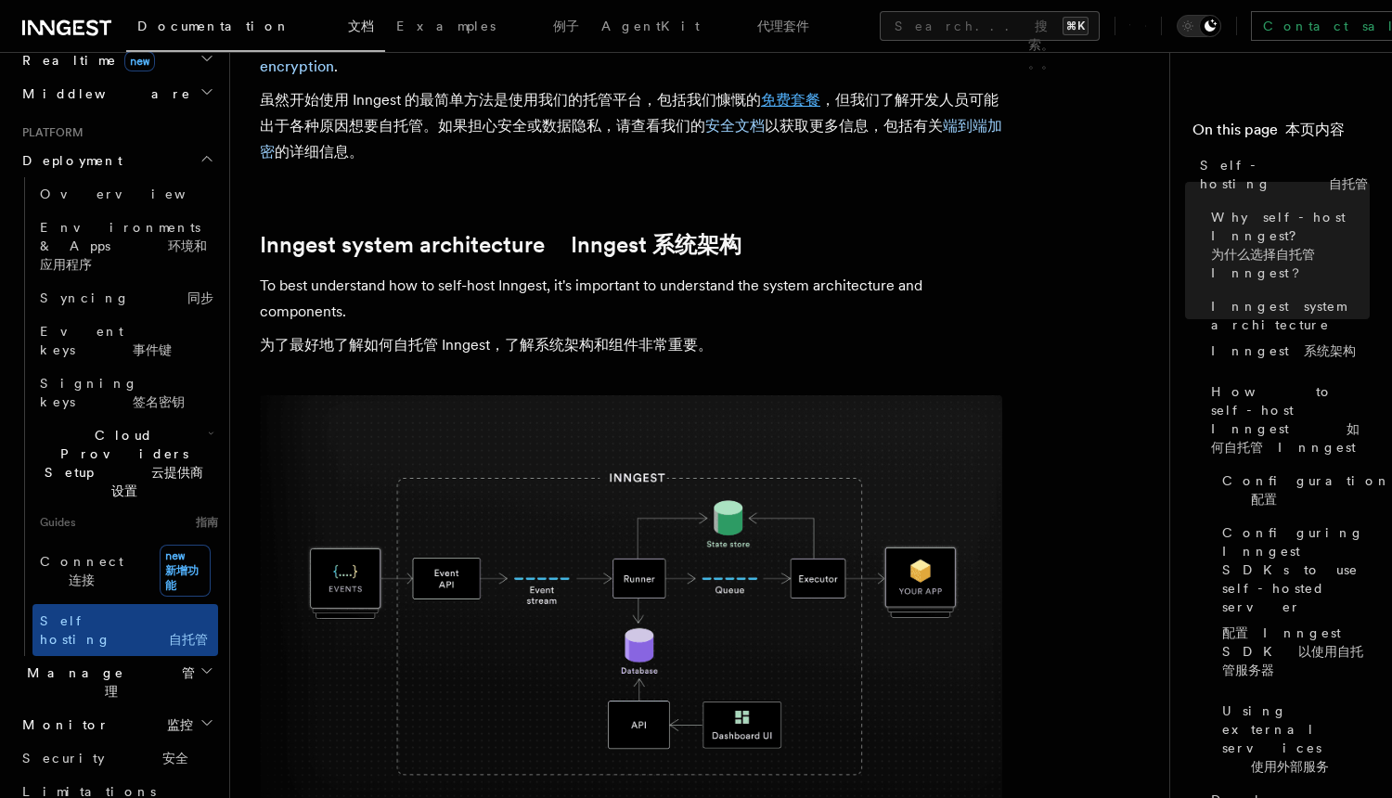
click at [795, 103] on link "免费套餐" at bounding box center [790, 100] width 59 height 18
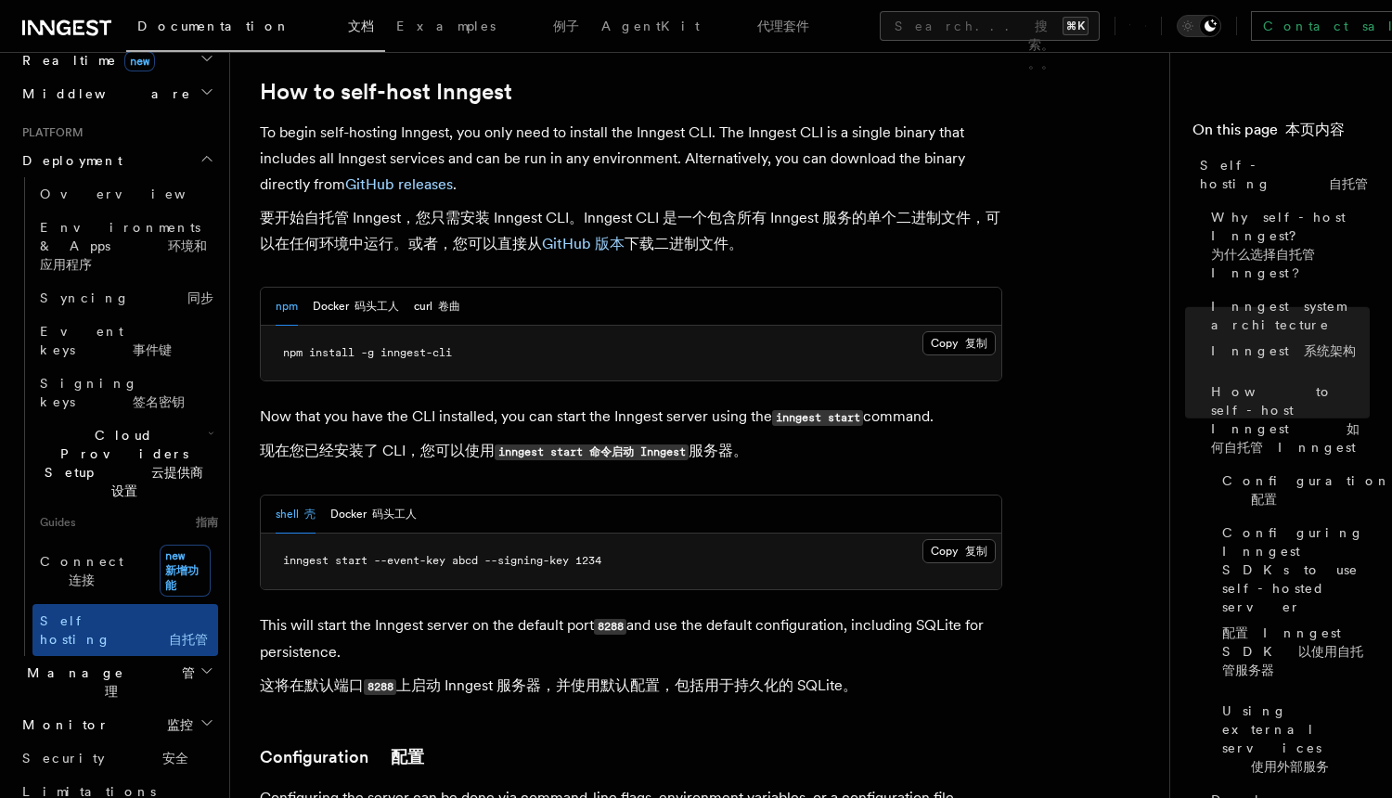
scroll to position [2868, 0]
click at [377, 299] on font "码头工人" at bounding box center [376, 305] width 45 height 13
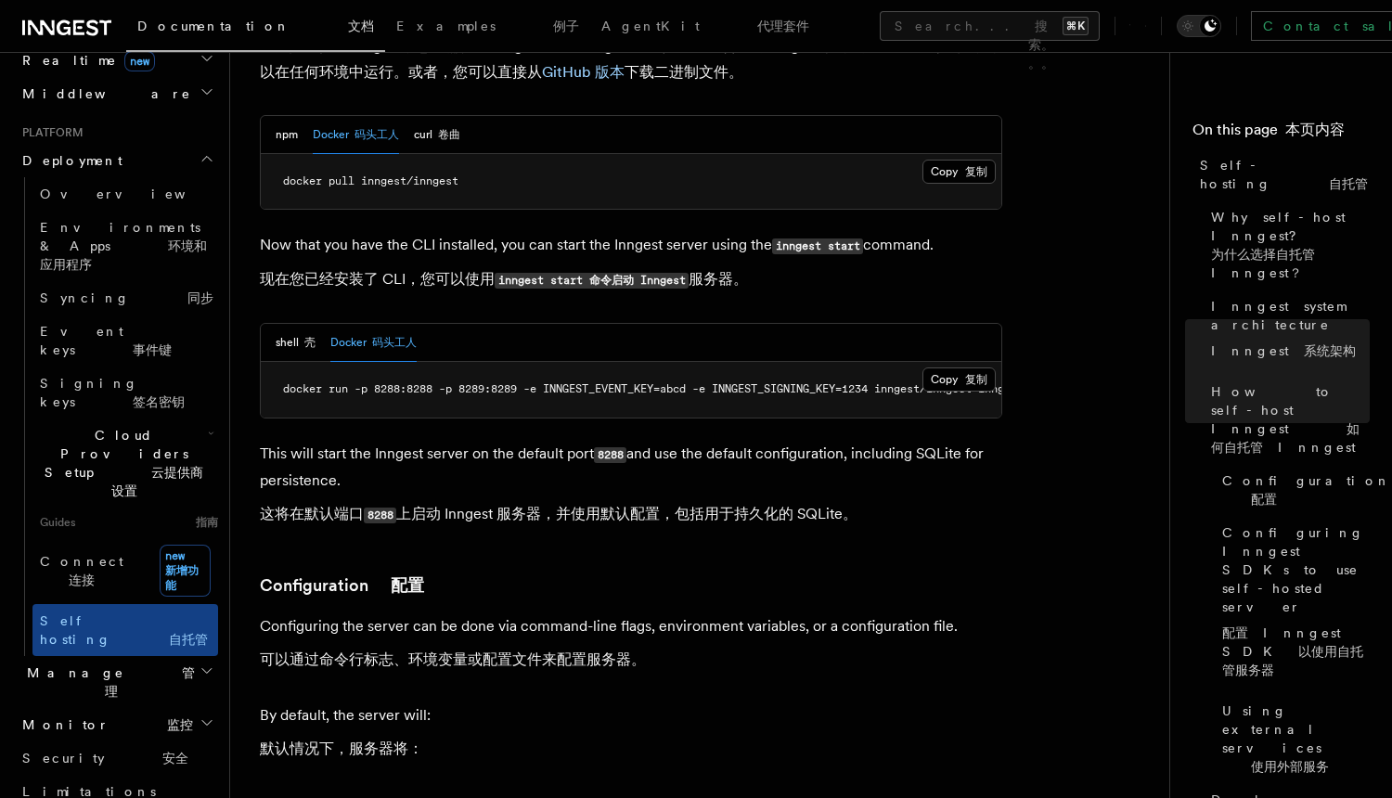
scroll to position [0, 106]
click at [562, 441] on p "This will start the Inngest server on the default port 8288 and use the default…" at bounding box center [631, 488] width 742 height 95
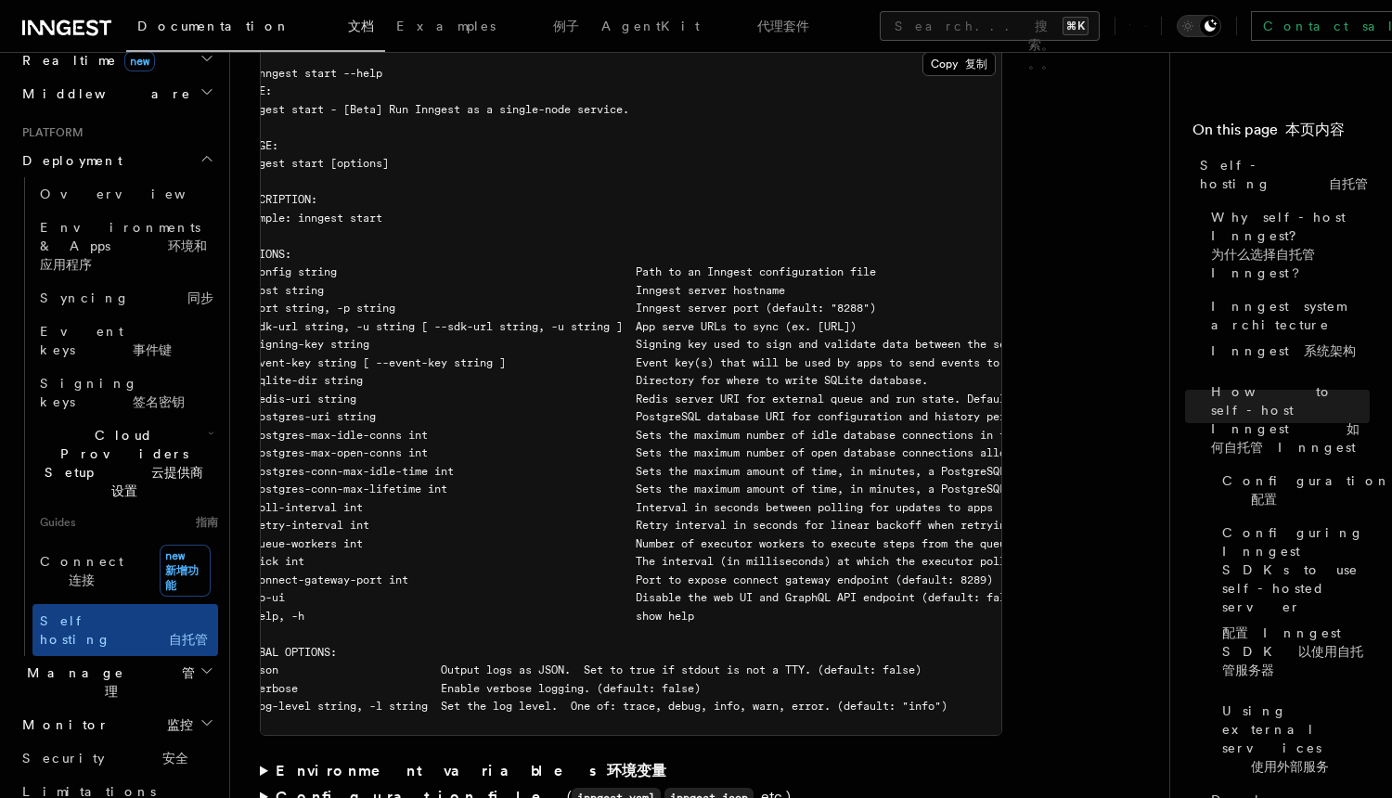
scroll to position [0, 0]
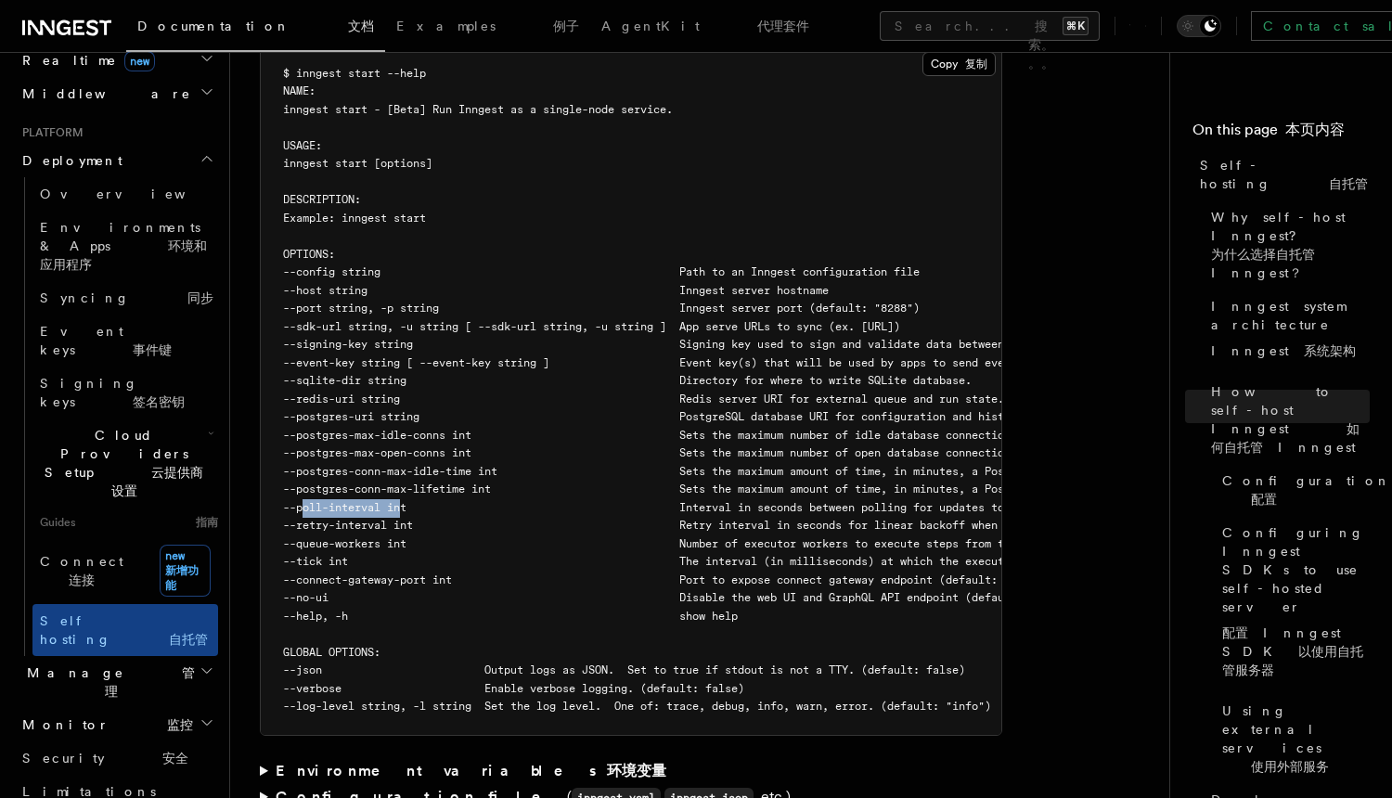
drag, startPoint x: 405, startPoint y: 465, endPoint x: 303, endPoint y: 466, distance: 101.1
click at [303, 501] on span "--poll-interval int Interval in seconds between polling for updates to apps (de…" at bounding box center [702, 507] width 838 height 13
copy span "--poll-interval"
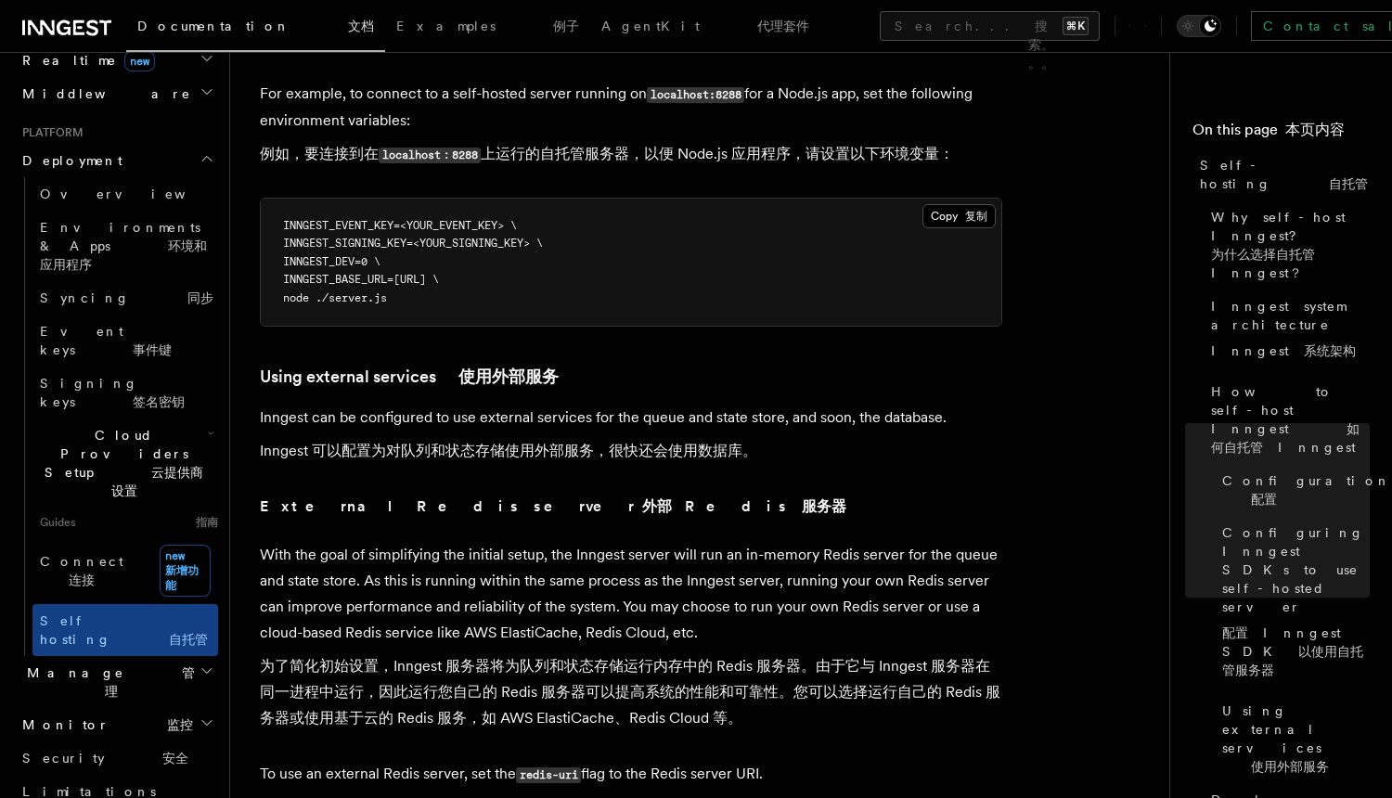
scroll to position [6001, 0]
drag, startPoint x: 385, startPoint y: 225, endPoint x: 298, endPoint y: 221, distance: 87.3
click at [298, 253] on span "INNGEST_DEV=0 \" at bounding box center [331, 259] width 97 height 13
copy span "INNGEST_DEV=0"
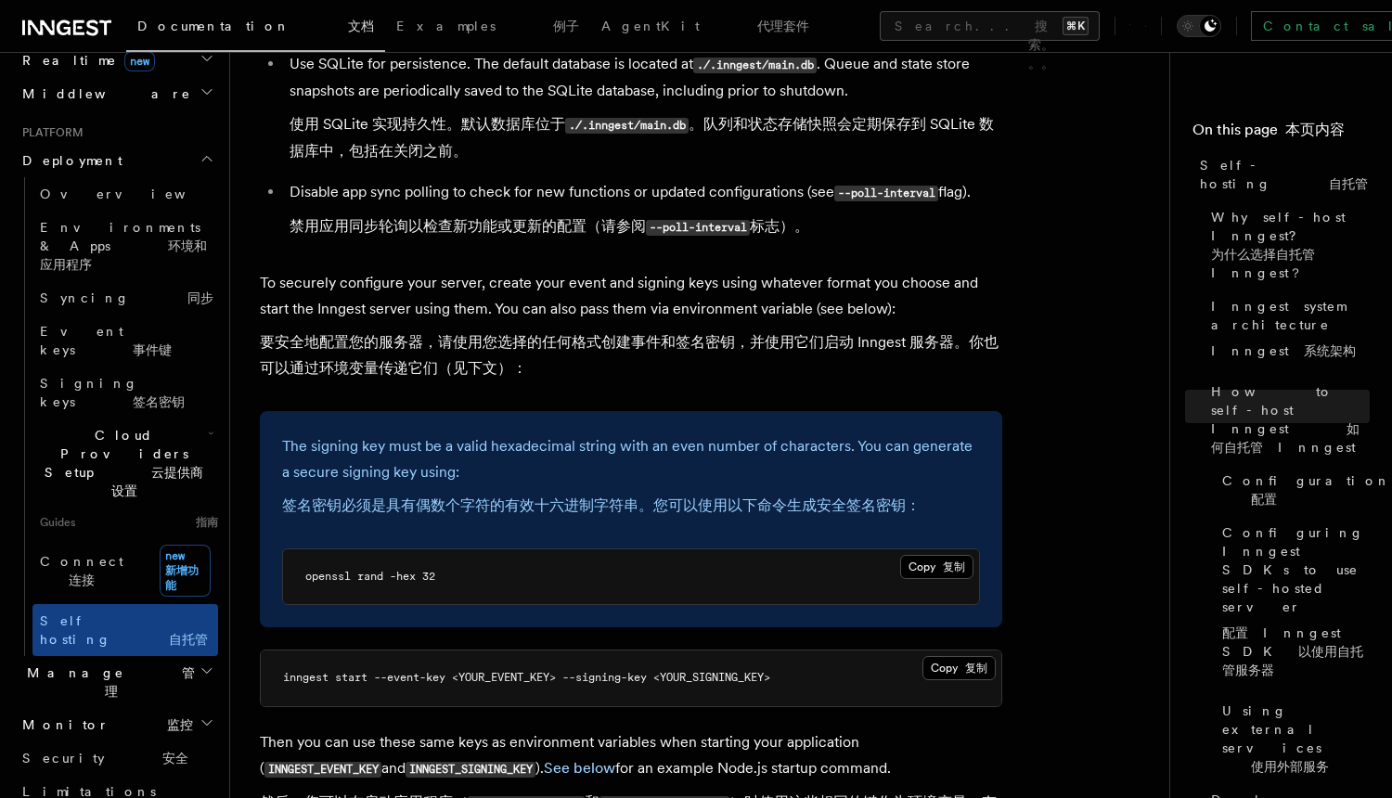
scroll to position [4034, 0]
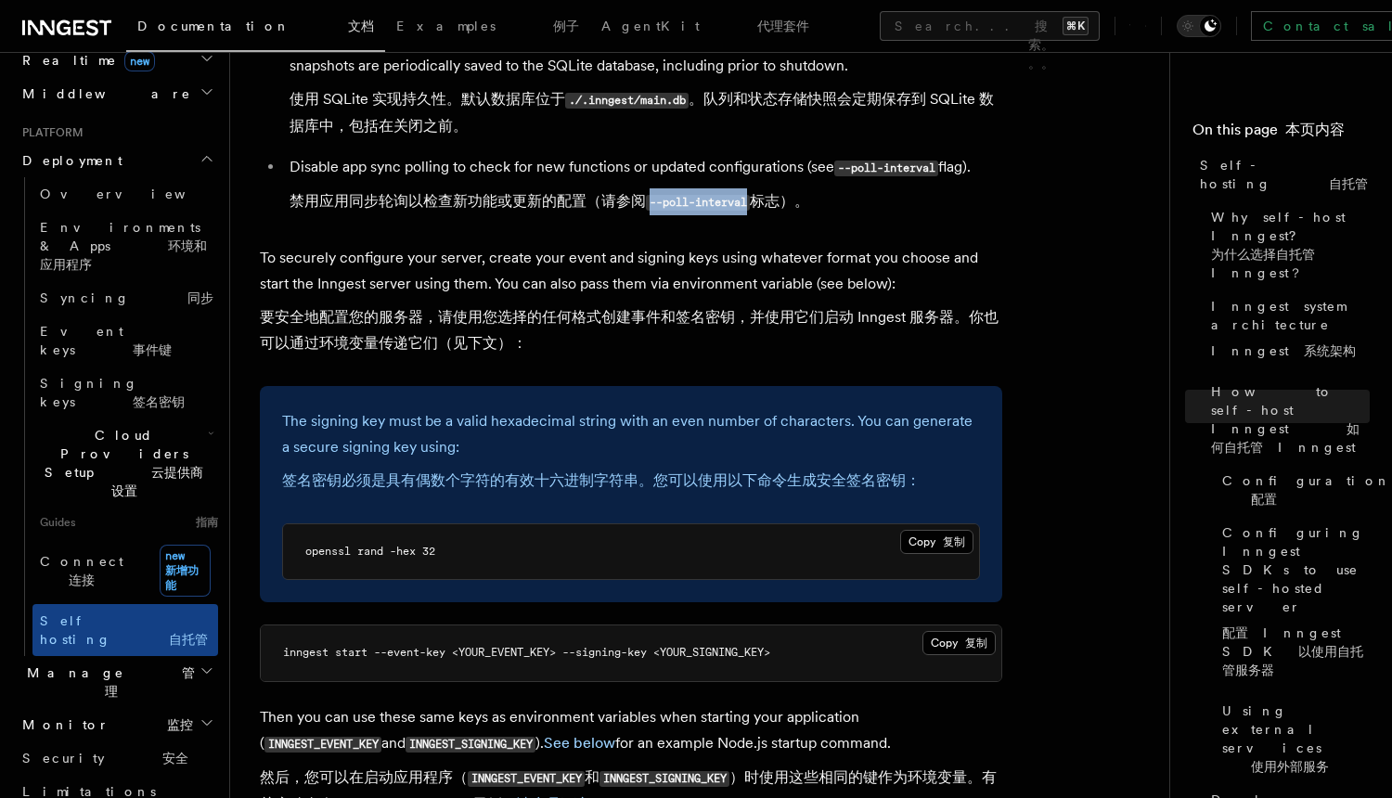
drag, startPoint x: 653, startPoint y: 159, endPoint x: 754, endPoint y: 159, distance: 101.1
click at [750, 195] on code "--poll-interval" at bounding box center [698, 203] width 104 height 16
click at [721, 195] on code "--poll-interval" at bounding box center [698, 203] width 104 height 16
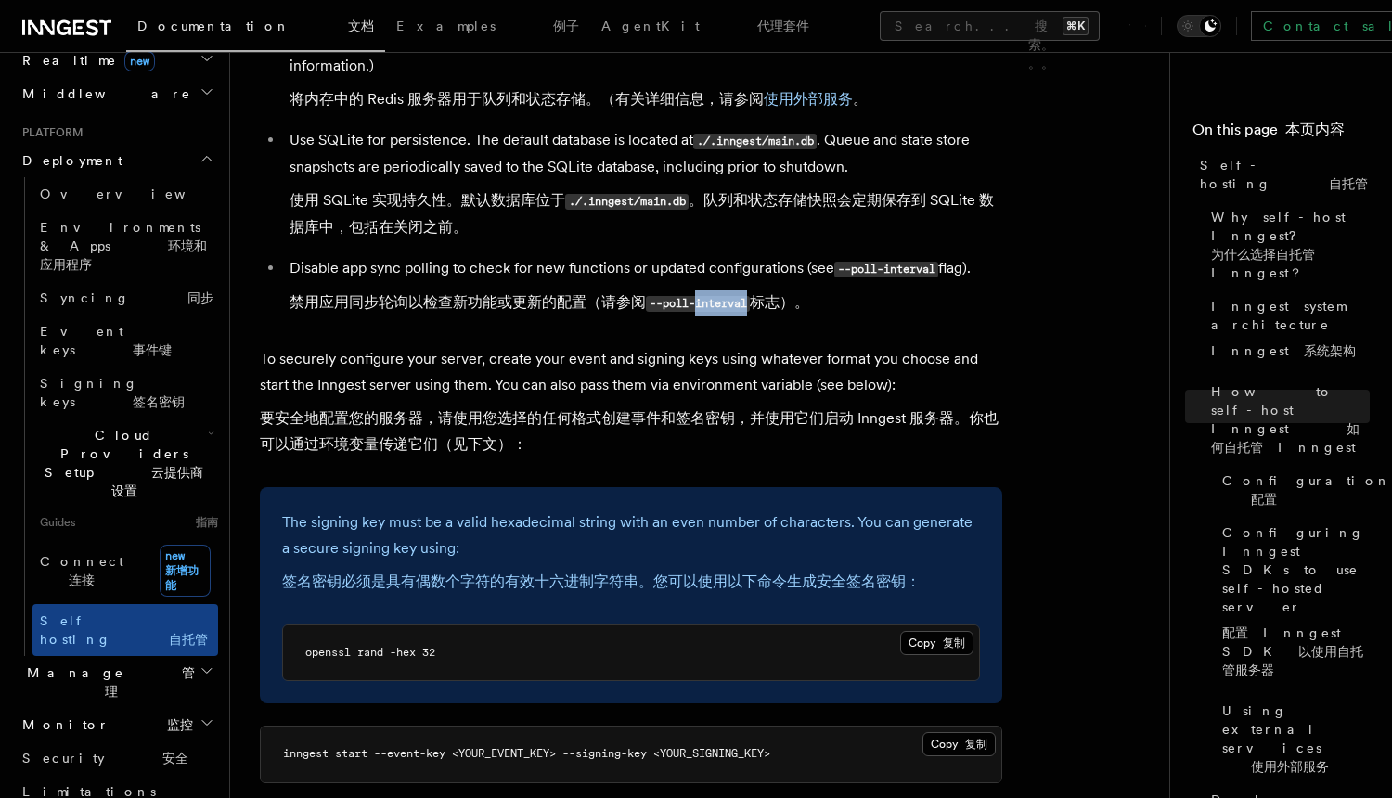
scroll to position [3921, 0]
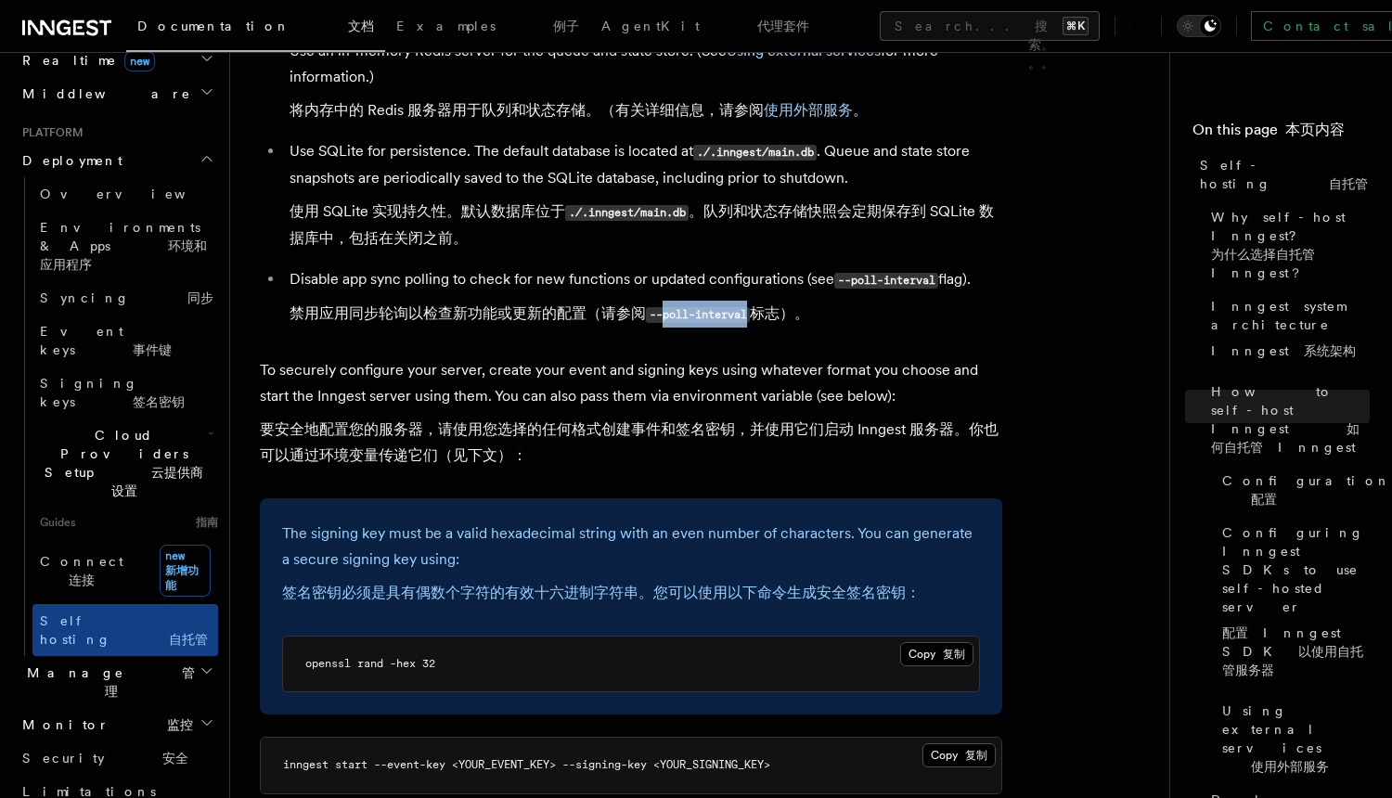
drag, startPoint x: 667, startPoint y: 273, endPoint x: 751, endPoint y: 265, distance: 83.8
click at [750, 307] on code "--poll-interval" at bounding box center [698, 315] width 104 height 16
copy code "poll-interval"
click at [880, 36] on button "Search... 搜索。。。 ⌘K" at bounding box center [990, 26] width 220 height 30
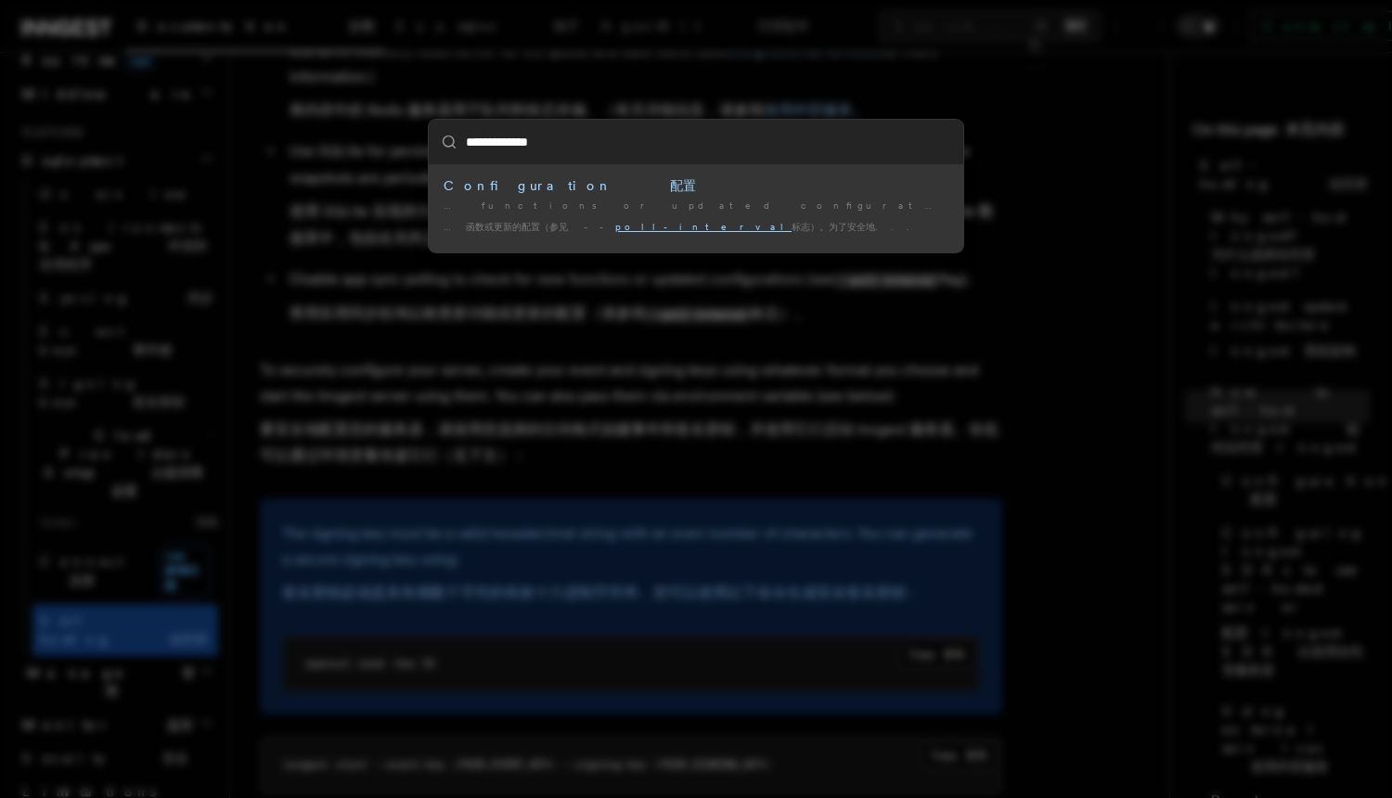
click at [1114, 209] on mark "poll-interval" at bounding box center [1202, 205] width 176 height 11
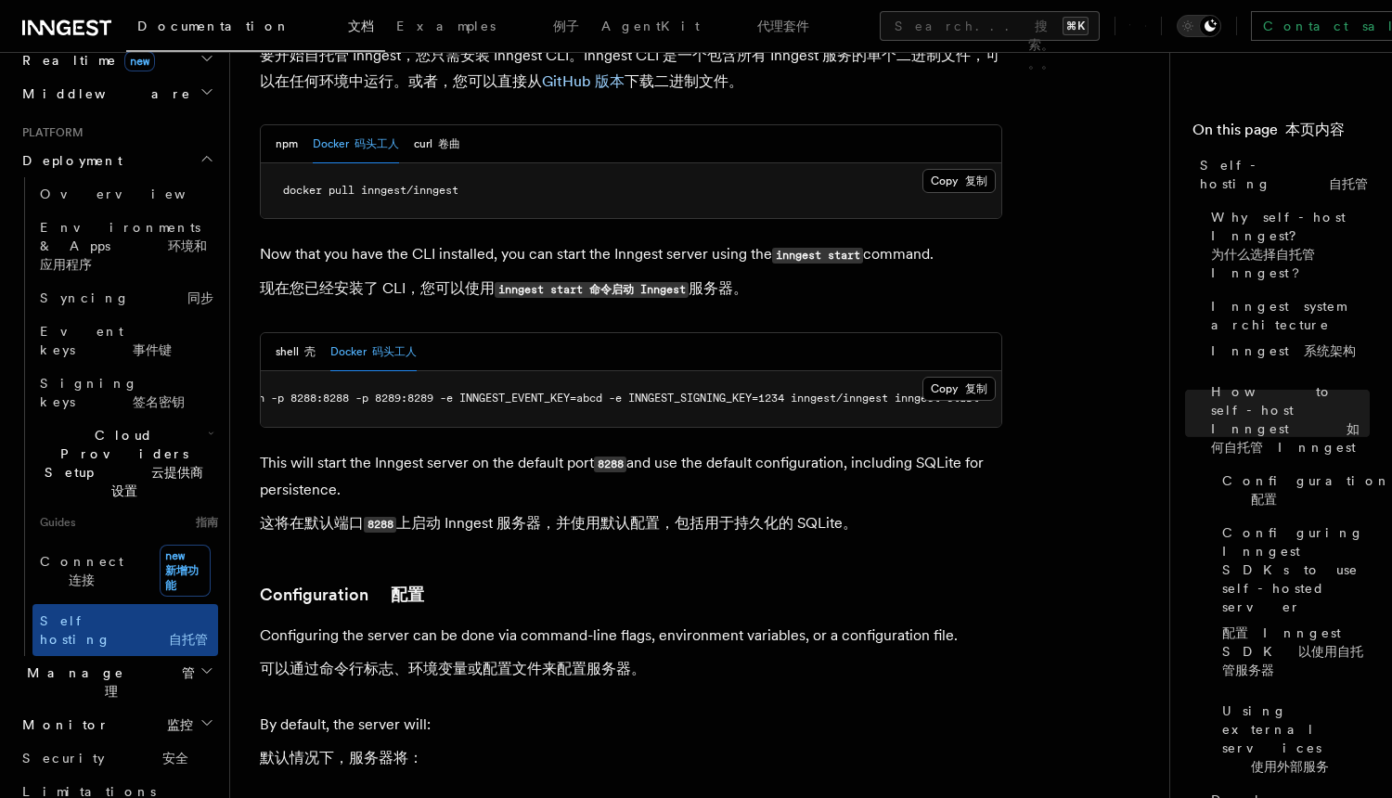
scroll to position [4548, 0]
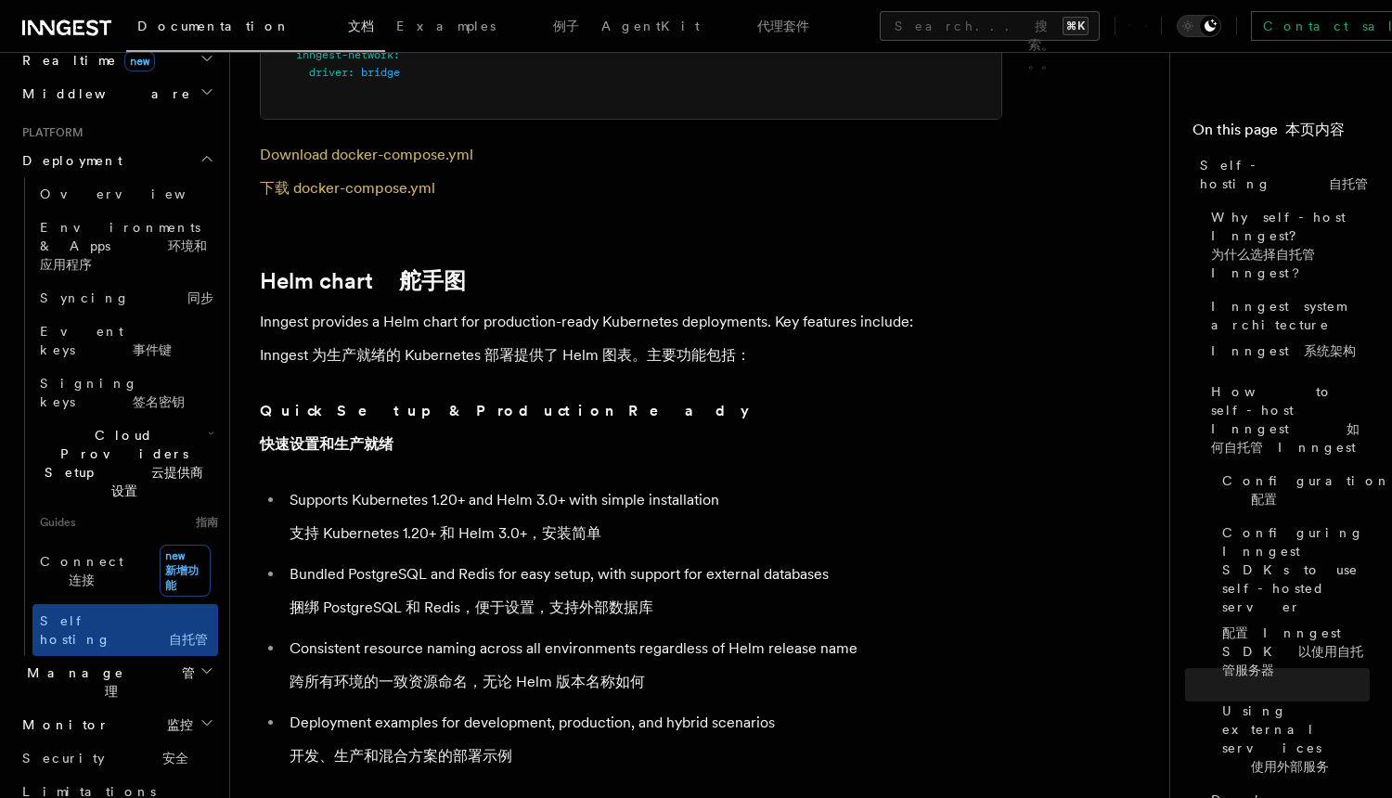
scroll to position [8544, 0]
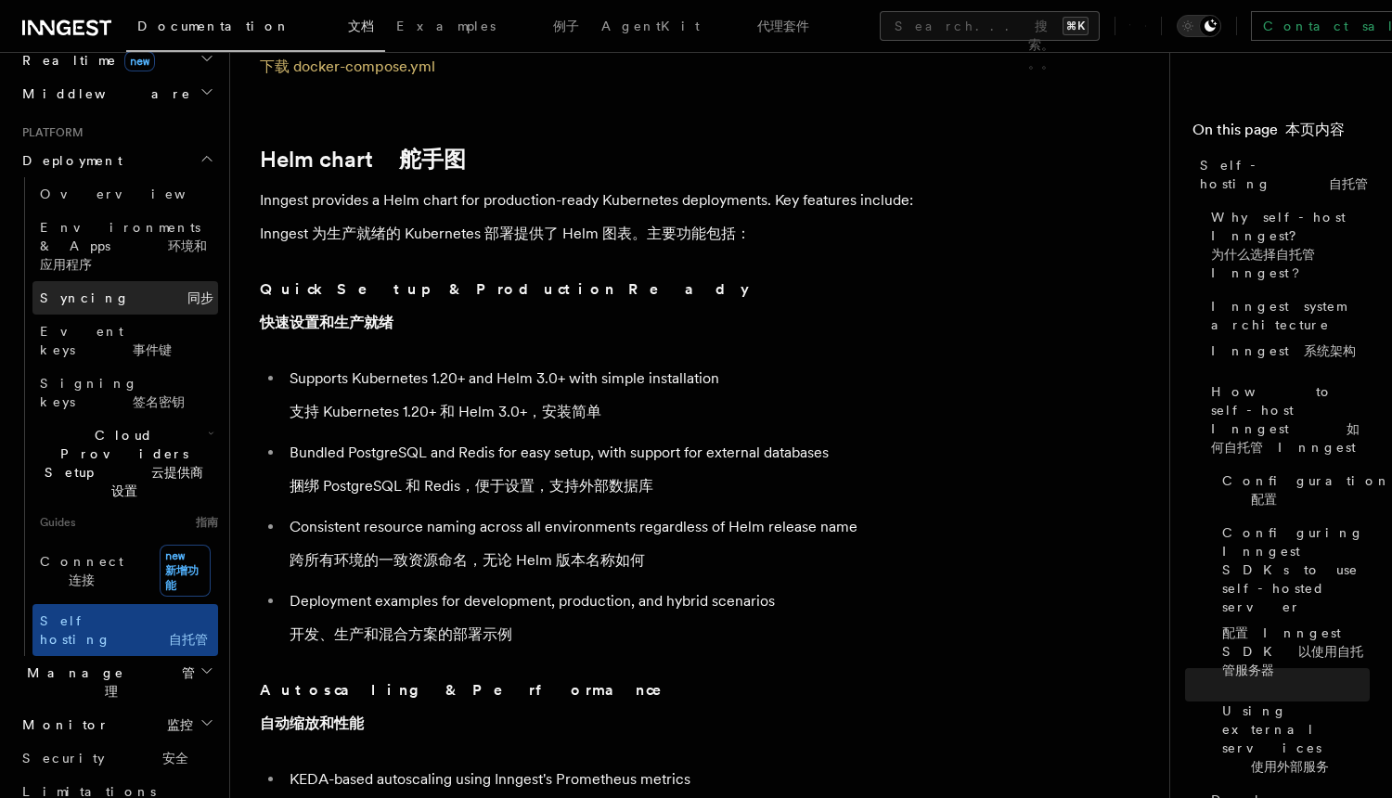
click at [138, 281] on link "Syncing 同步" at bounding box center [125, 297] width 186 height 33
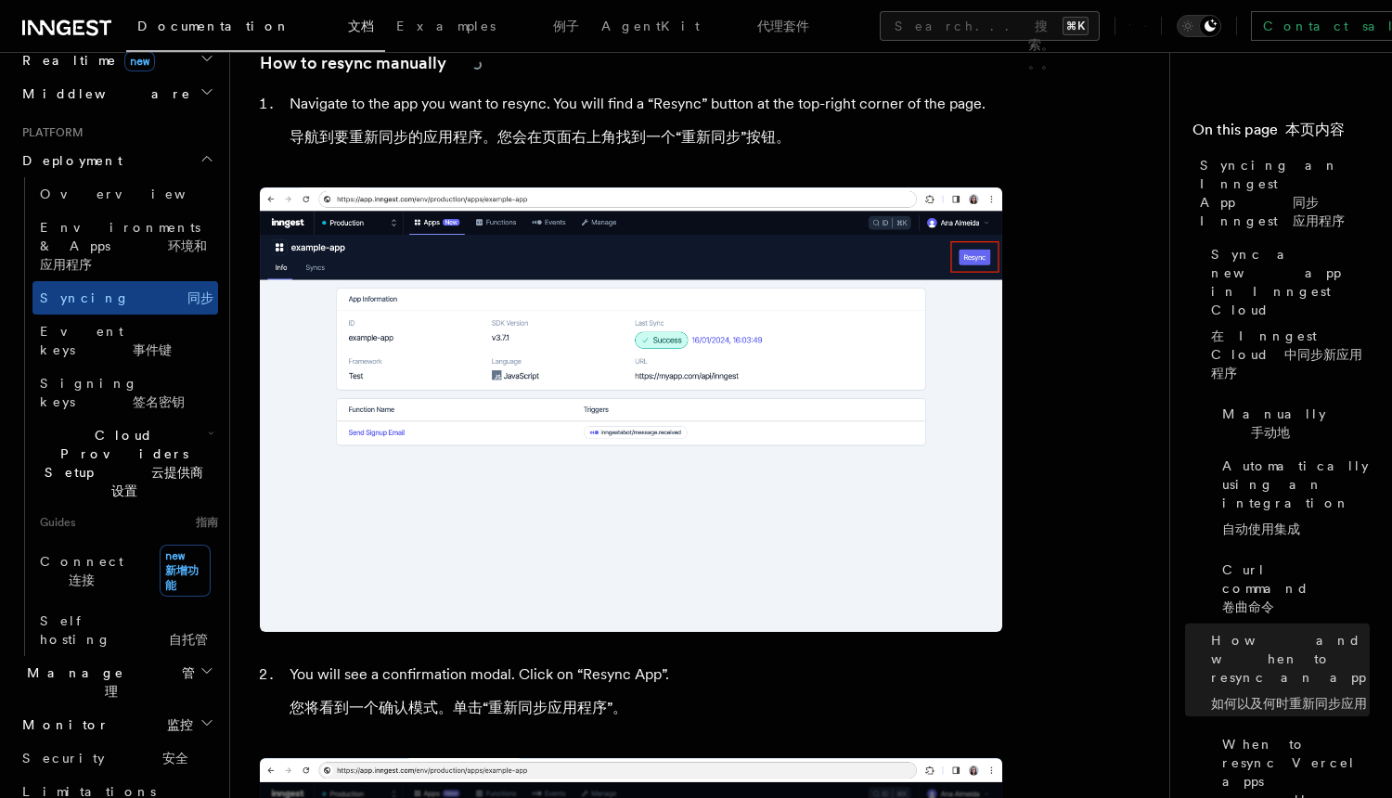
scroll to position [4829, 0]
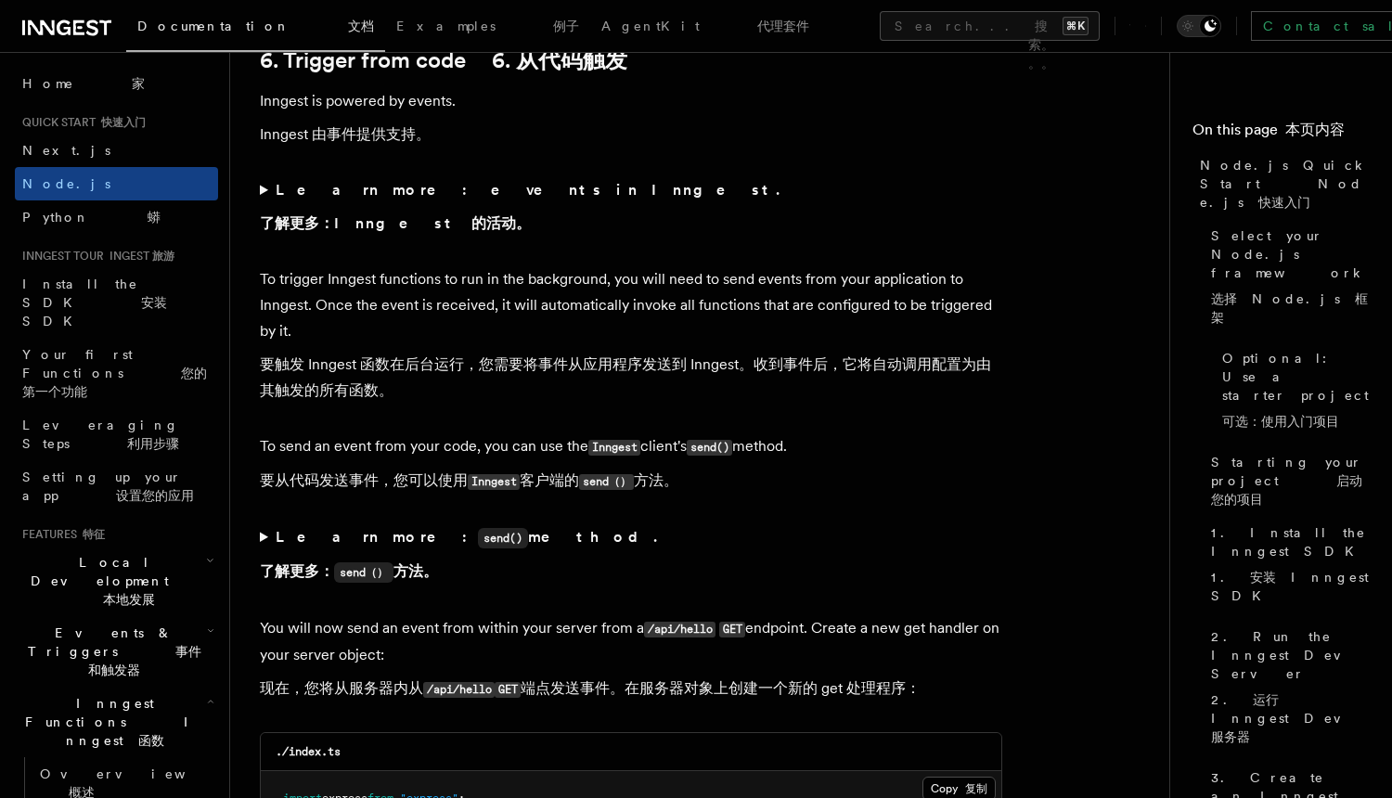
scroll to position [11305, 0]
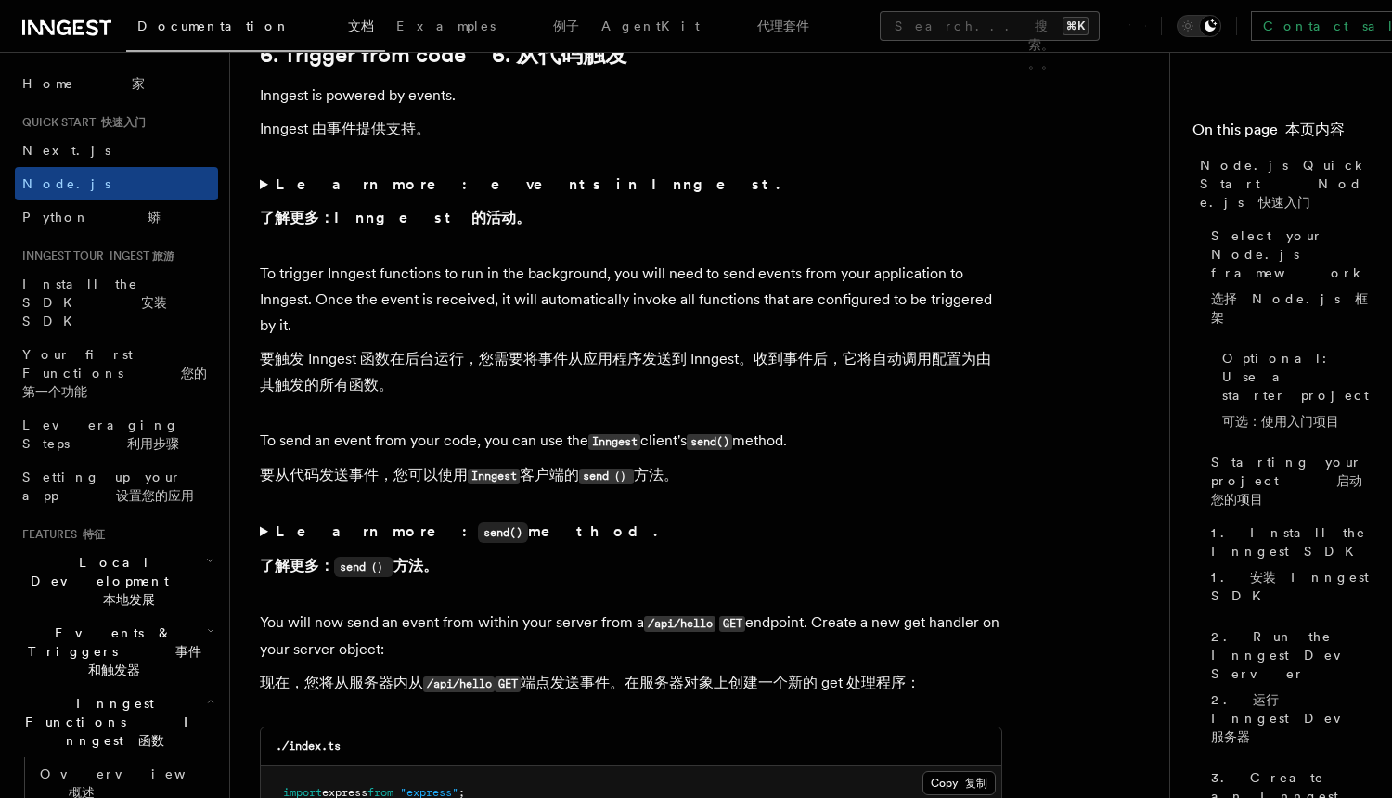
click at [323, 238] on summary "Learn more: events in Inngest. 了解更多：Inngest 的活动。" at bounding box center [631, 205] width 742 height 67
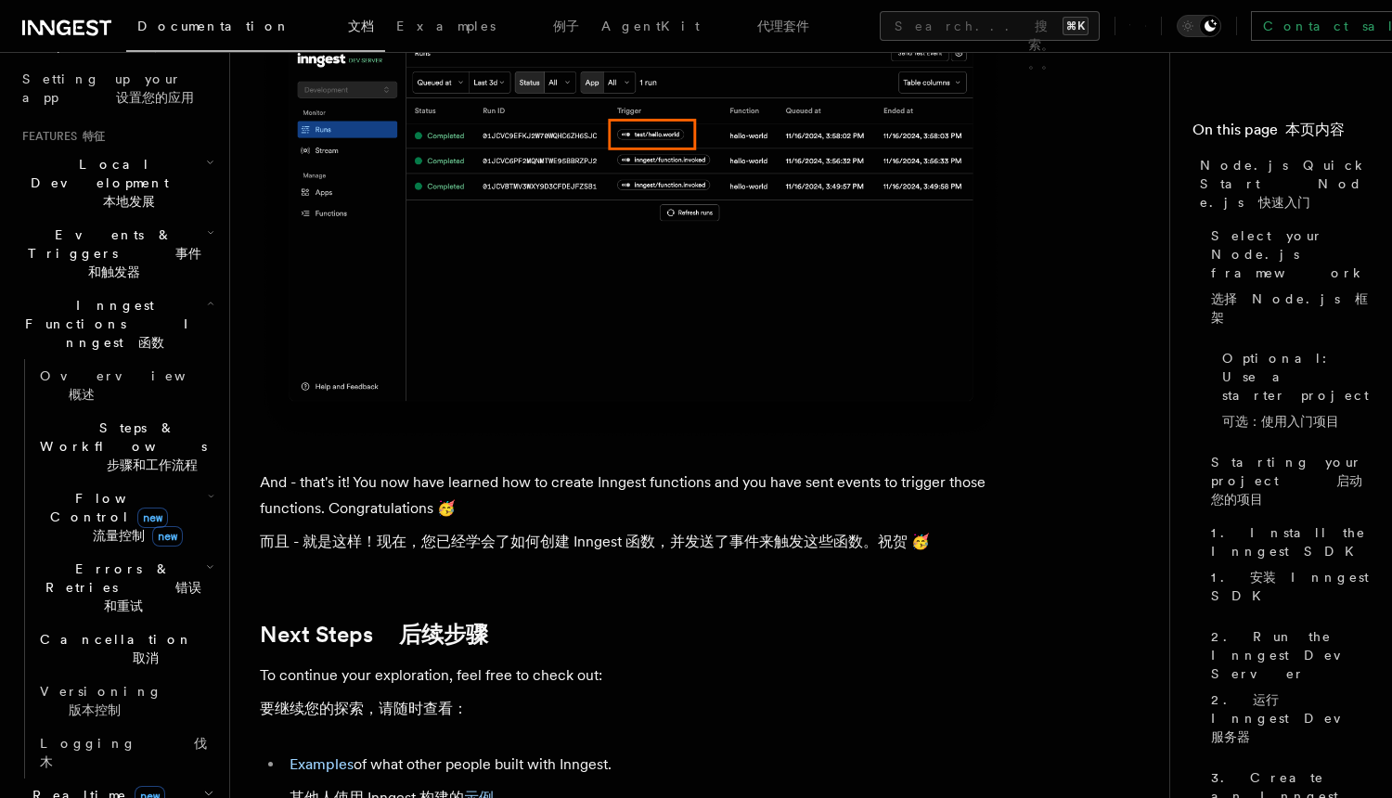
scroll to position [402, 0]
click at [155, 190] on font "本地发展" at bounding box center [129, 197] width 52 height 15
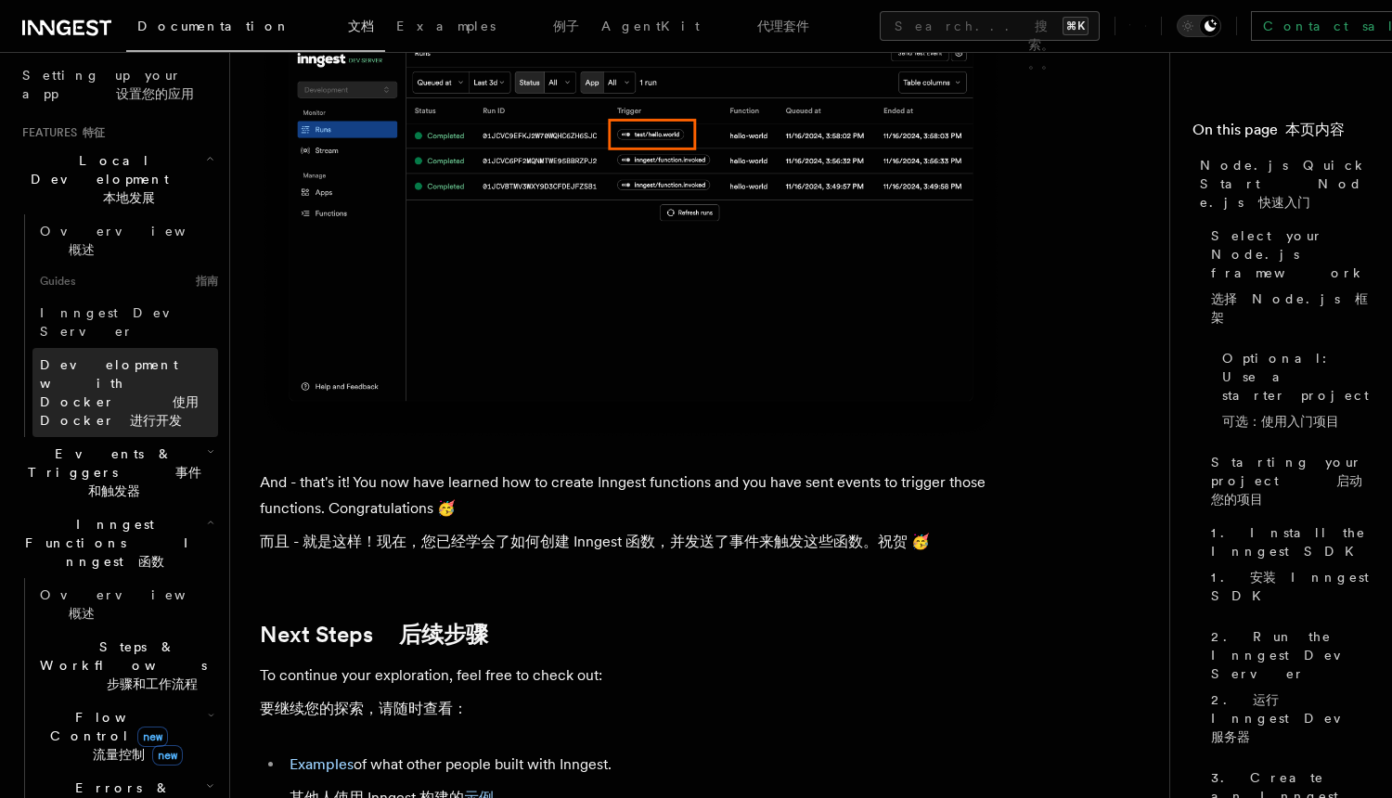
scroll to position [0, 0]
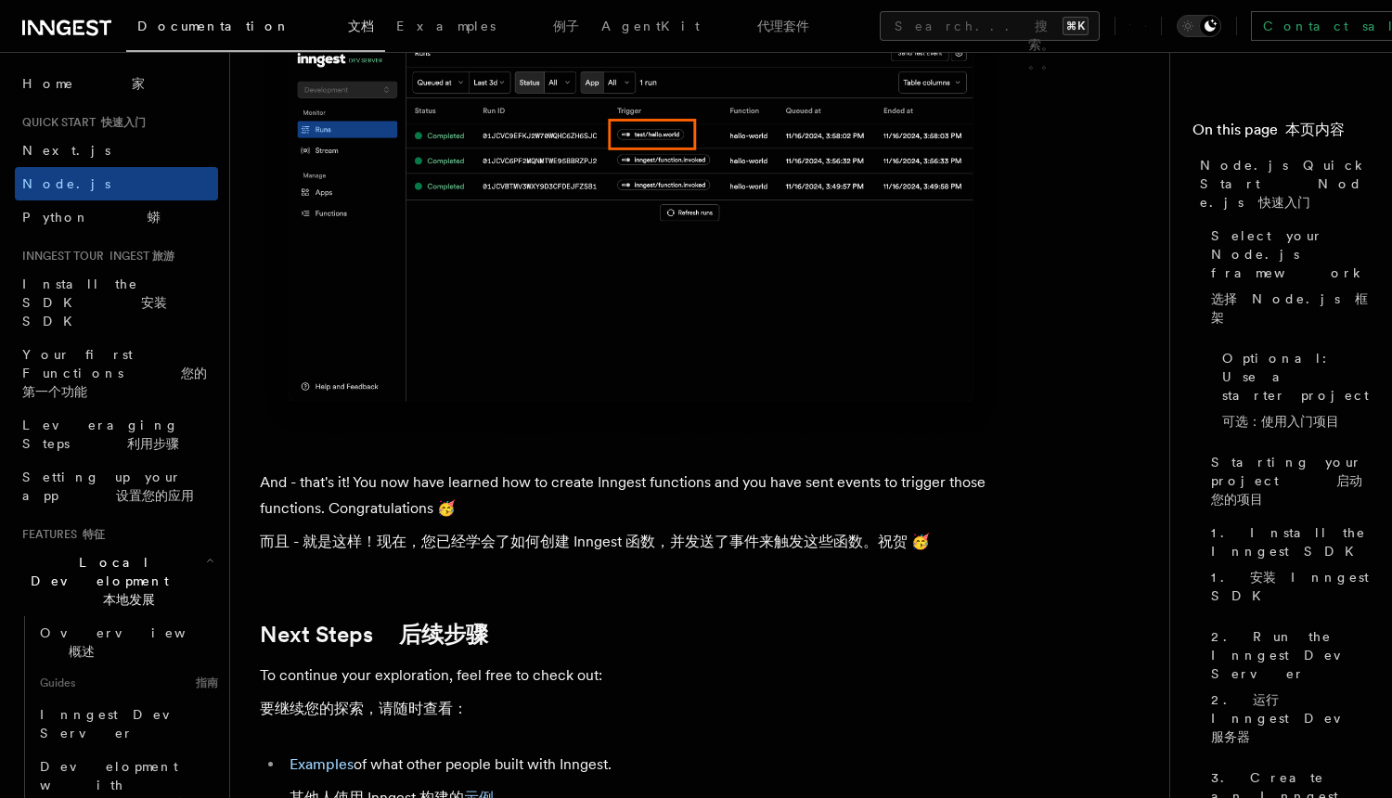
click at [200, 24] on span "Documentation 文档" at bounding box center [255, 26] width 237 height 15
